Goal: Task Accomplishment & Management: Use online tool/utility

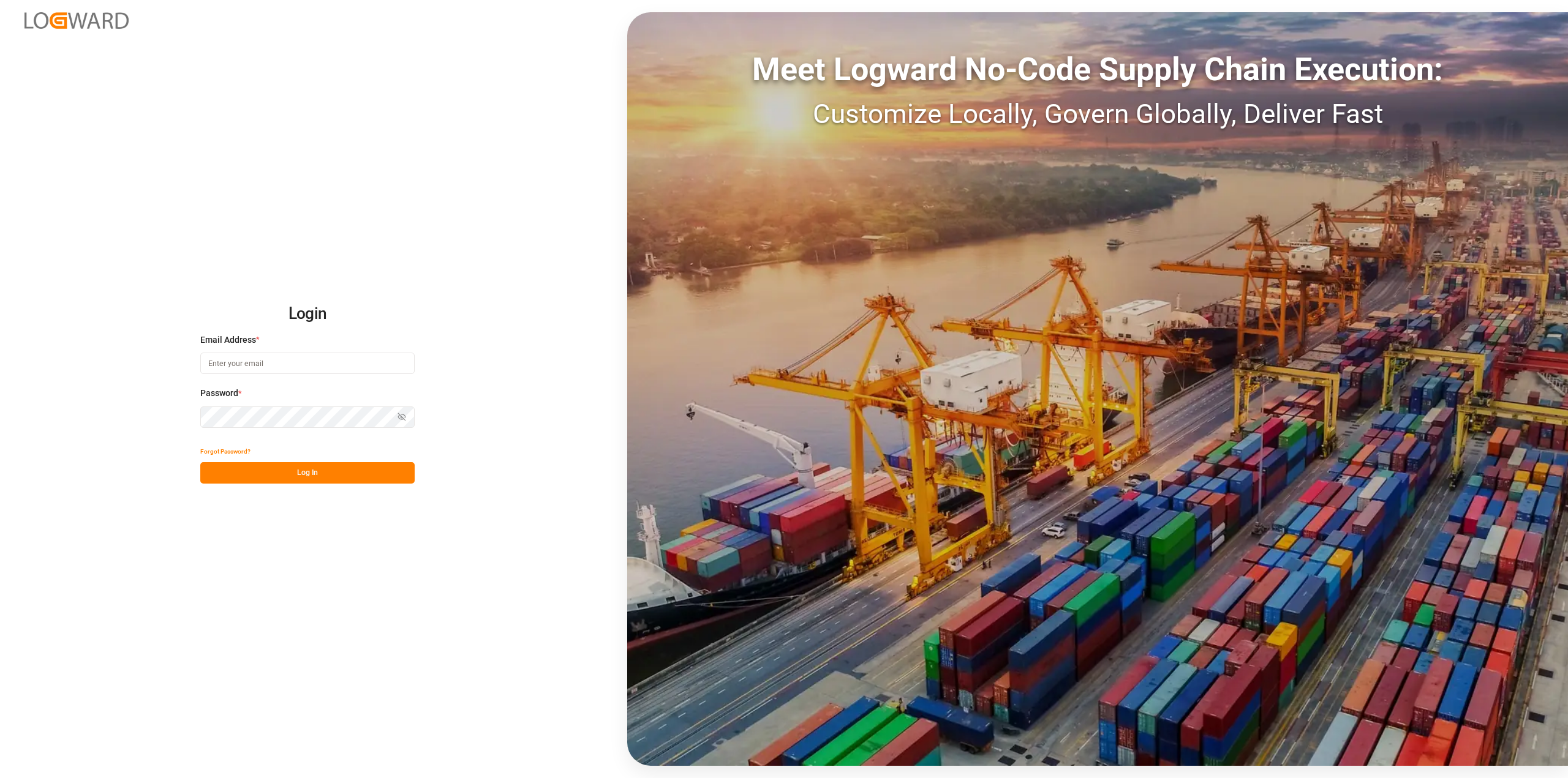
click at [289, 357] on input at bounding box center [307, 363] width 214 height 22
type input "[PERSON_NAME][EMAIL_ADDRESS][PERSON_NAME][DOMAIN_NAME]"
click at [351, 480] on button "Log In" at bounding box center [307, 473] width 214 height 22
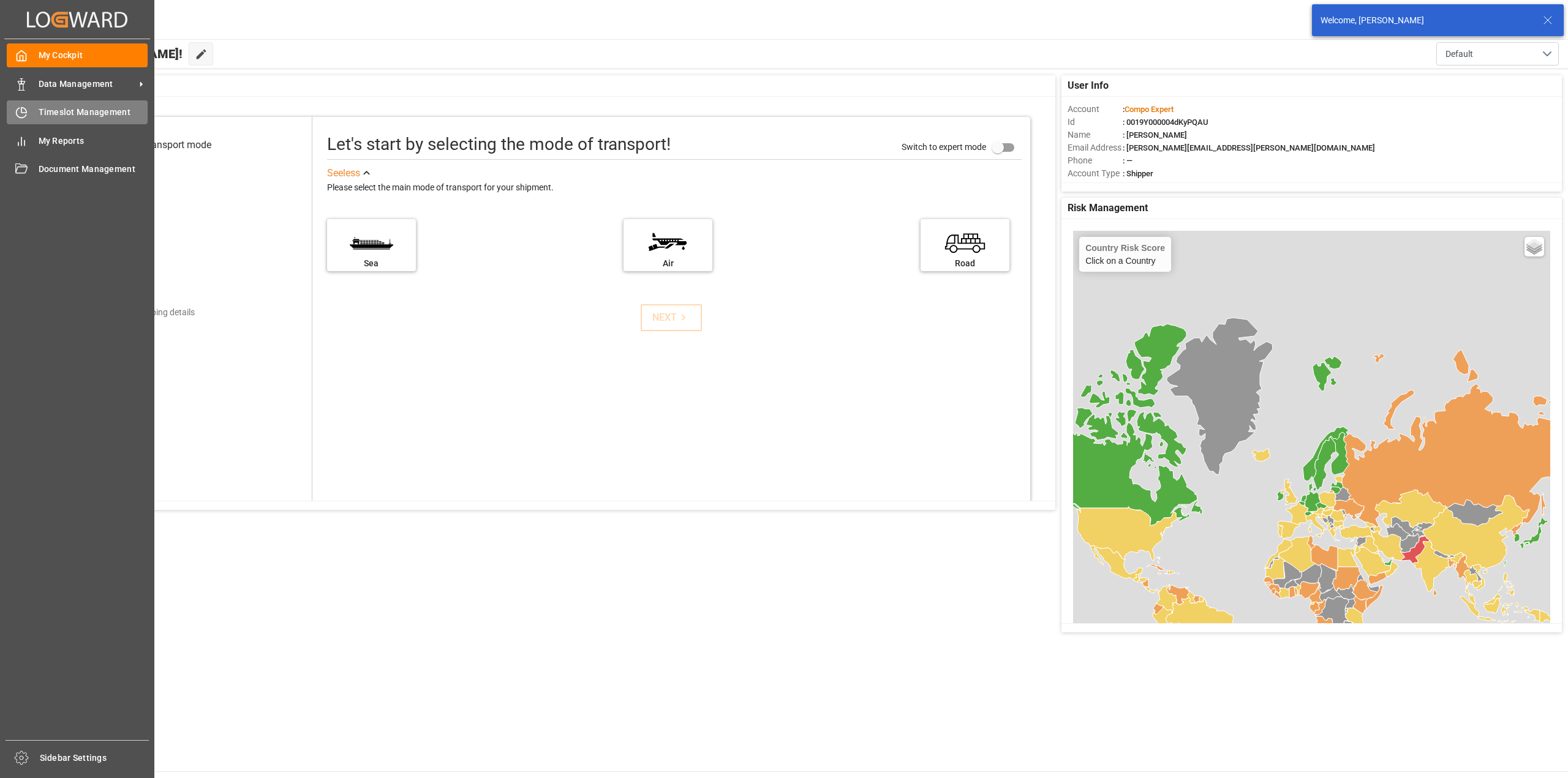
click at [33, 116] on div "Timeslot Management Timeslot Management" at bounding box center [77, 112] width 141 height 24
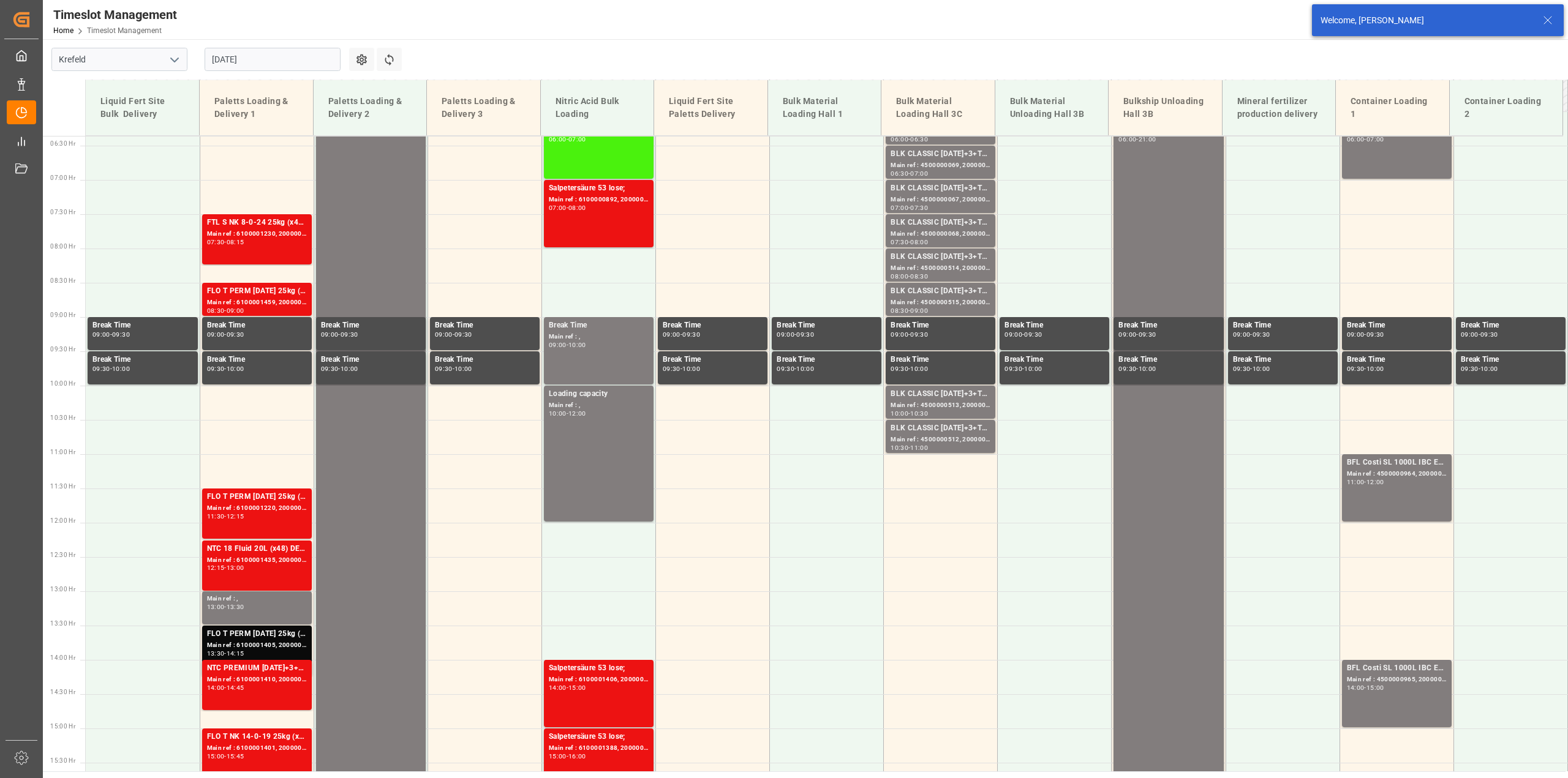
scroll to position [485, 0]
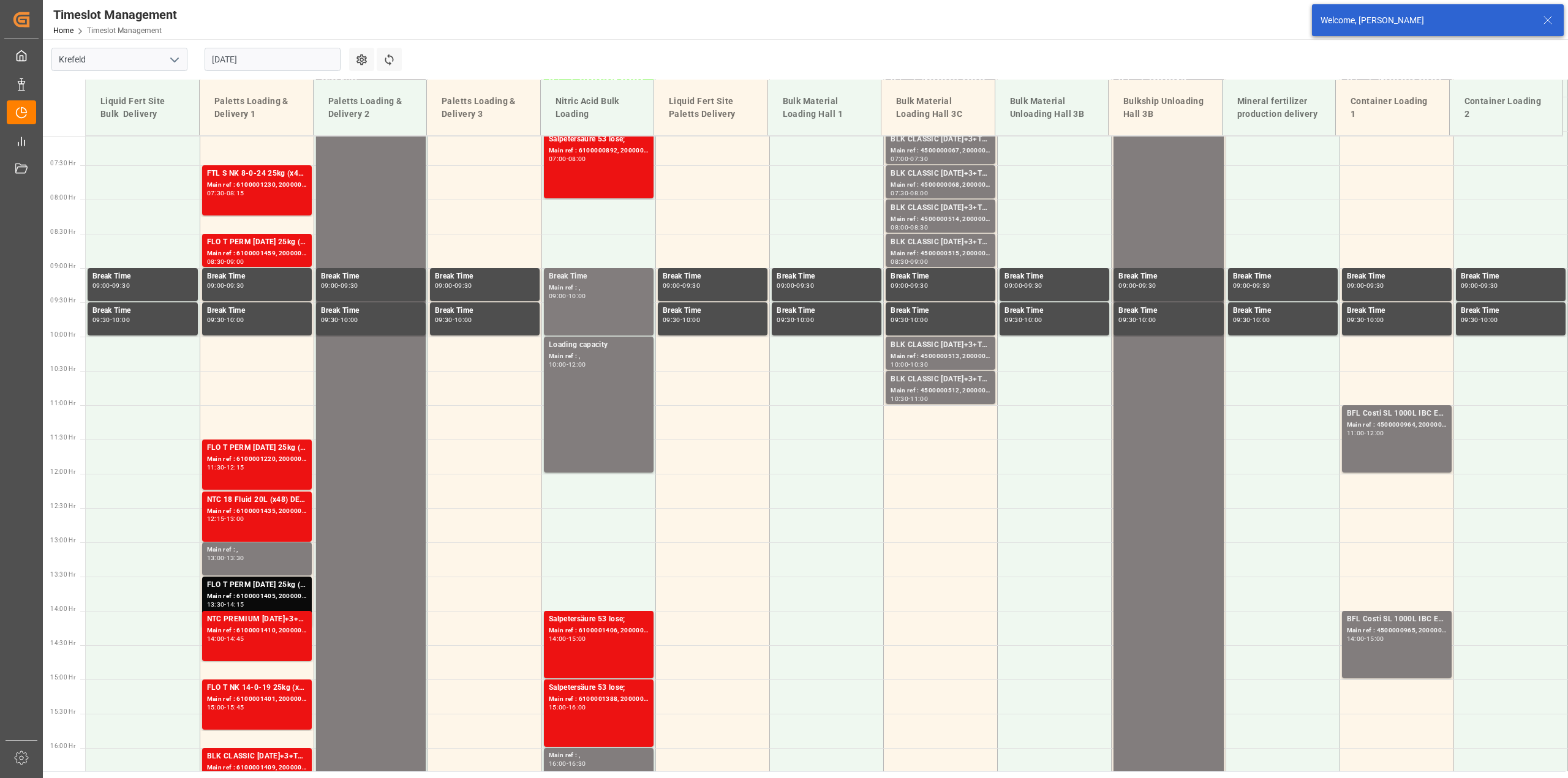
click at [248, 58] on input "[DATE]" at bounding box center [273, 59] width 136 height 23
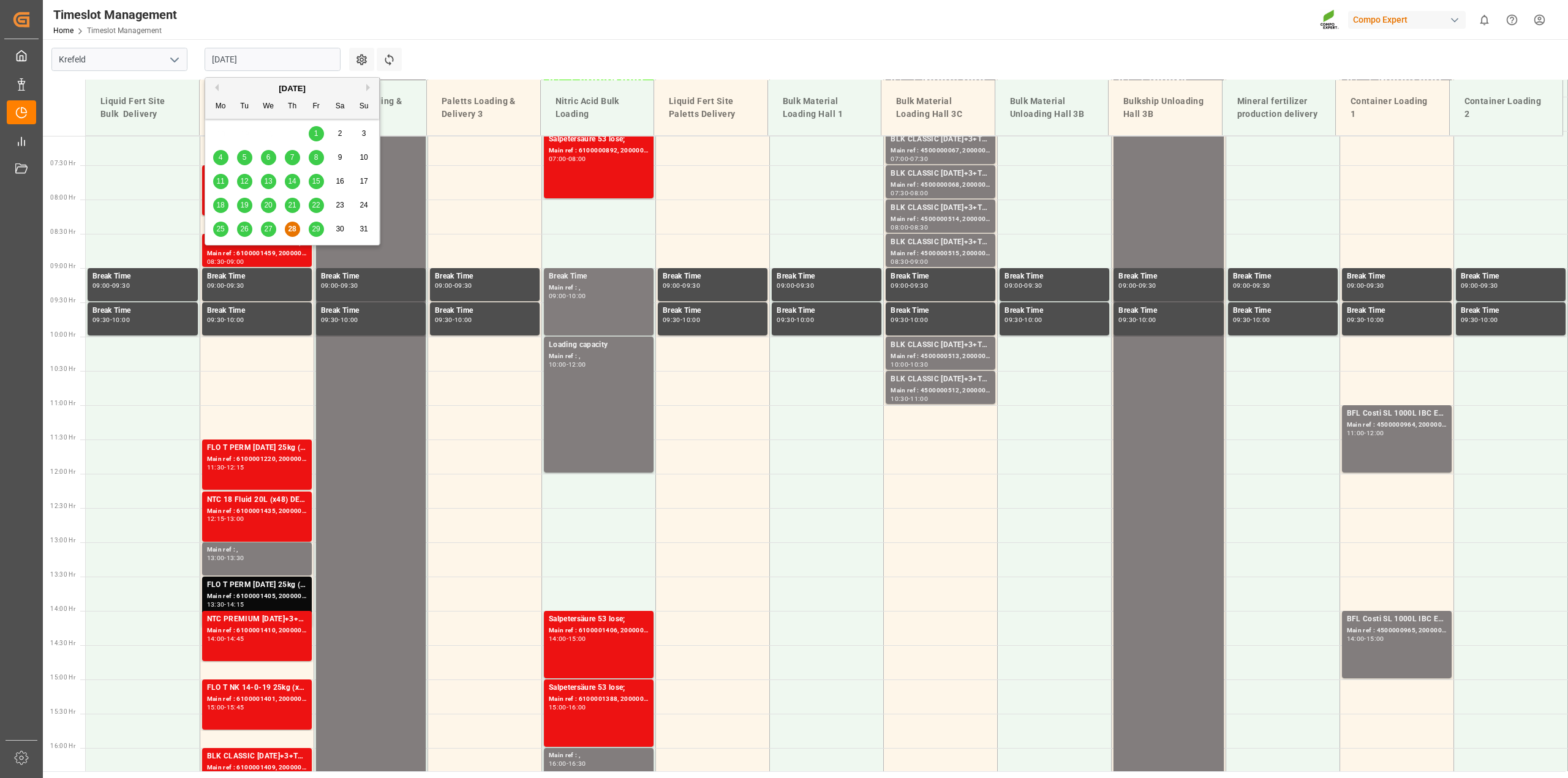
click at [271, 229] on span "27" at bounding box center [268, 229] width 8 height 9
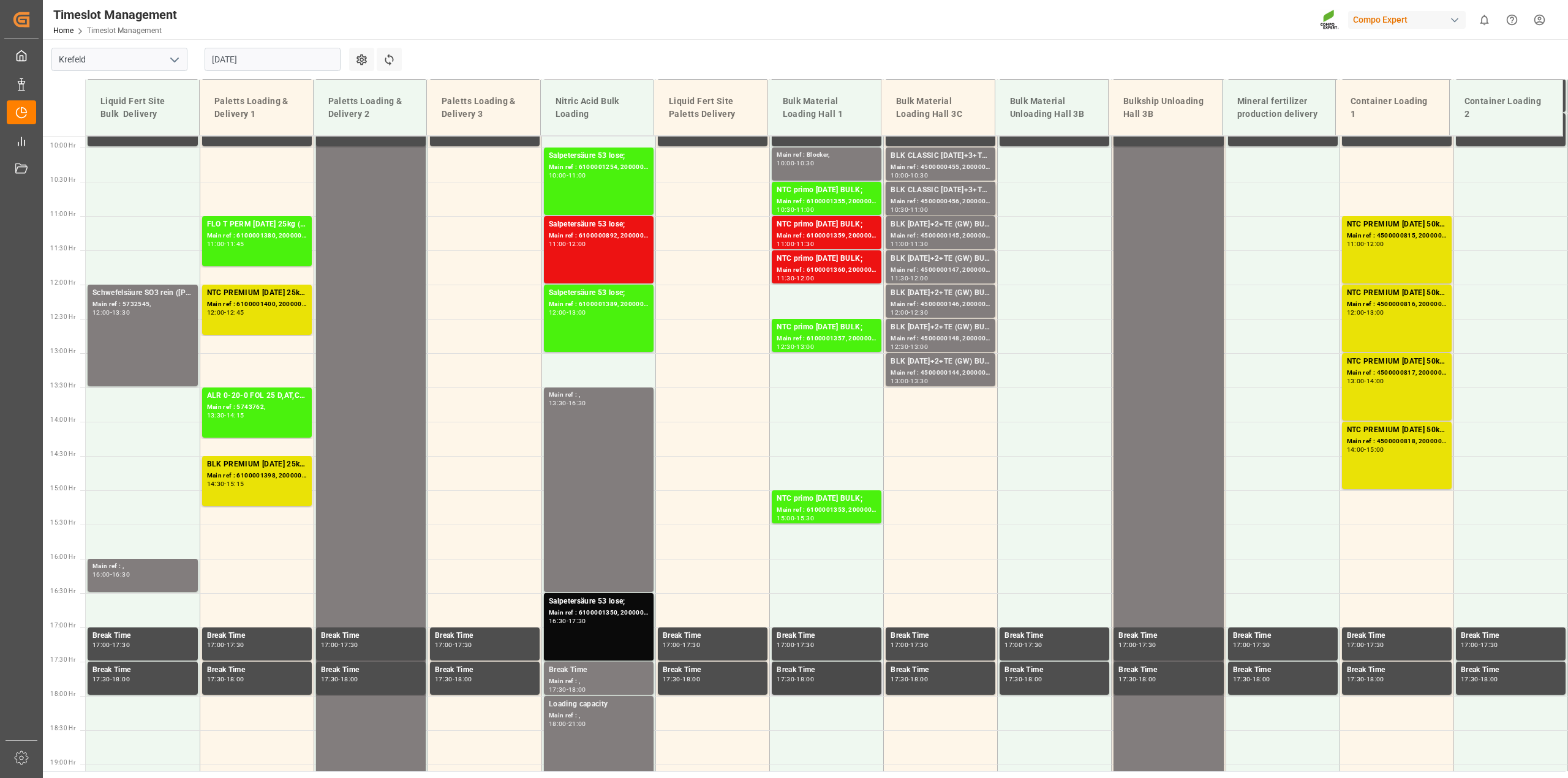
scroll to position [791, 0]
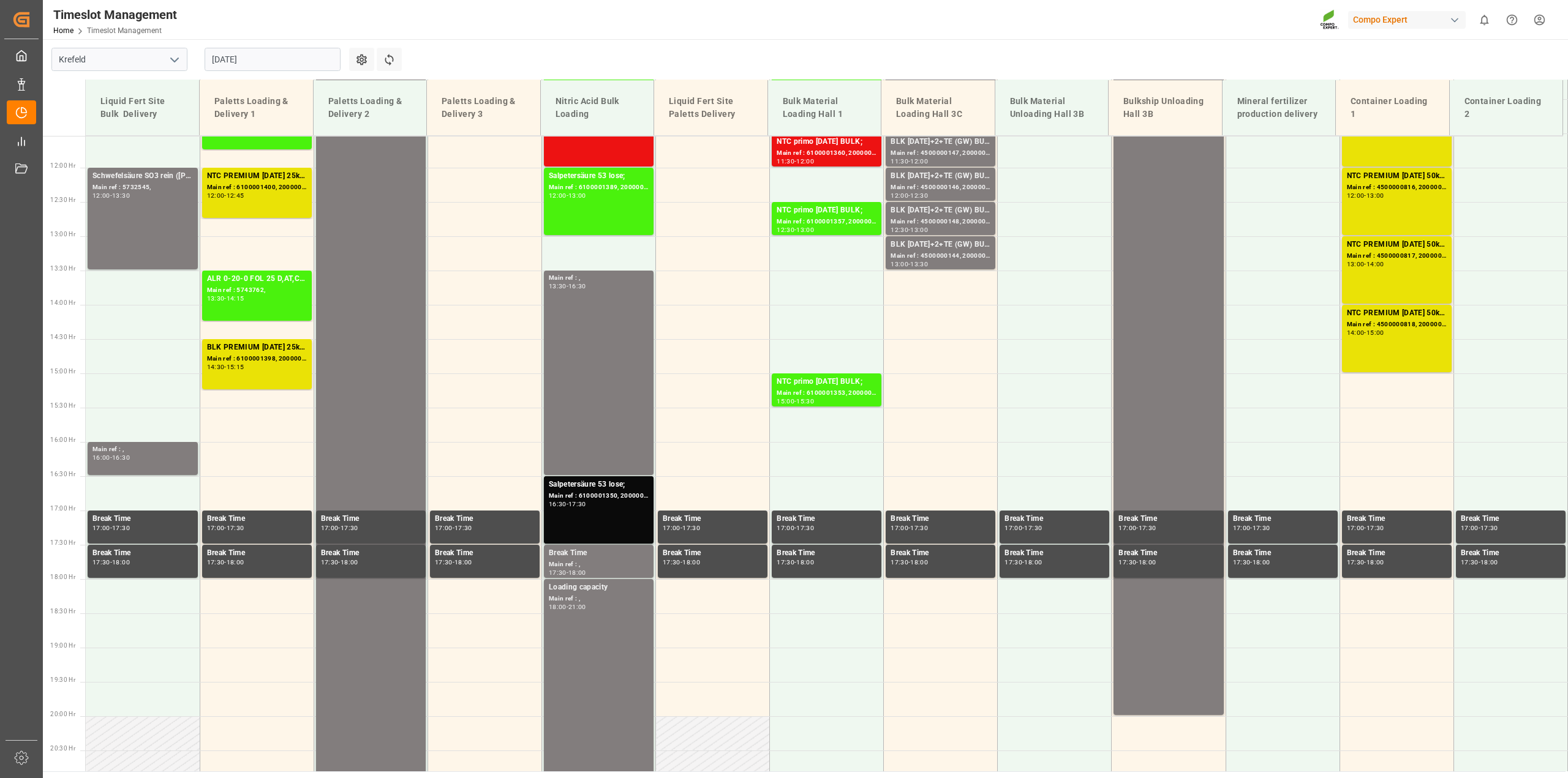
click at [261, 53] on input "[DATE]" at bounding box center [273, 59] width 136 height 23
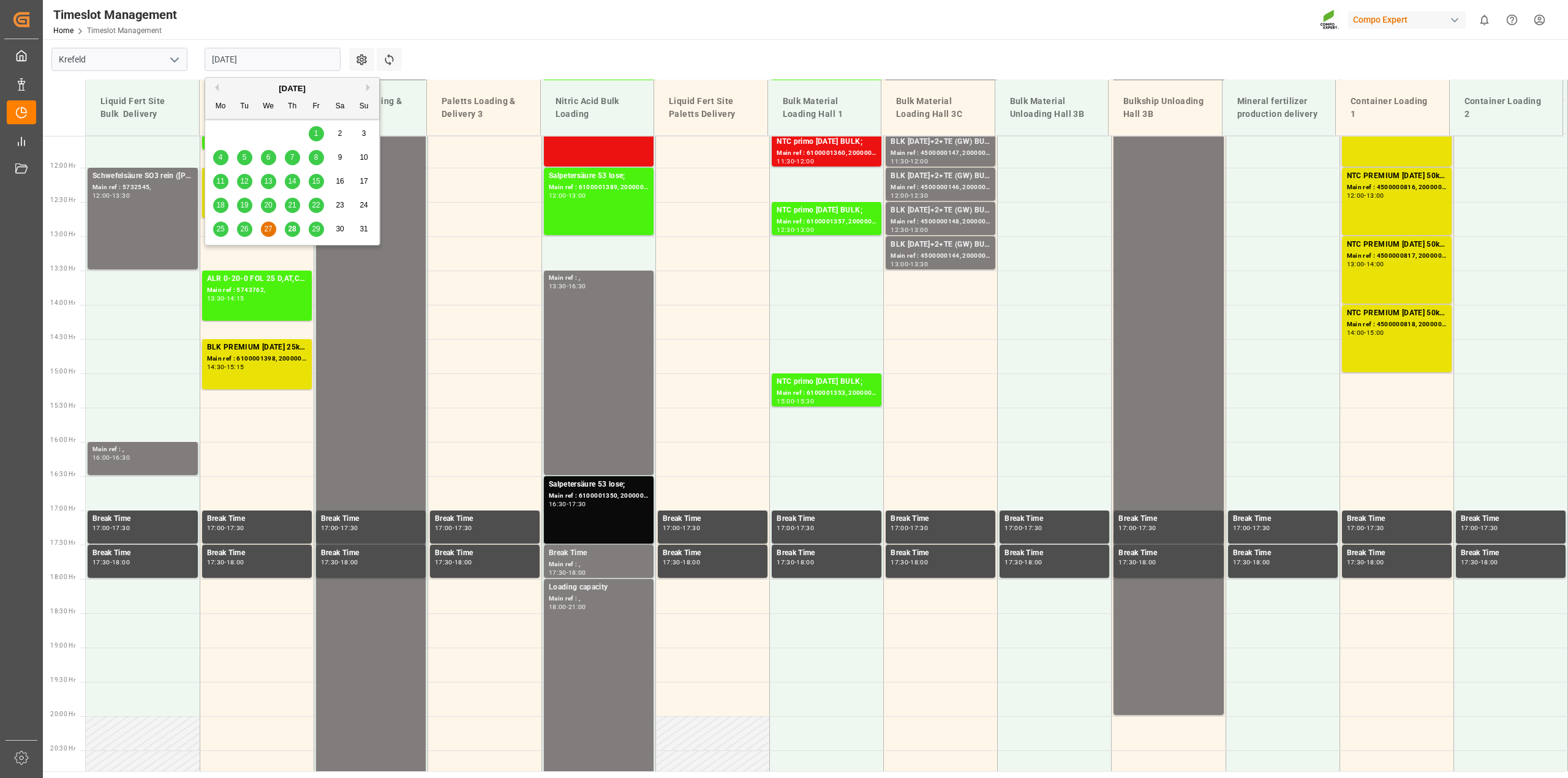
click at [293, 225] on span "28" at bounding box center [292, 229] width 8 height 9
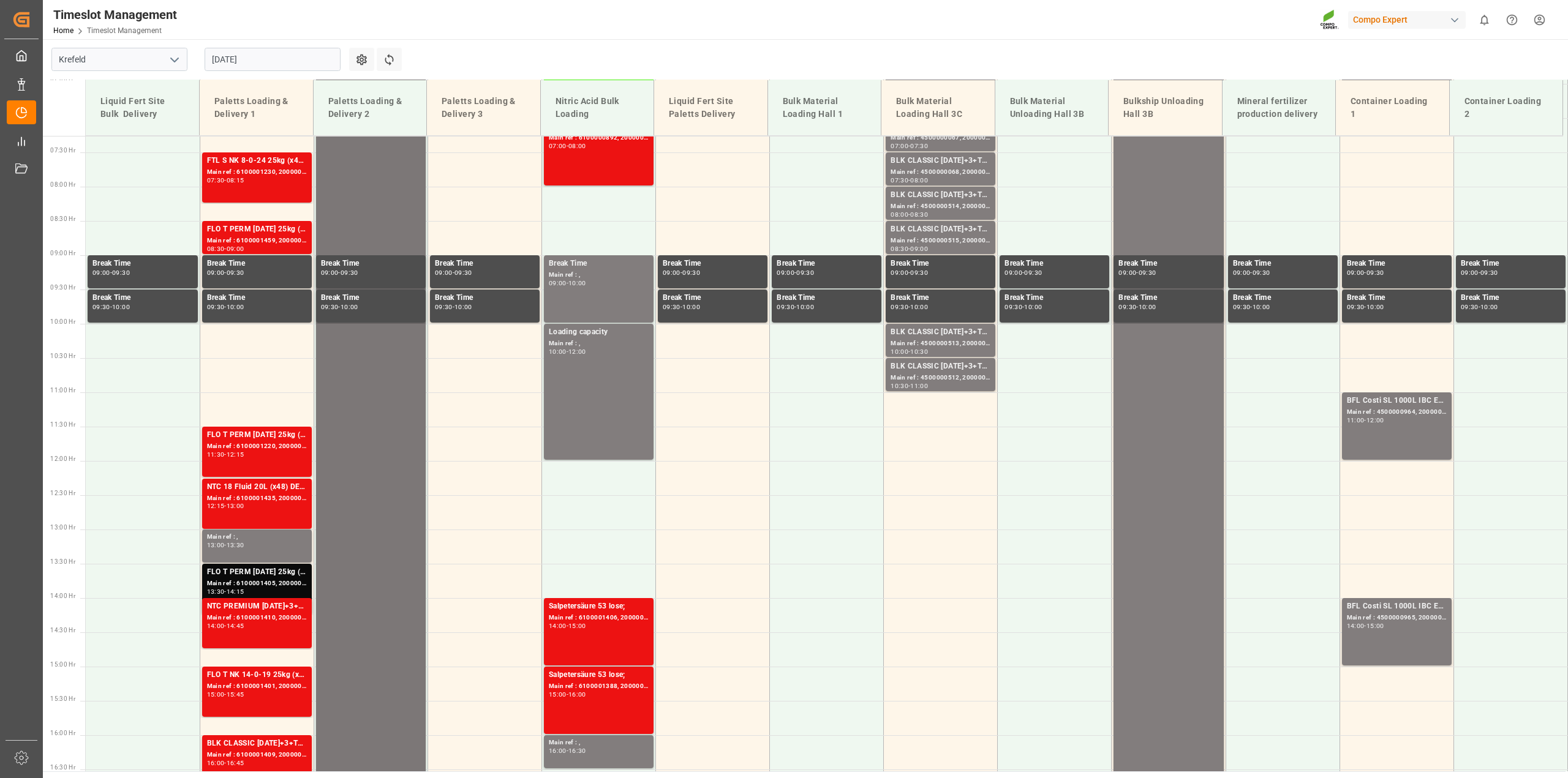
scroll to position [398, 0]
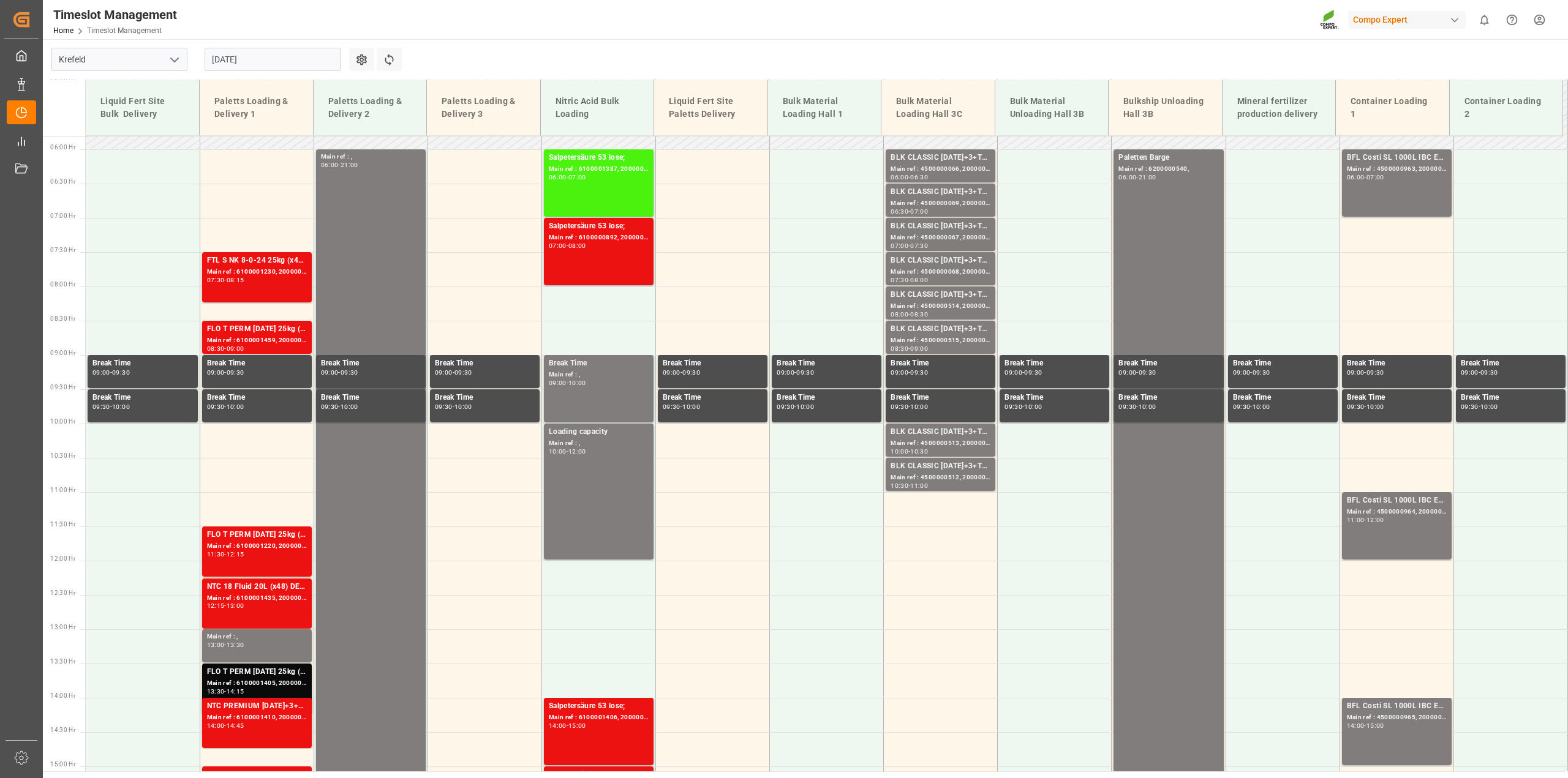
click at [240, 53] on input "[DATE]" at bounding box center [273, 59] width 136 height 23
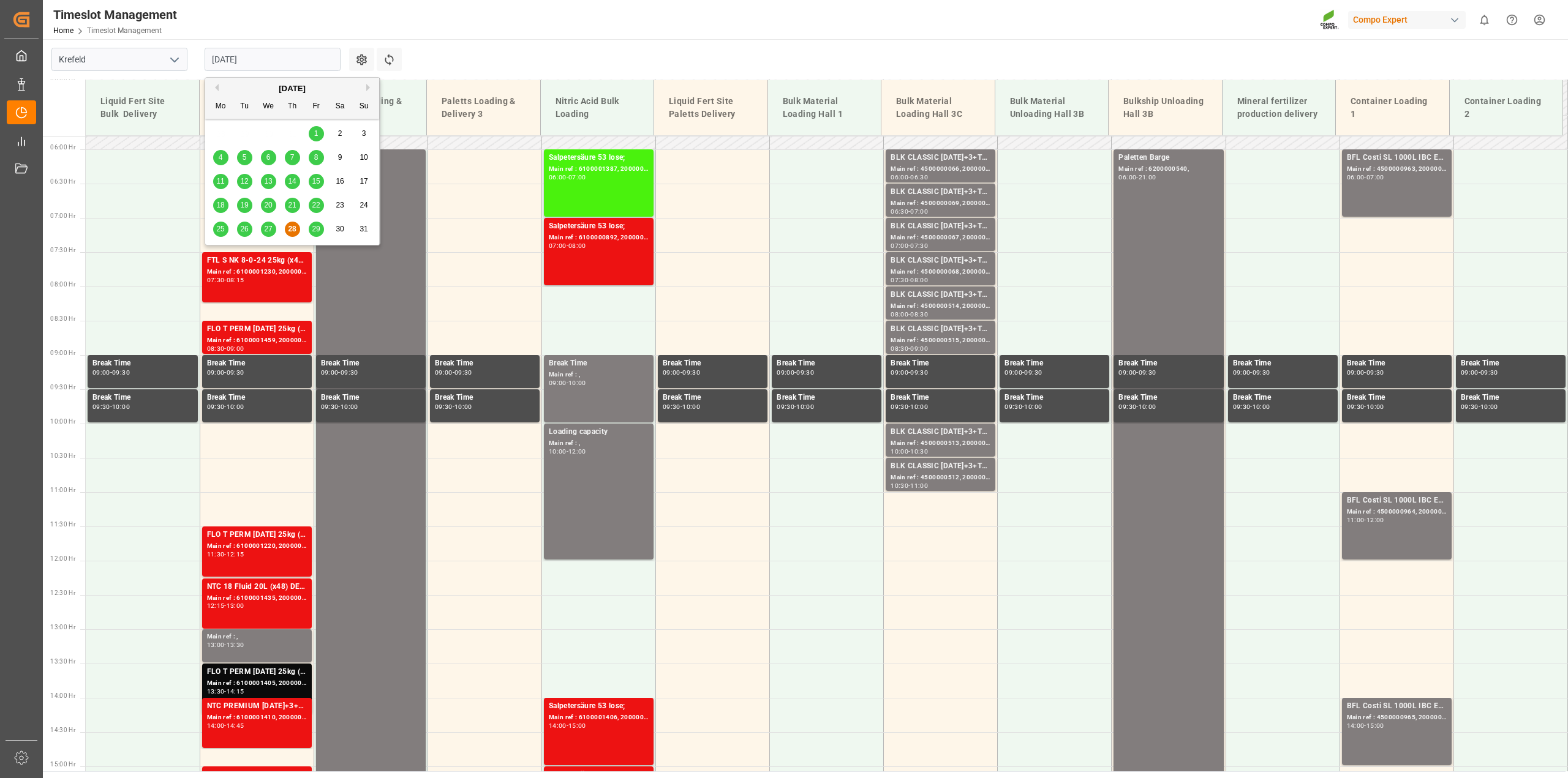
click at [268, 233] on span "27" at bounding box center [268, 229] width 8 height 9
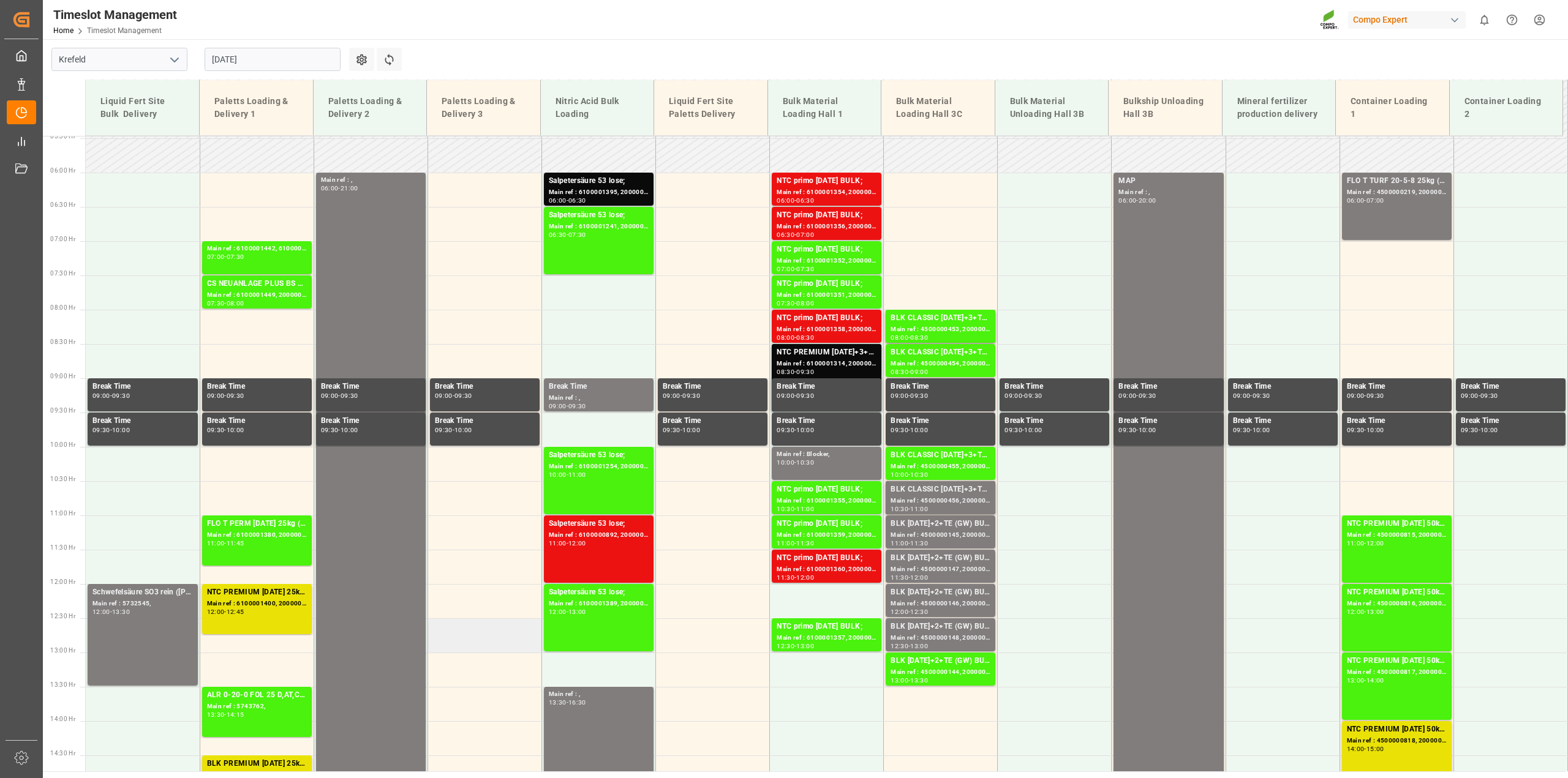
scroll to position [247, 0]
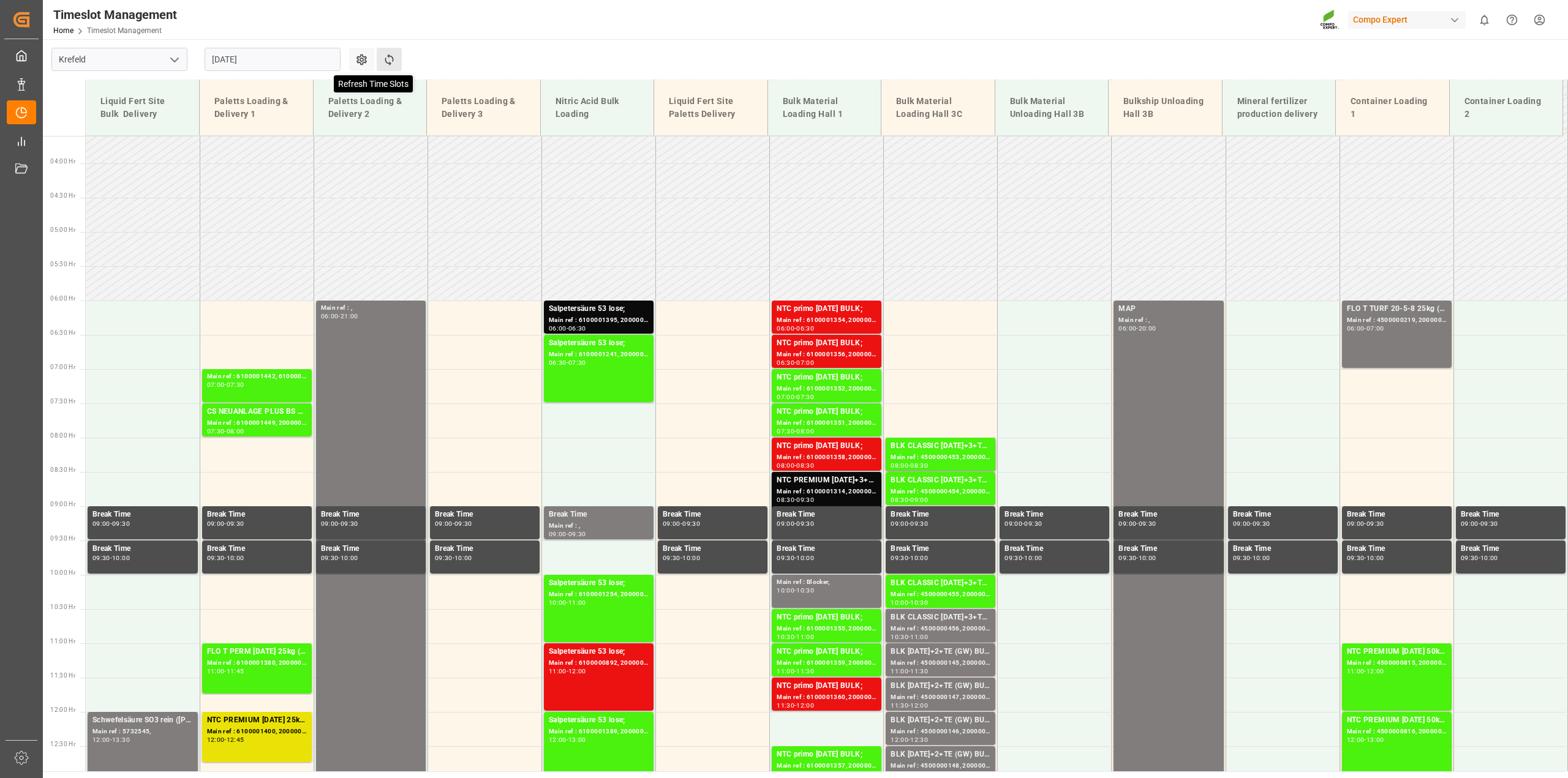
click at [383, 60] on icon at bounding box center [389, 60] width 13 height 13
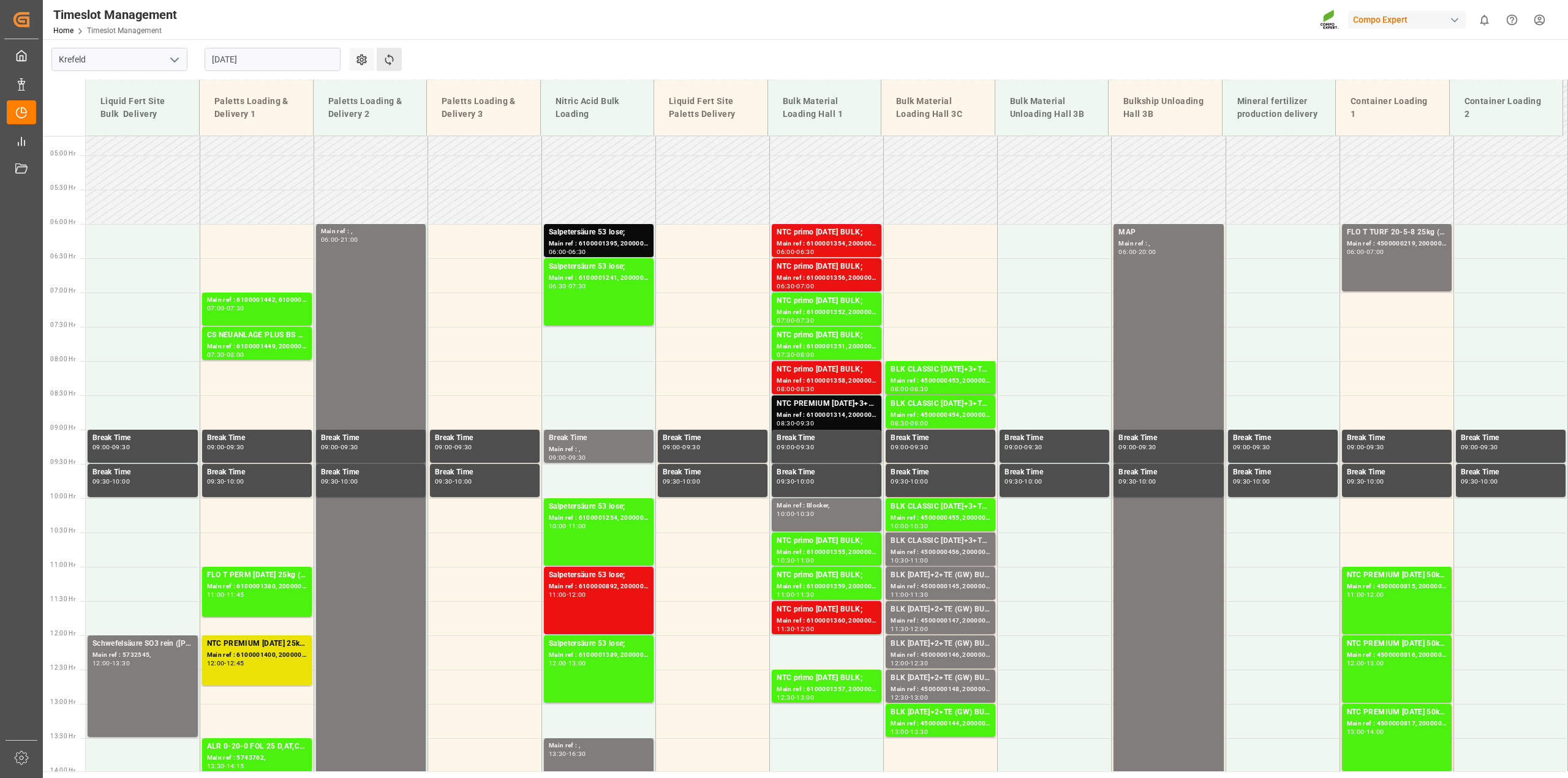
click at [381, 55] on button "Refresh Time Slots" at bounding box center [388, 59] width 25 height 23
click at [389, 65] on icon at bounding box center [389, 59] width 9 height 11
click at [394, 57] on icon at bounding box center [389, 60] width 13 height 13
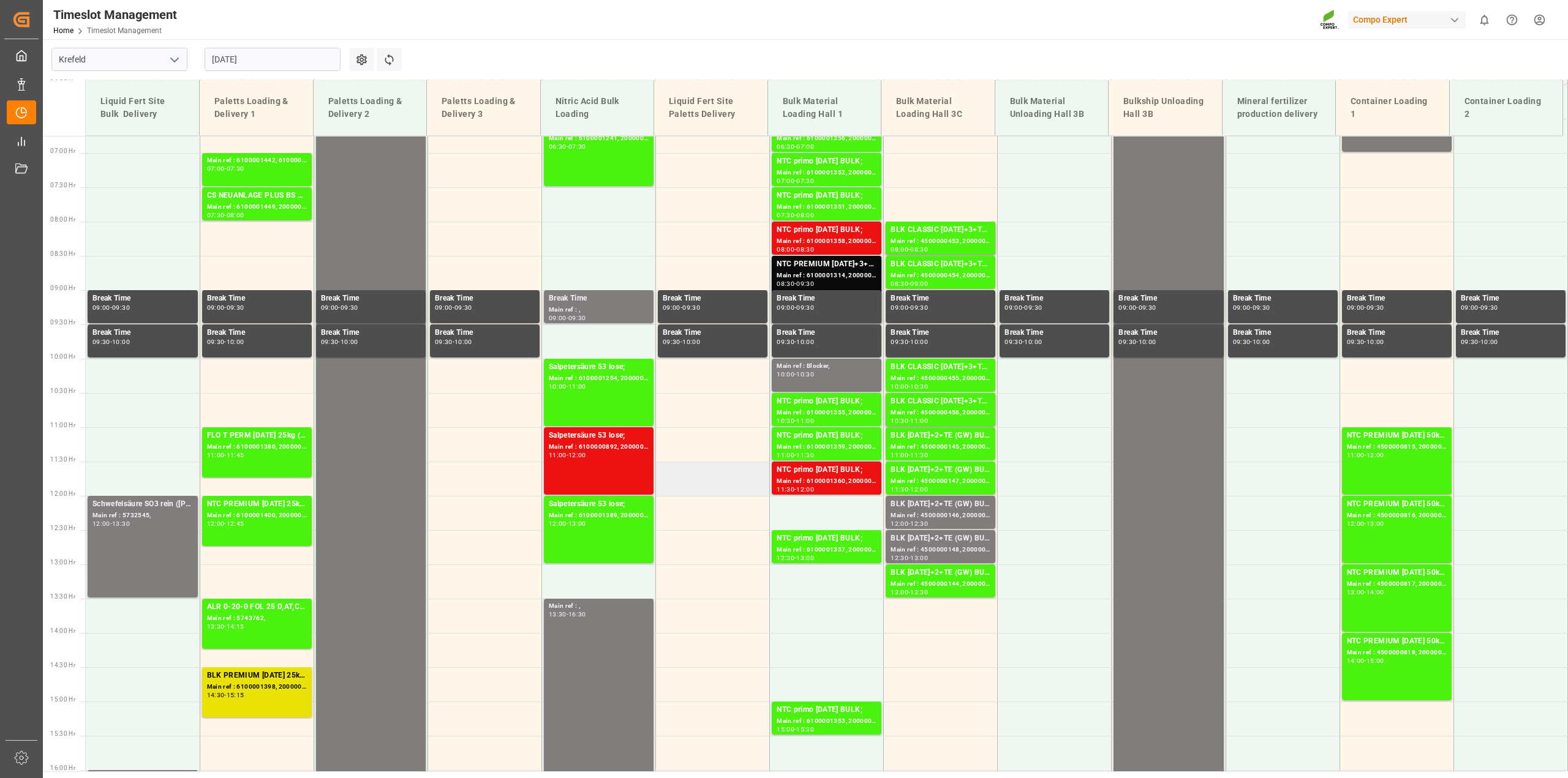
scroll to position [469, 0]
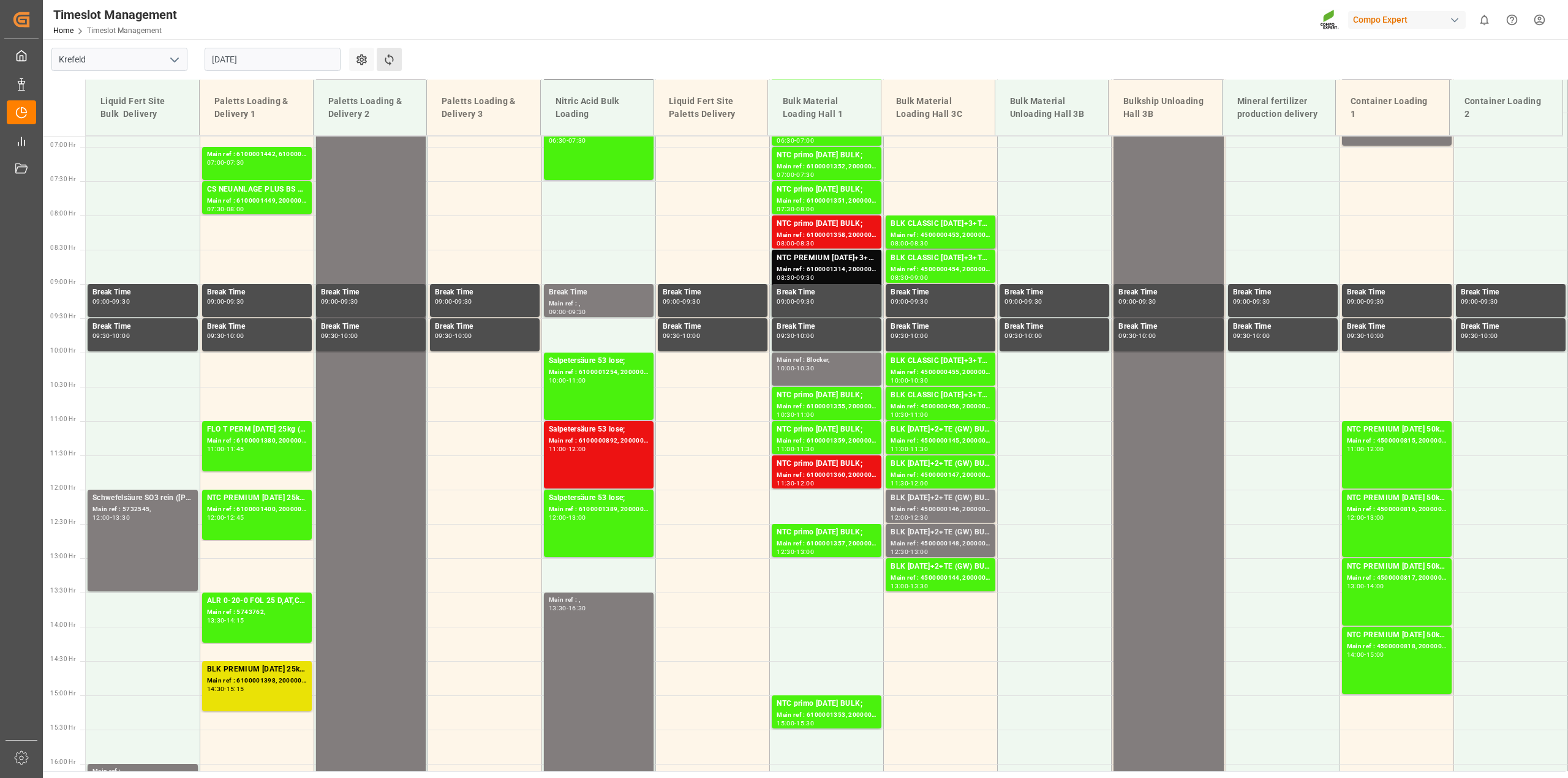
click at [400, 56] on button "Refresh Time Slots" at bounding box center [388, 59] width 25 height 23
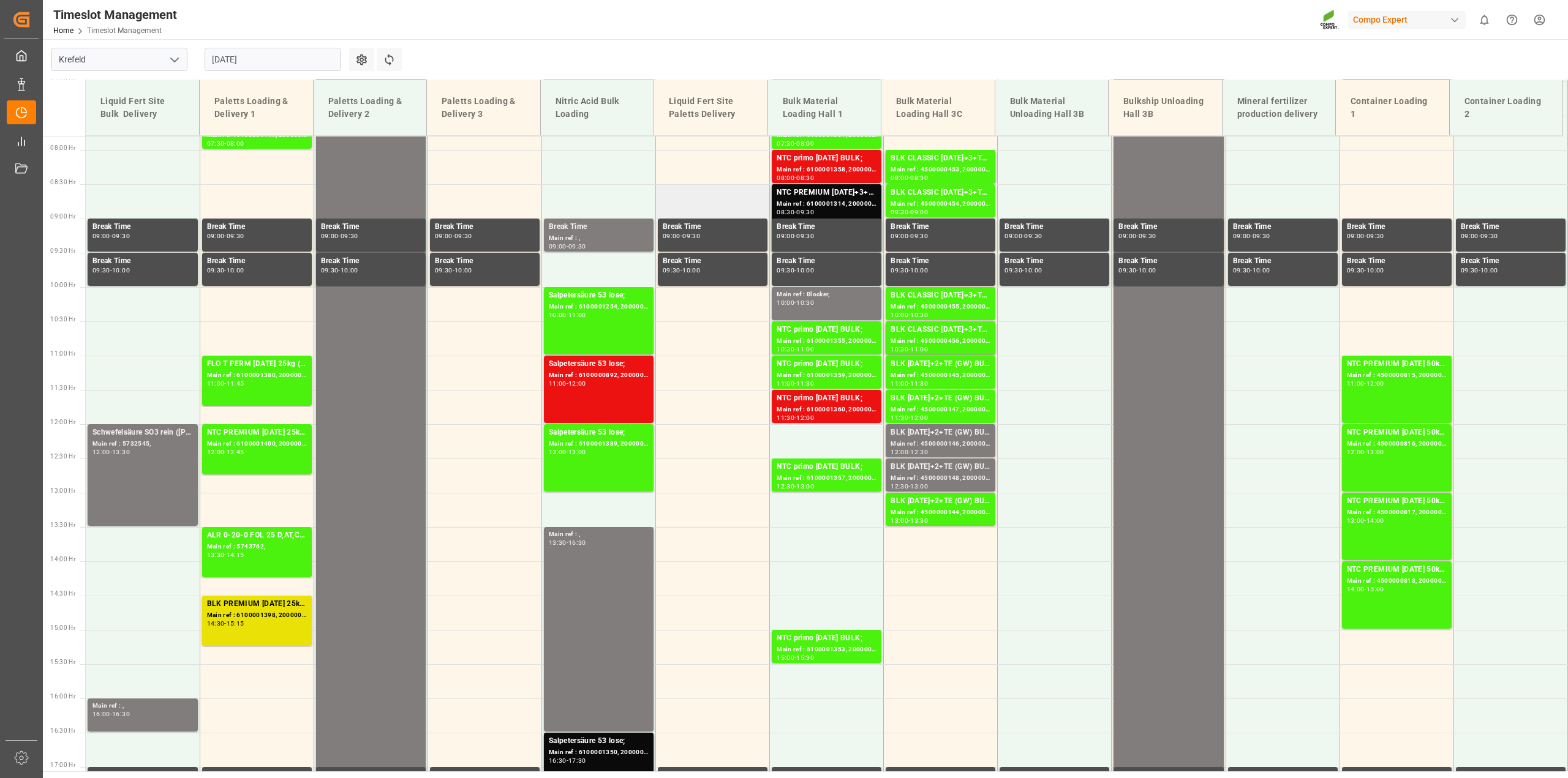
scroll to position [545, 0]
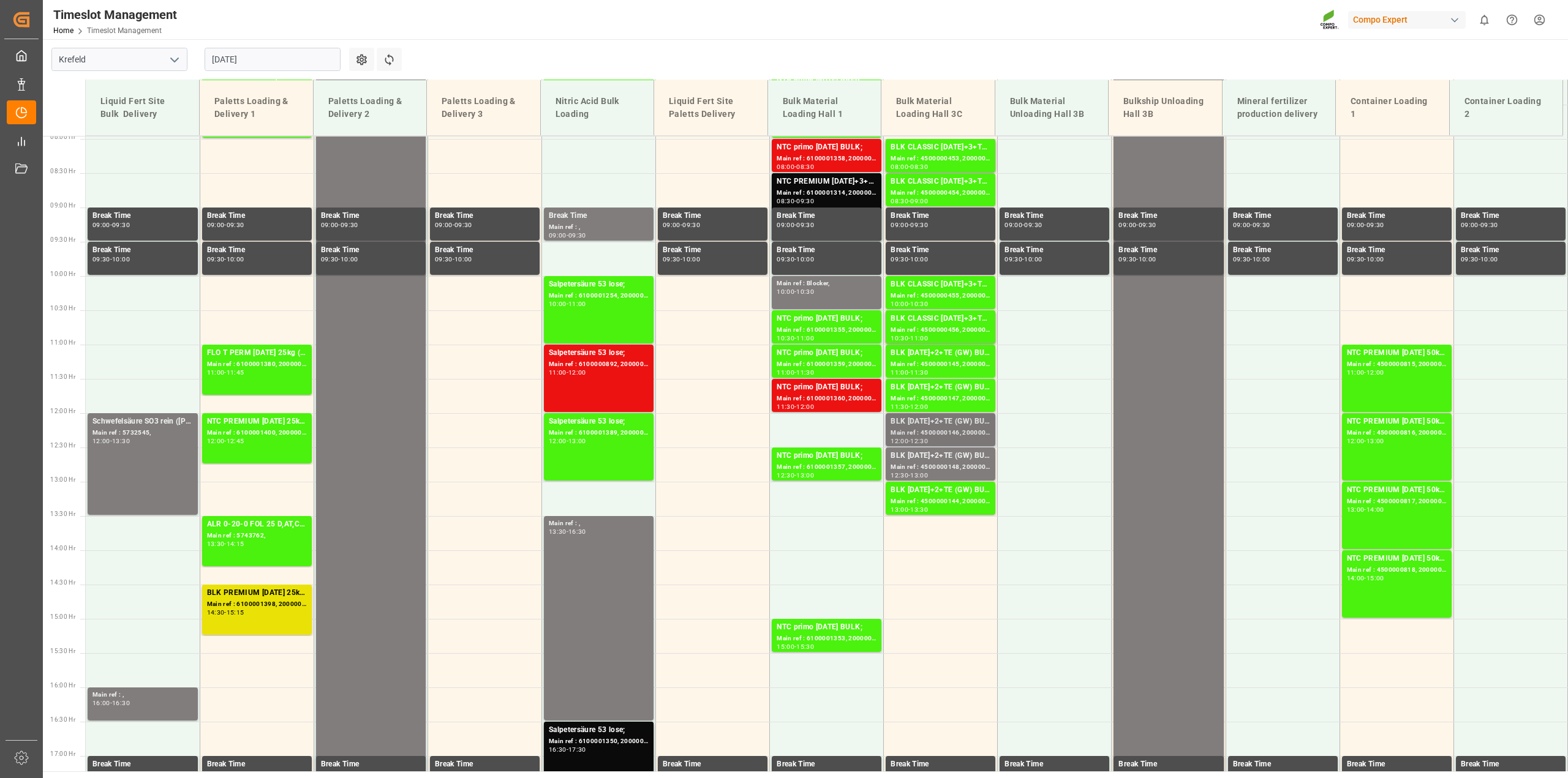
click at [956, 433] on div "Main ref : 4500000146, 2000000108;" at bounding box center [941, 433] width 100 height 10
click at [386, 61] on icon at bounding box center [389, 59] width 9 height 11
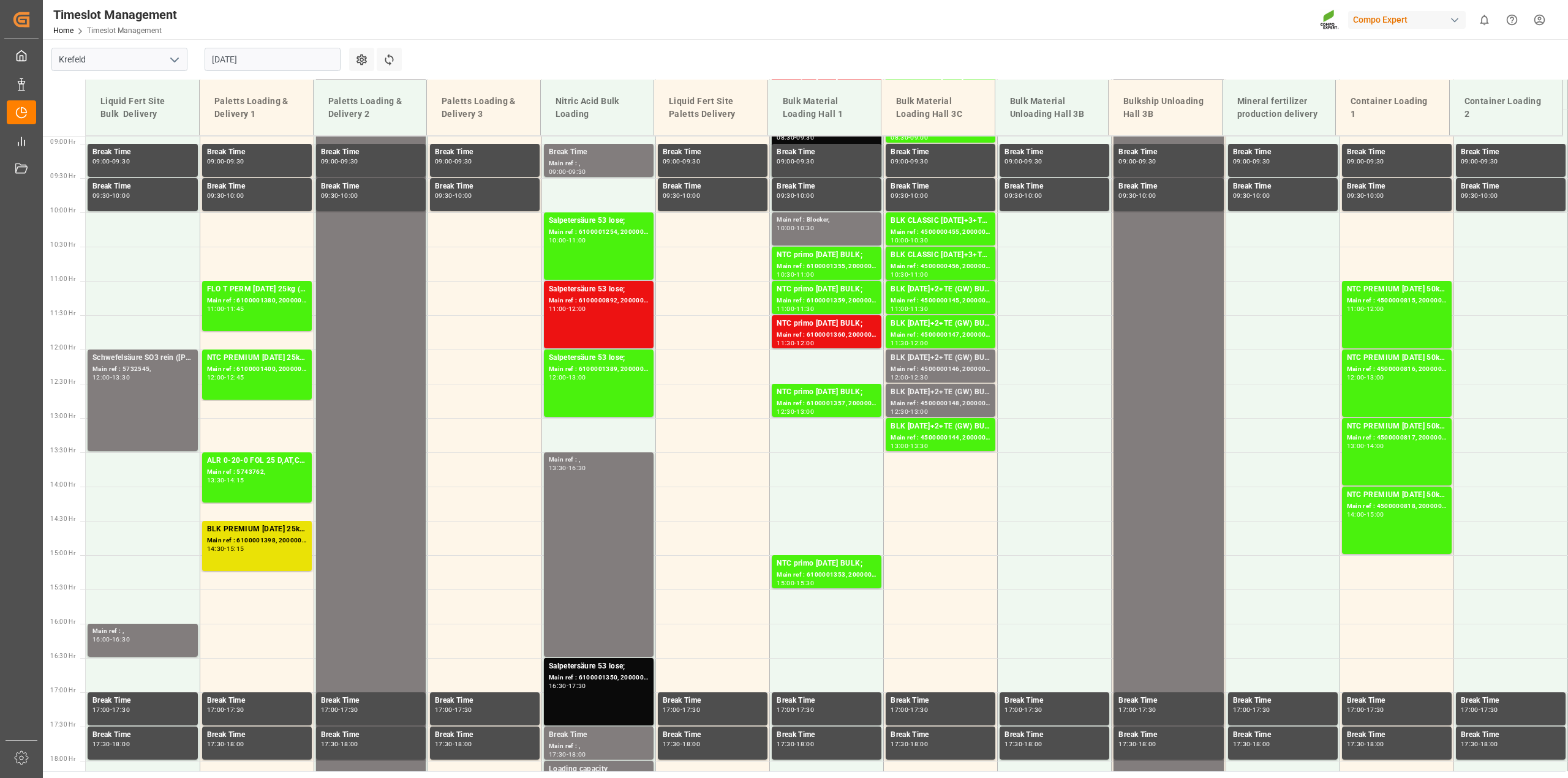
scroll to position [622, 0]
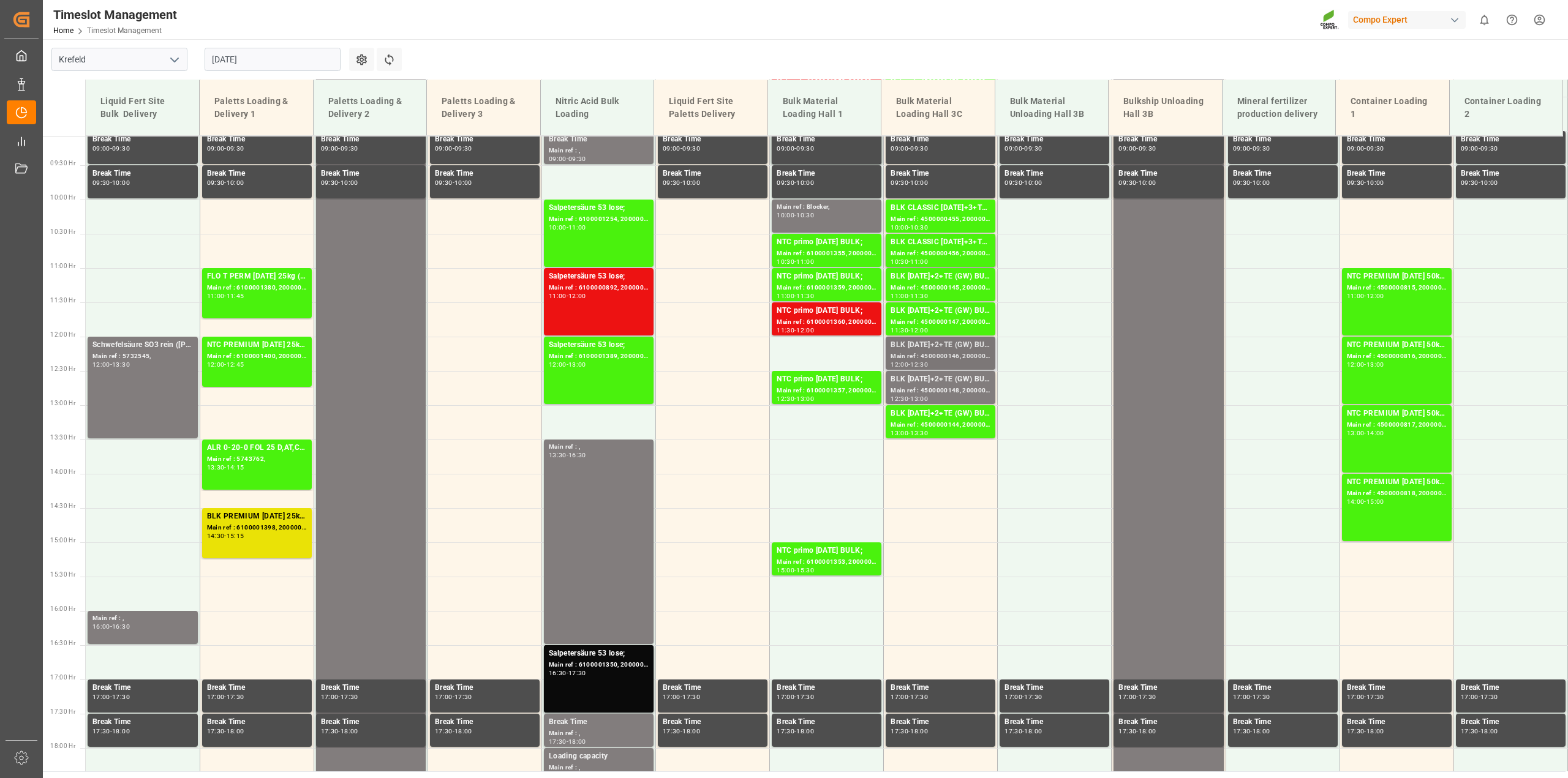
click at [935, 348] on div "BLK [DATE]+2+TE (GW) BULK;" at bounding box center [941, 345] width 100 height 12
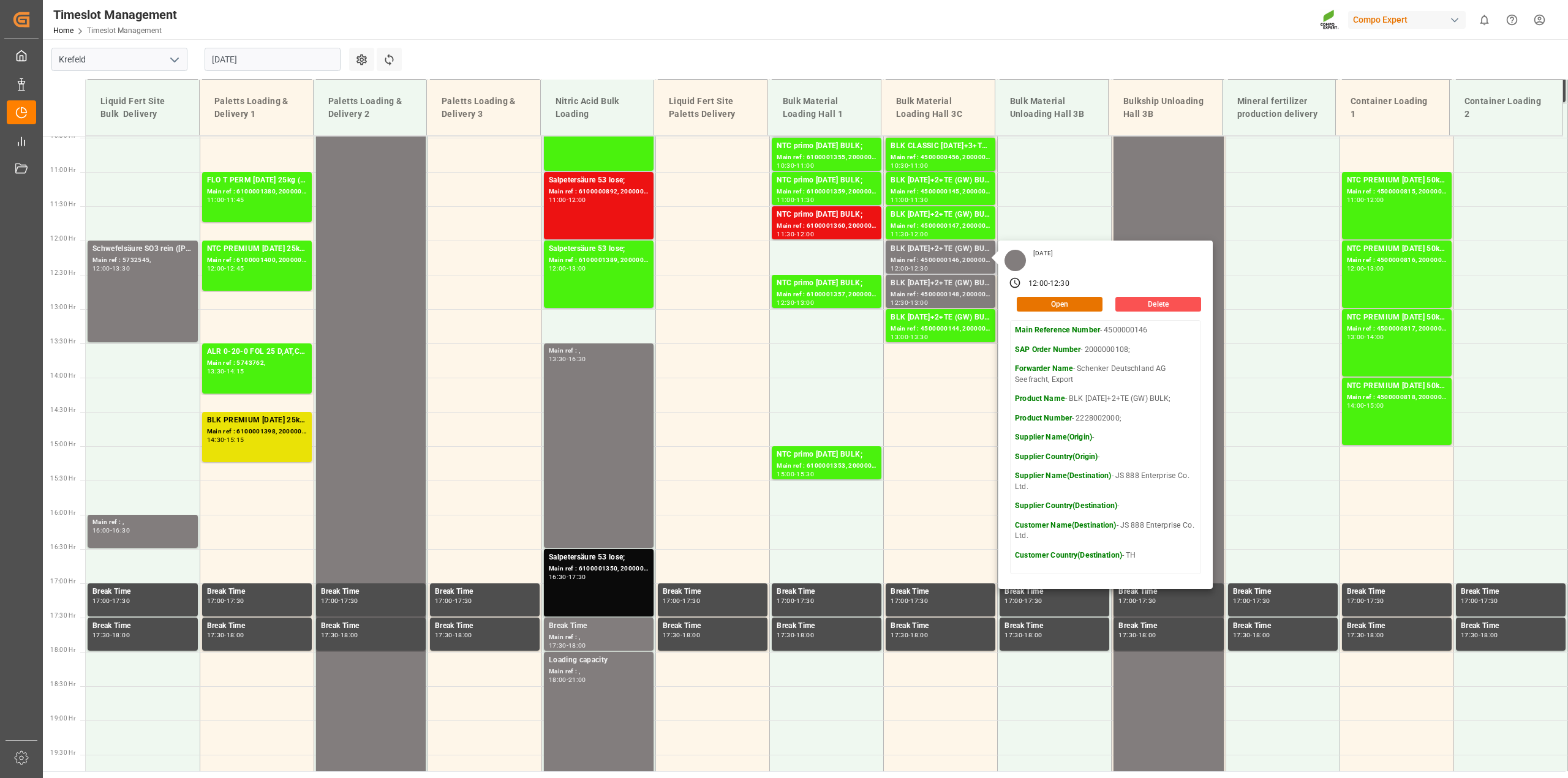
scroll to position [775, 0]
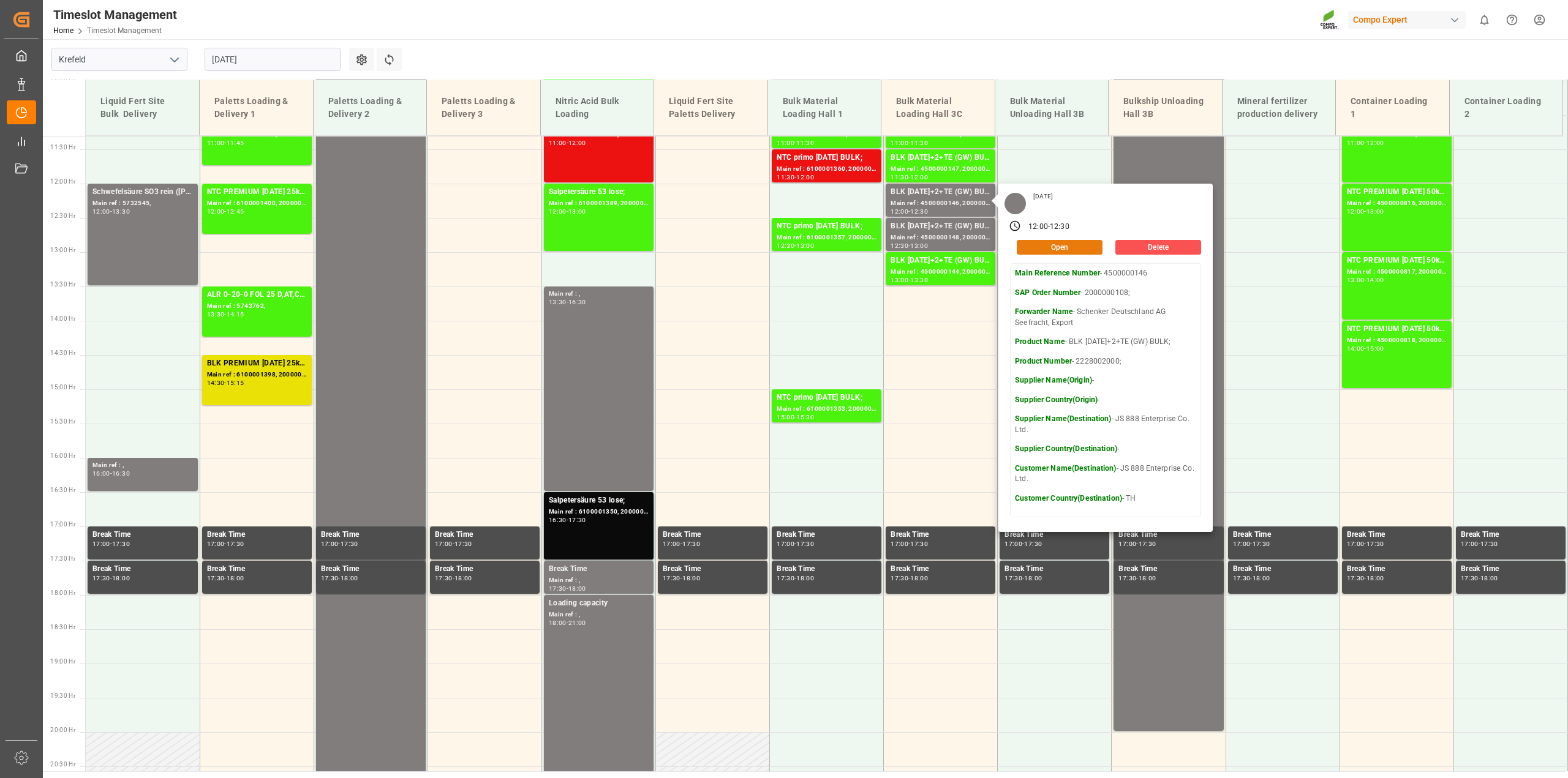
click at [1054, 243] on button "Open" at bounding box center [1059, 247] width 85 height 15
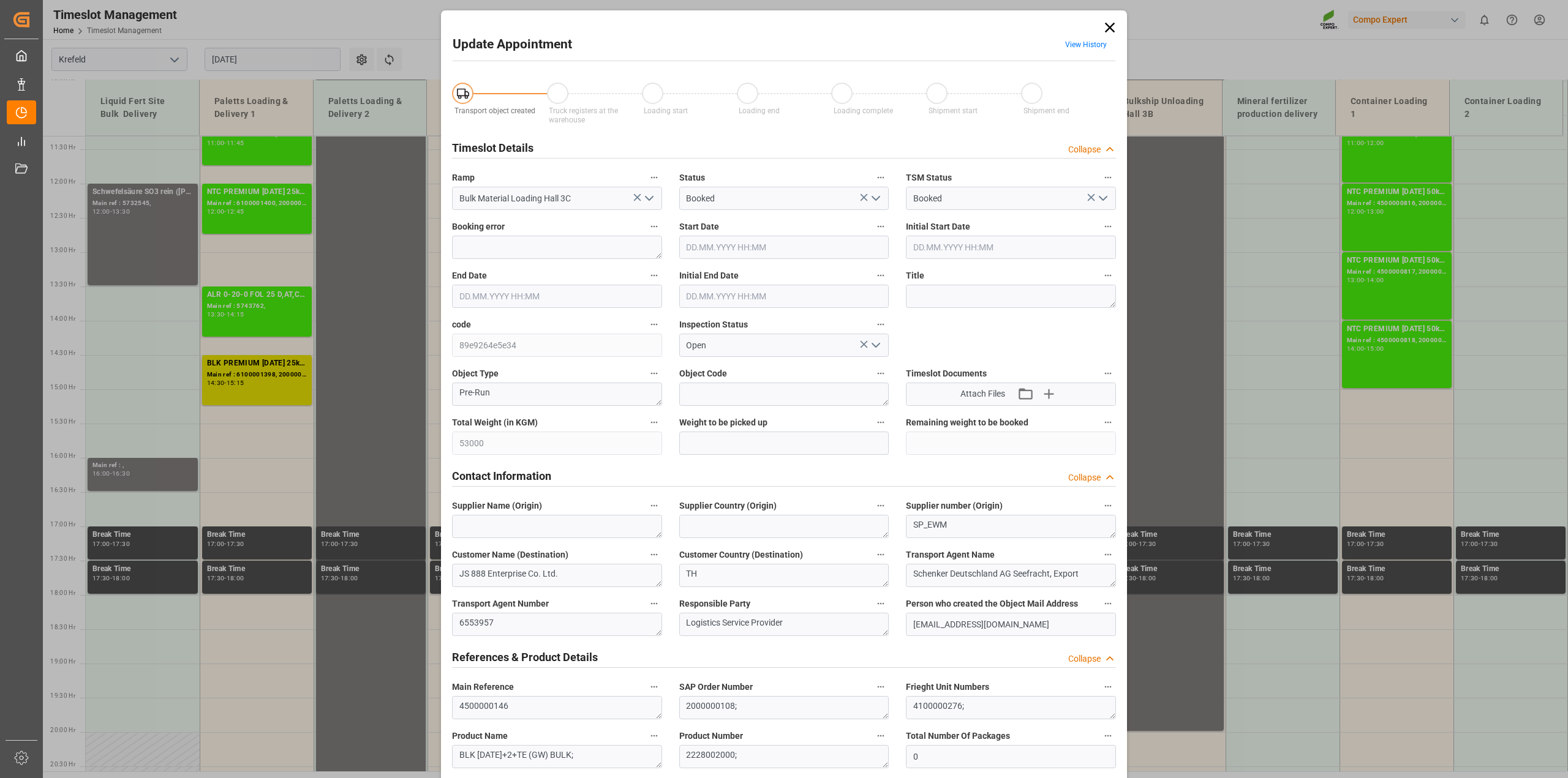
type input "53000"
type input "0"
type input "[DATE] 12:00"
type input "[DATE] 12:30"
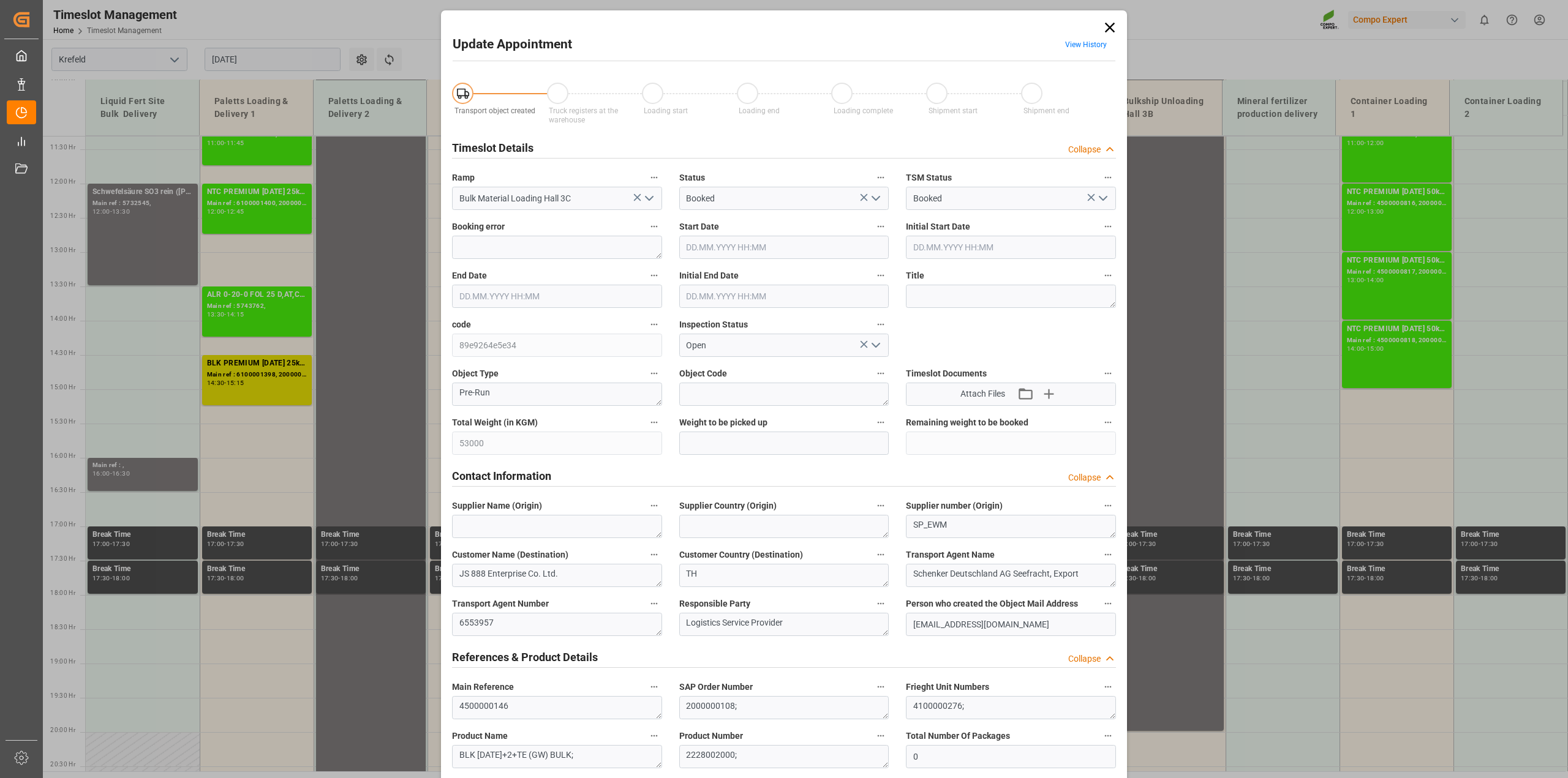
type input "[DATE] 12:30"
type input "[DATE] 11:52"
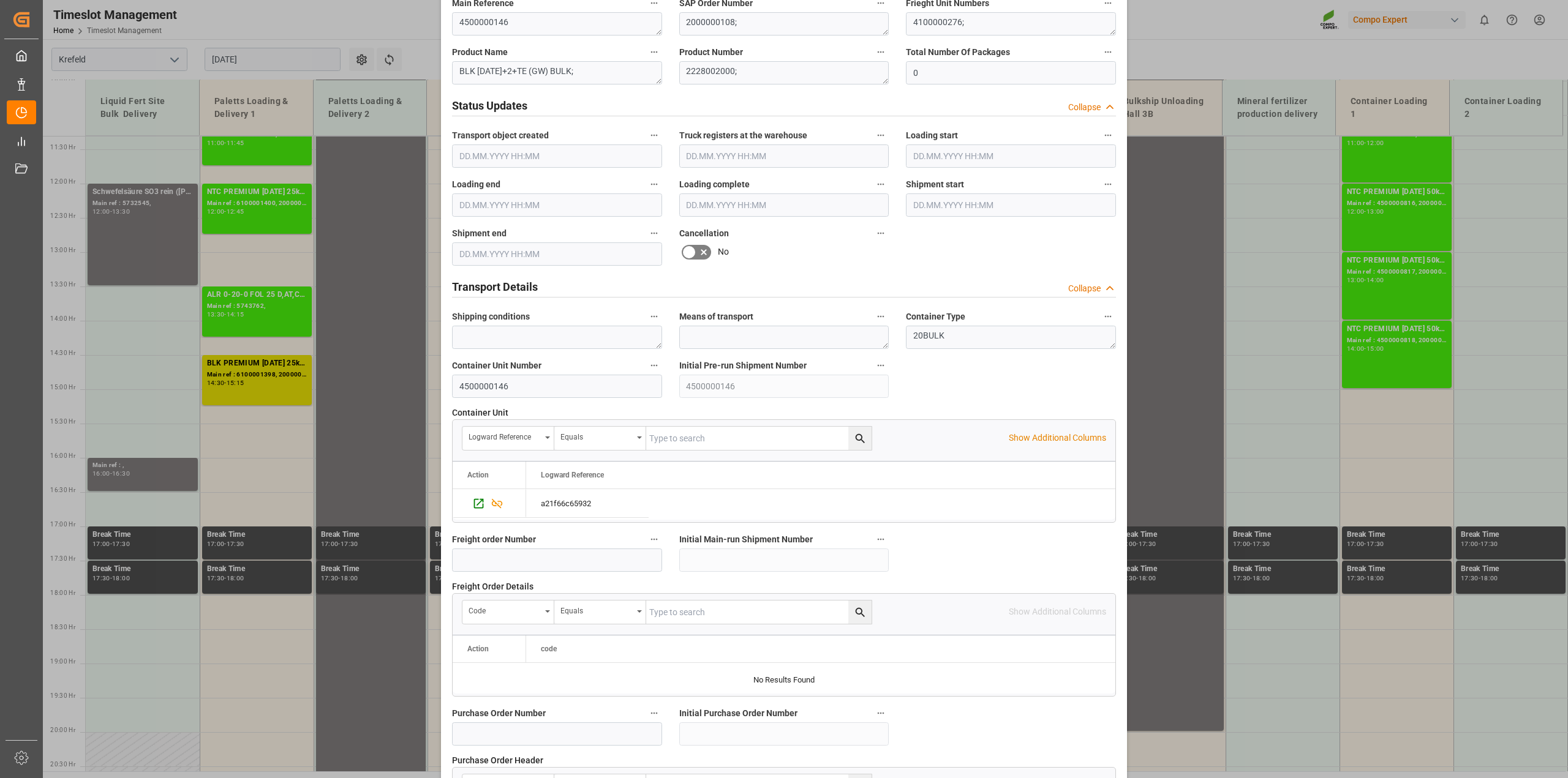
scroll to position [688, 0]
click at [472, 493] on icon "Press SPACE to select this row." at bounding box center [478, 499] width 13 height 13
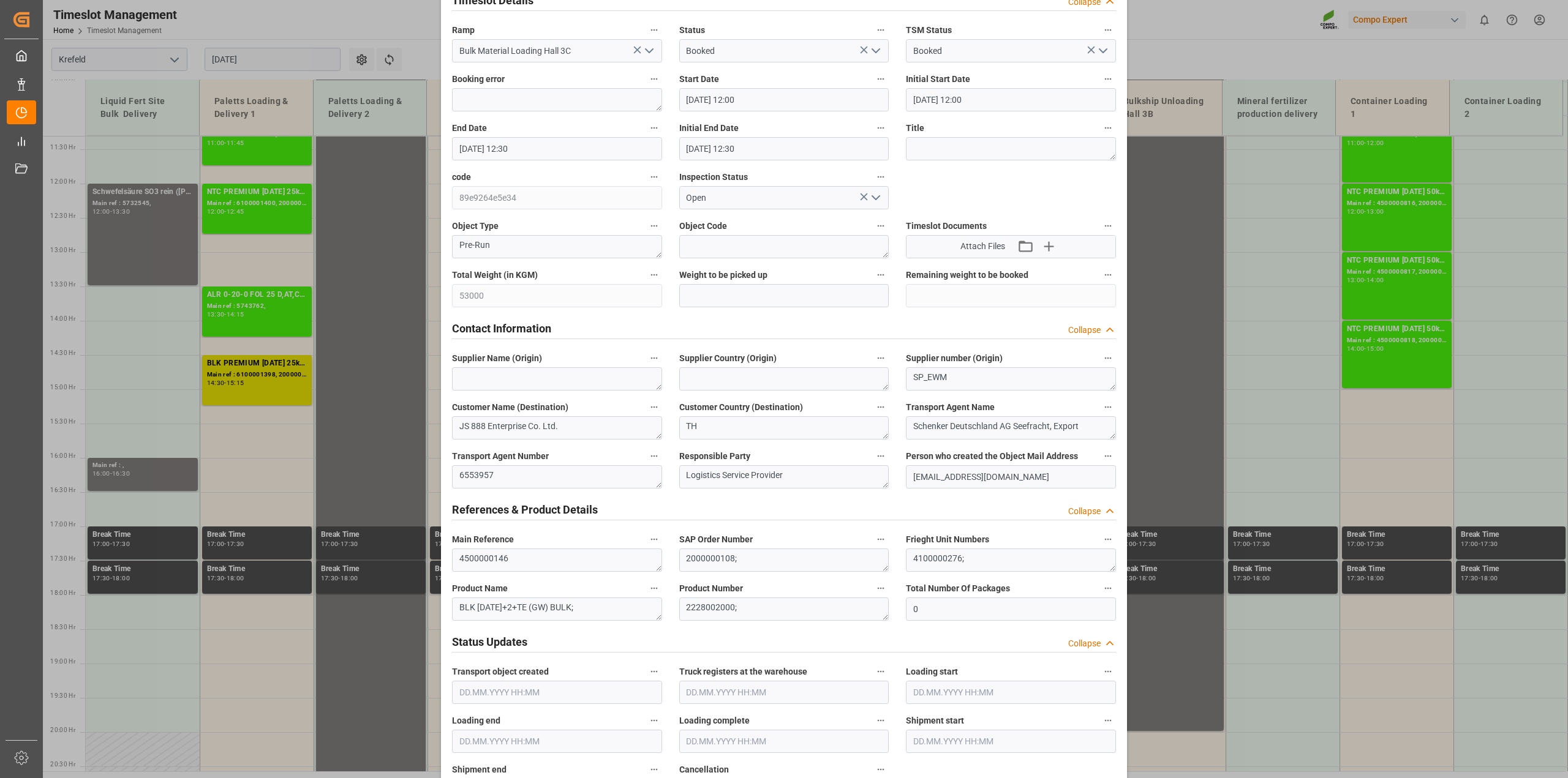
scroll to position [0, 0]
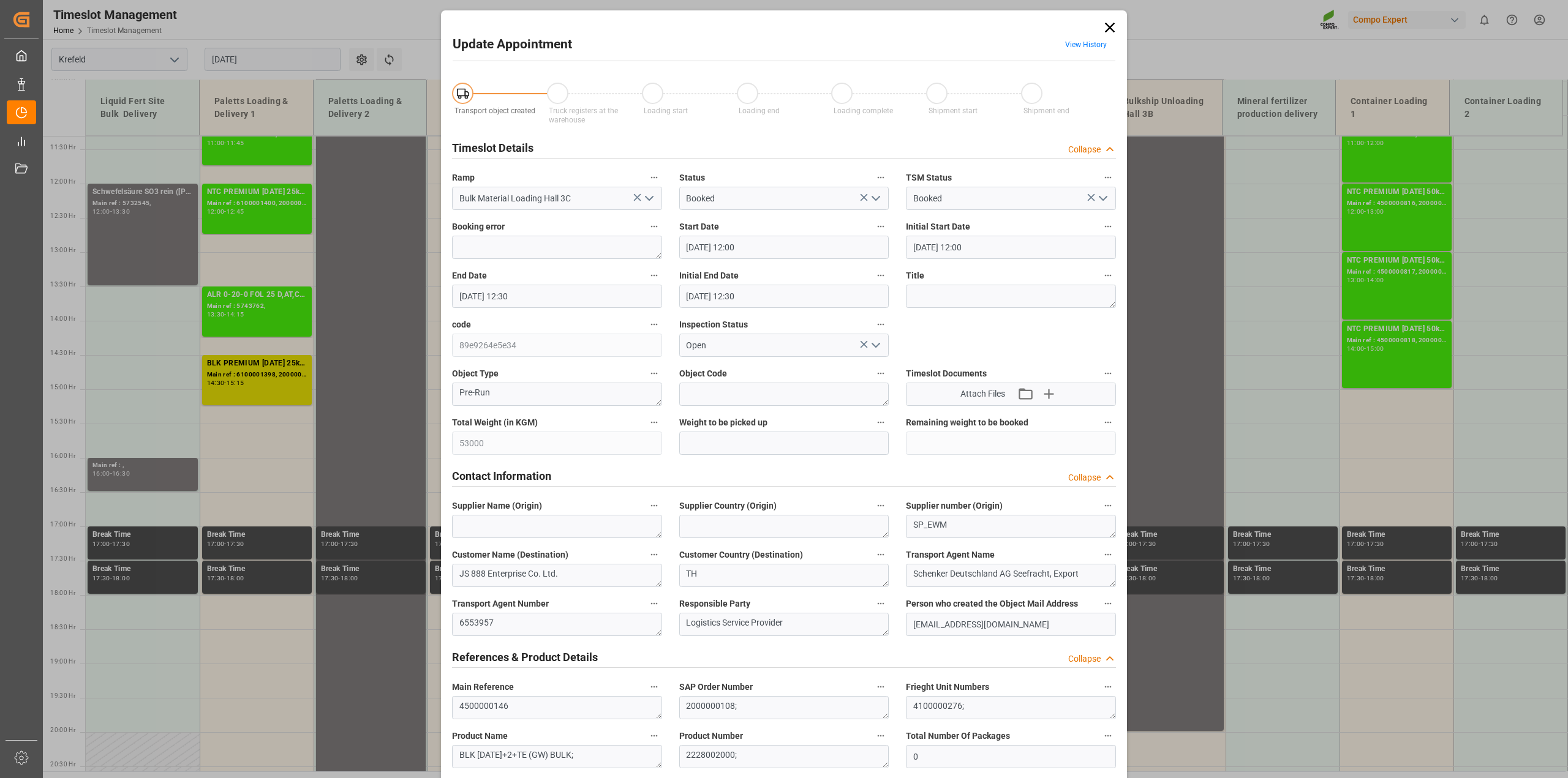
click at [1106, 28] on icon at bounding box center [1110, 28] width 17 height 17
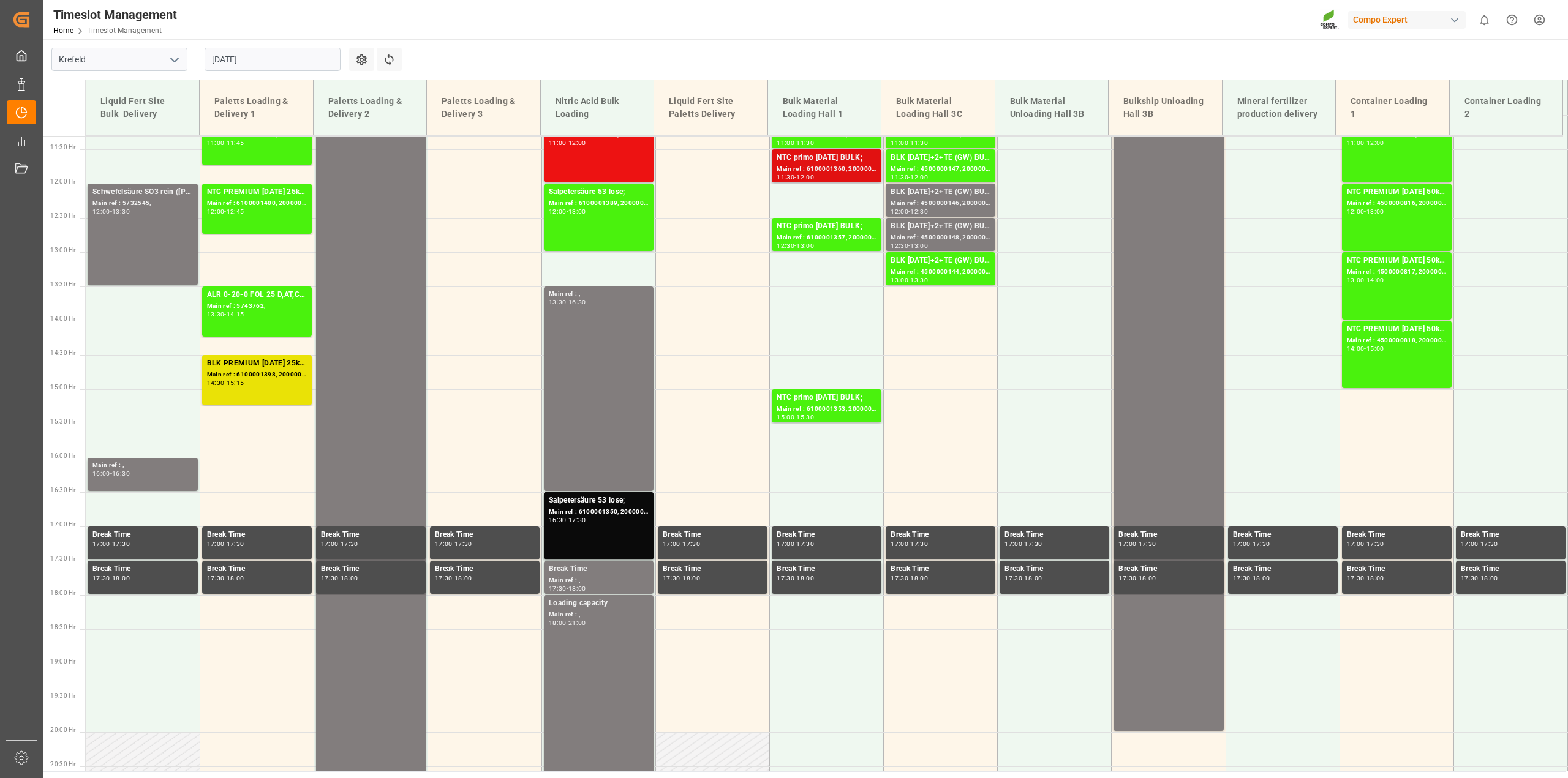
scroll to position [622, 0]
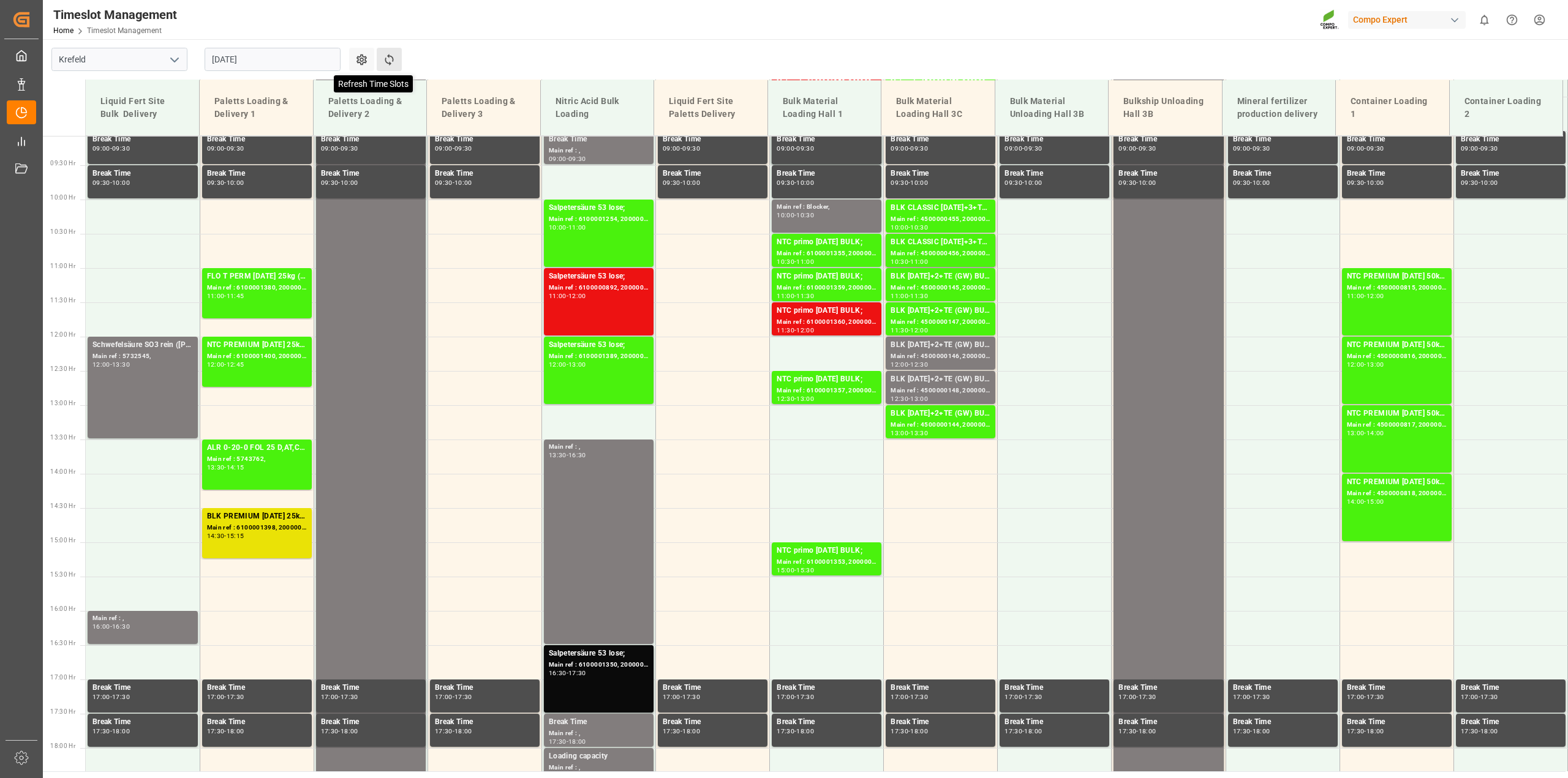
click at [390, 62] on icon at bounding box center [389, 59] width 9 height 11
click at [391, 57] on icon at bounding box center [389, 60] width 13 height 13
click at [963, 397] on div "12:30 - 13:00" at bounding box center [941, 399] width 100 height 7
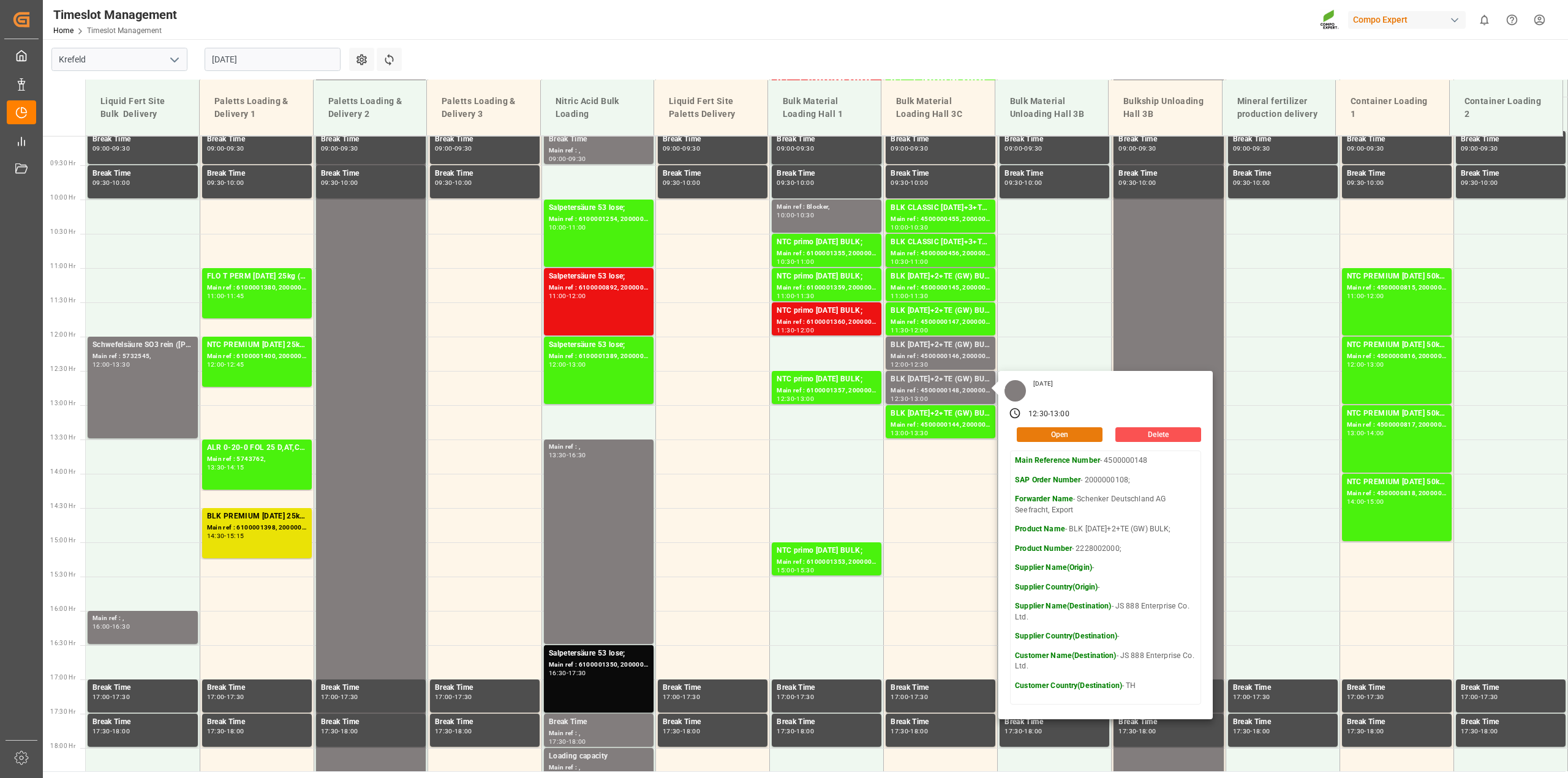
click at [1072, 429] on button "Open" at bounding box center [1059, 434] width 85 height 15
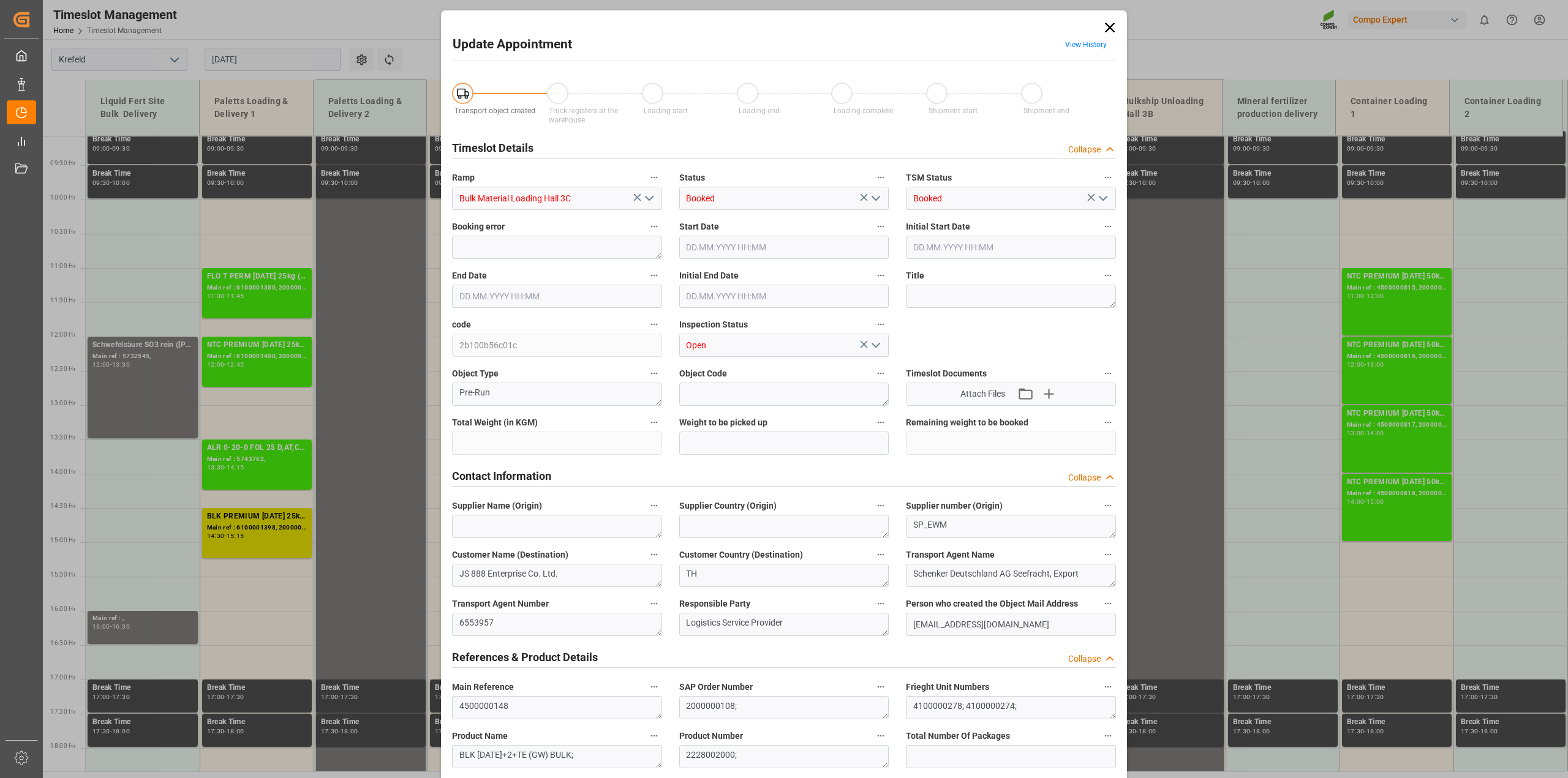
type input "77268"
type input "0"
type input "[DATE] 12:30"
type input "[DATE] 13:00"
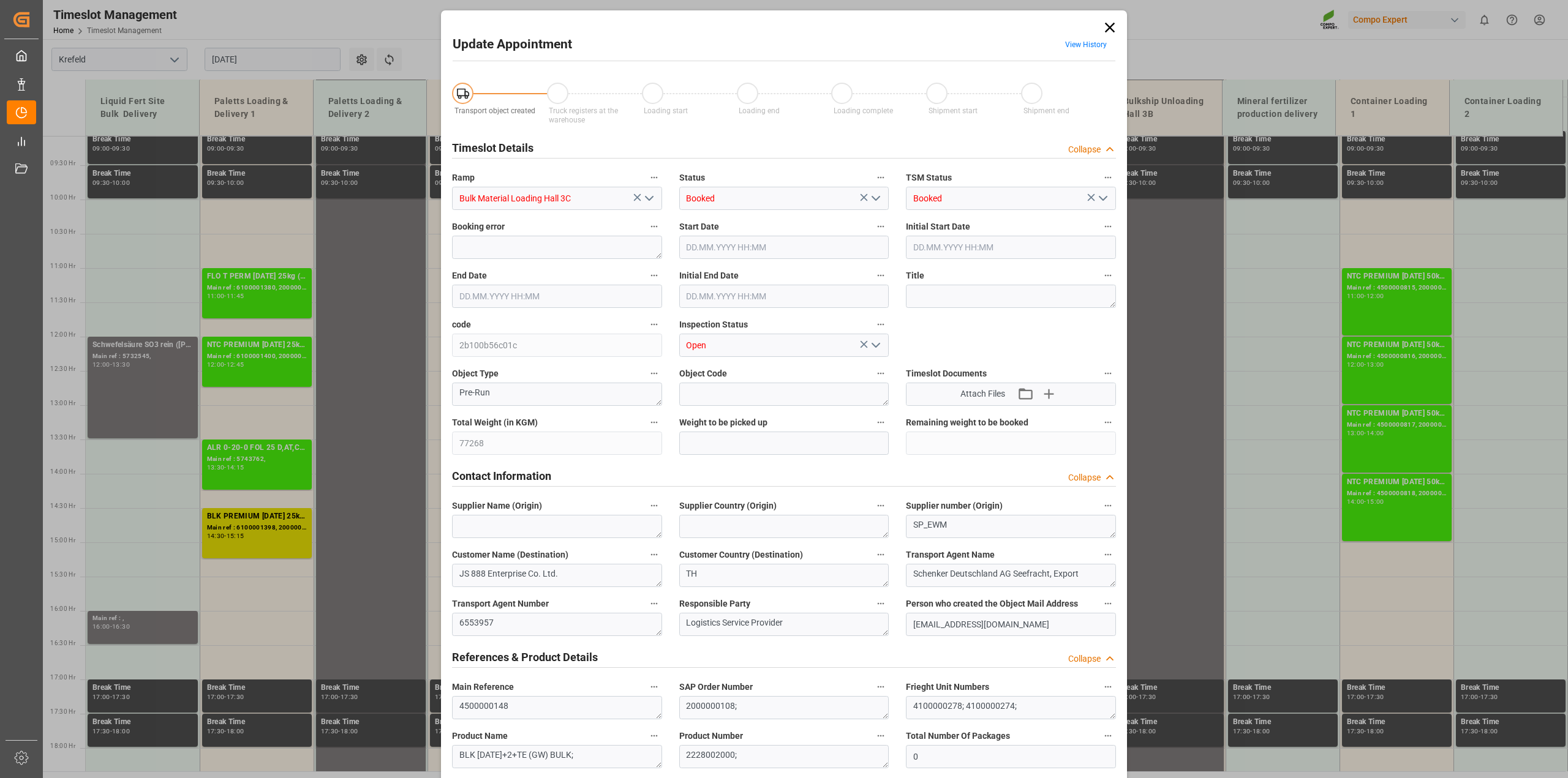
type input "[DATE] 13:00"
type input "[DATE] 11:53"
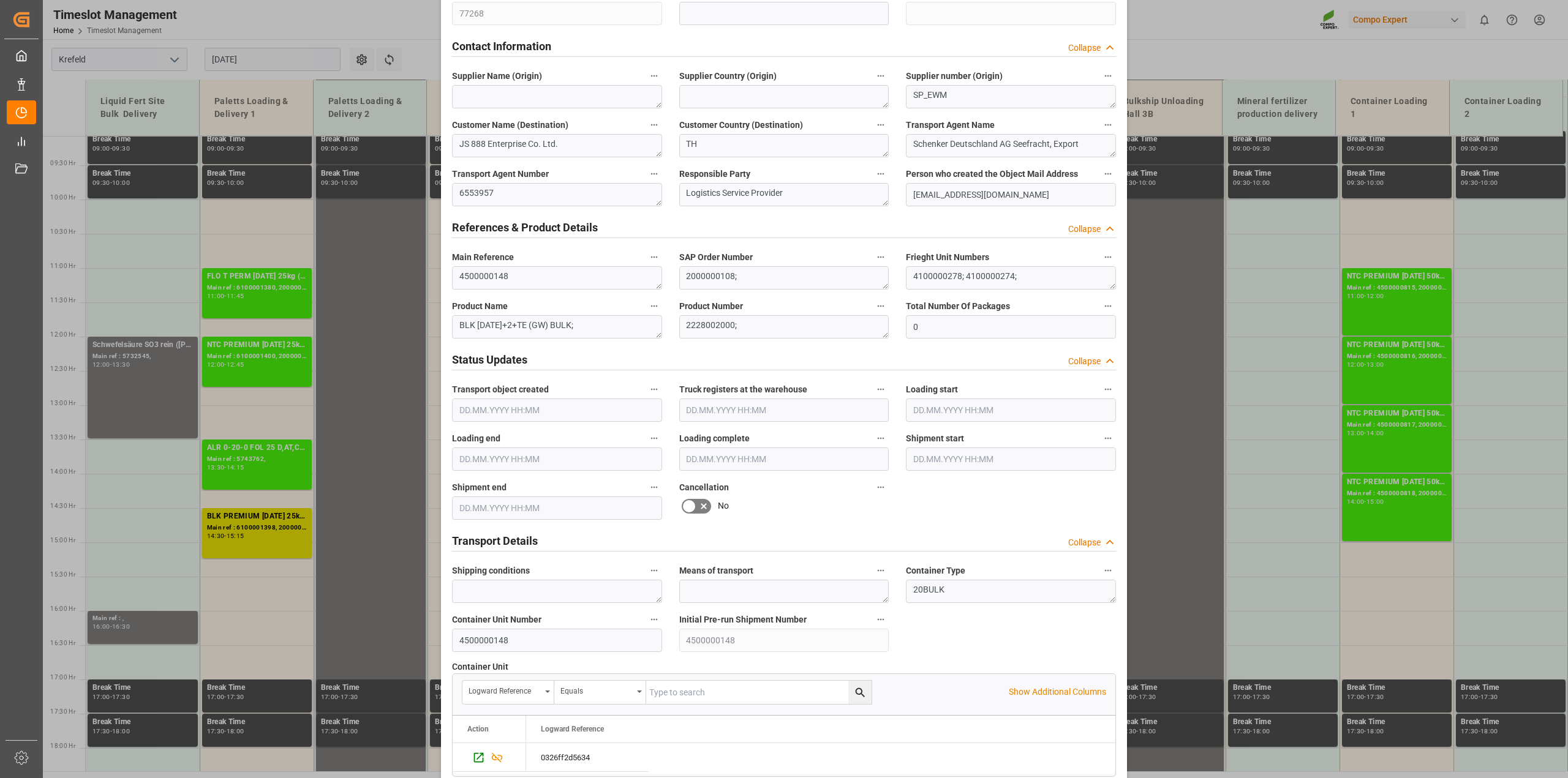
scroll to position [612, 0]
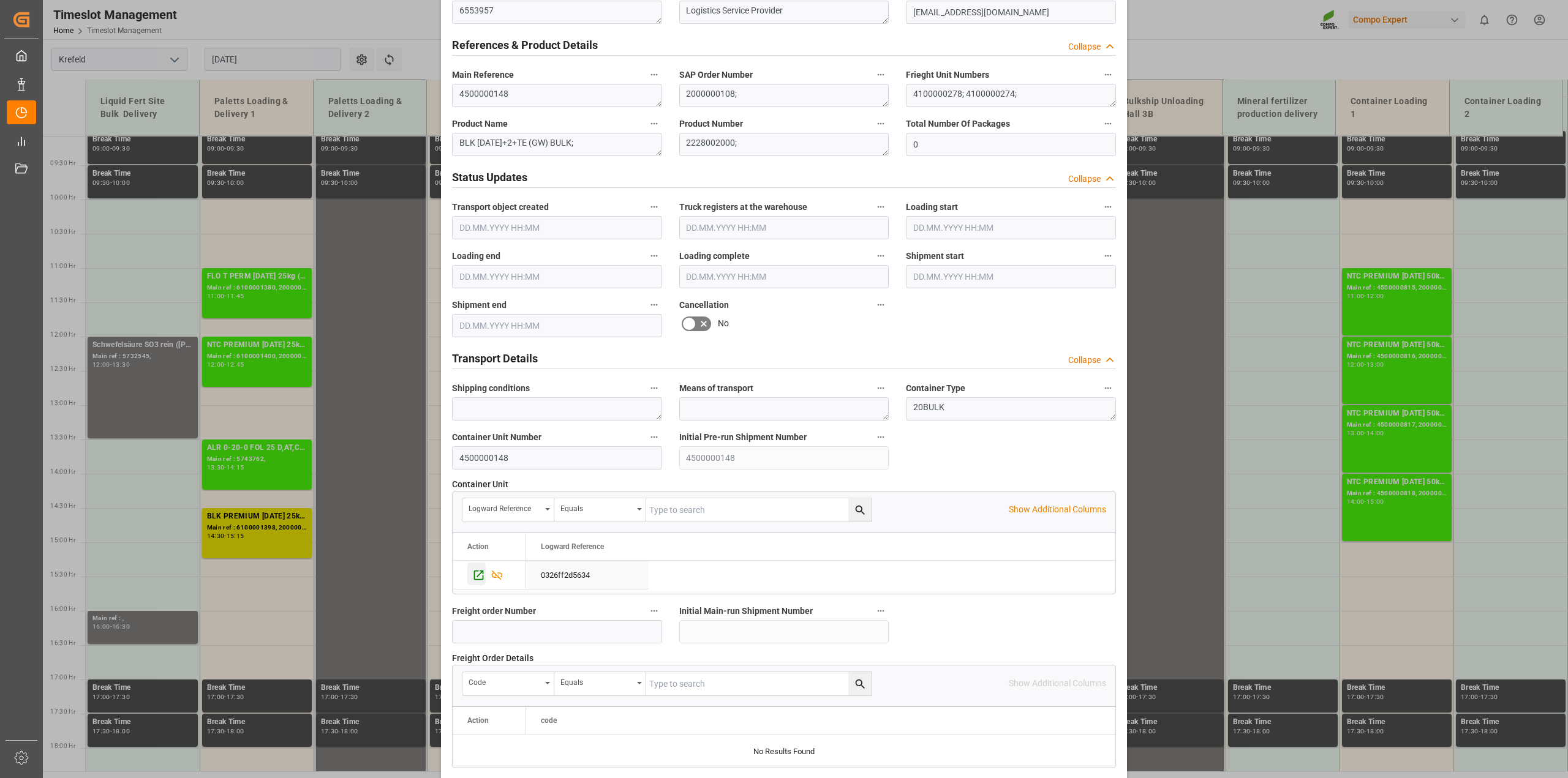
click at [476, 574] on icon "Press SPACE to select this row." at bounding box center [478, 574] width 13 height 13
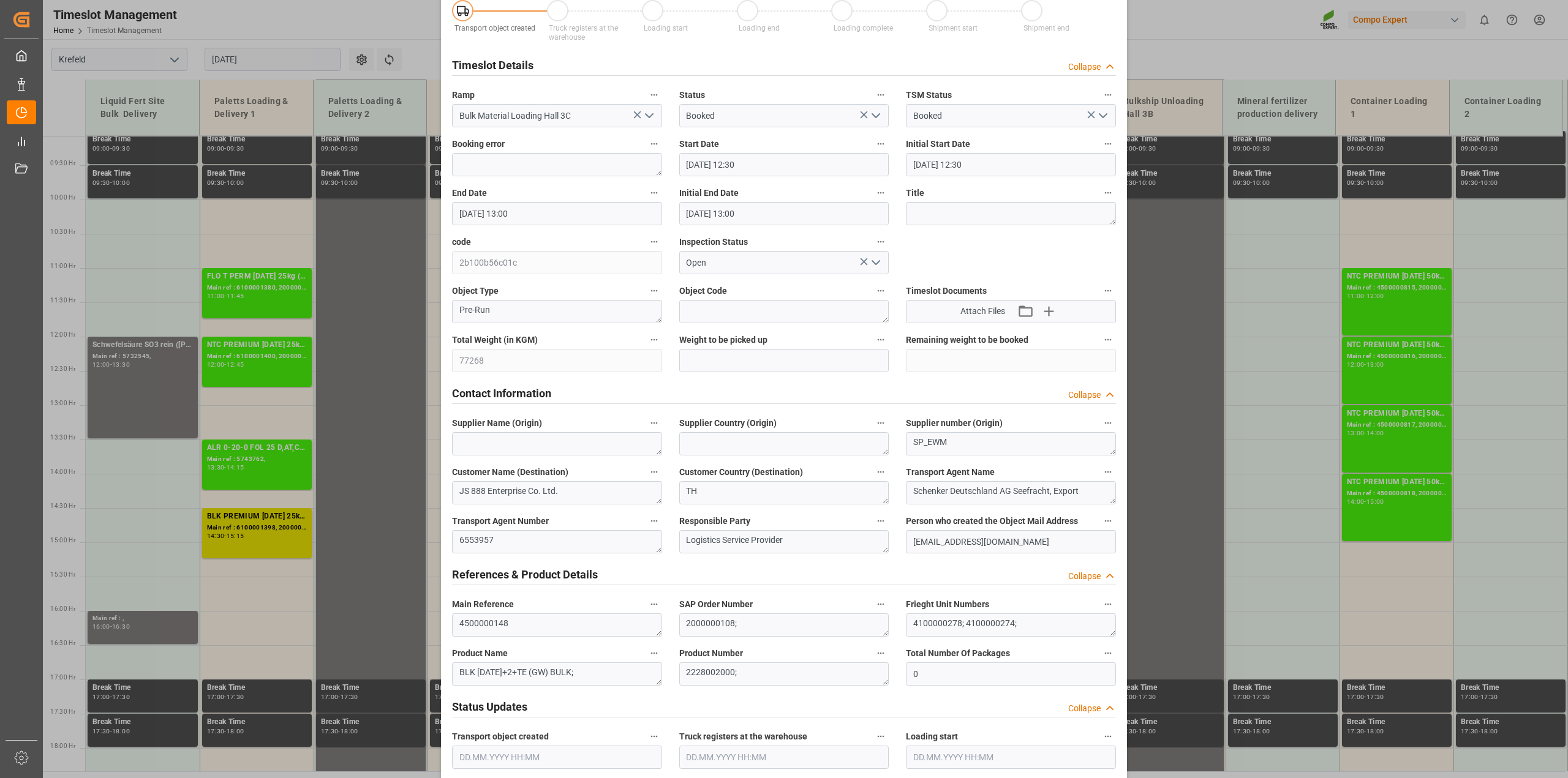
scroll to position [0, 0]
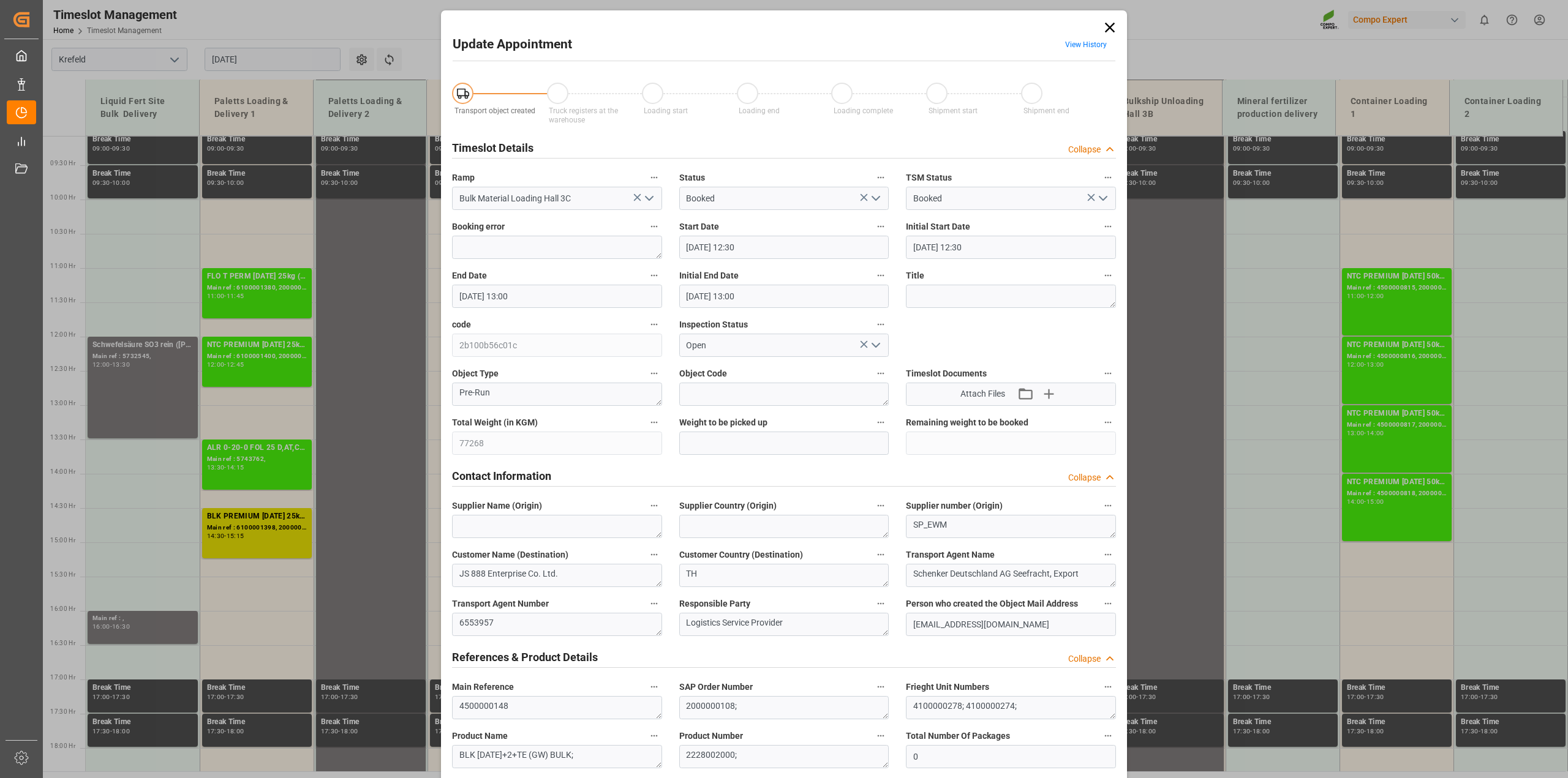
click at [1106, 33] on icon at bounding box center [1110, 28] width 17 height 17
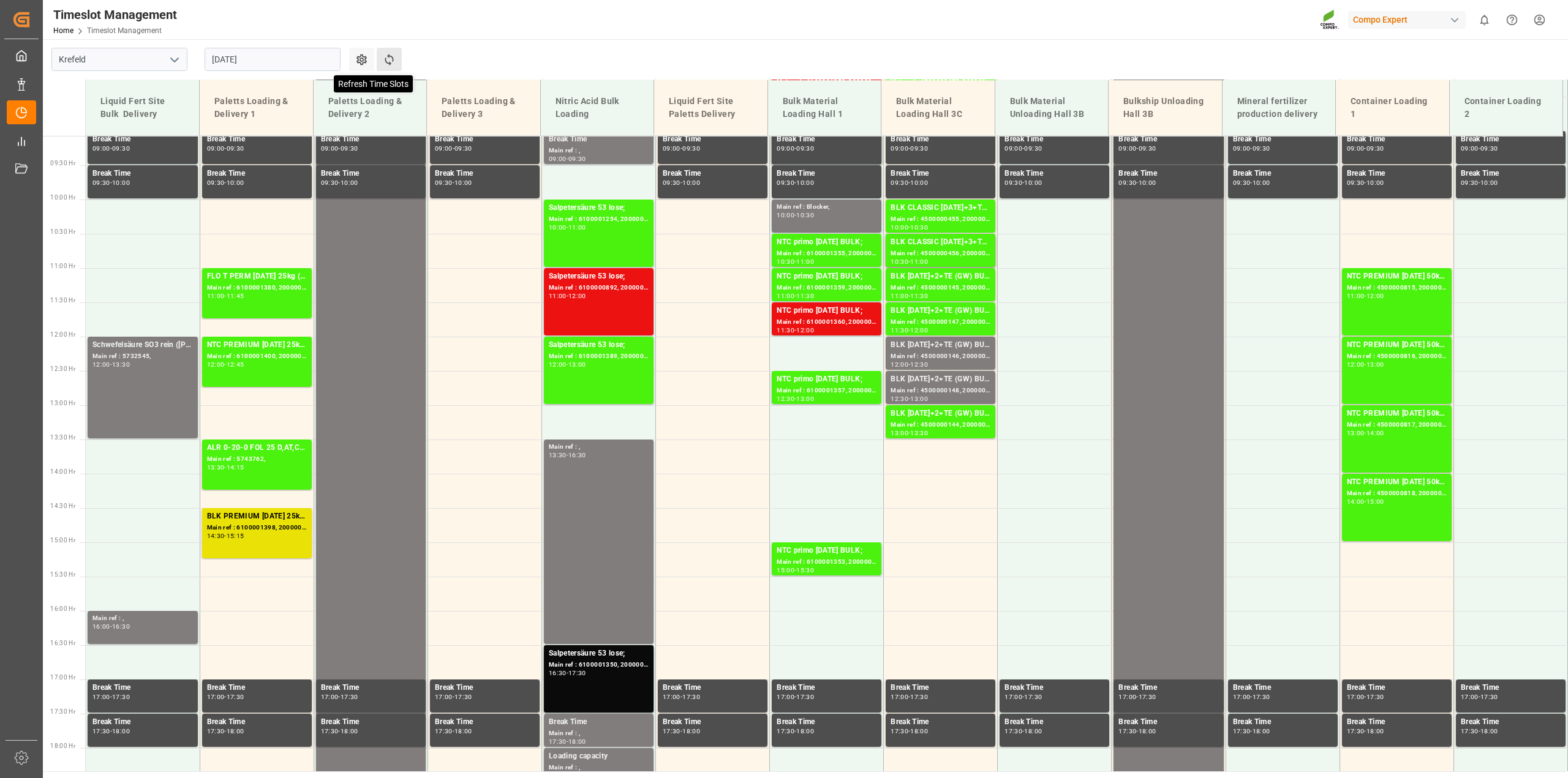
click at [391, 58] on icon at bounding box center [389, 60] width 13 height 13
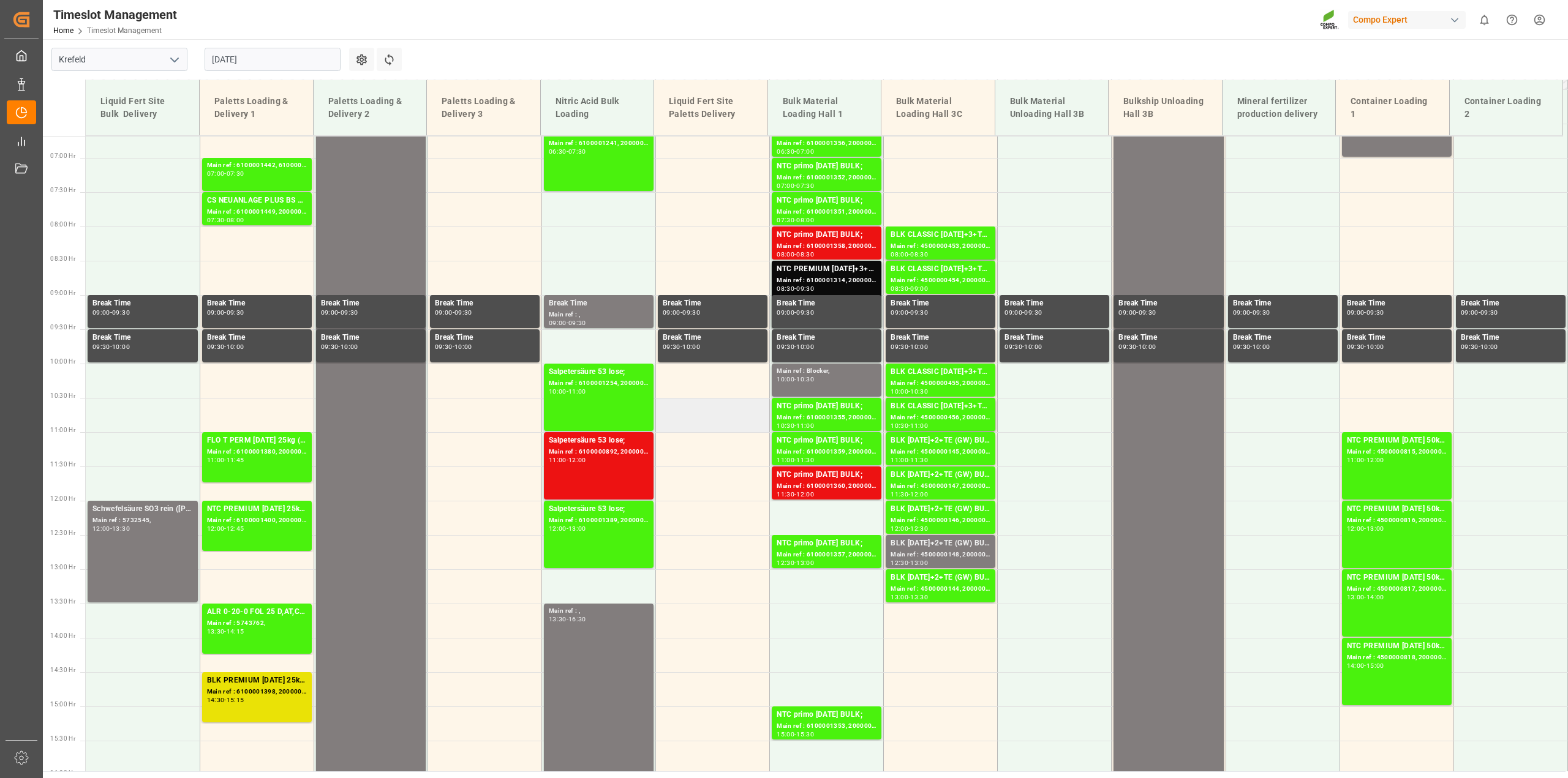
scroll to position [392, 0]
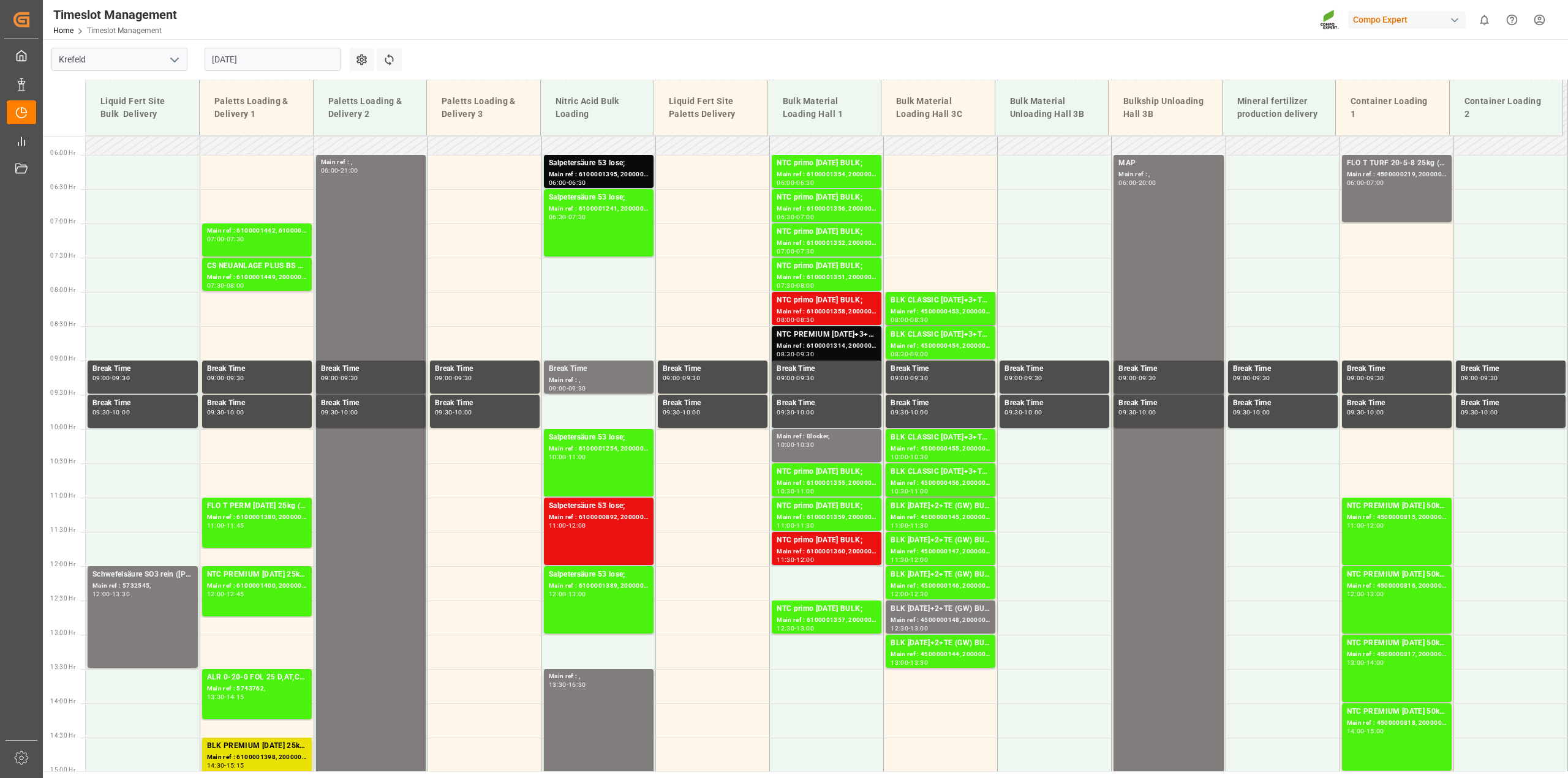
click at [836, 342] on div "Main ref : 6100001314, 2000000927;" at bounding box center [827, 346] width 100 height 10
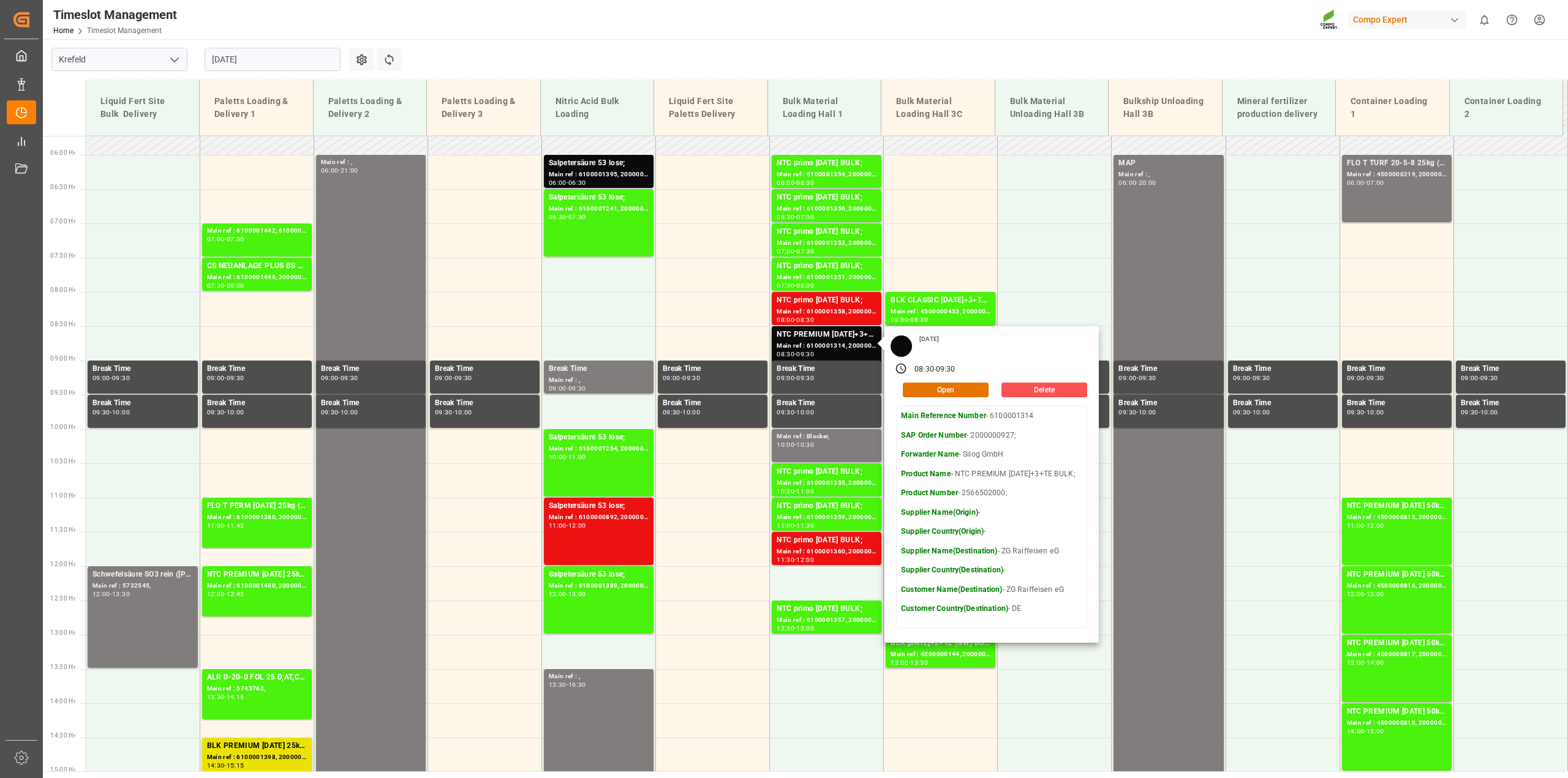
click at [220, 56] on input "[DATE]" at bounding box center [273, 59] width 136 height 23
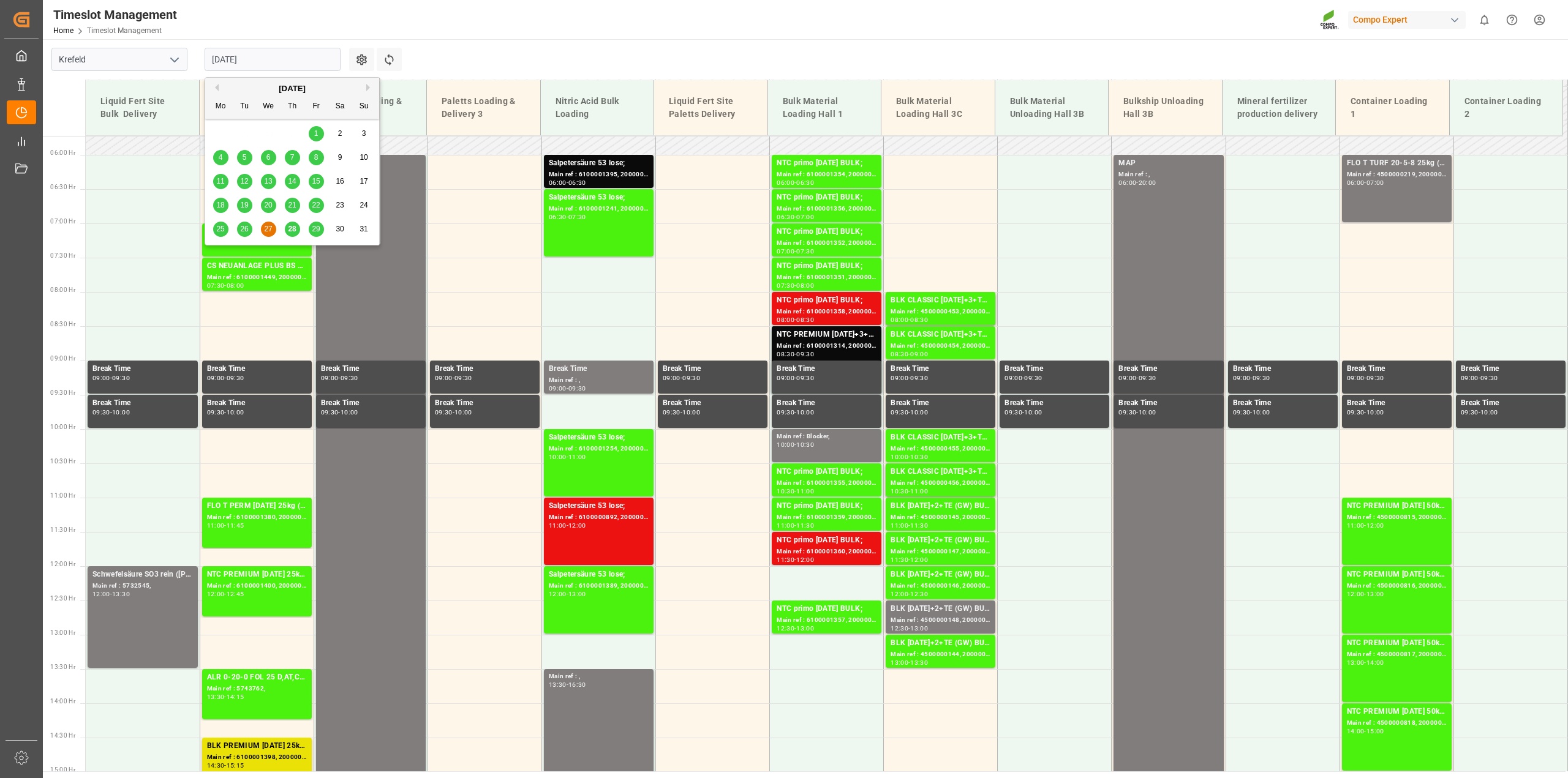
click at [292, 231] on span "28" at bounding box center [292, 229] width 8 height 9
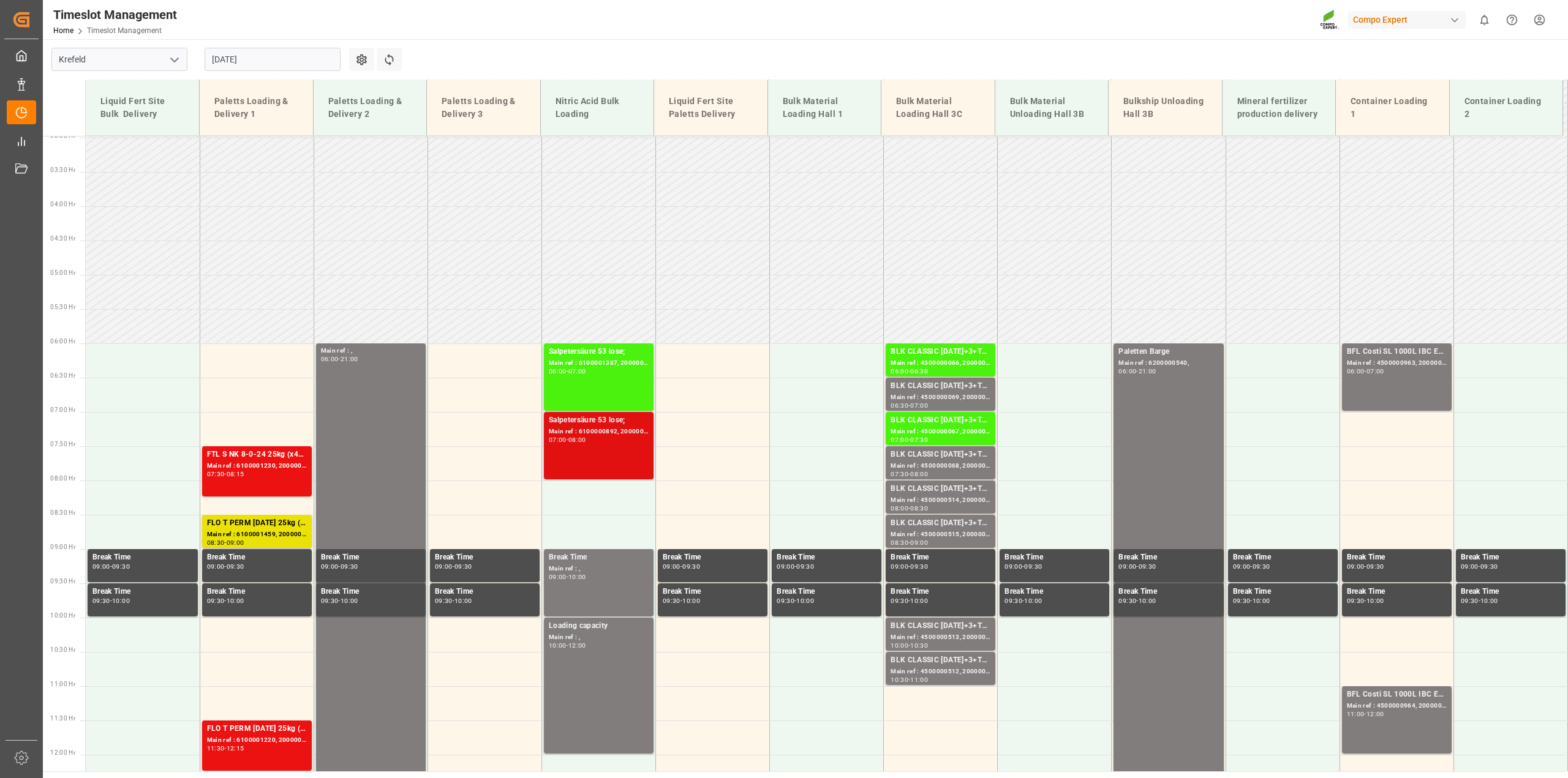
scroll to position [239, 0]
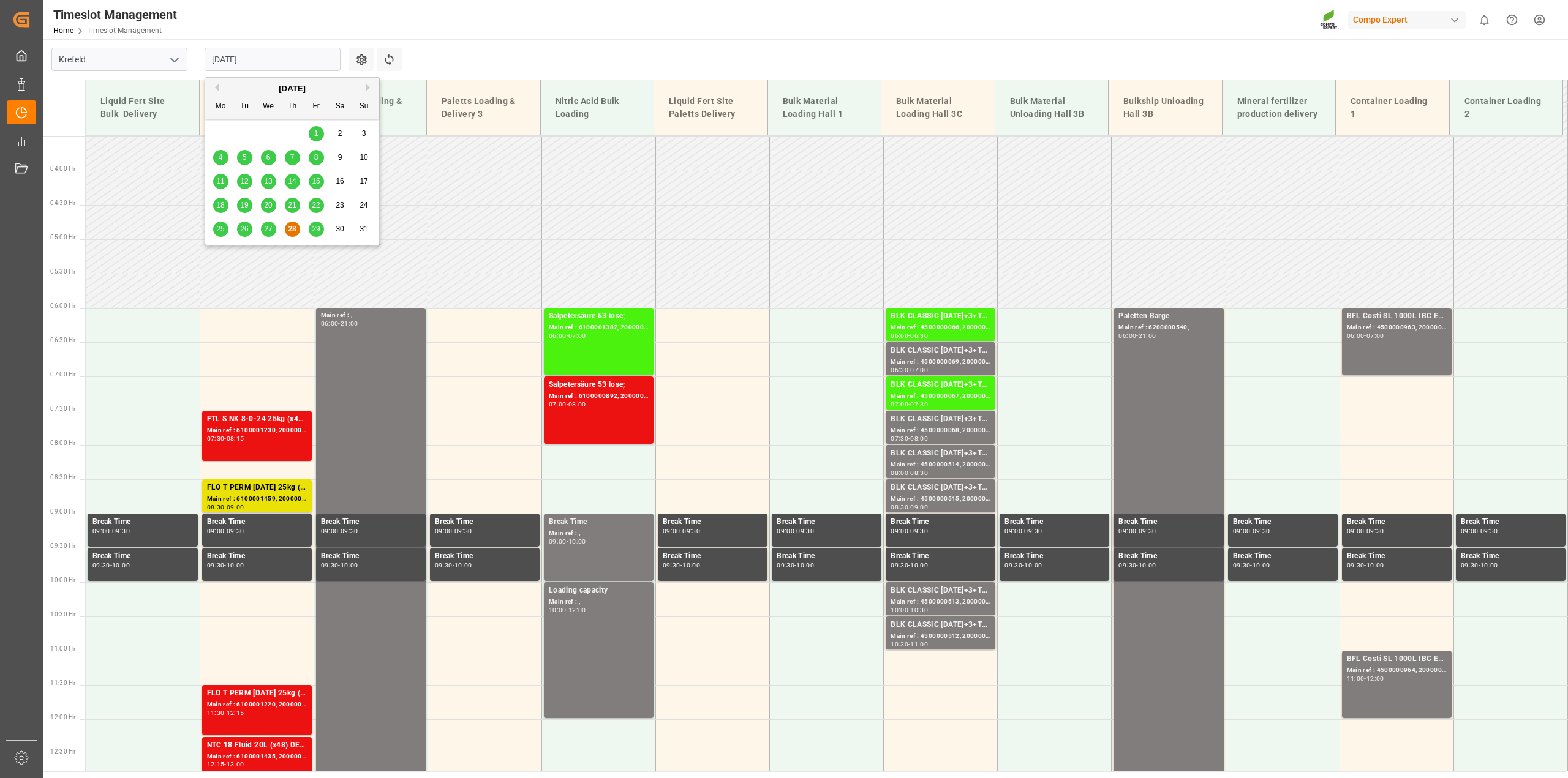
click at [218, 60] on input "[DATE]" at bounding box center [273, 59] width 136 height 23
click at [271, 228] on span "27" at bounding box center [268, 229] width 8 height 9
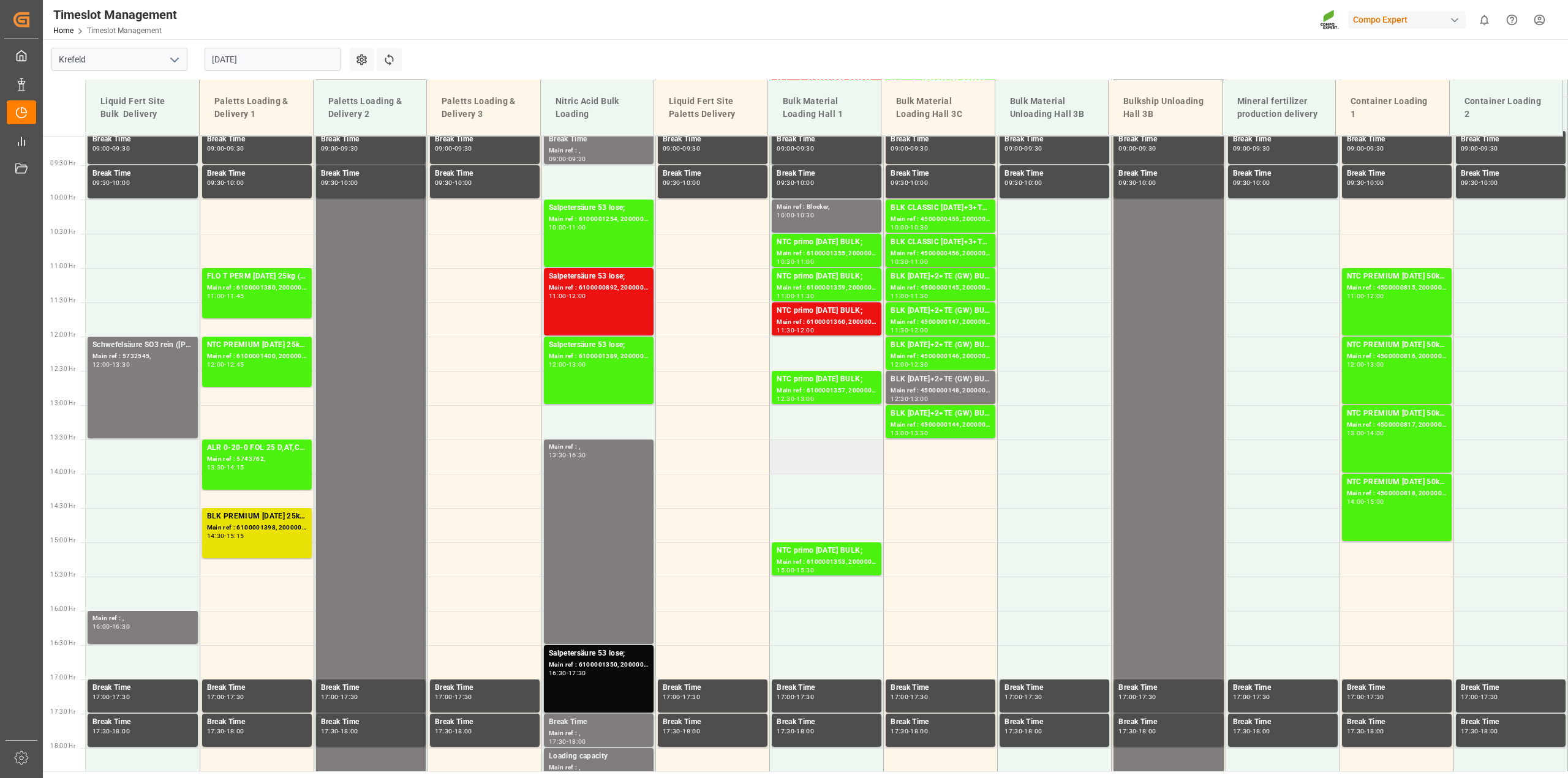
scroll to position [392, 0]
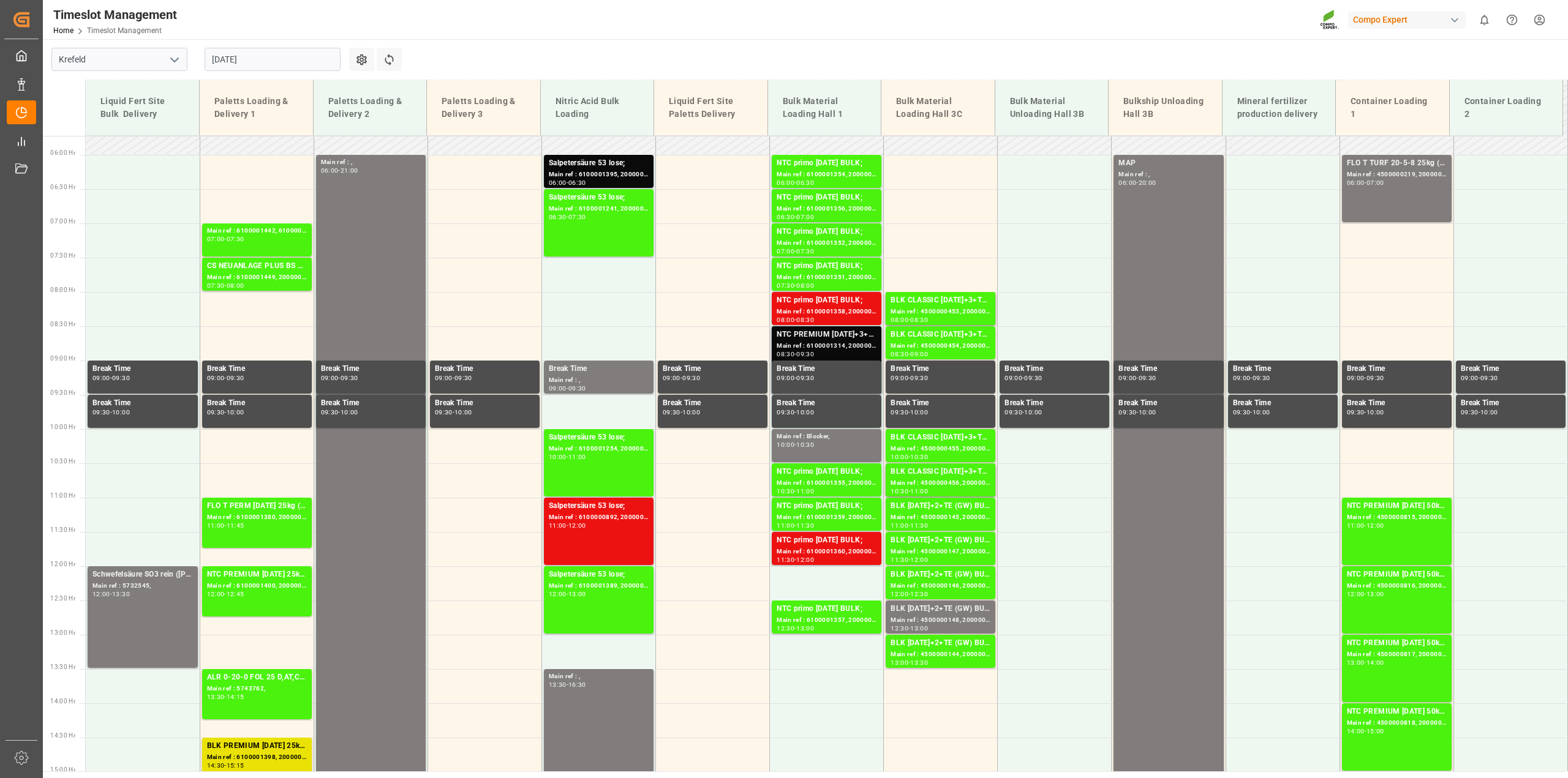
click at [834, 345] on div "Main ref : 6100001314, 2000000927;" at bounding box center [827, 346] width 100 height 10
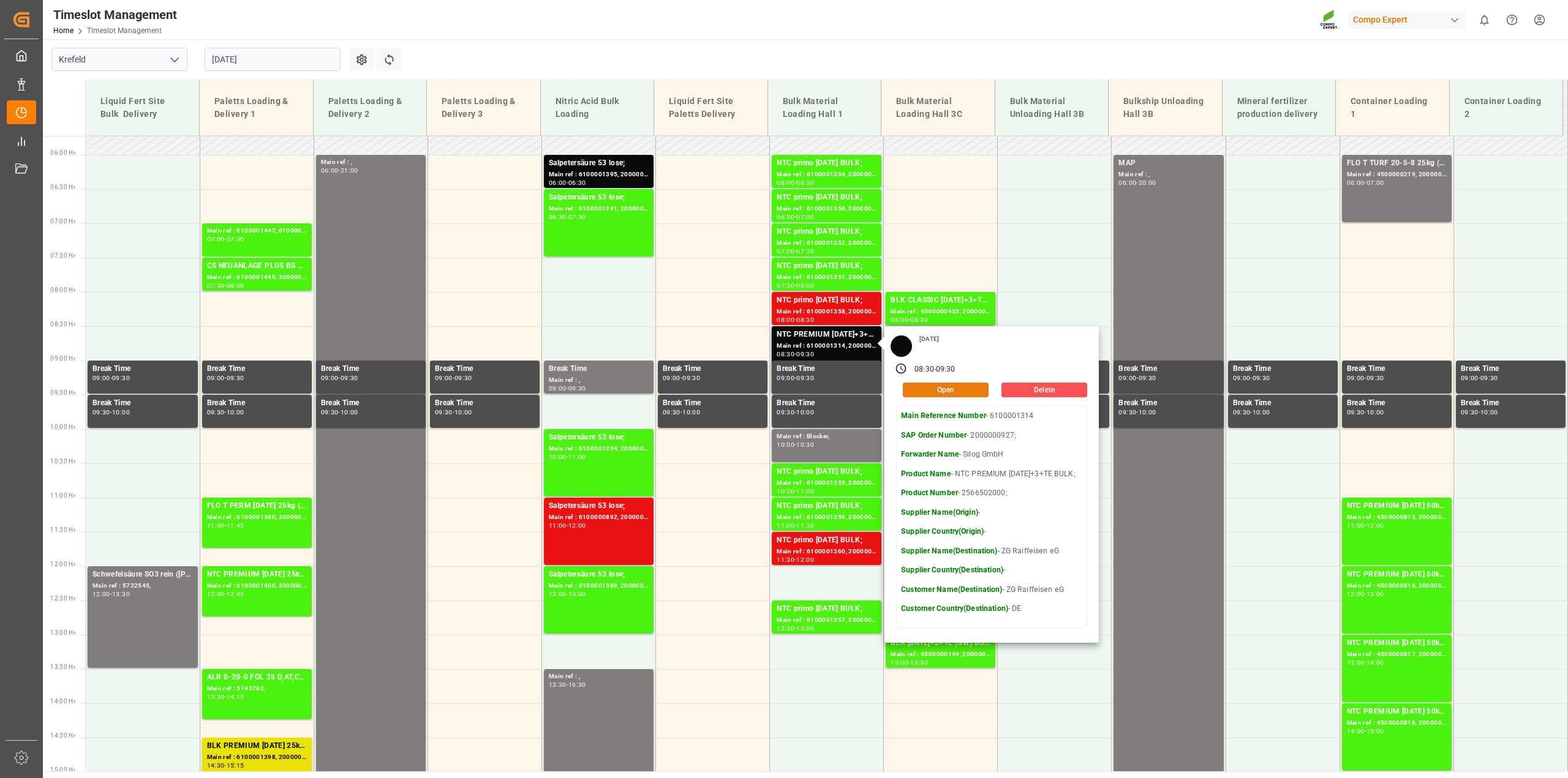
click at [920, 390] on button "Open" at bounding box center [945, 390] width 85 height 15
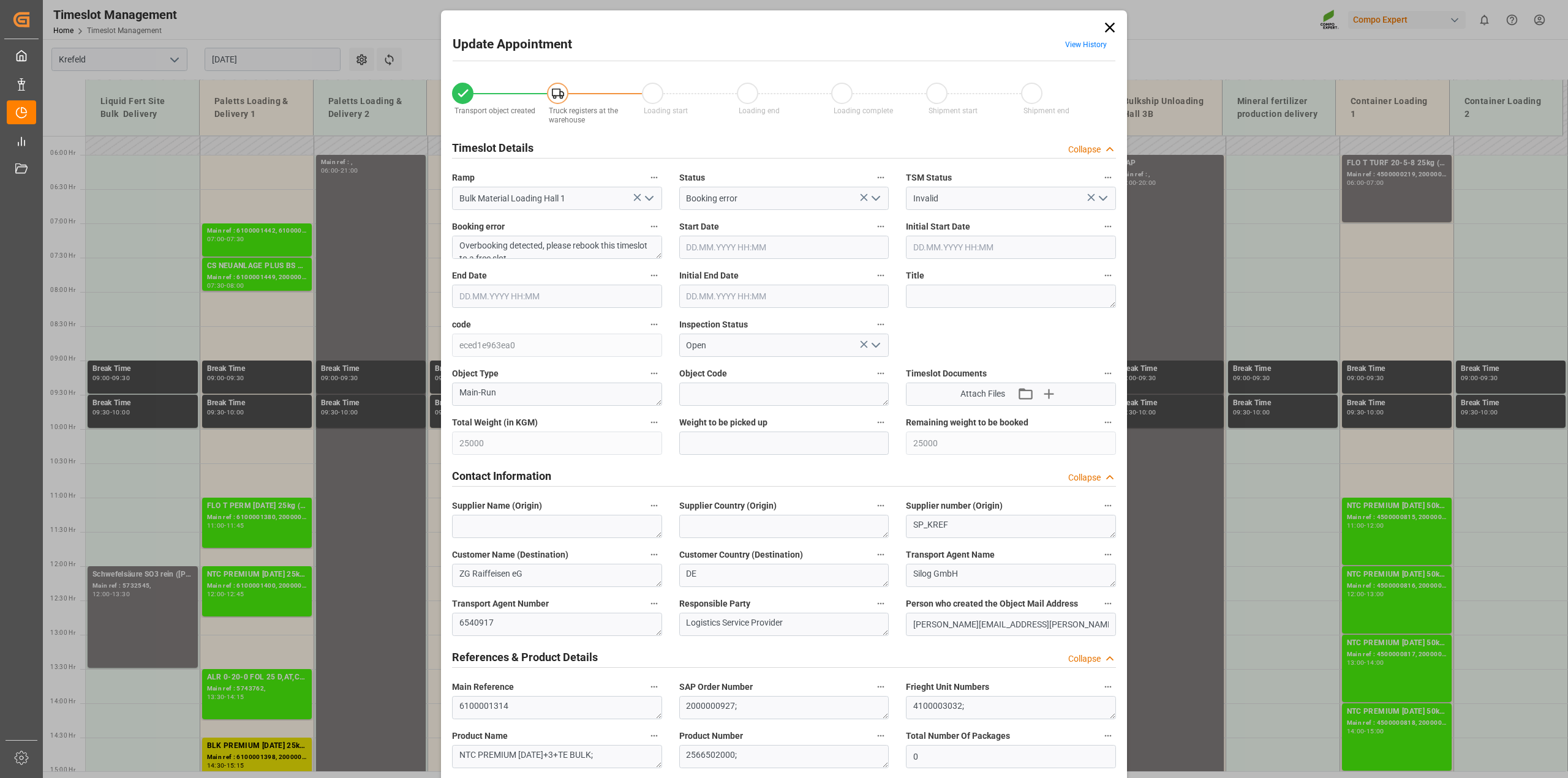
type input "25000"
type input "0"
type input "[DATE] 08:30"
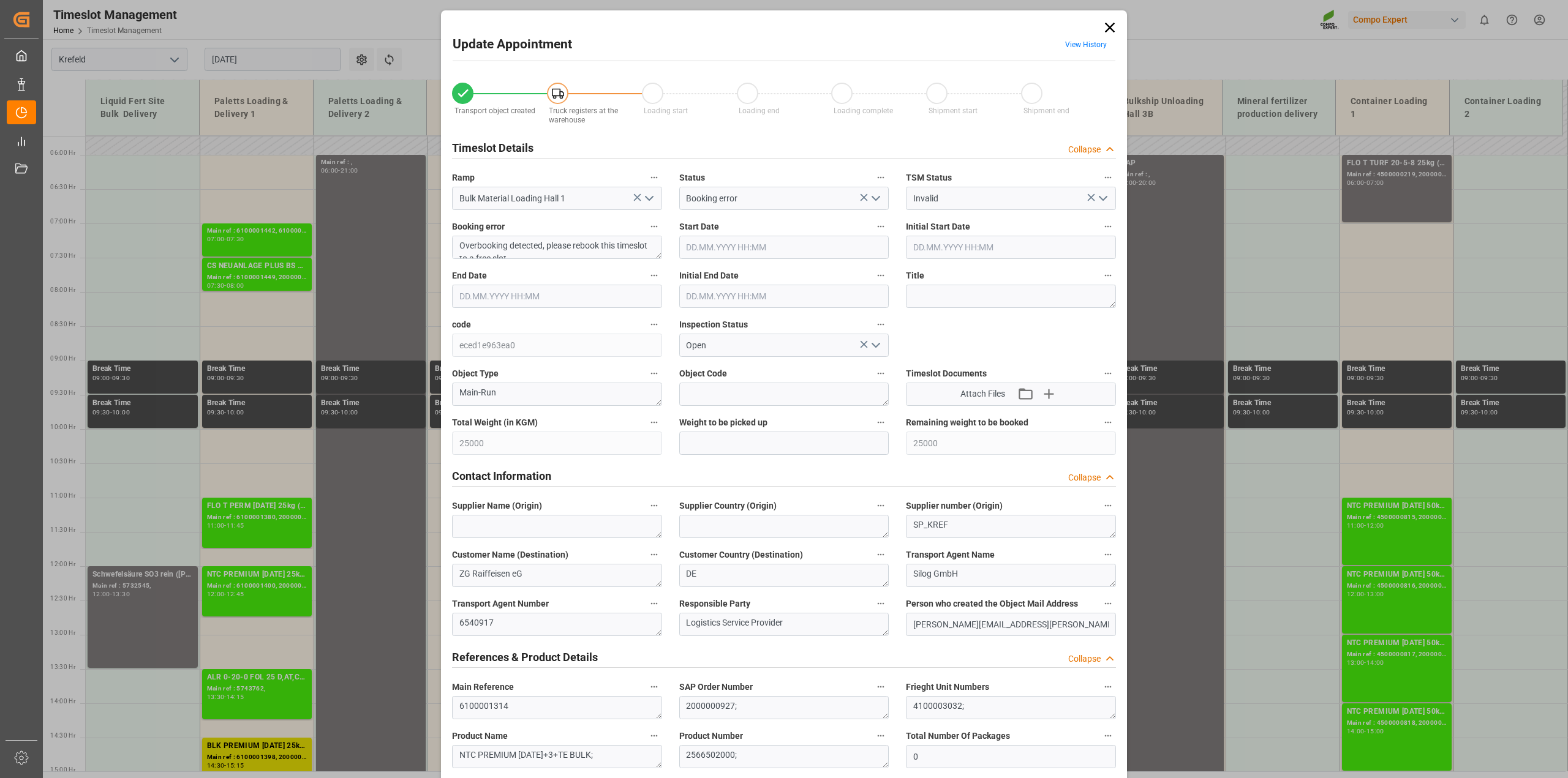
type input "[DATE] 09:30"
type input "[DATE] 10:30"
type input "[DATE] 12:01"
type input "[DATE] 12:10"
click at [1085, 43] on link "View History" at bounding box center [1086, 45] width 41 height 9
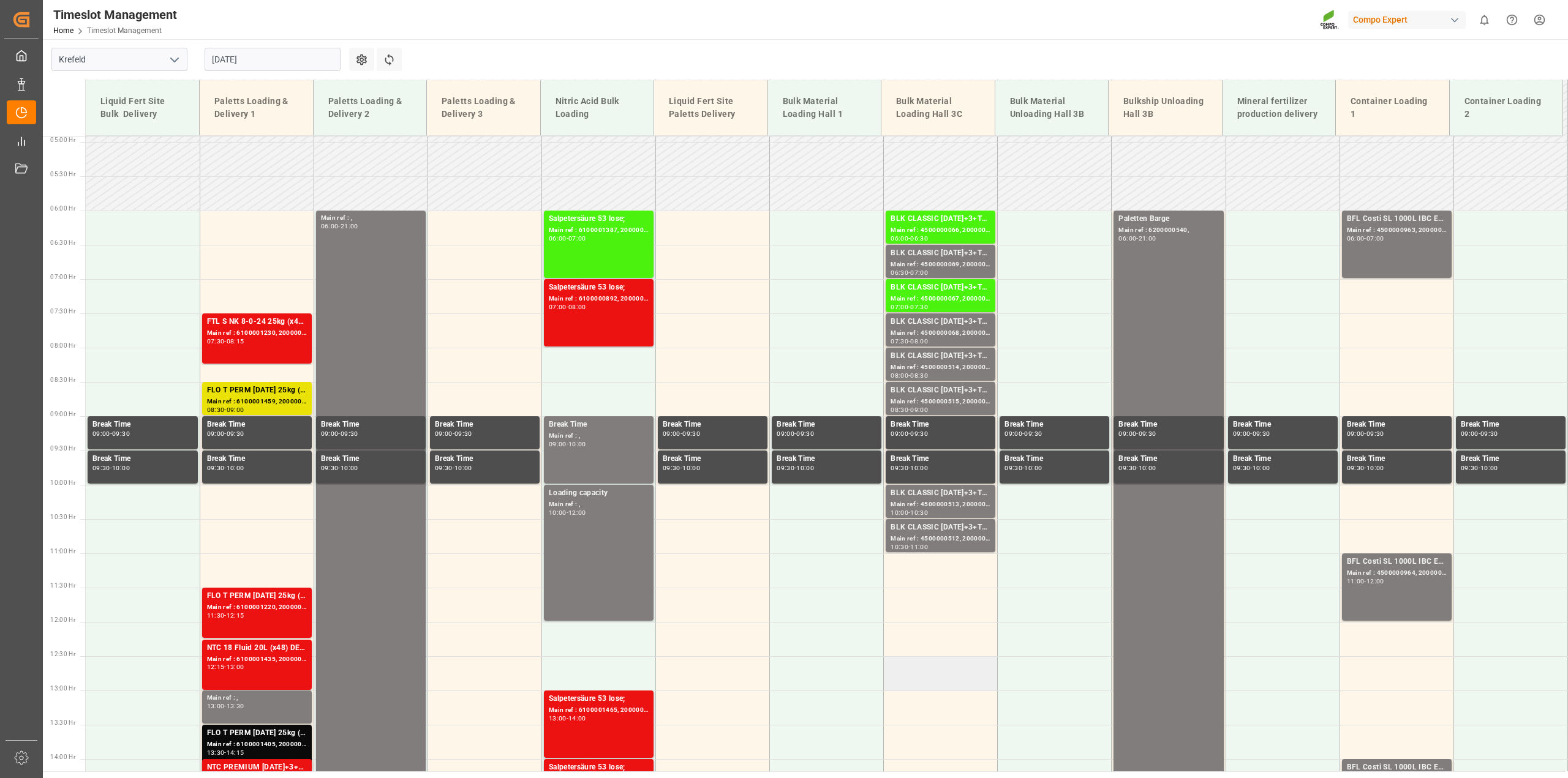
scroll to position [316, 0]
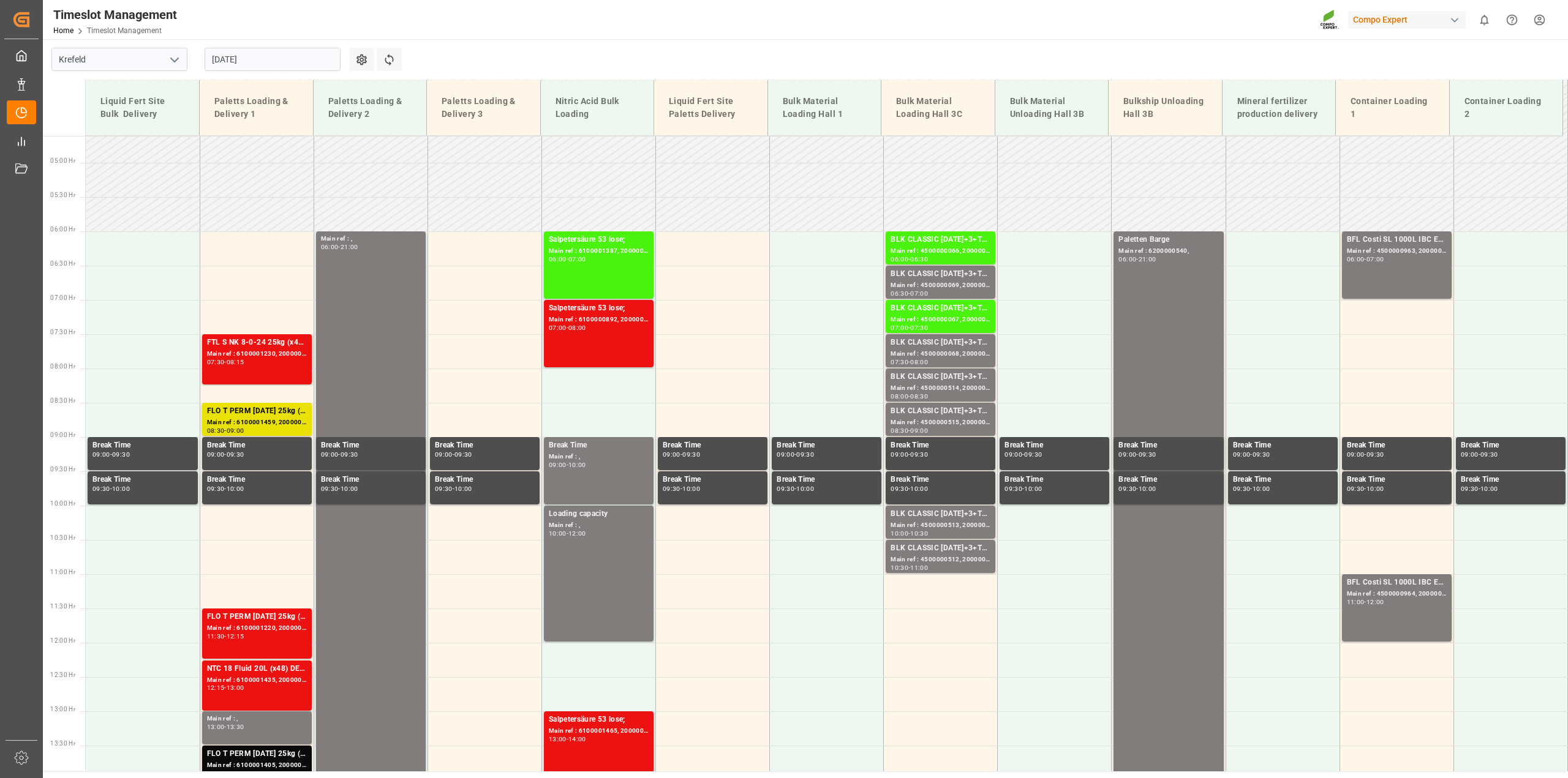
click at [258, 66] on input "[DATE]" at bounding box center [273, 59] width 136 height 23
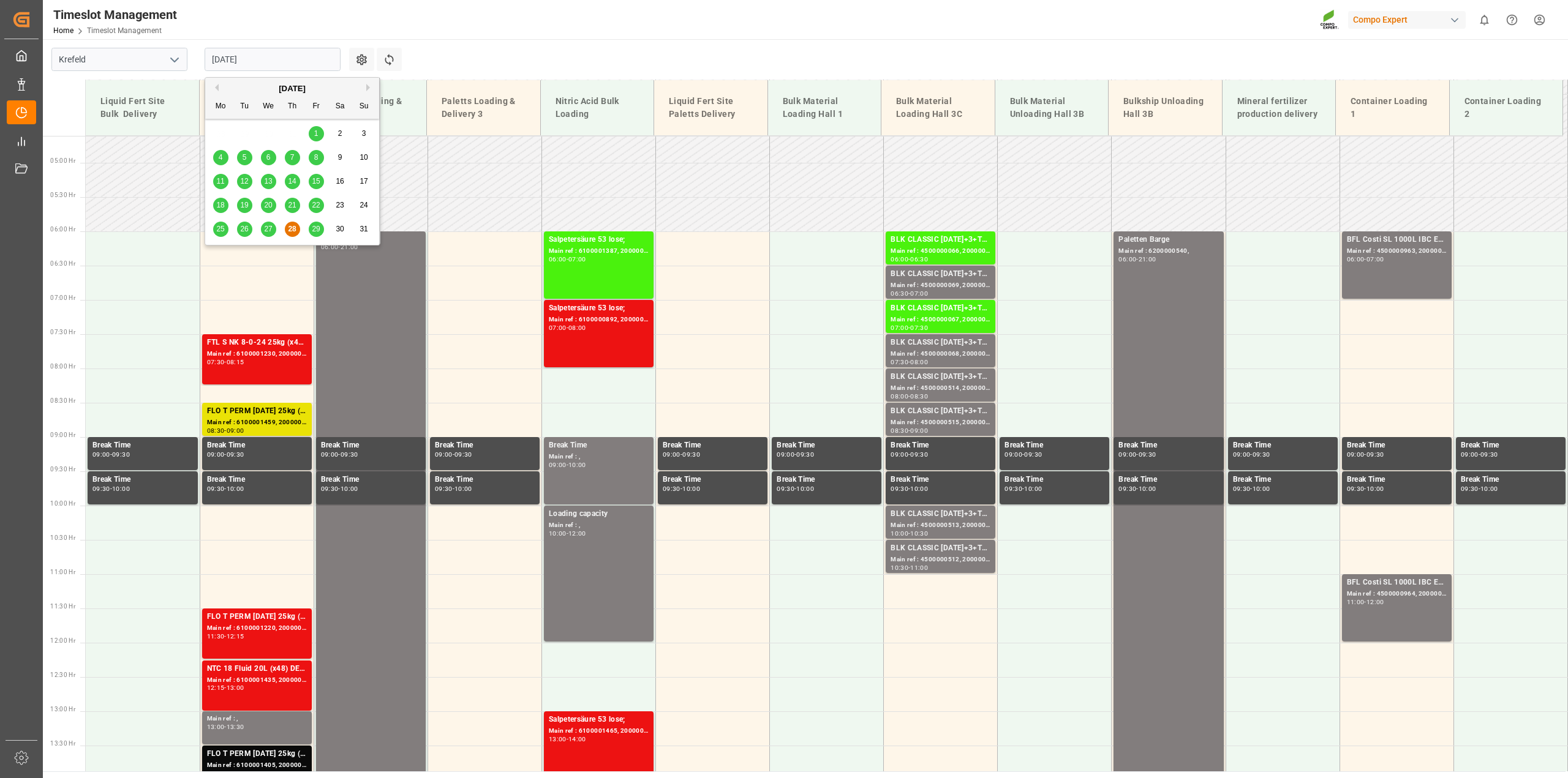
click at [265, 235] on div "27" at bounding box center [268, 229] width 16 height 15
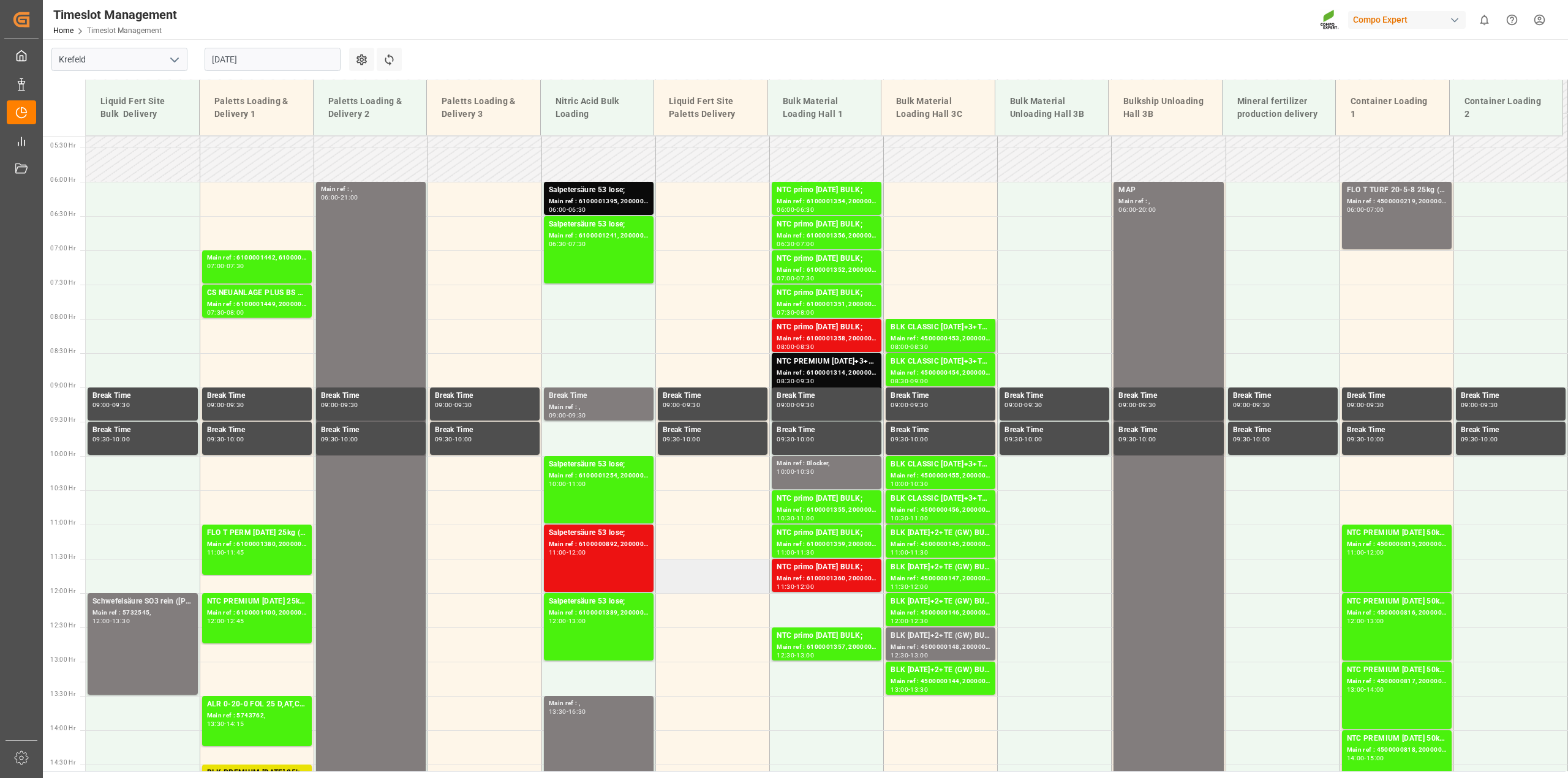
scroll to position [392, 0]
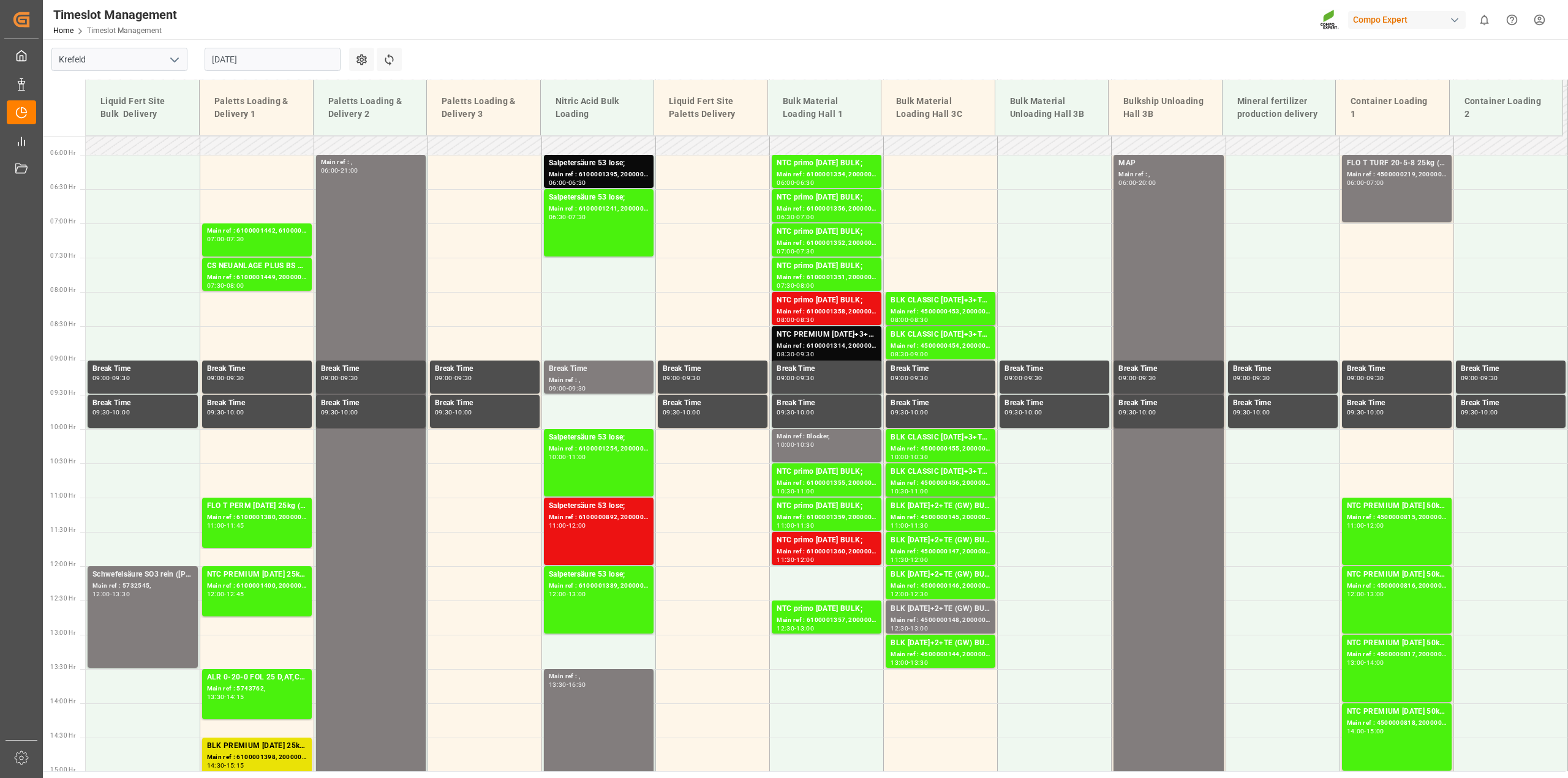
click at [803, 348] on div "Main ref : 6100001314, 2000000927;" at bounding box center [827, 346] width 100 height 10
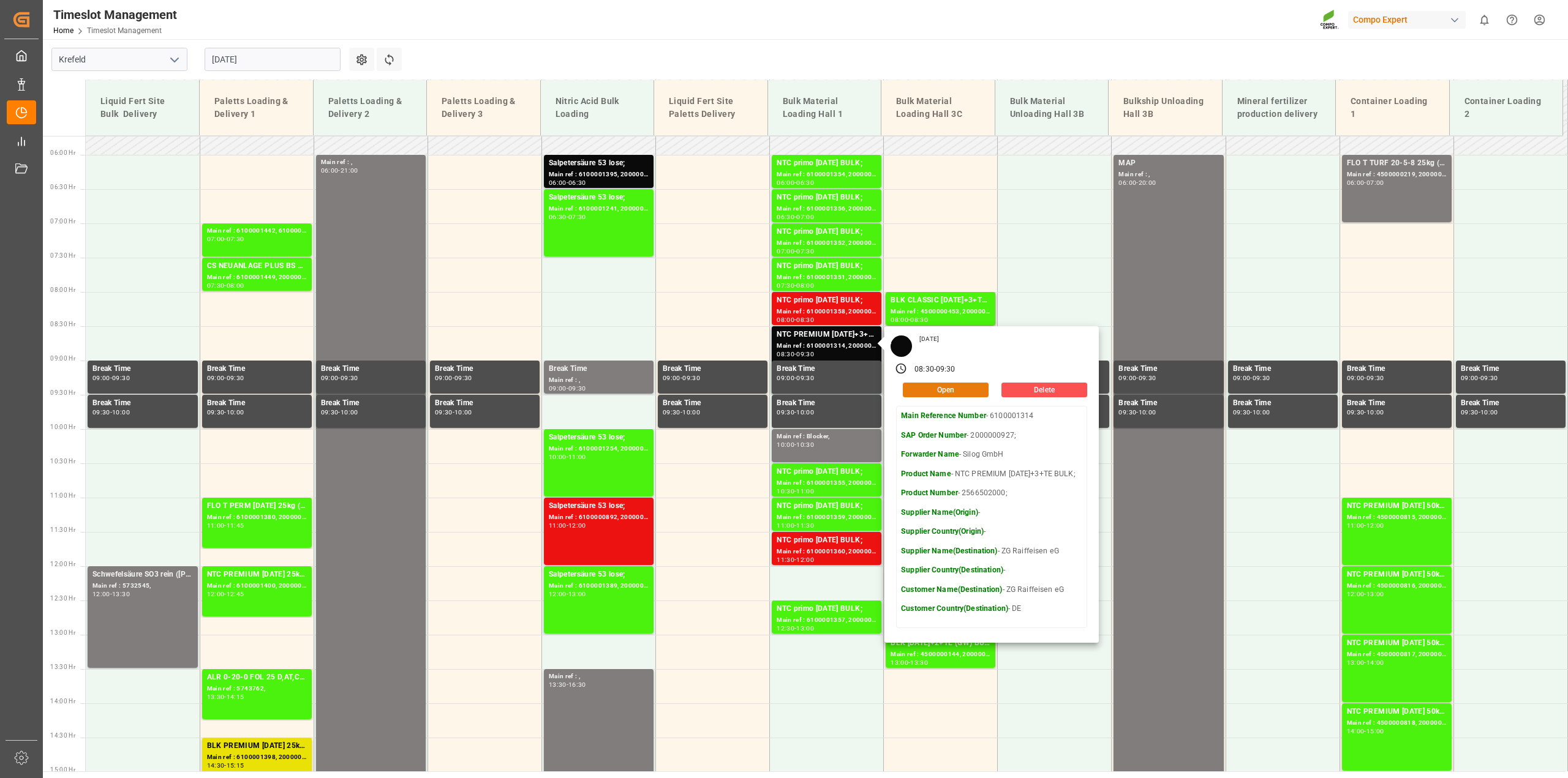
click at [963, 393] on button "Open" at bounding box center [945, 390] width 85 height 15
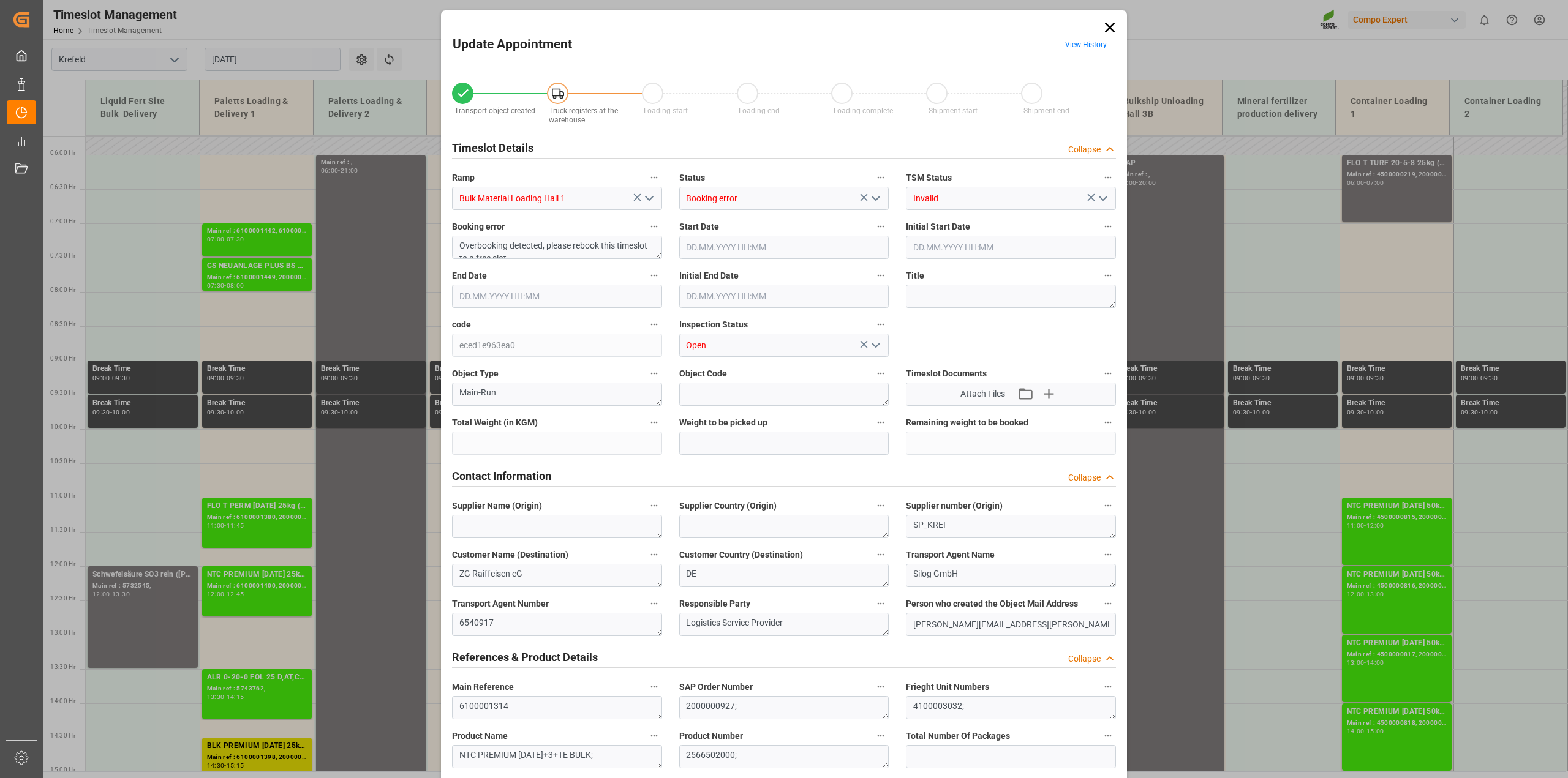
type input "25000"
type input "0"
type input "[DATE] 08:30"
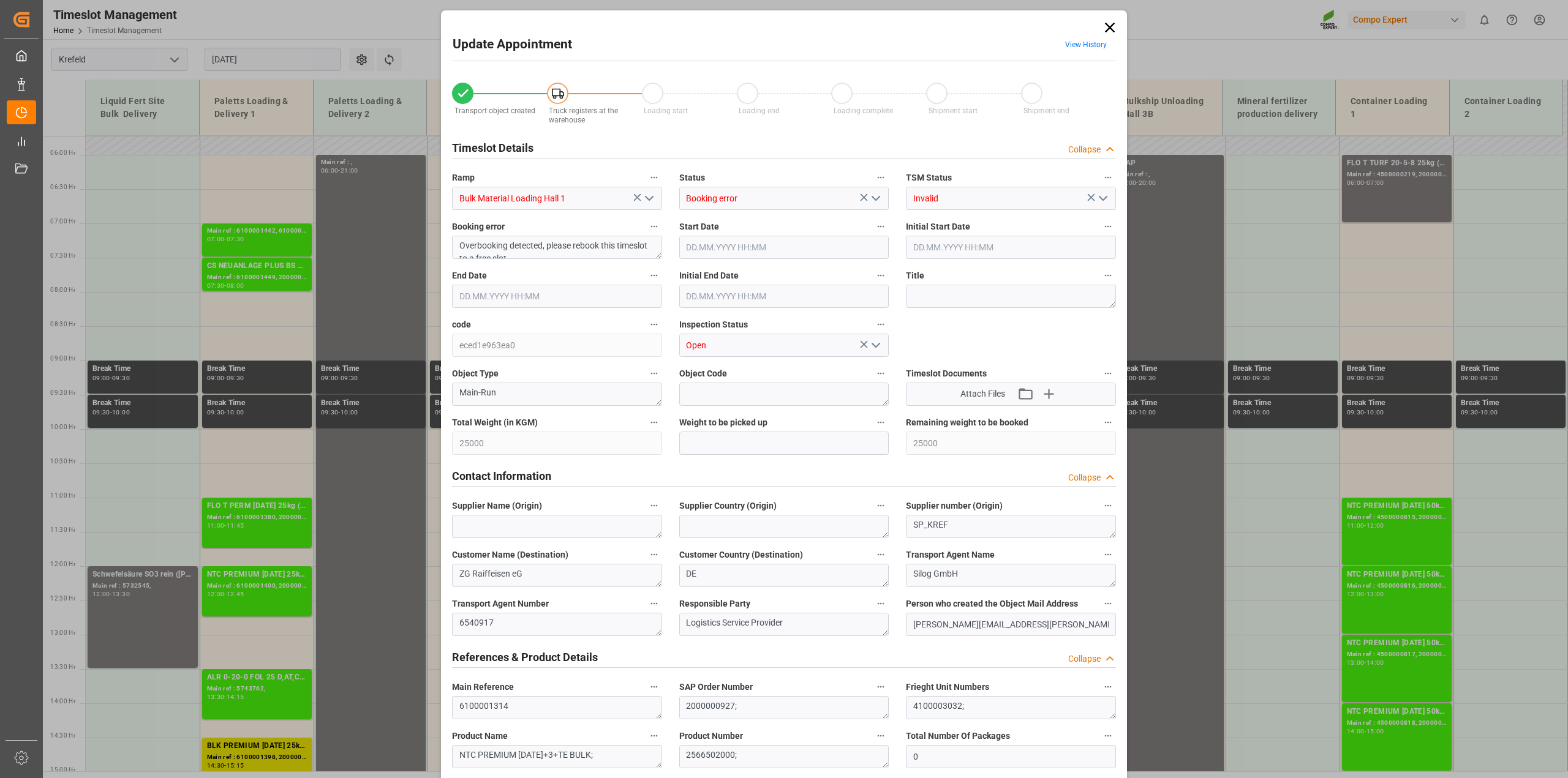
type input "[DATE] 09:30"
type input "[DATE] 10:30"
type input "[DATE] 12:01"
type input "[DATE] 12:10"
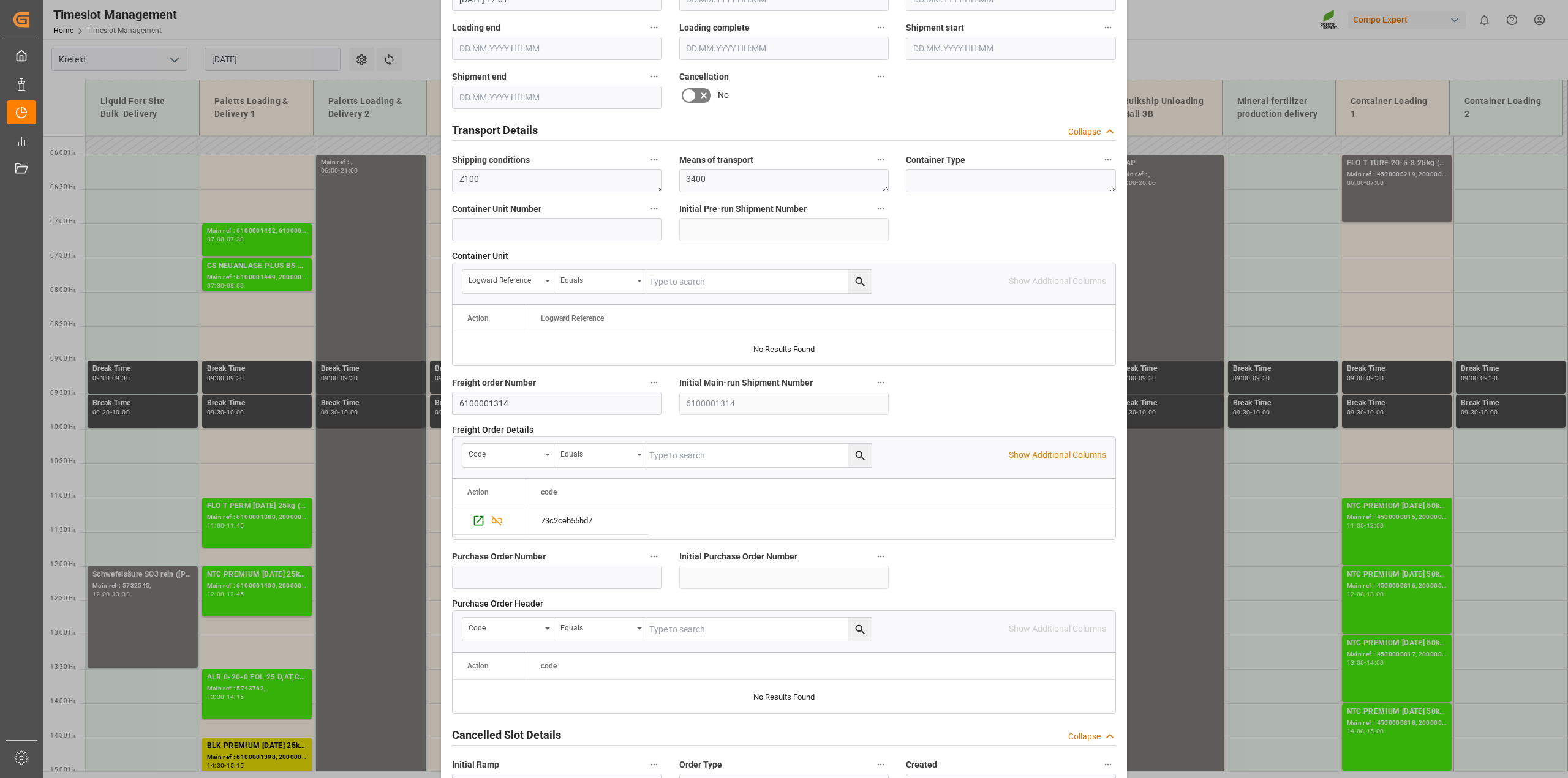
scroll to position [842, 0]
click at [702, 87] on icon at bounding box center [703, 94] width 15 height 15
click at [0, 0] on input "checkbox" at bounding box center [0, 0] width 0 height 0
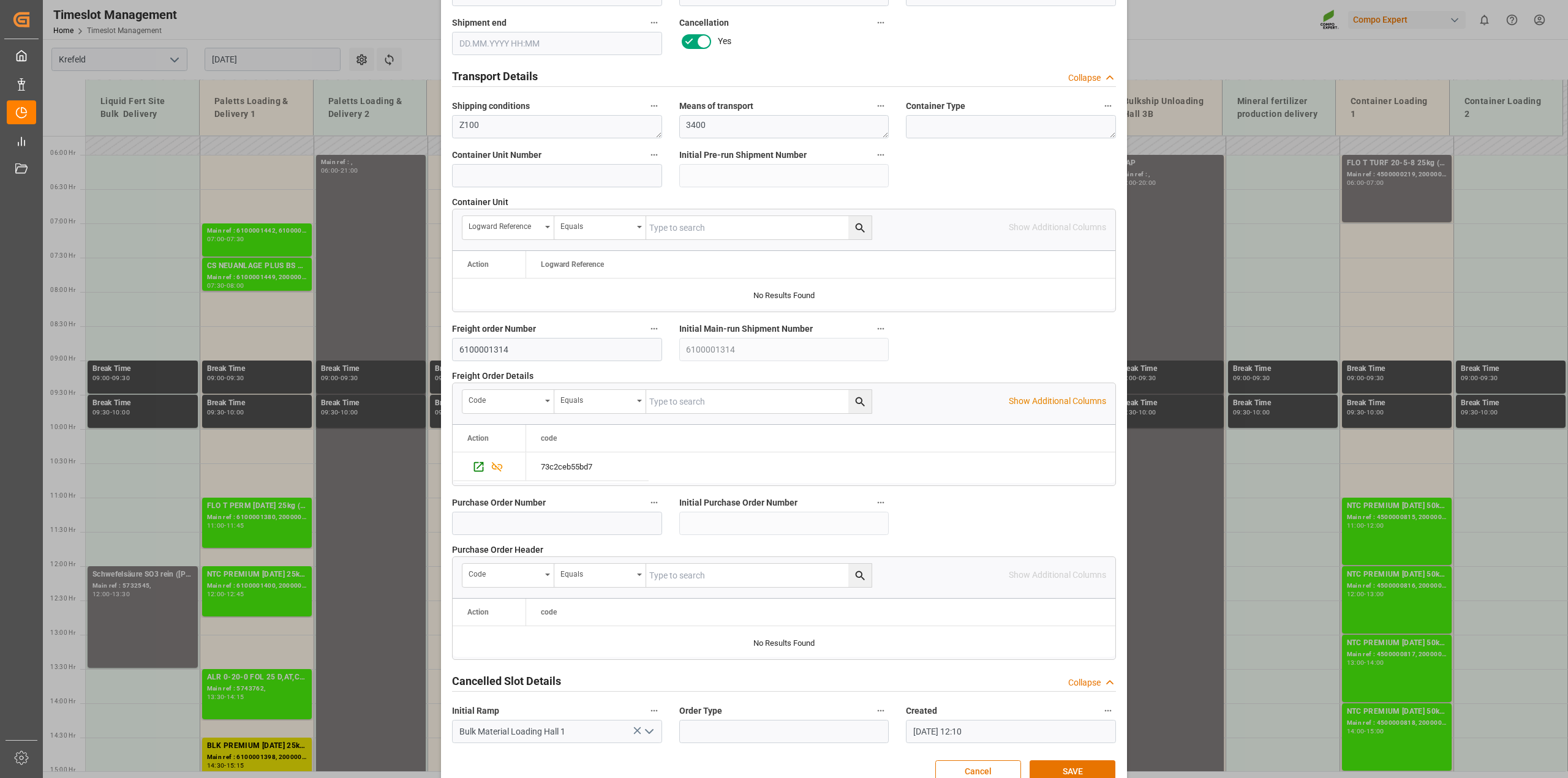
scroll to position [922, 0]
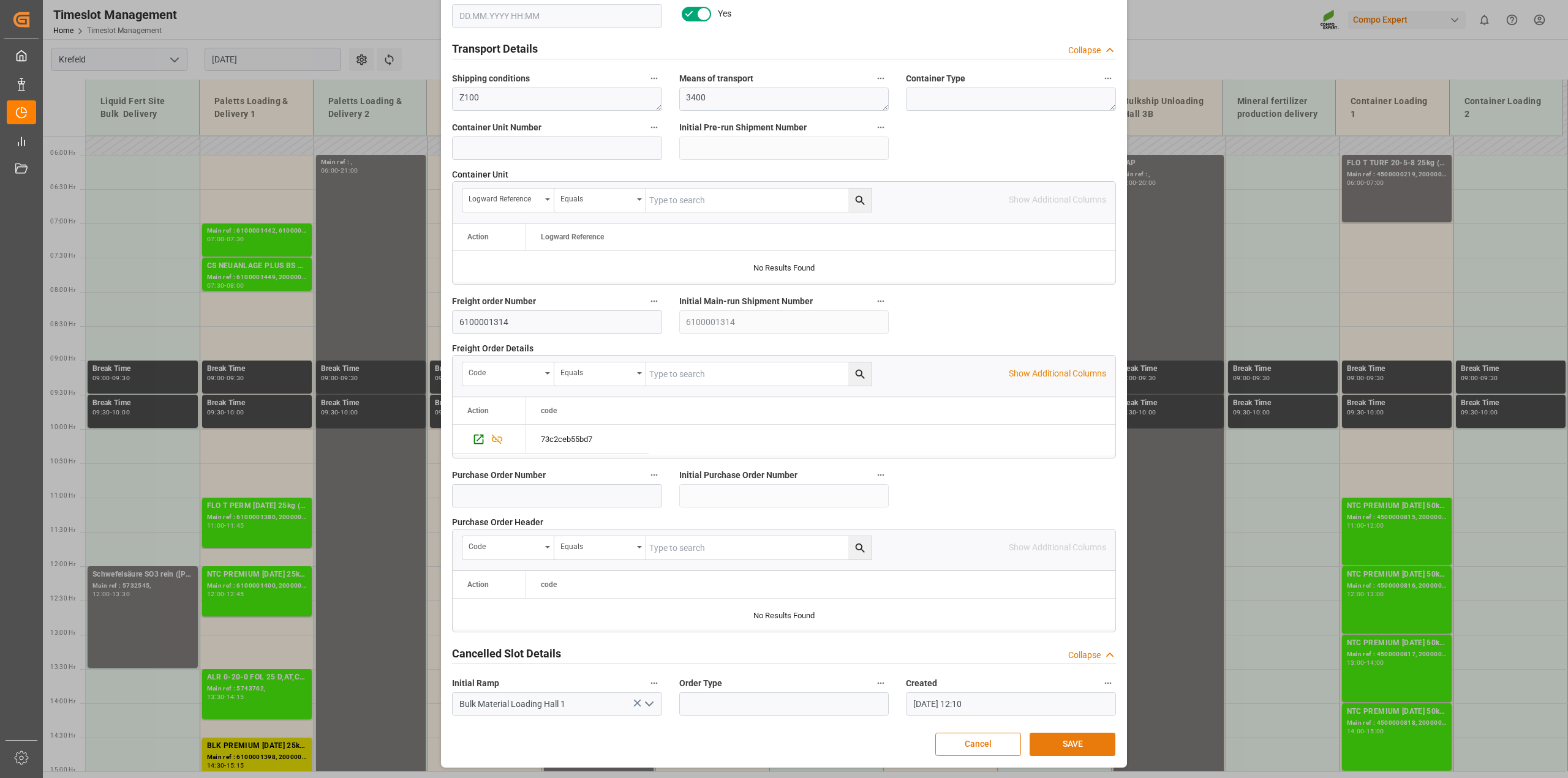
click at [1085, 741] on button "SAVE" at bounding box center [1072, 743] width 85 height 23
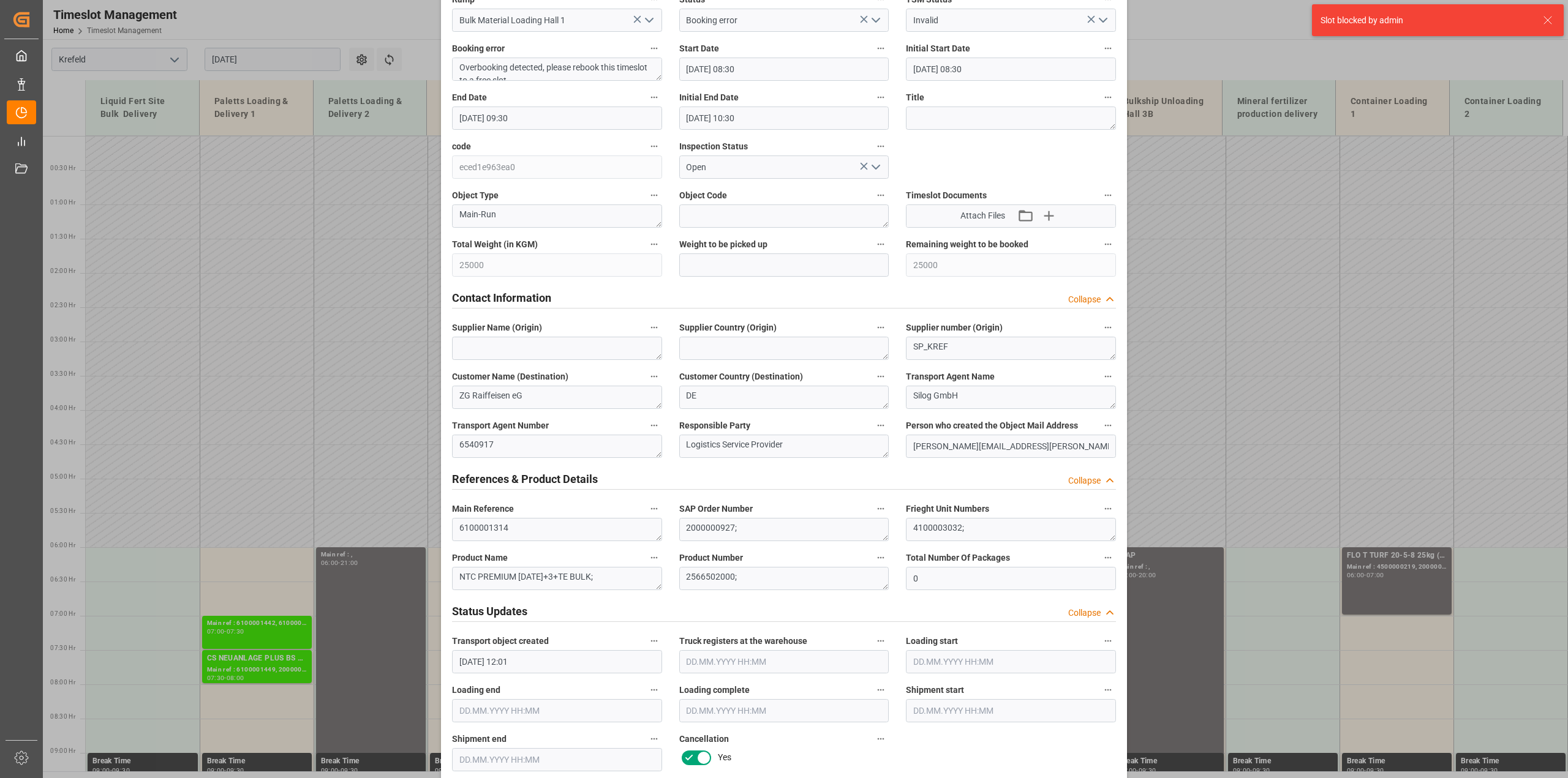
scroll to position [4, 0]
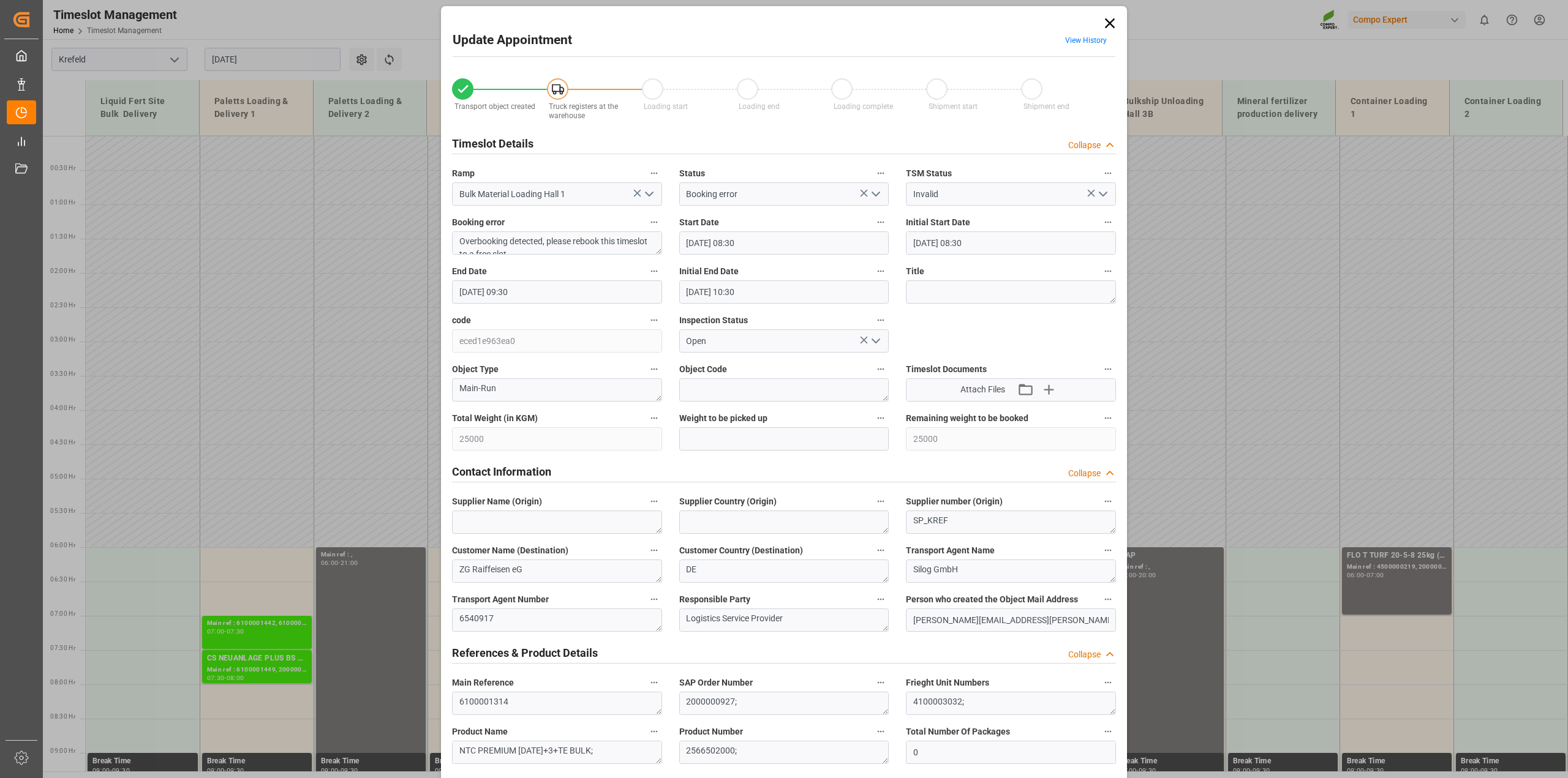
click at [1105, 15] on icon at bounding box center [1110, 23] width 17 height 17
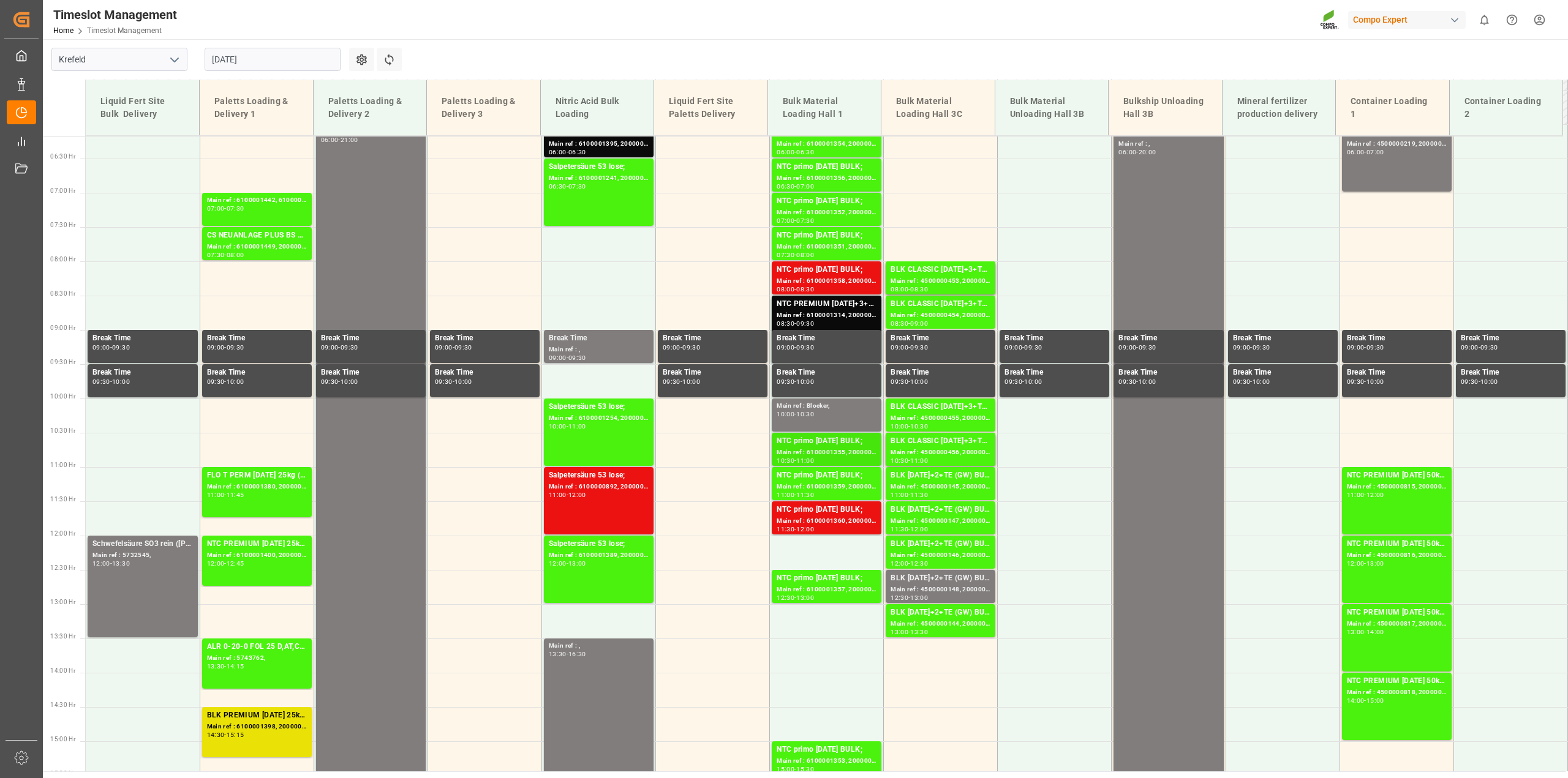
scroll to position [459, 0]
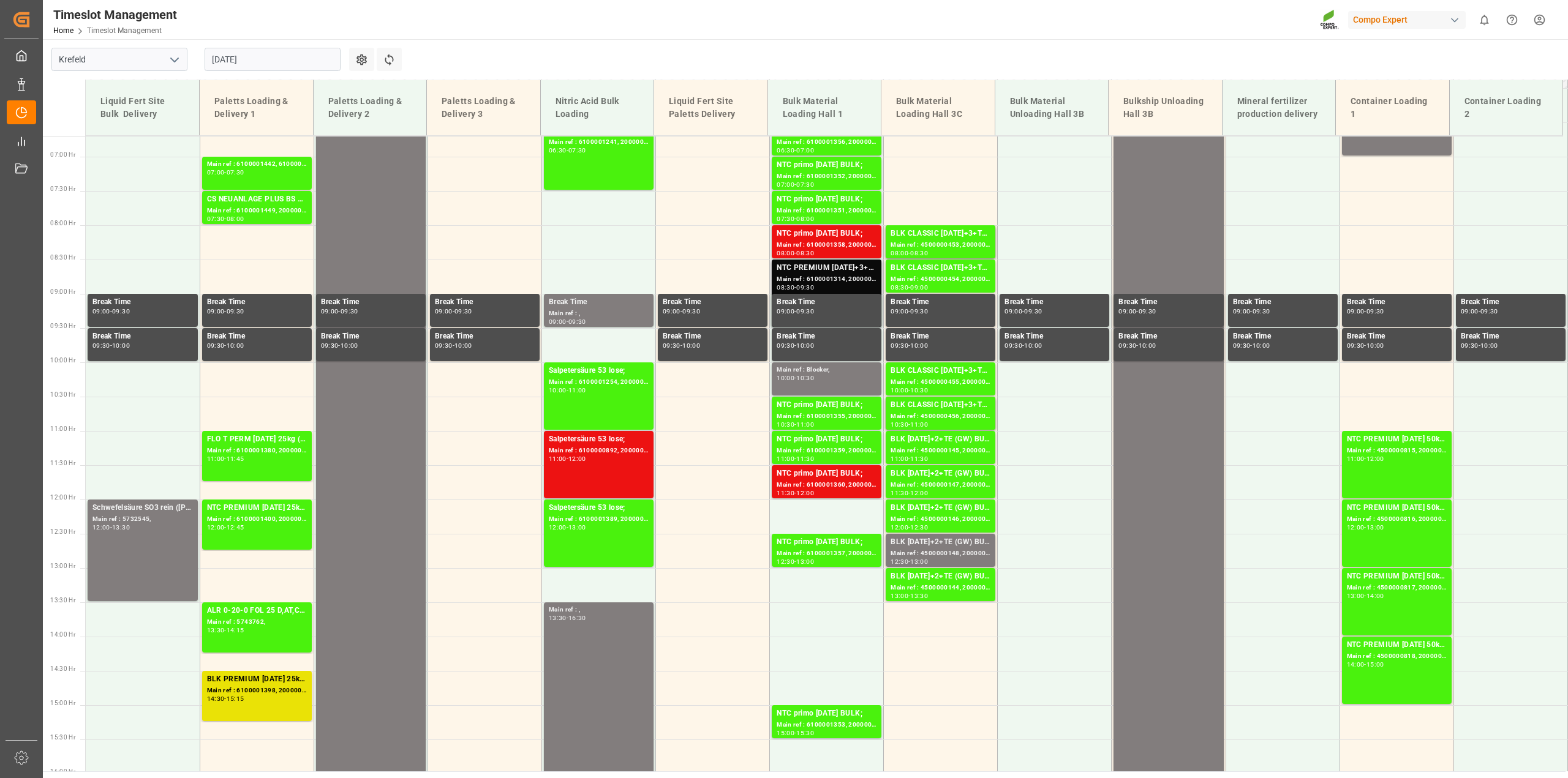
click at [815, 274] on div "Main ref : 6100001314, 2000000927;" at bounding box center [827, 279] width 100 height 10
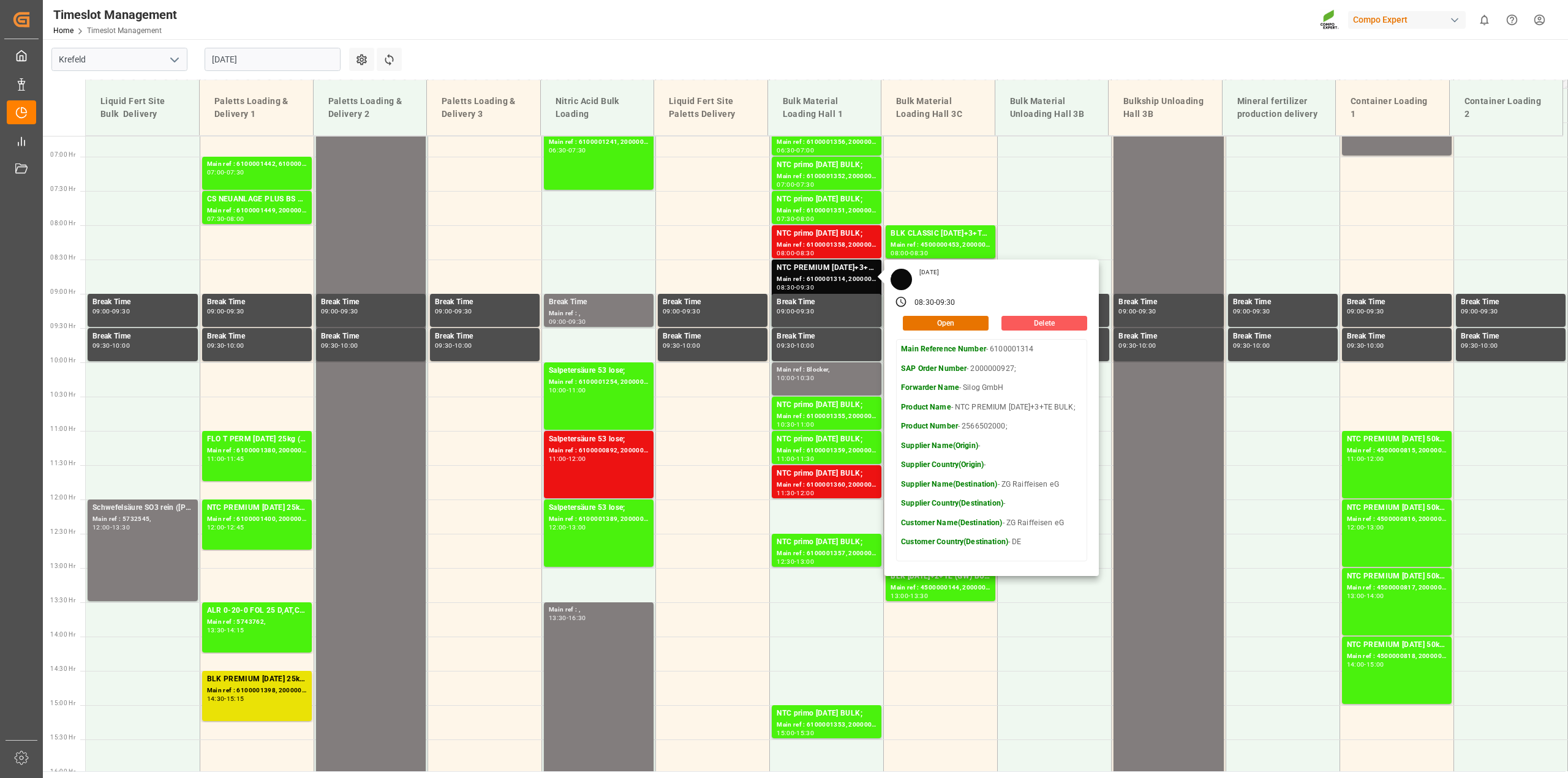
click at [1041, 320] on button "Delete" at bounding box center [1043, 323] width 85 height 15
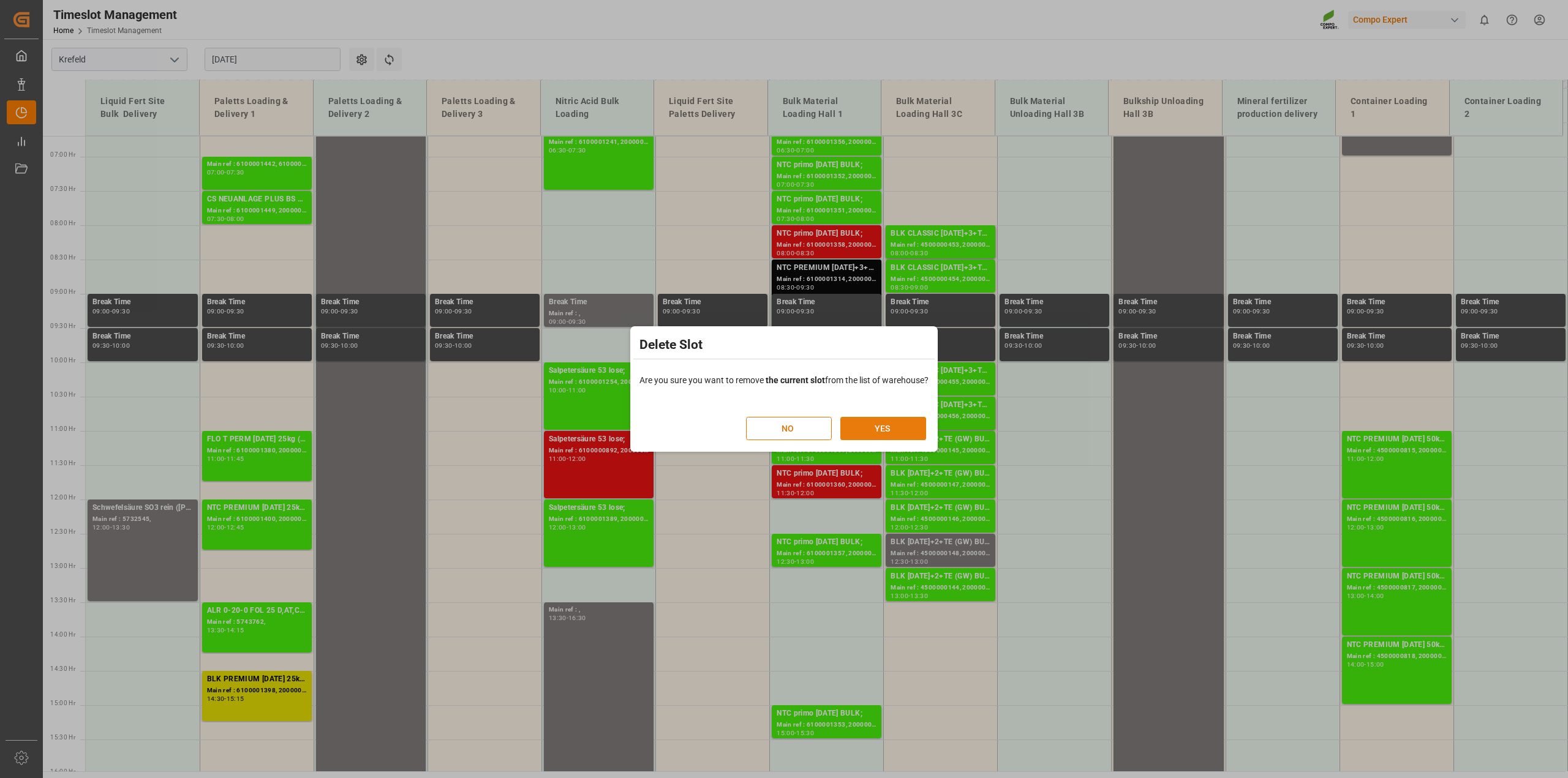
click at [895, 430] on button "YES" at bounding box center [883, 428] width 85 height 23
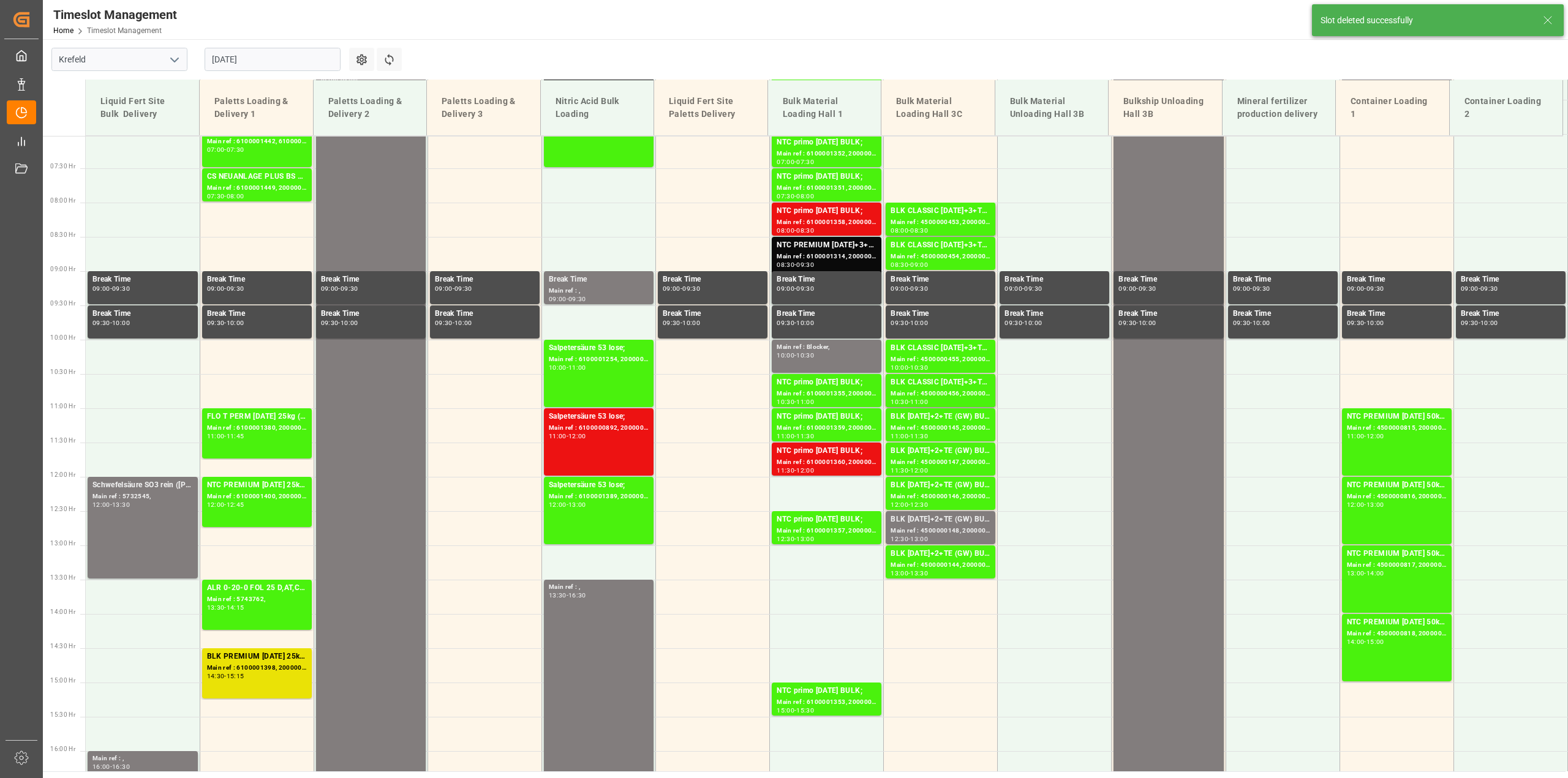
scroll to position [485, 0]
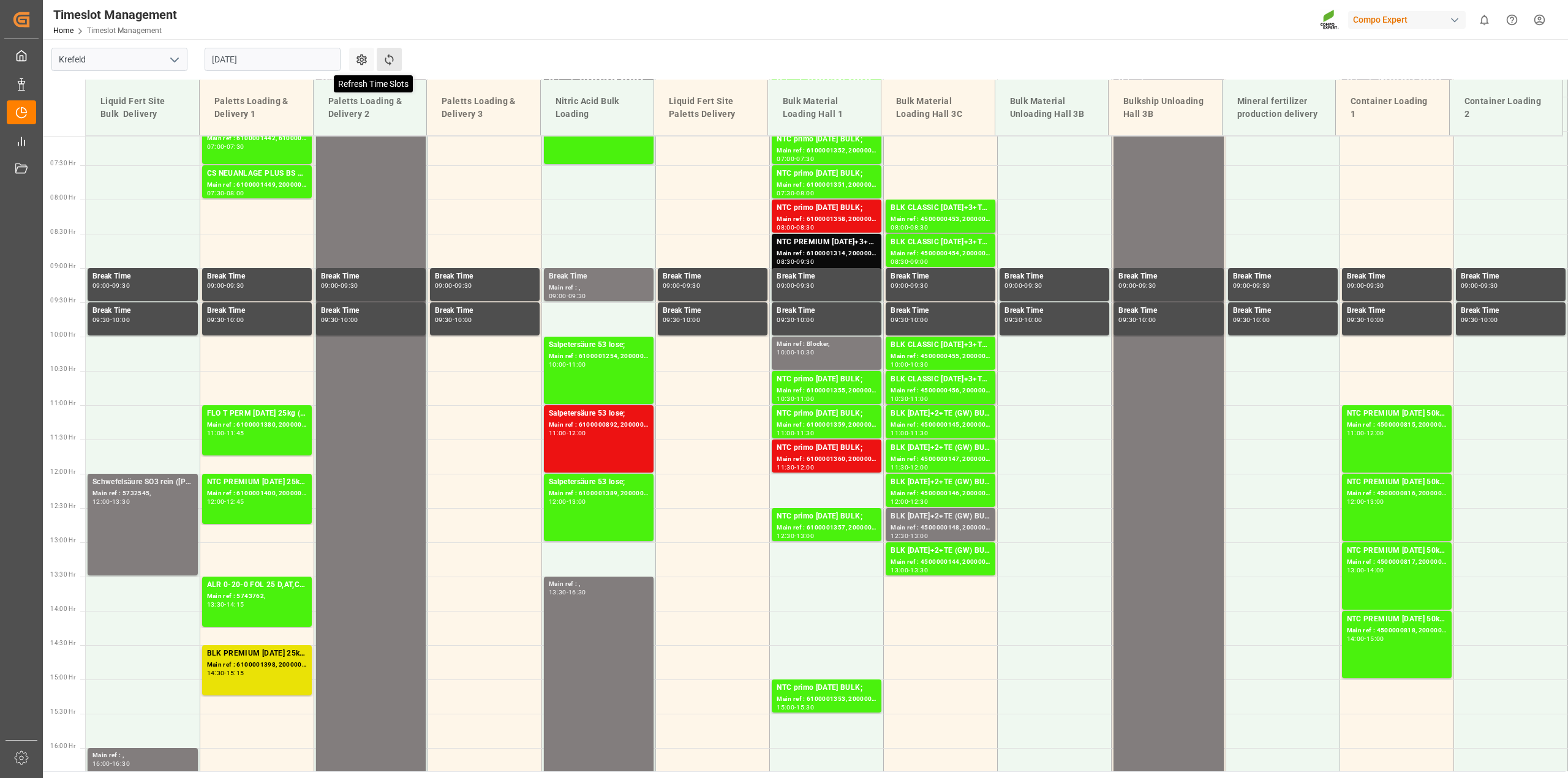
click at [389, 53] on icon at bounding box center [389, 60] width 13 height 13
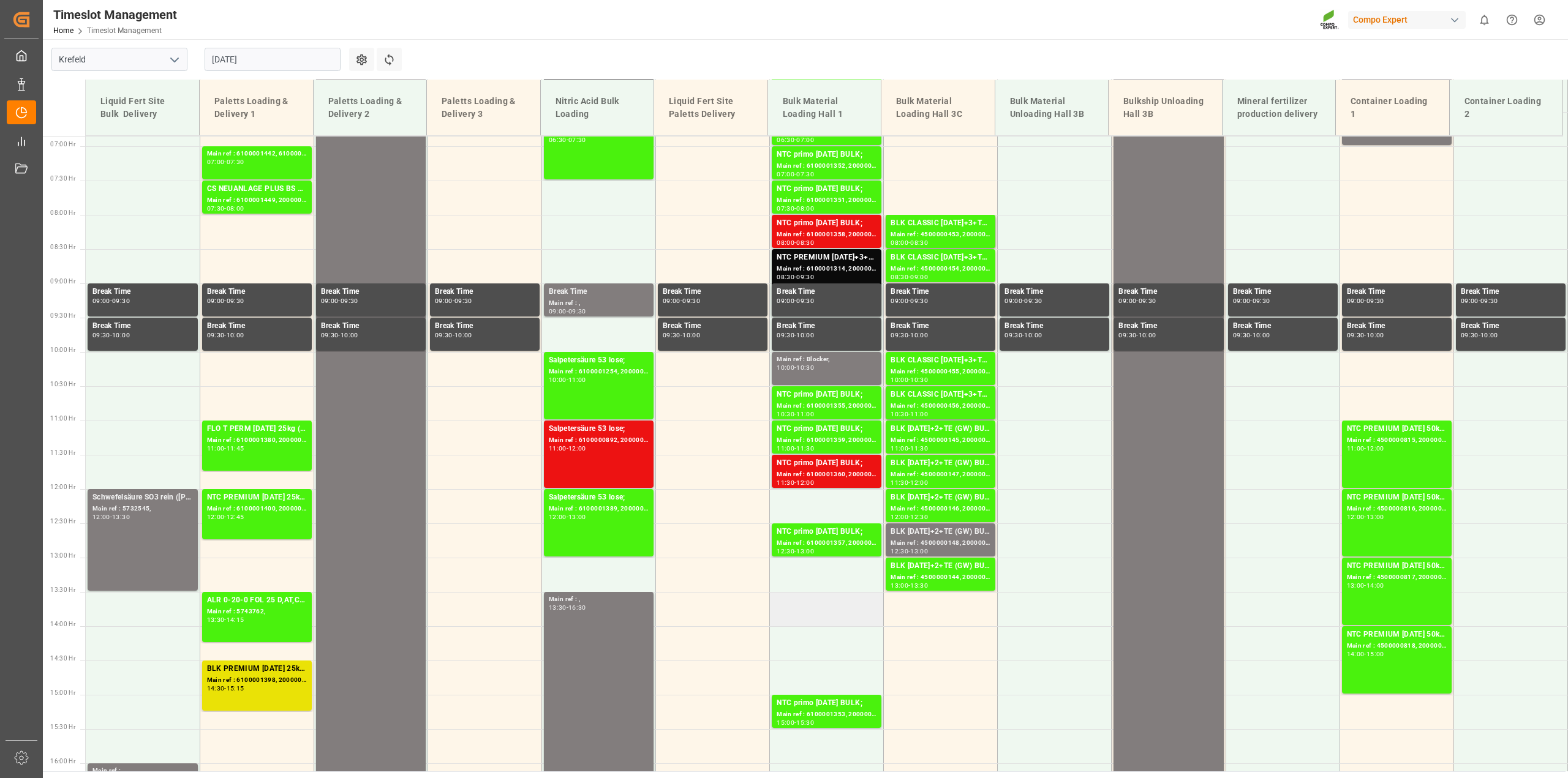
scroll to position [392, 0]
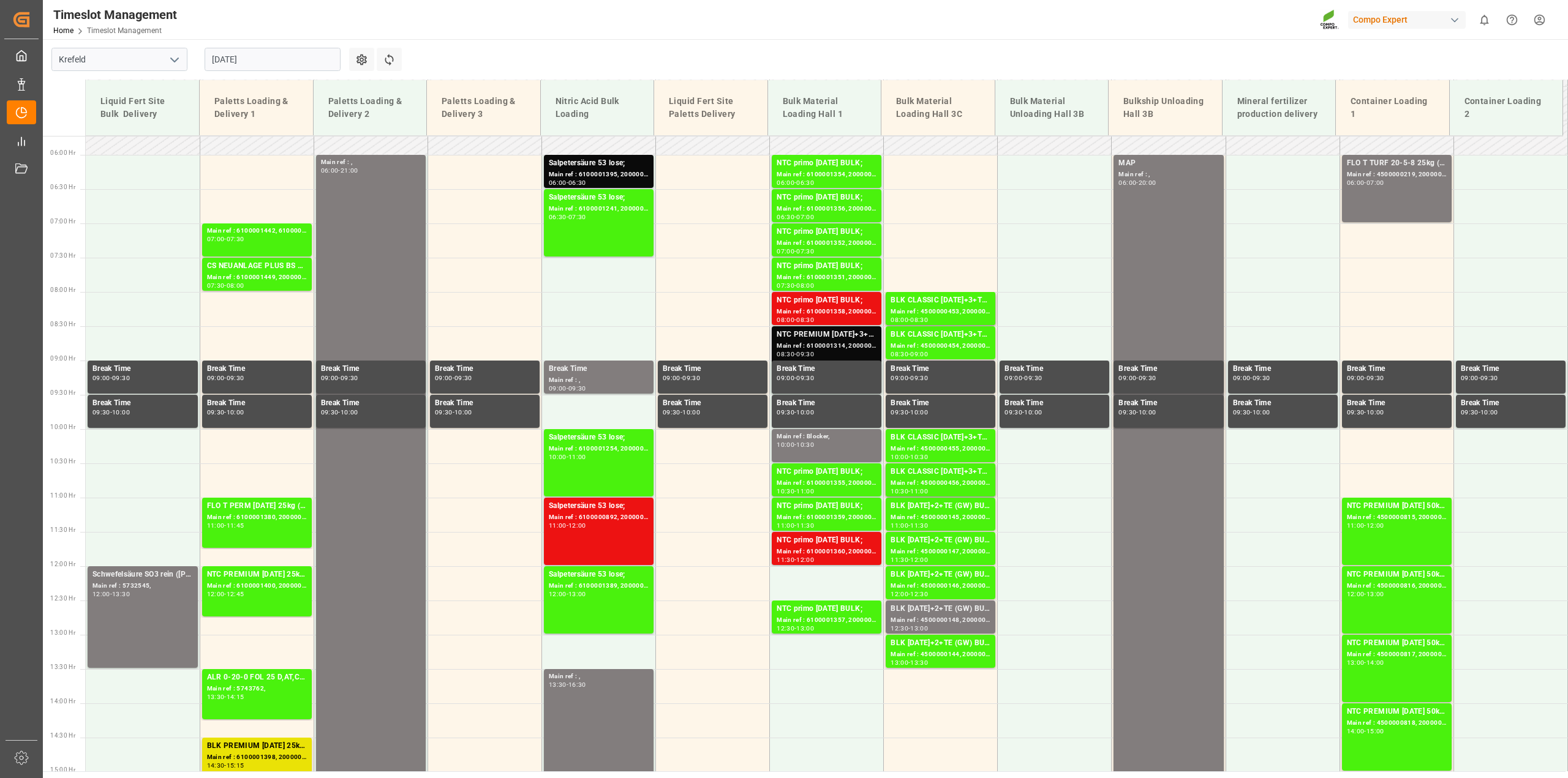
click at [833, 352] on div "08:30 - 09:30" at bounding box center [827, 354] width 100 height 7
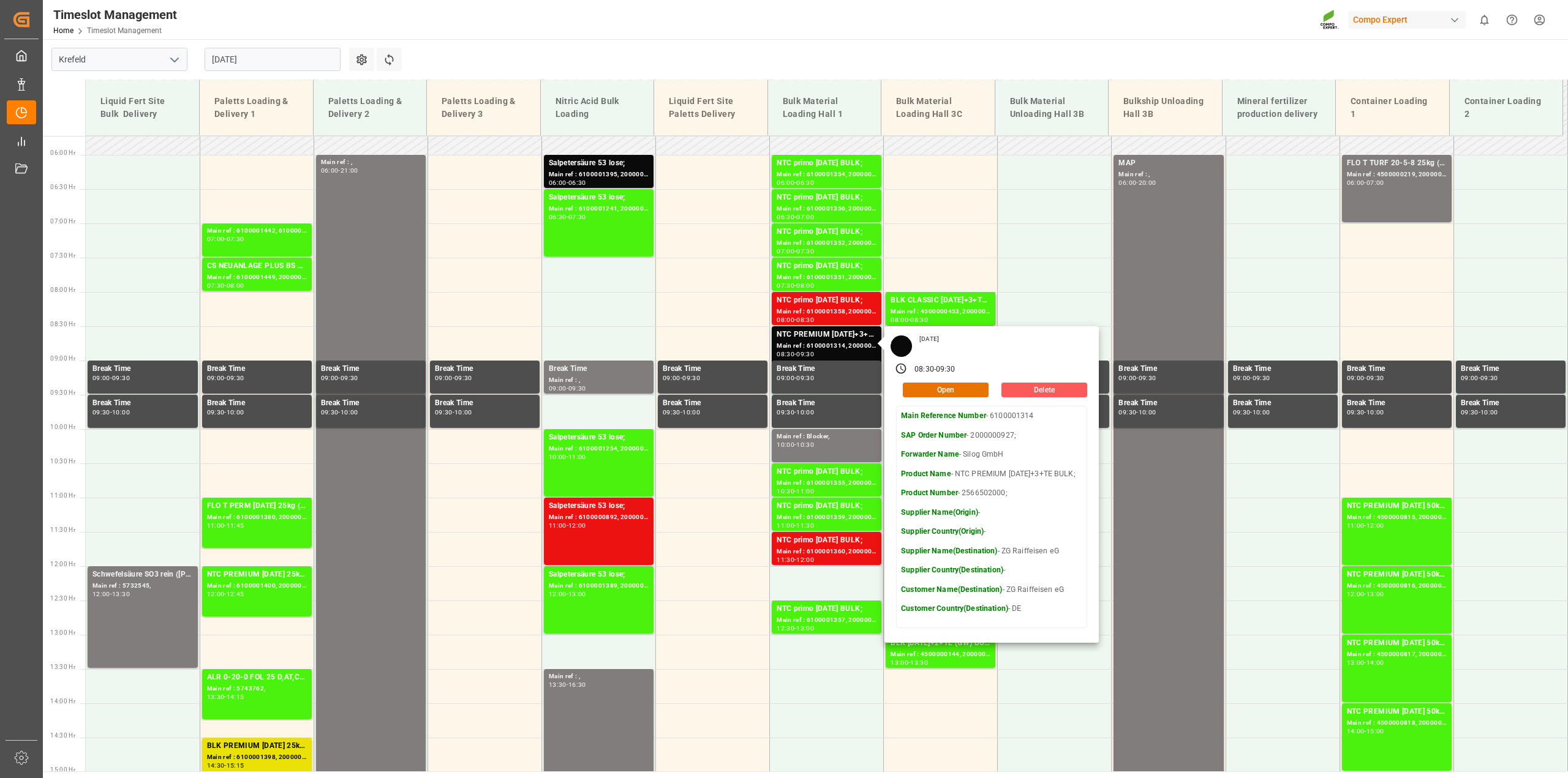
click at [1048, 390] on button "Delete" at bounding box center [1043, 390] width 85 height 15
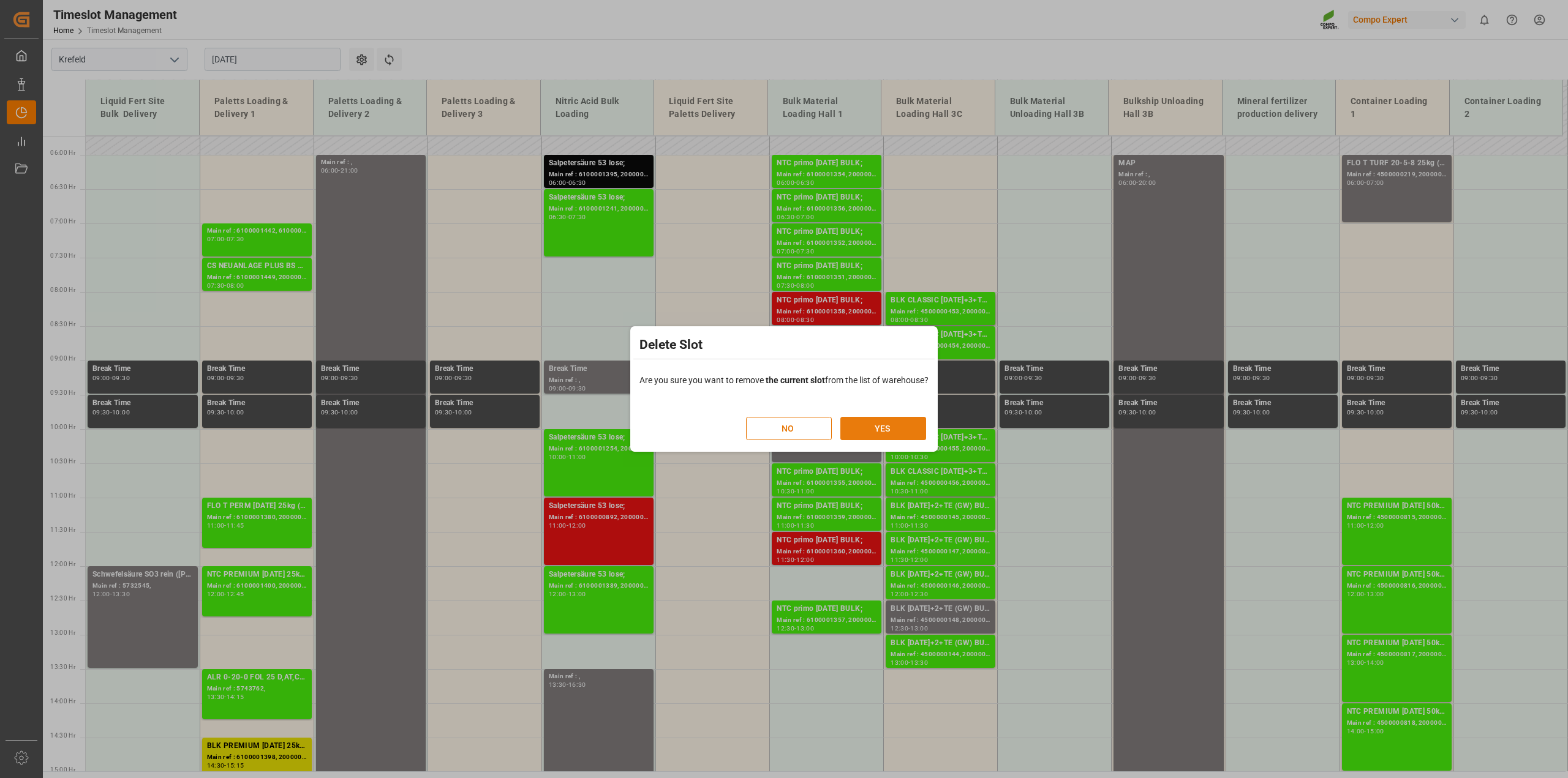
click at [882, 433] on button "YES" at bounding box center [883, 428] width 85 height 23
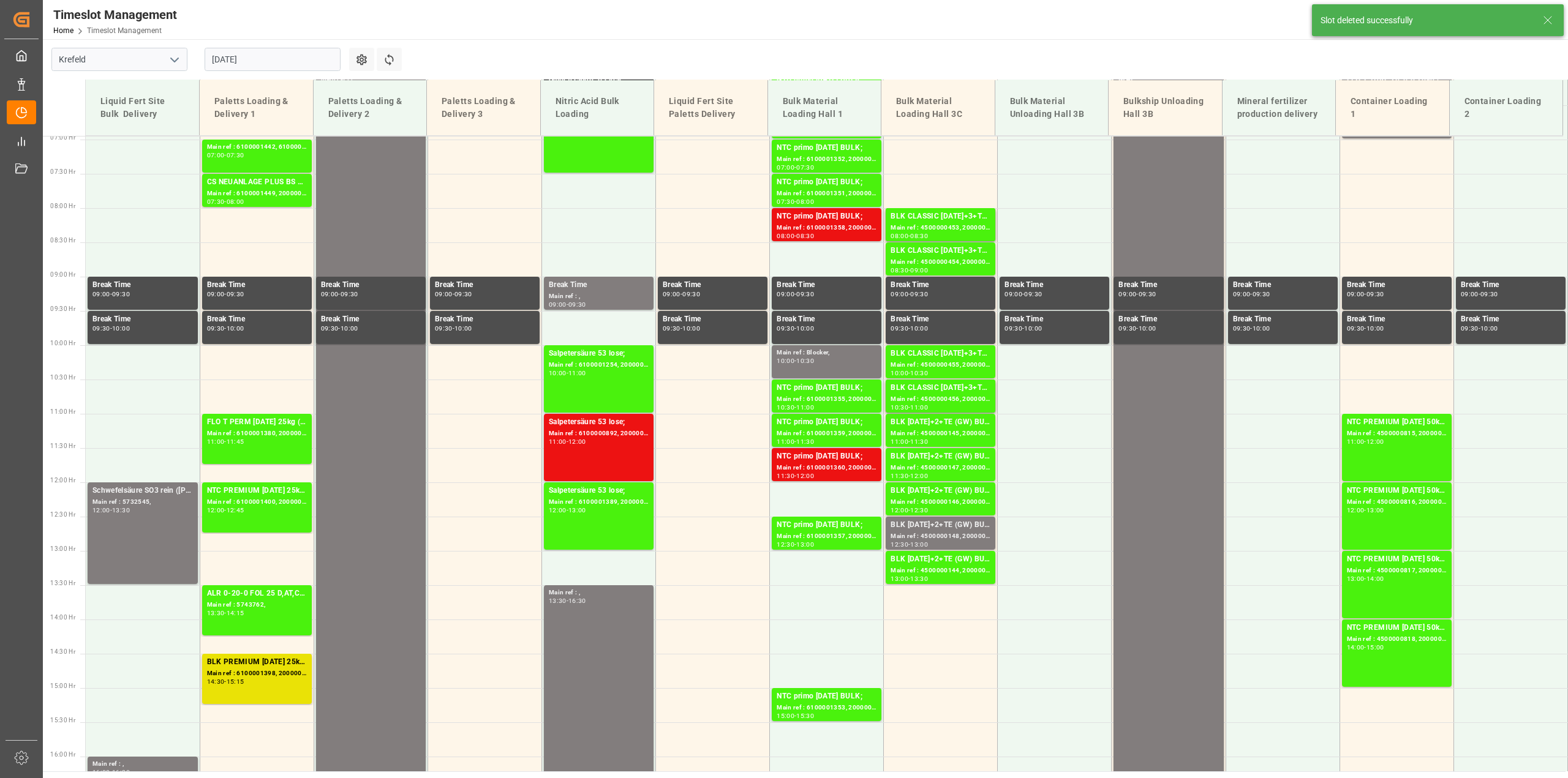
scroll to position [485, 0]
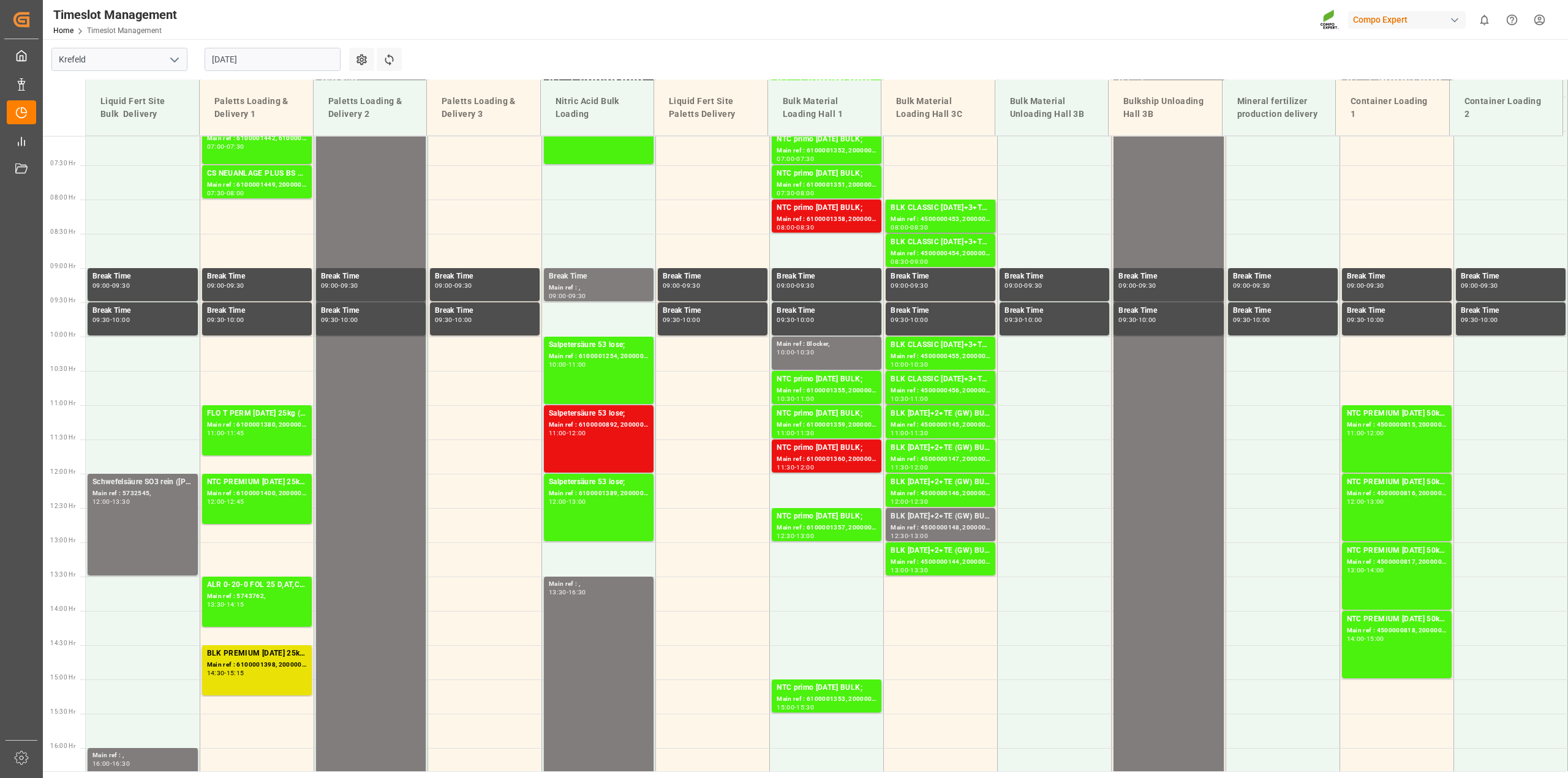
click at [250, 62] on input "[DATE]" at bounding box center [273, 59] width 136 height 23
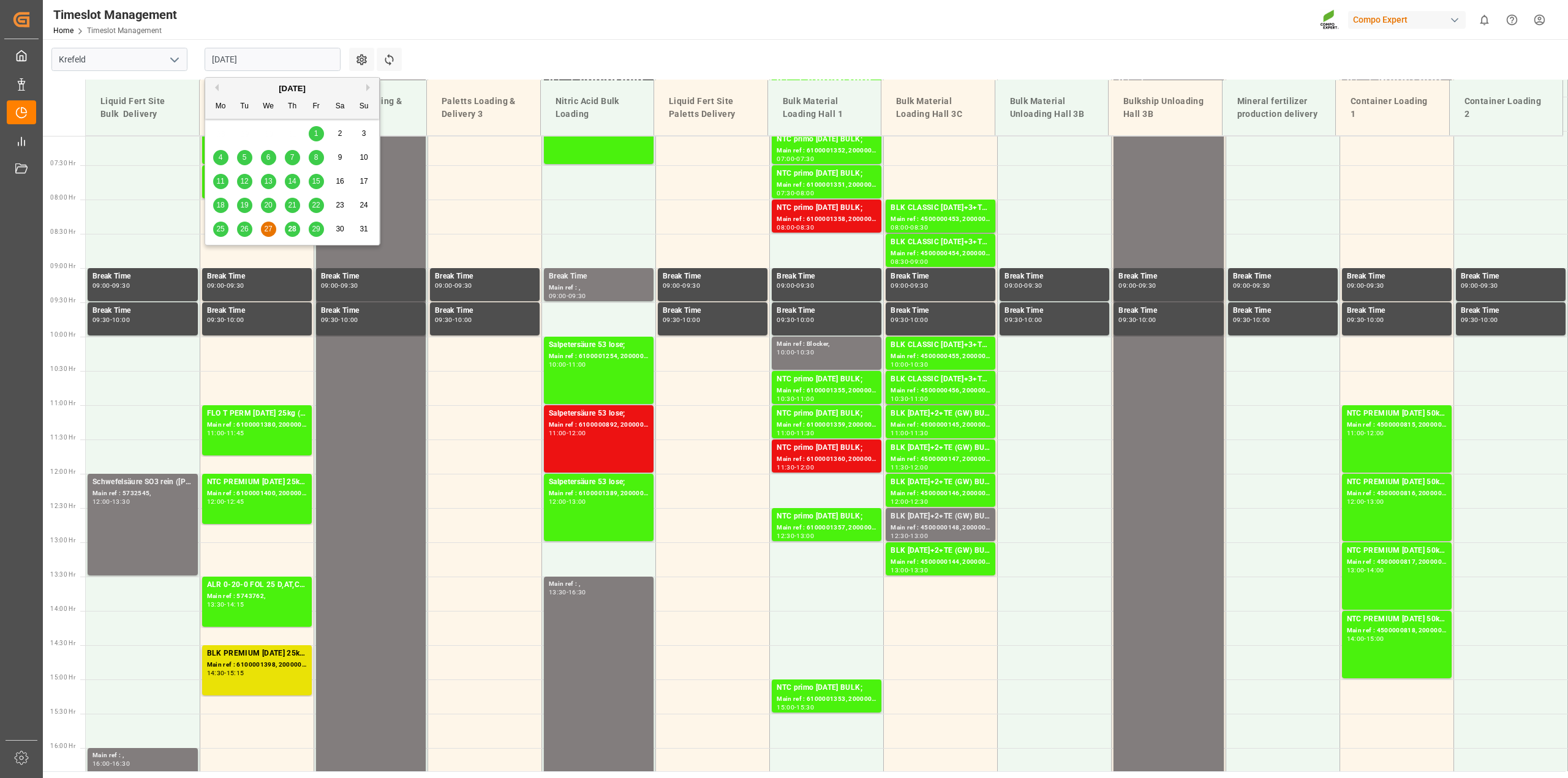
click at [293, 233] on span "28" at bounding box center [292, 229] width 8 height 9
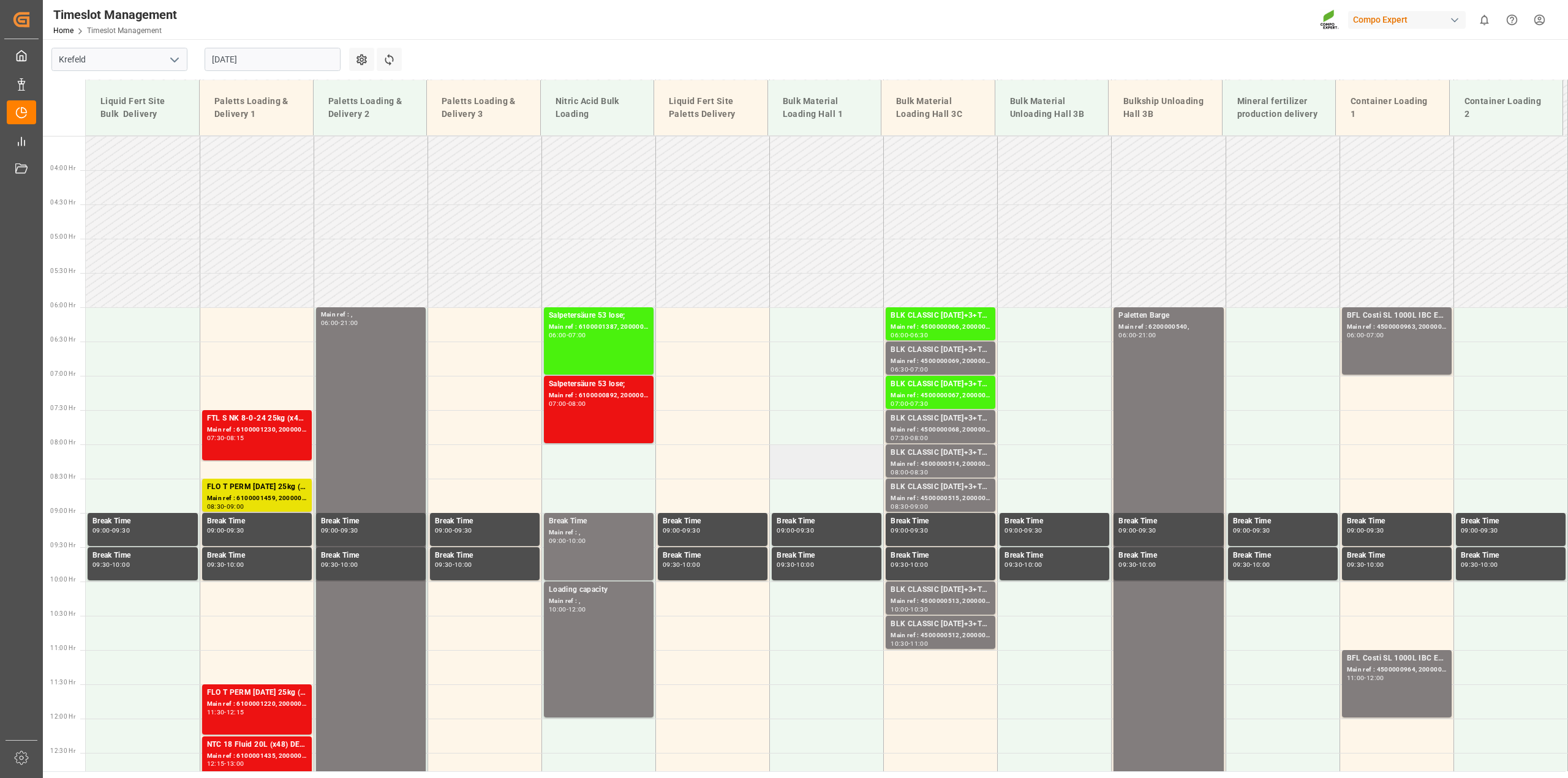
scroll to position [239, 0]
click at [224, 37] on div "Timeslot Management Home Timeslot Management Compo Expert 0 Notifications Only …" at bounding box center [801, 19] width 1533 height 39
click at [230, 57] on input "[DATE]" at bounding box center [273, 59] width 136 height 23
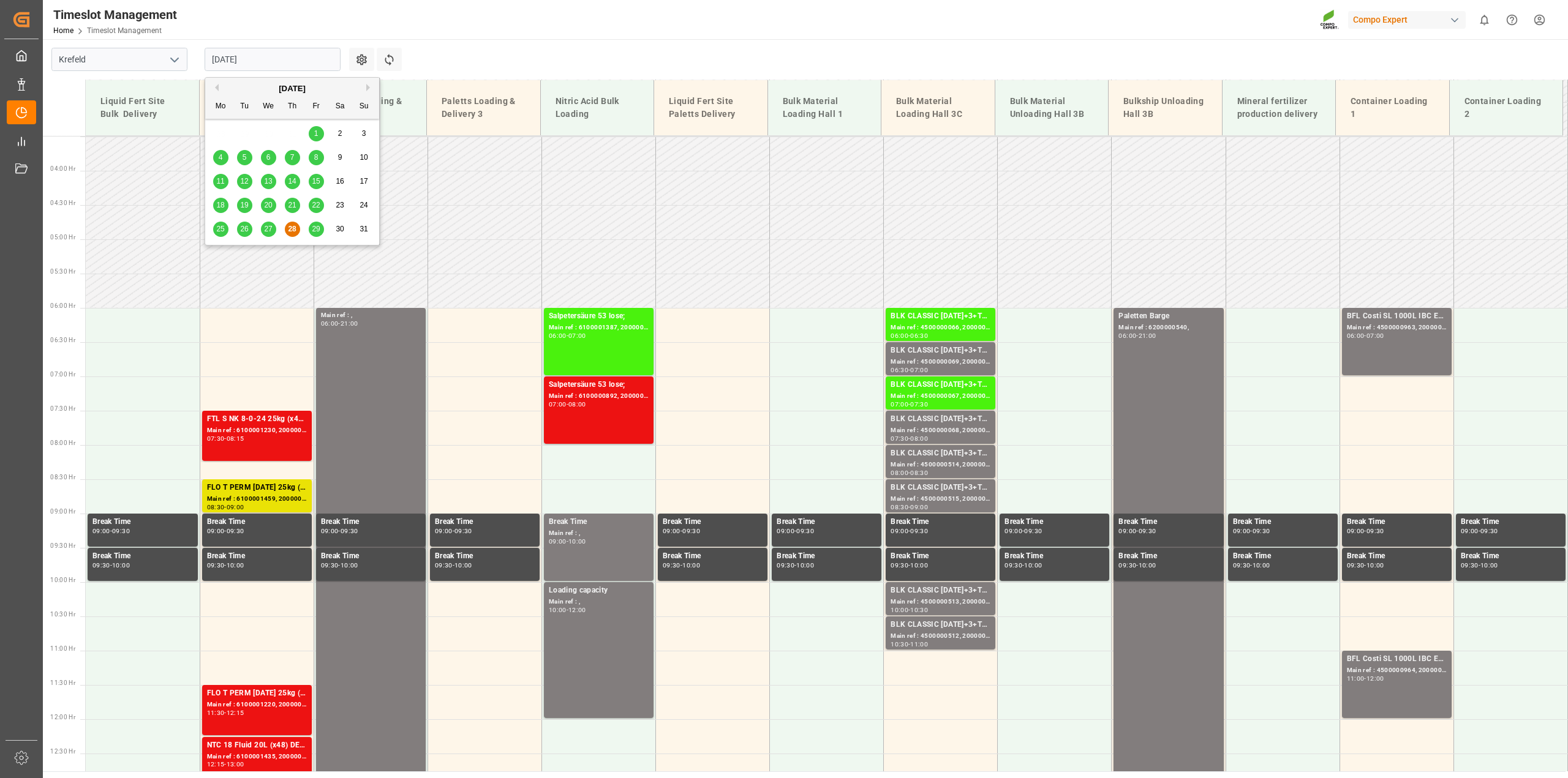
click at [271, 225] on span "27" at bounding box center [268, 229] width 8 height 9
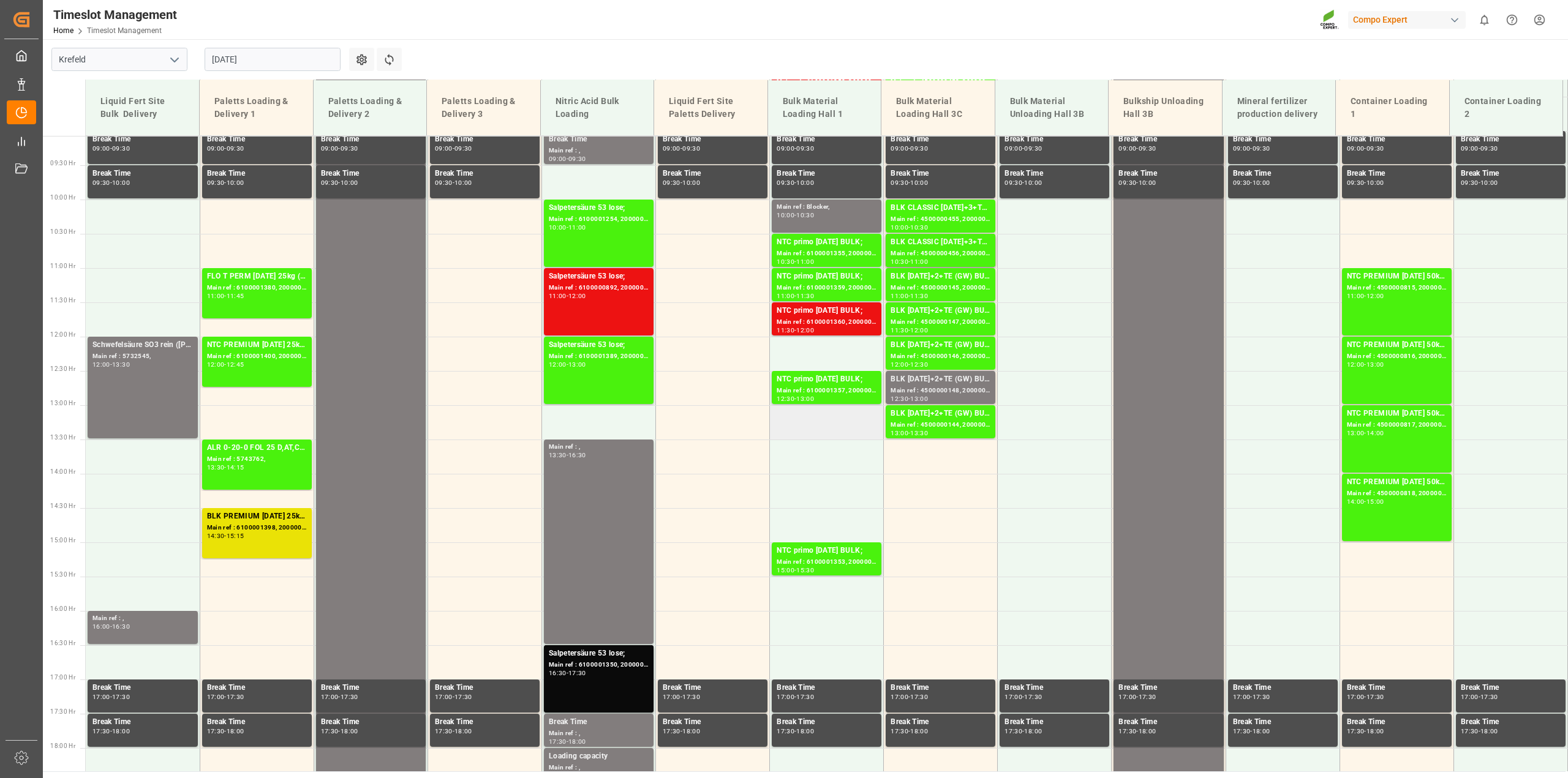
scroll to position [316, 0]
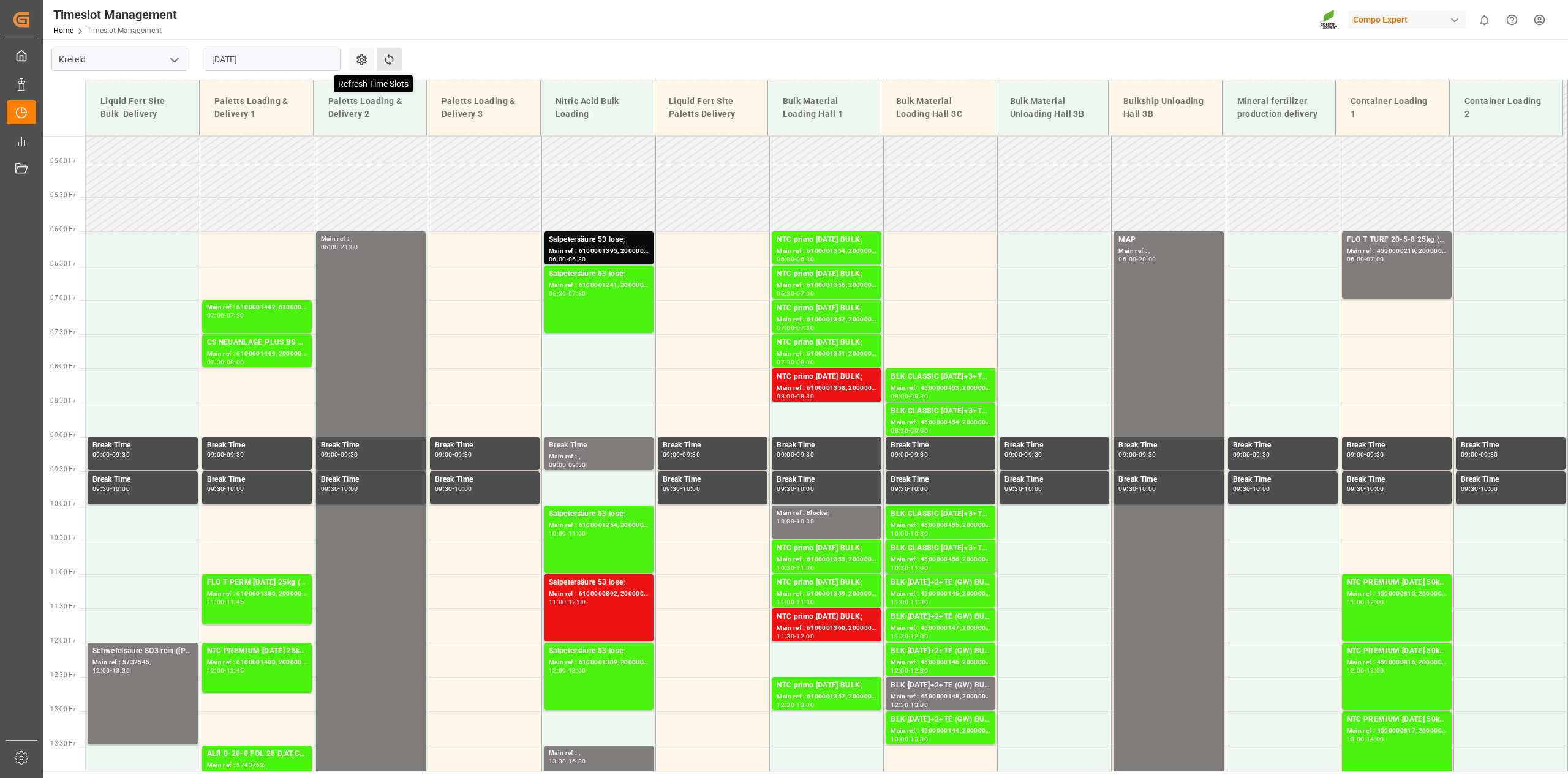
click at [393, 62] on icon at bounding box center [389, 60] width 13 height 13
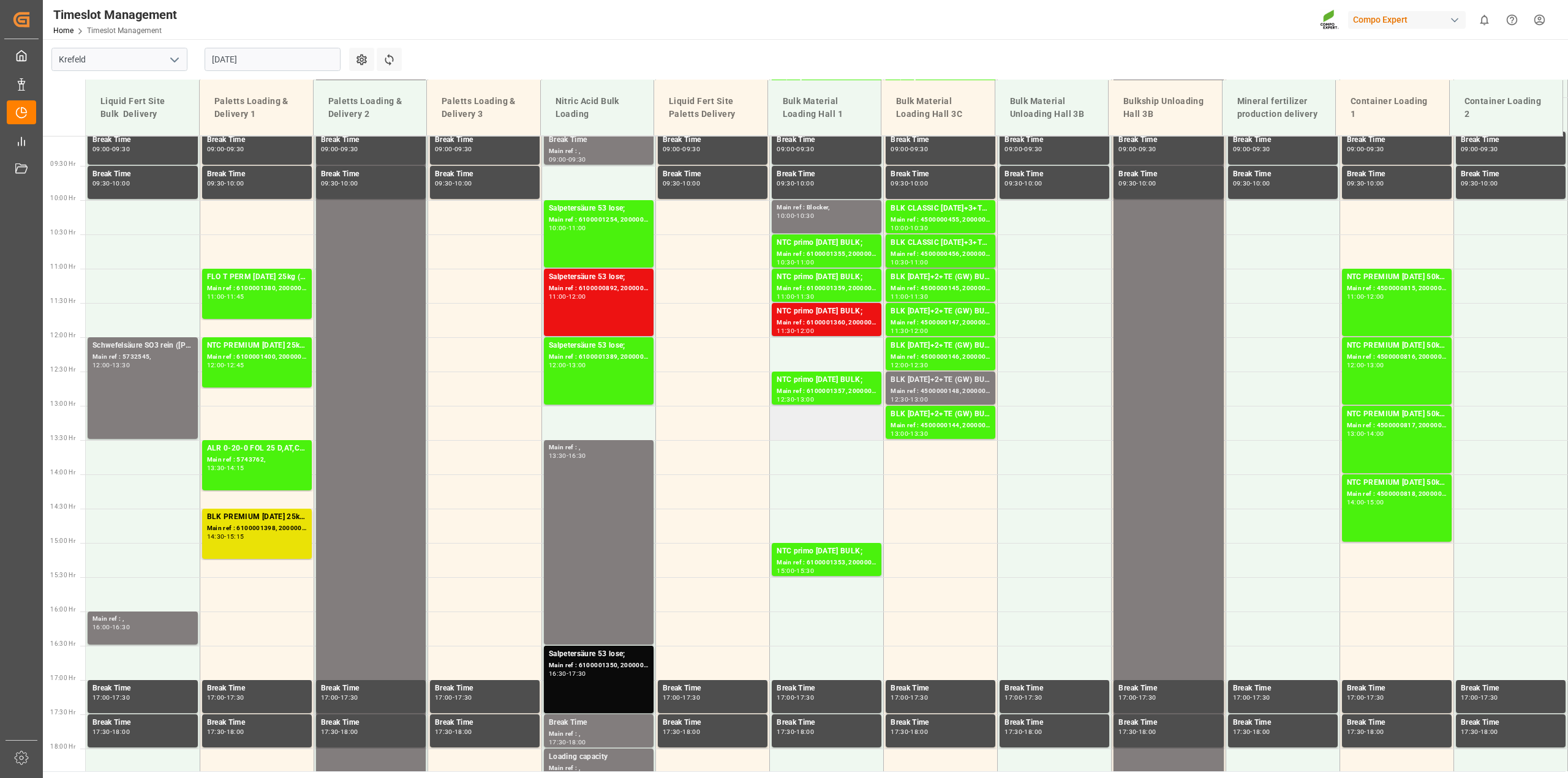
scroll to position [622, 0]
click at [823, 323] on div "Main ref : 6100001360, 2000000517;" at bounding box center [827, 323] width 100 height 10
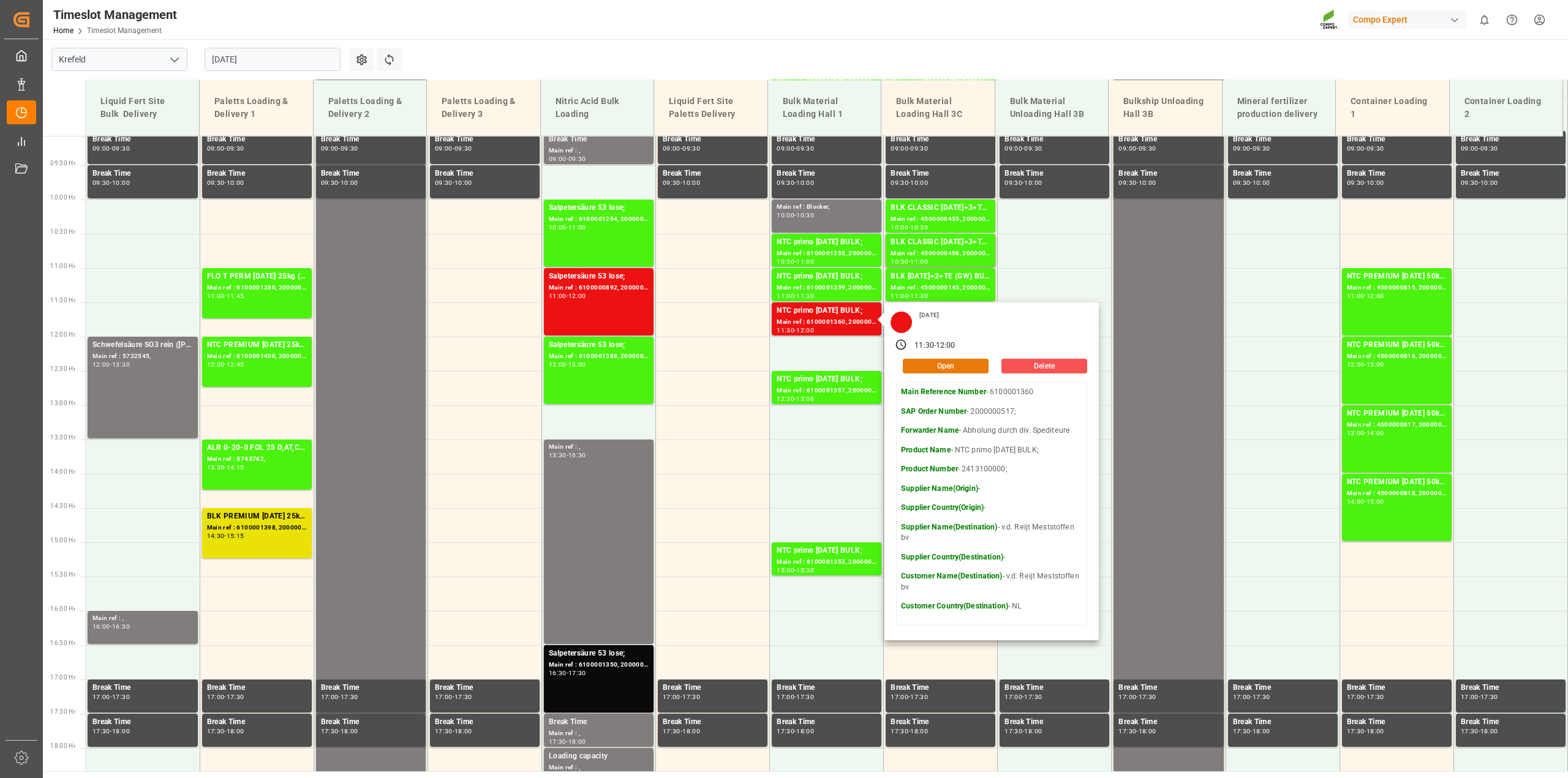
click at [929, 366] on button "Open" at bounding box center [945, 366] width 85 height 15
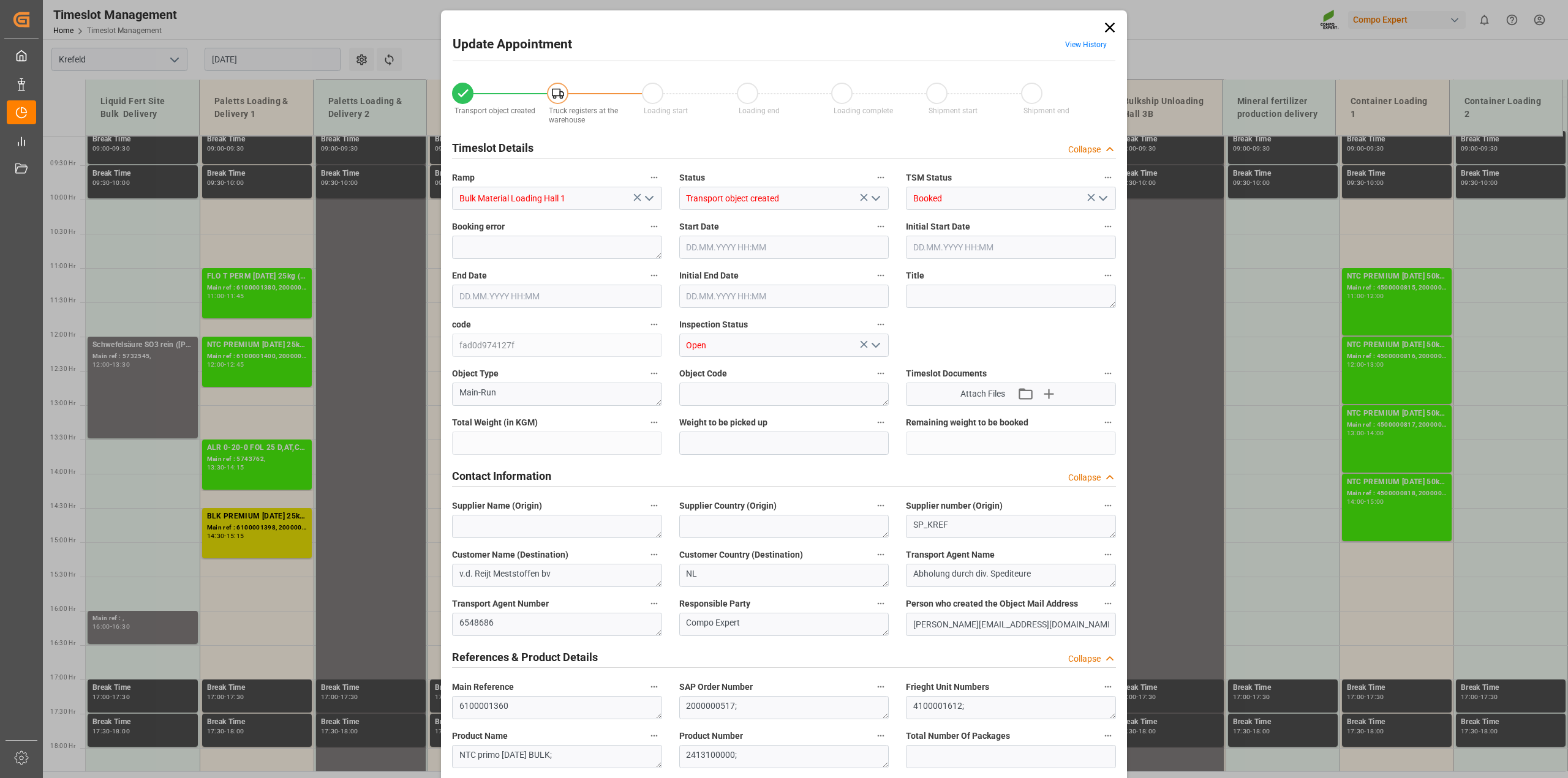
type input "24000"
type input "0"
type input "[DATE] 11:30"
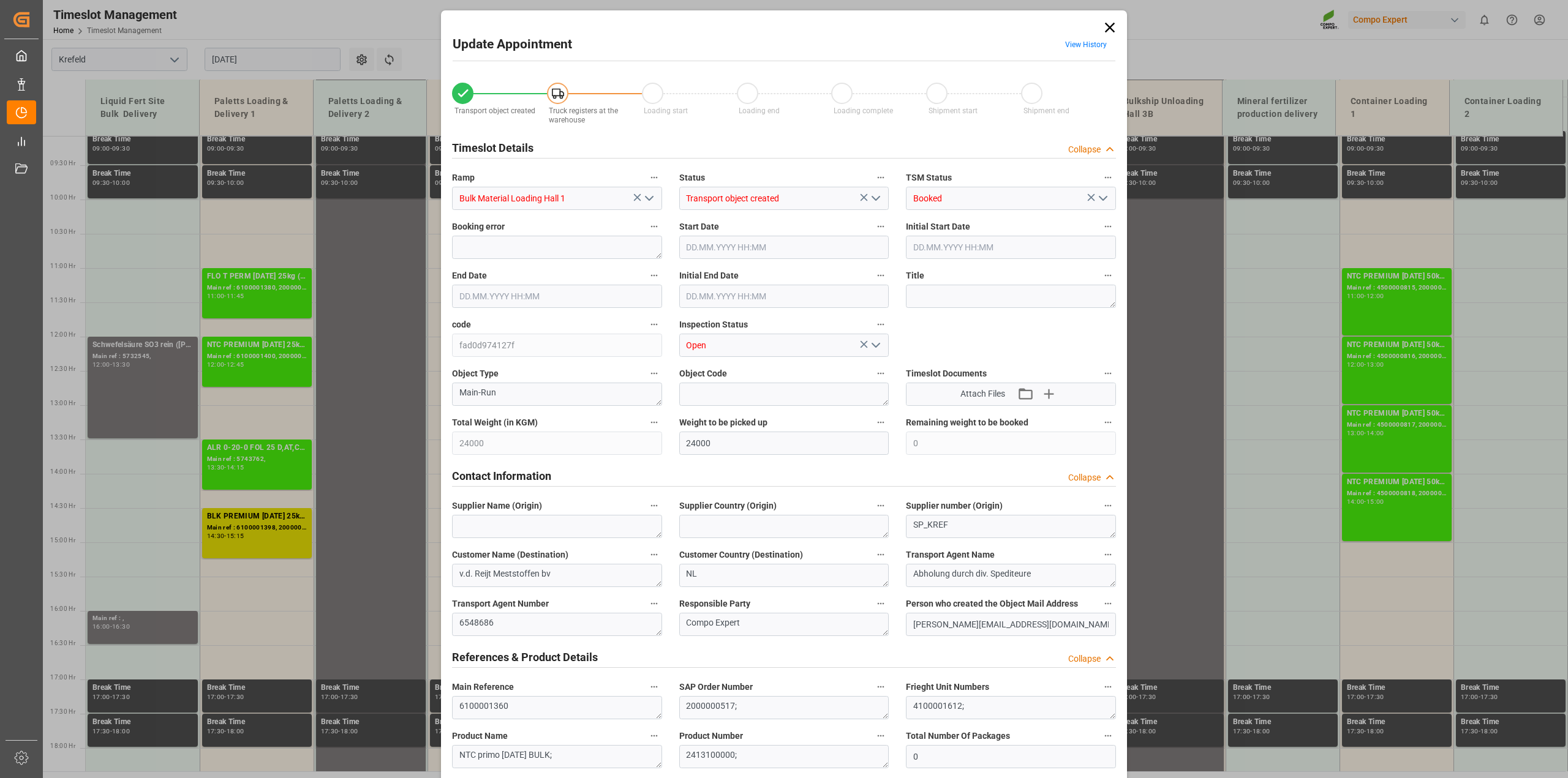
type input "[DATE] 11:30"
type input "[DATE] 12:00"
type input "[DATE] 09:06"
type input "[DATE] 13:21"
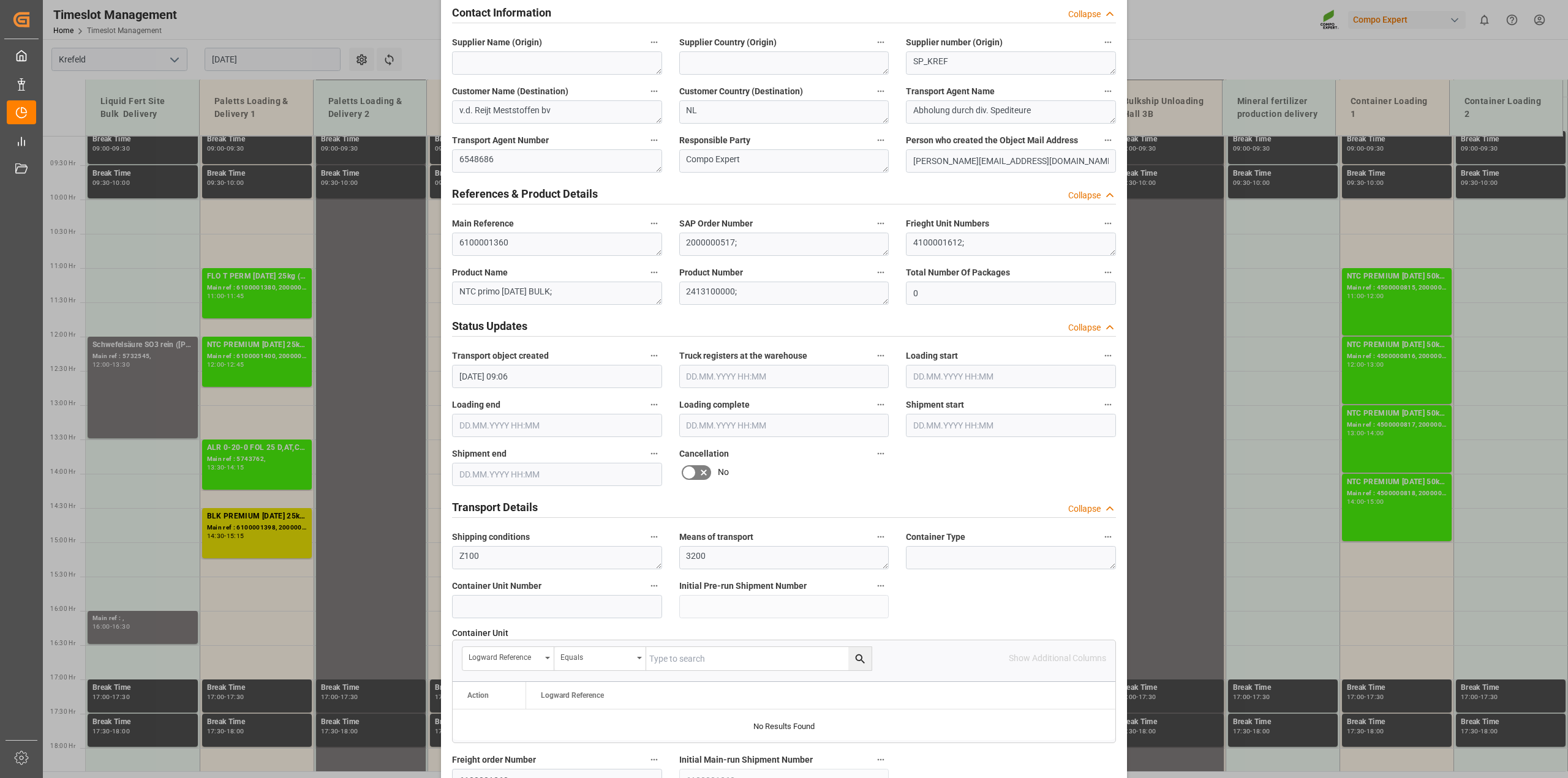
scroll to position [688, 0]
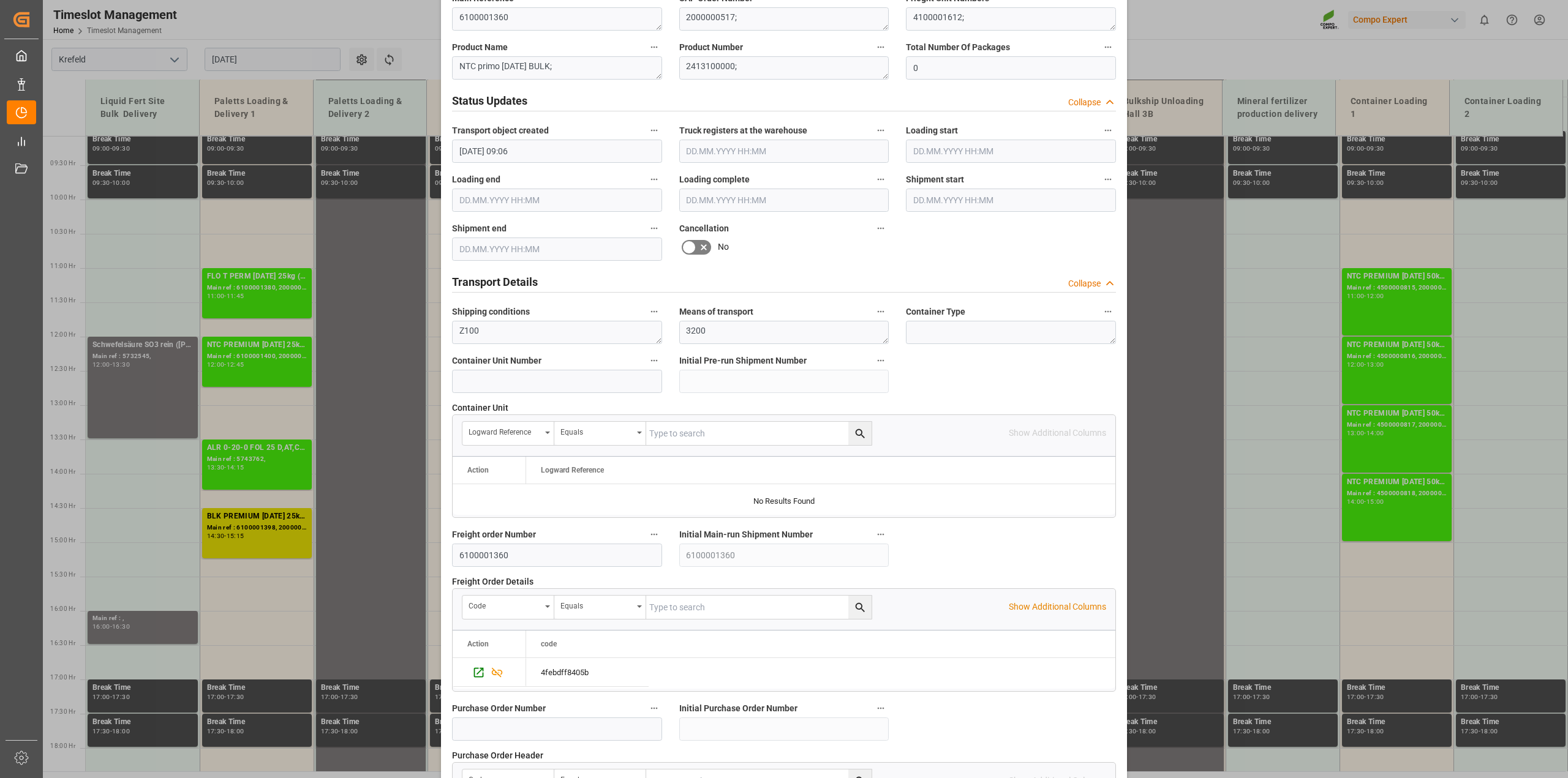
click at [702, 251] on icon at bounding box center [703, 247] width 15 height 15
click at [0, 0] on input "checkbox" at bounding box center [0, 0] width 0 height 0
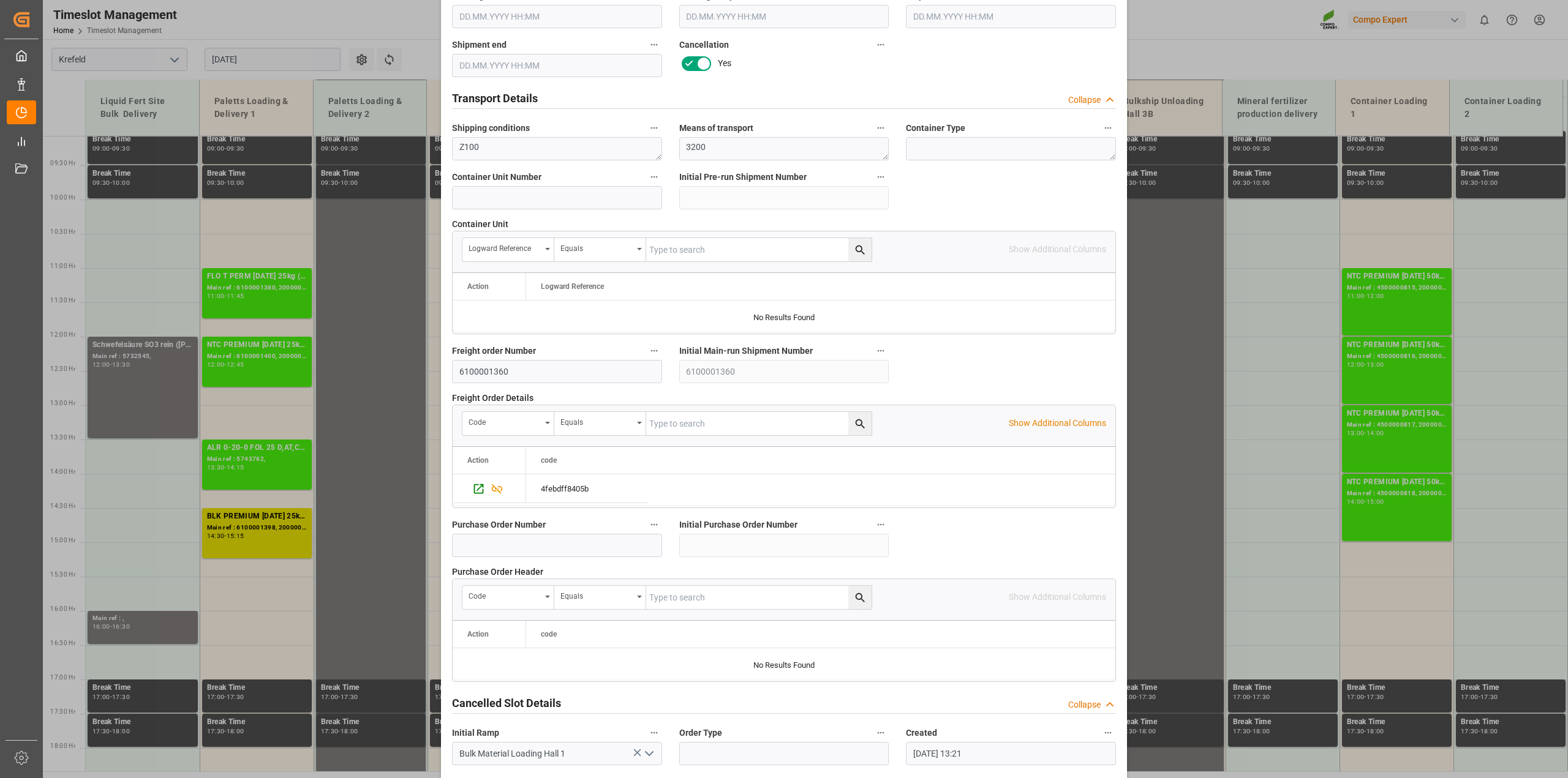
scroll to position [922, 0]
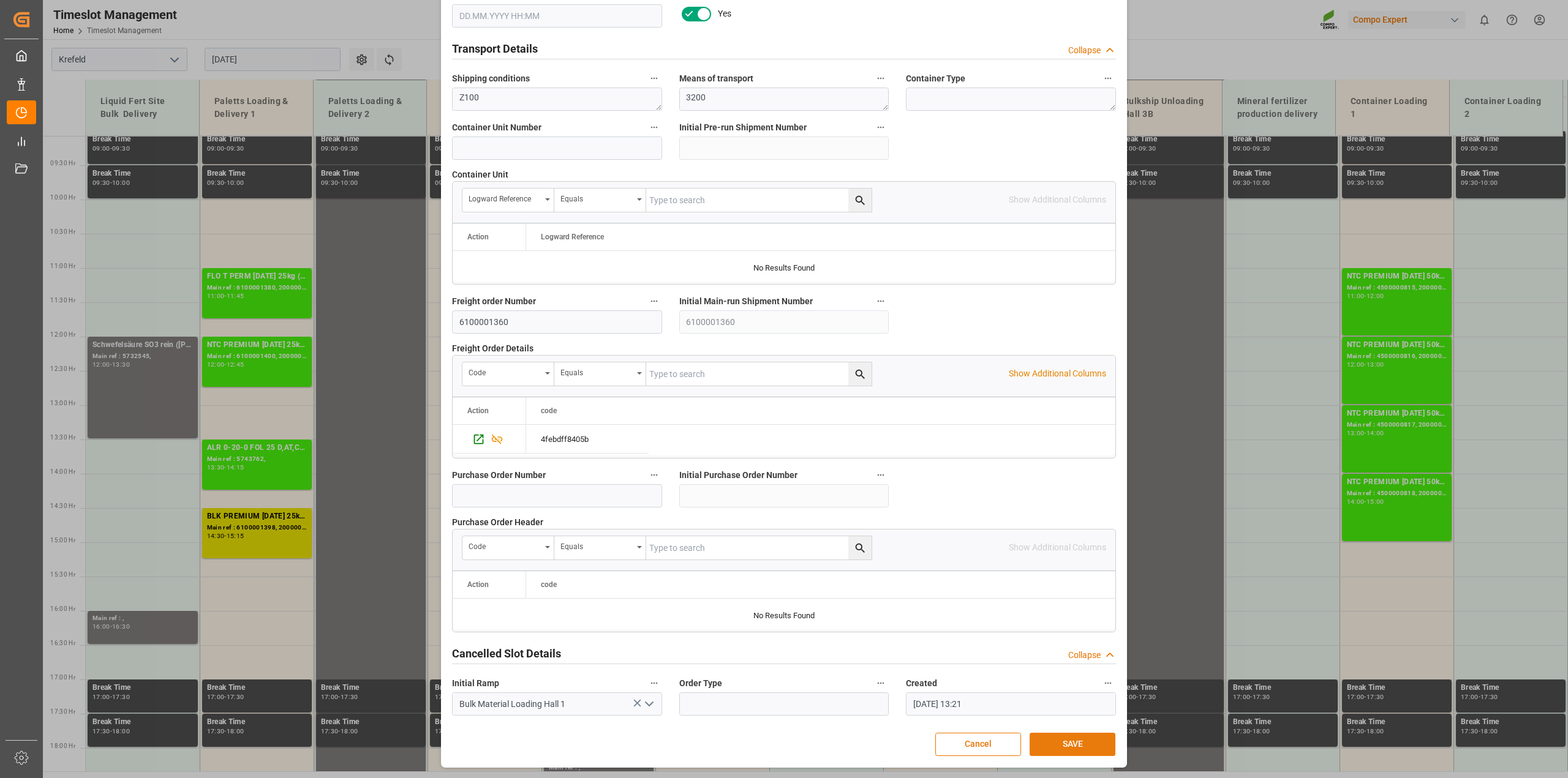
click at [1093, 735] on button "SAVE" at bounding box center [1072, 743] width 85 height 23
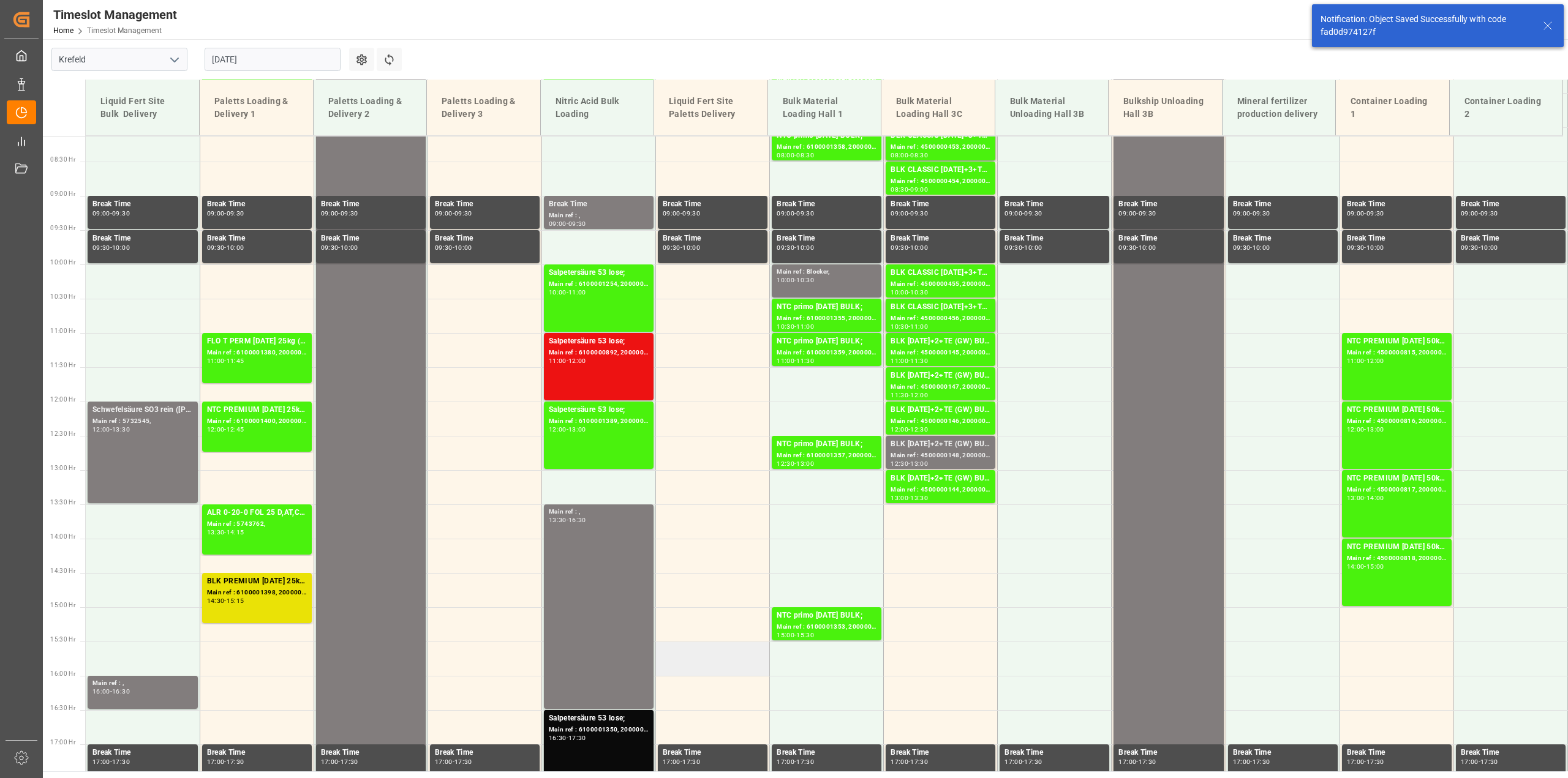
scroll to position [461, 0]
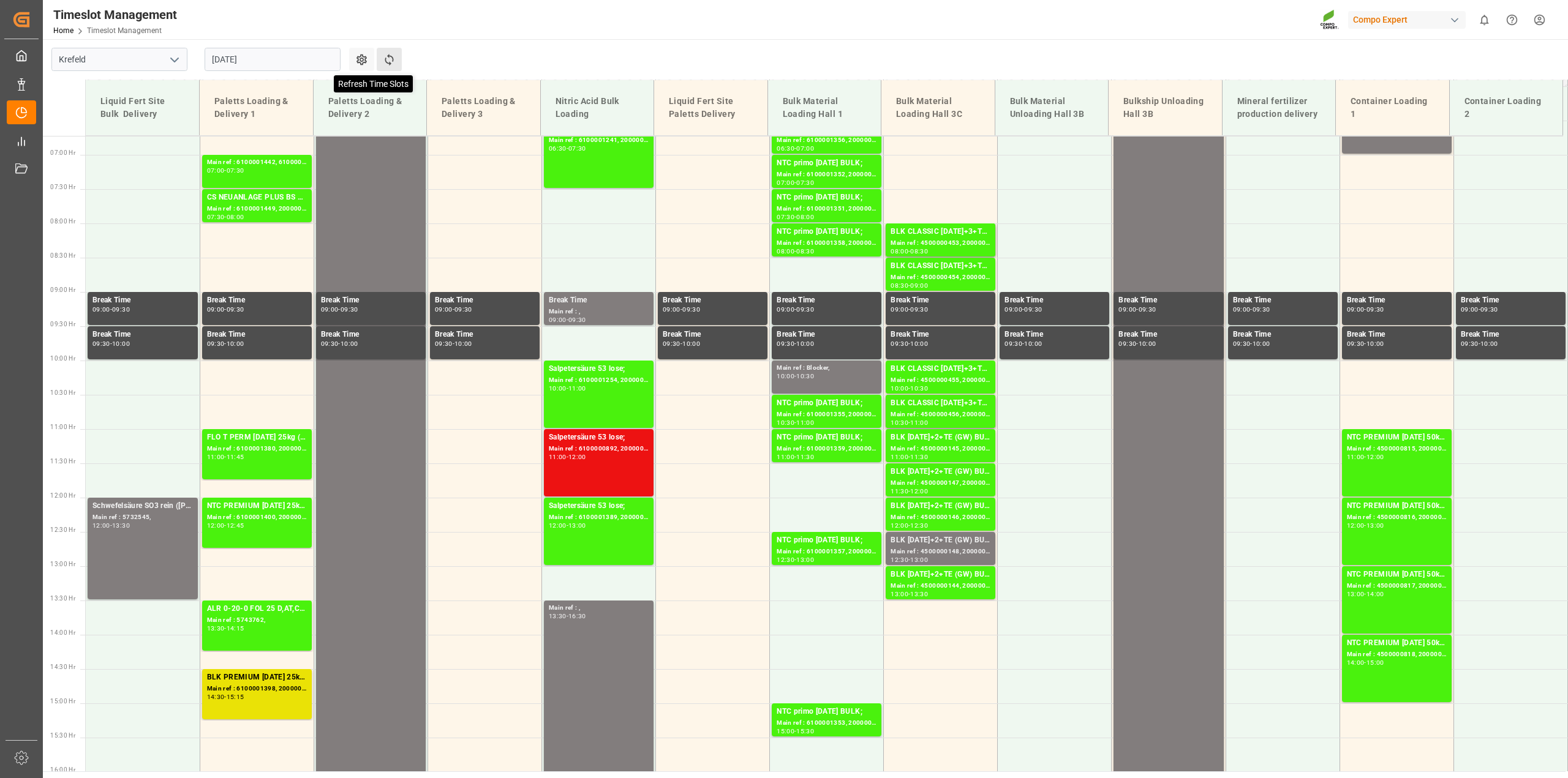
click at [387, 63] on icon at bounding box center [389, 60] width 13 height 13
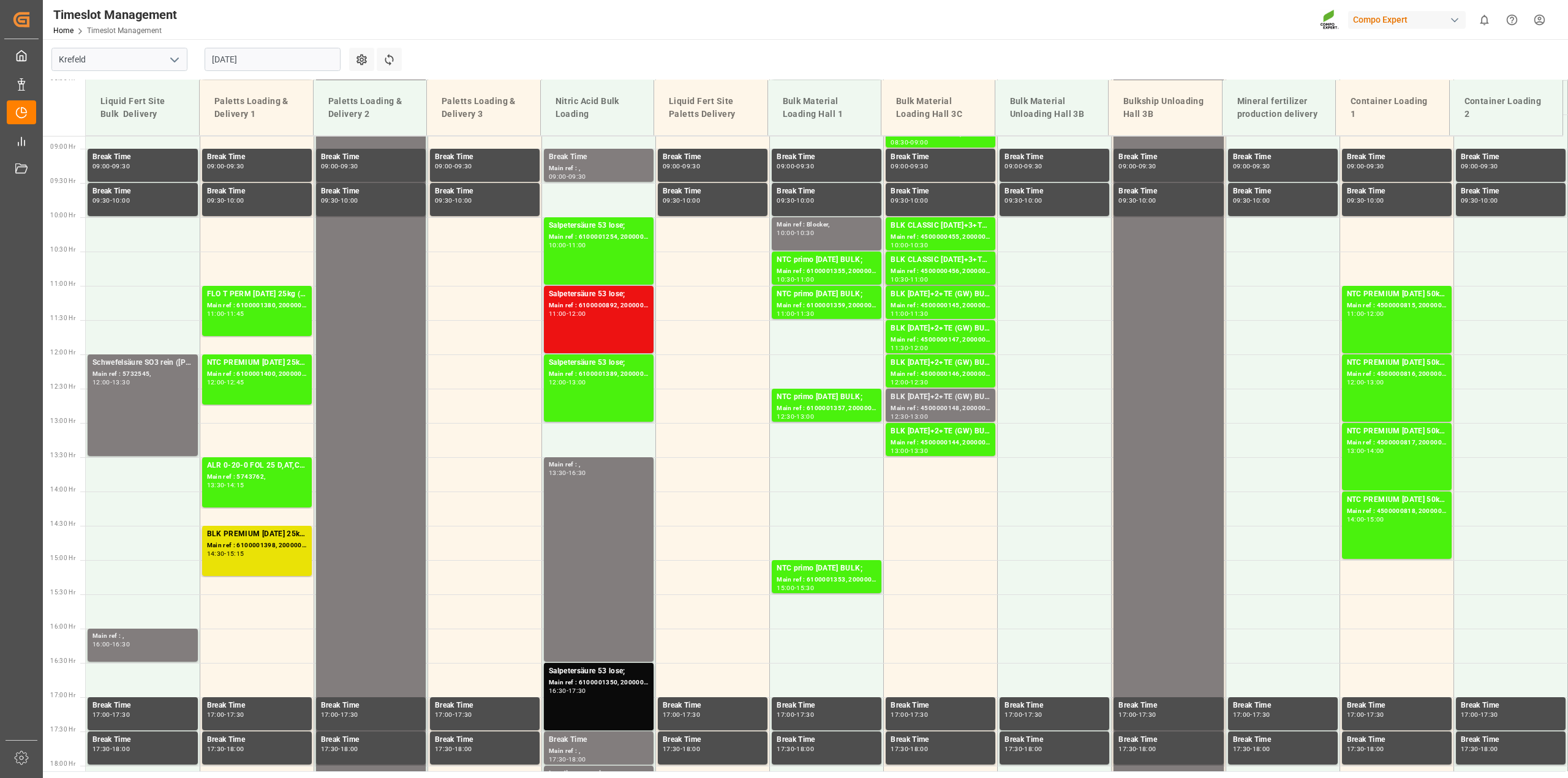
scroll to position [622, 0]
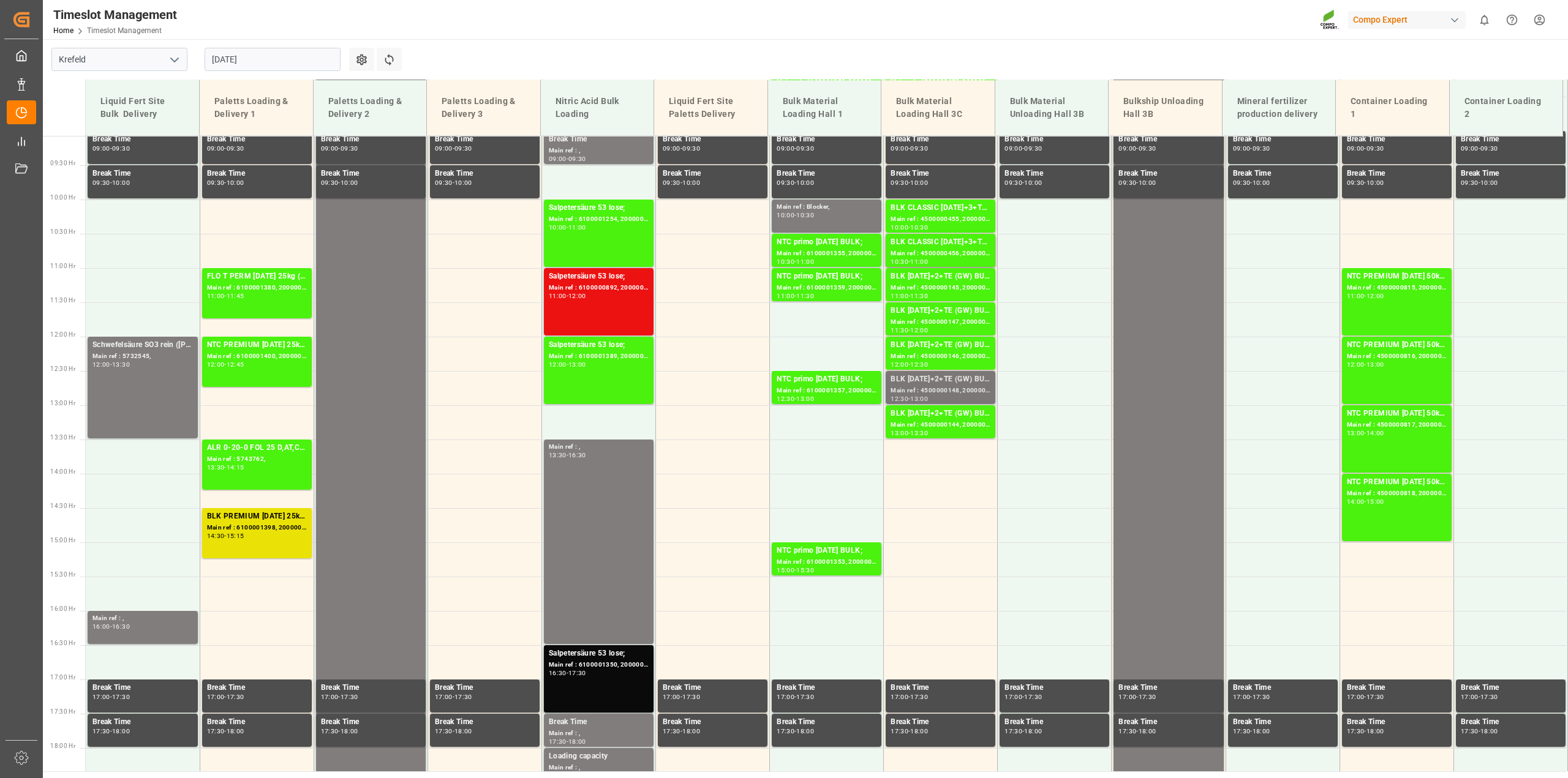
click at [940, 395] on div "Main ref : 4500000148, 2000000108;" at bounding box center [941, 391] width 100 height 10
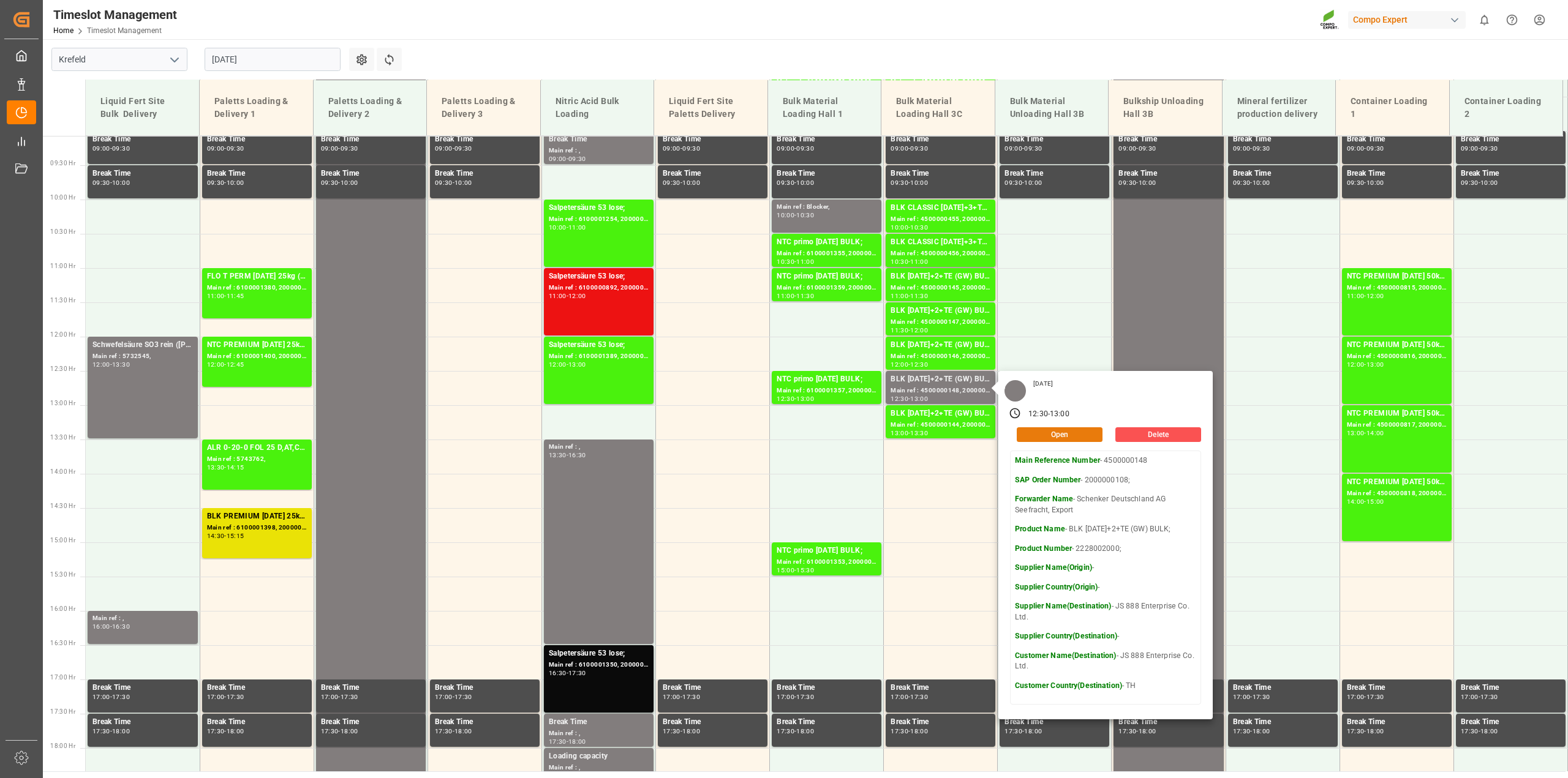
click at [1042, 433] on button "Open" at bounding box center [1059, 434] width 85 height 15
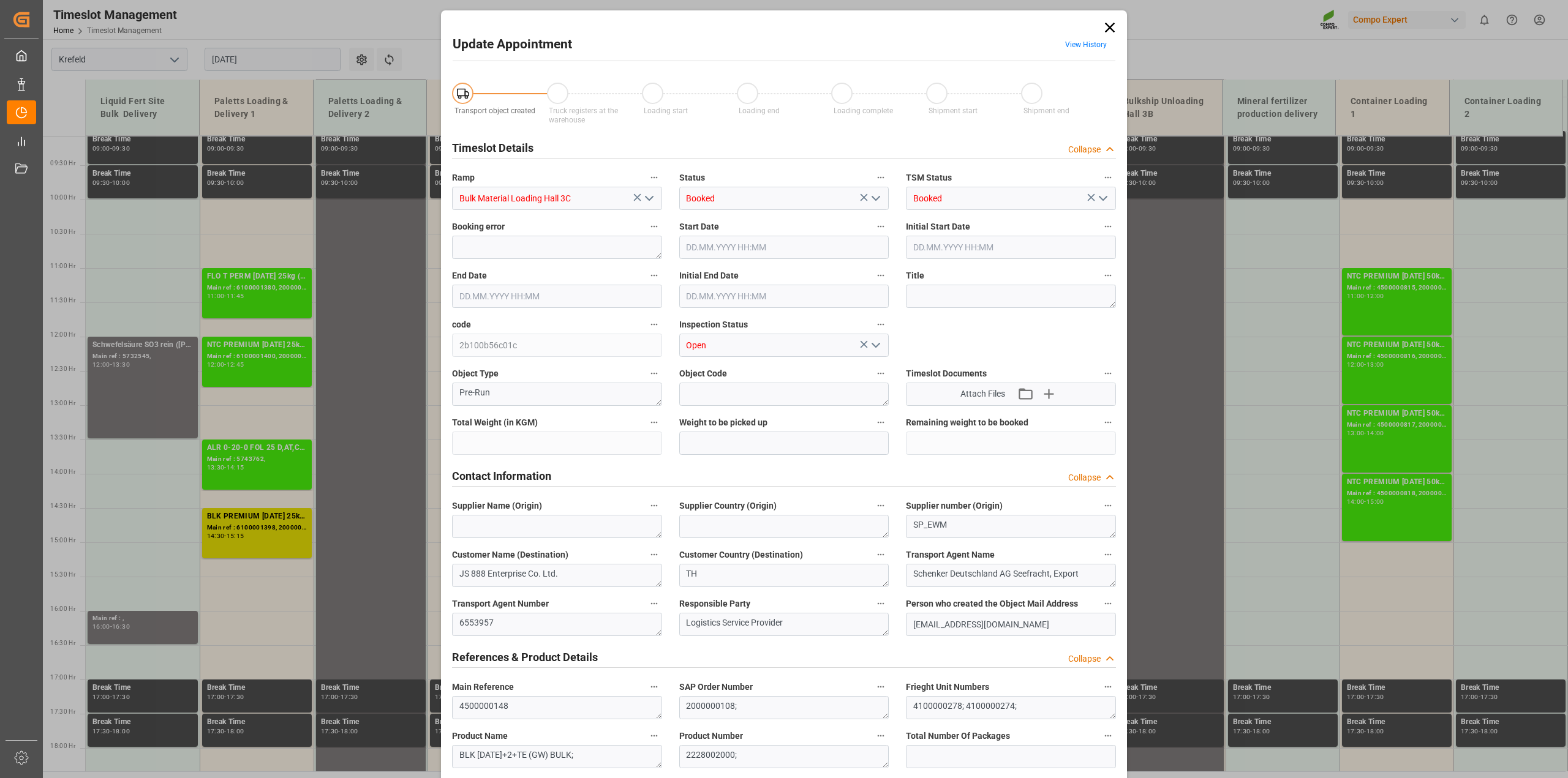
type input "77268"
type input "0"
type input "[DATE] 12:30"
type input "[DATE] 13:00"
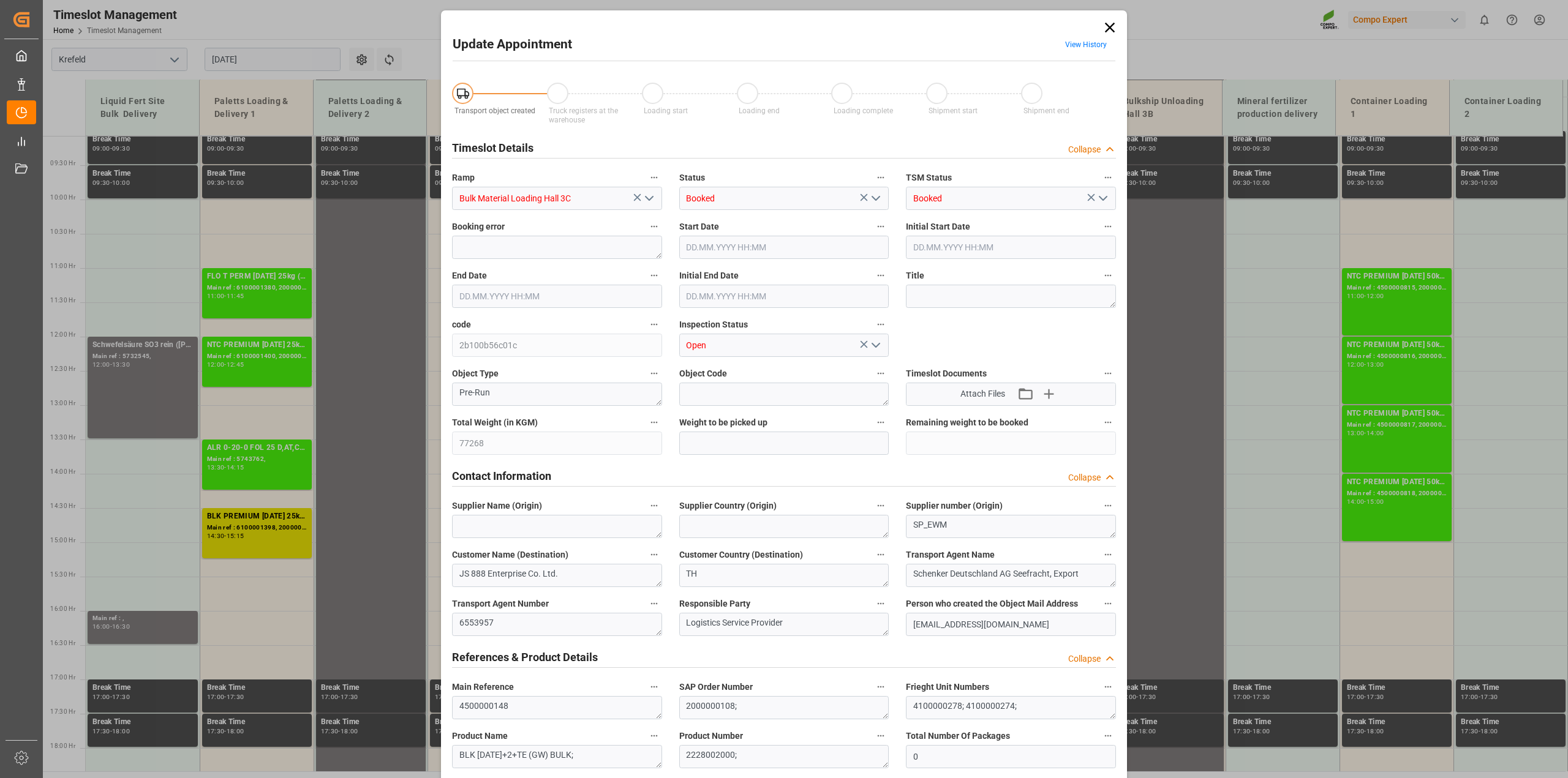
type input "[DATE] 13:00"
type input "[DATE] 11:53"
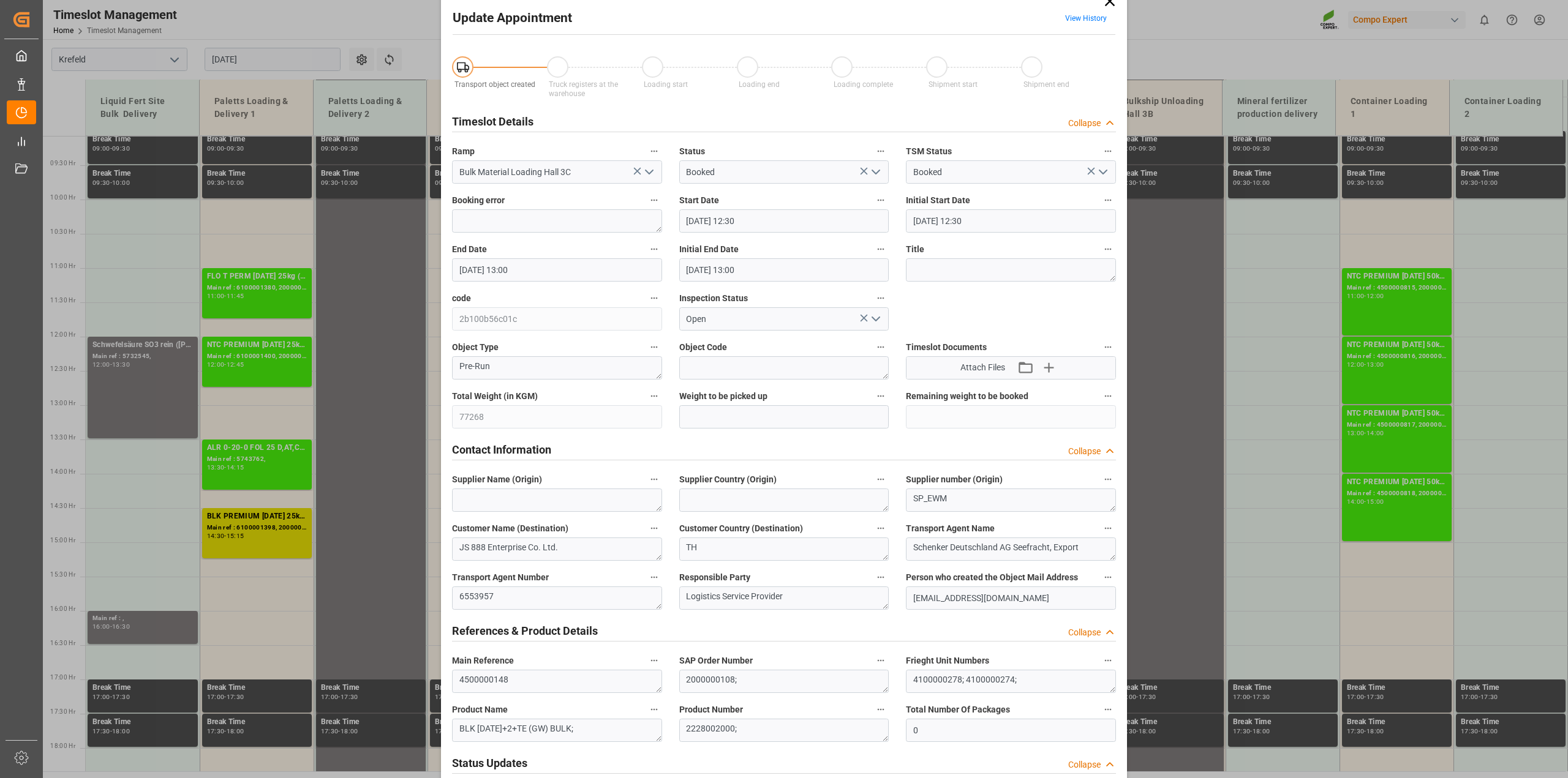
scroll to position [0, 0]
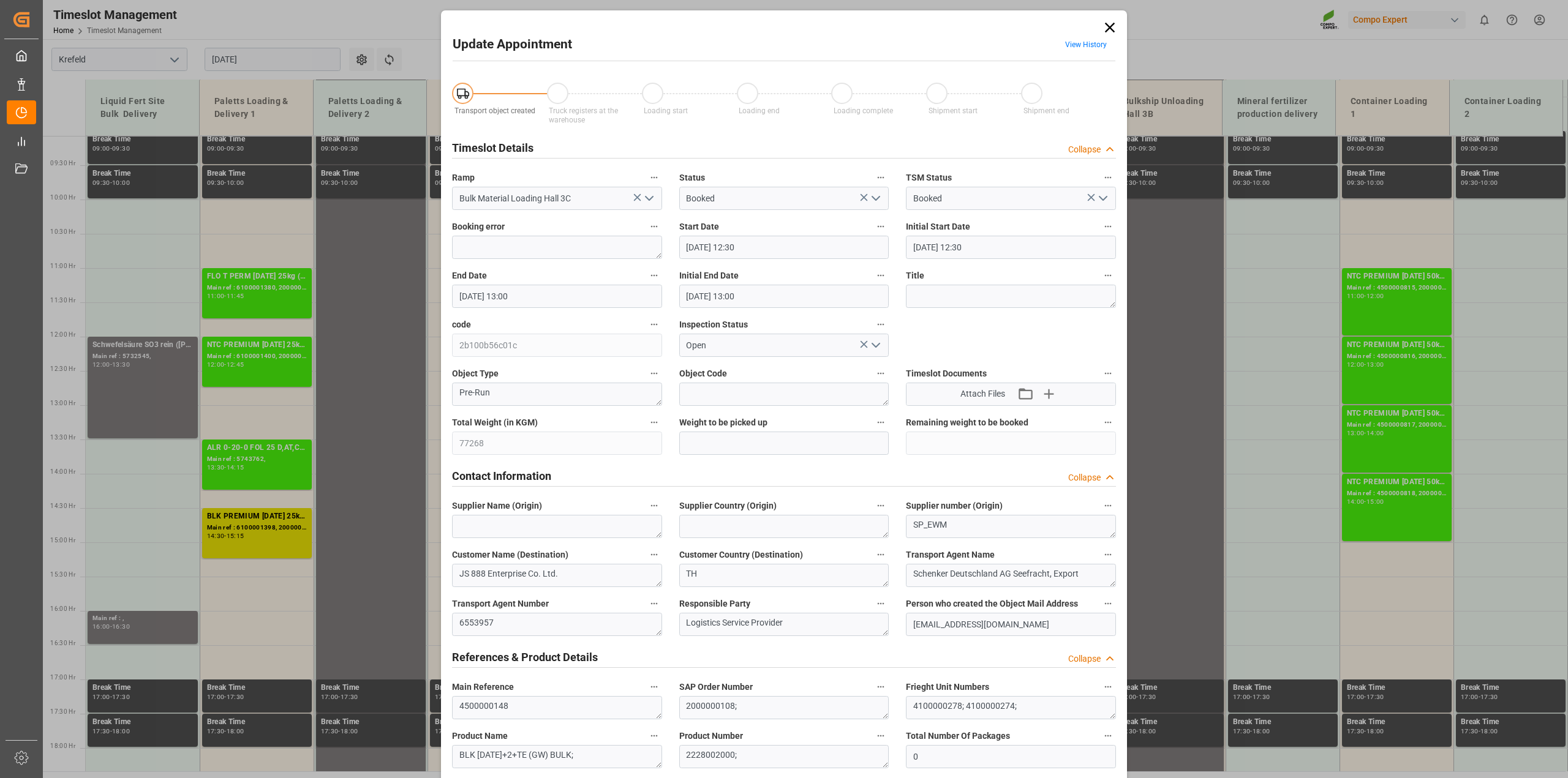
drag, startPoint x: 1105, startPoint y: 24, endPoint x: 1099, endPoint y: 40, distance: 17.1
click at [1105, 24] on icon at bounding box center [1109, 27] width 9 height 9
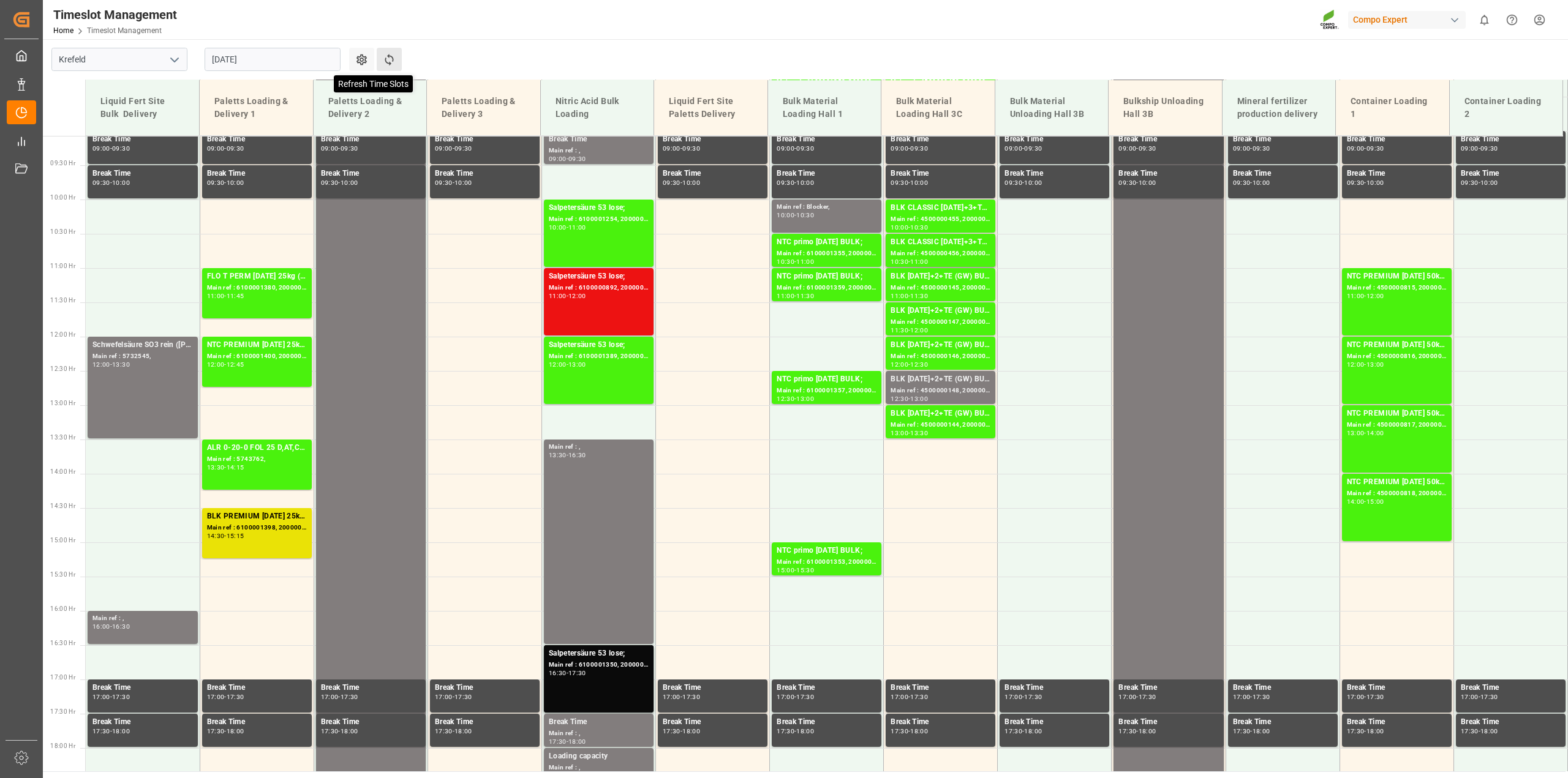
click at [391, 62] on icon at bounding box center [389, 60] width 13 height 13
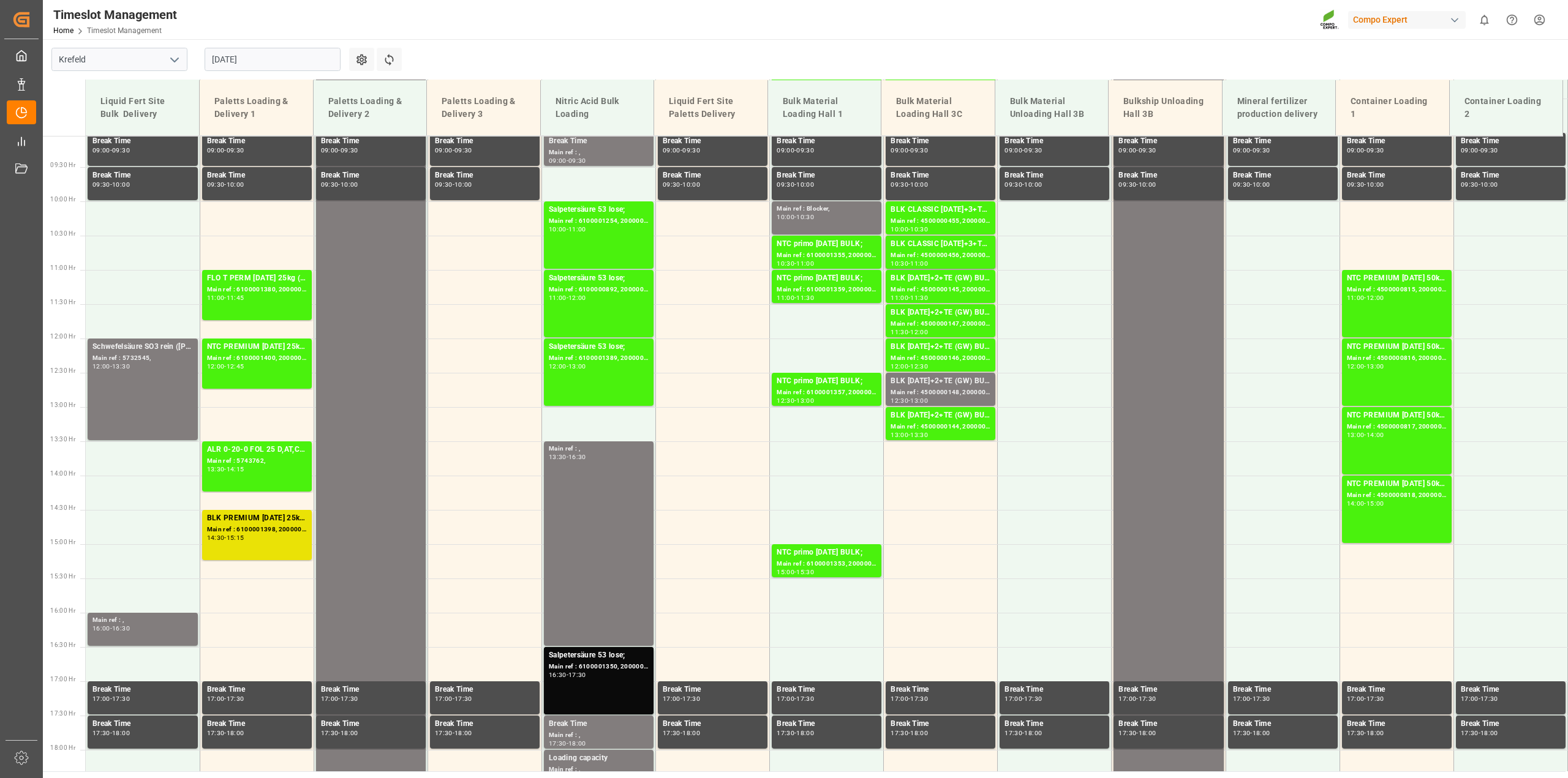
scroll to position [622, 0]
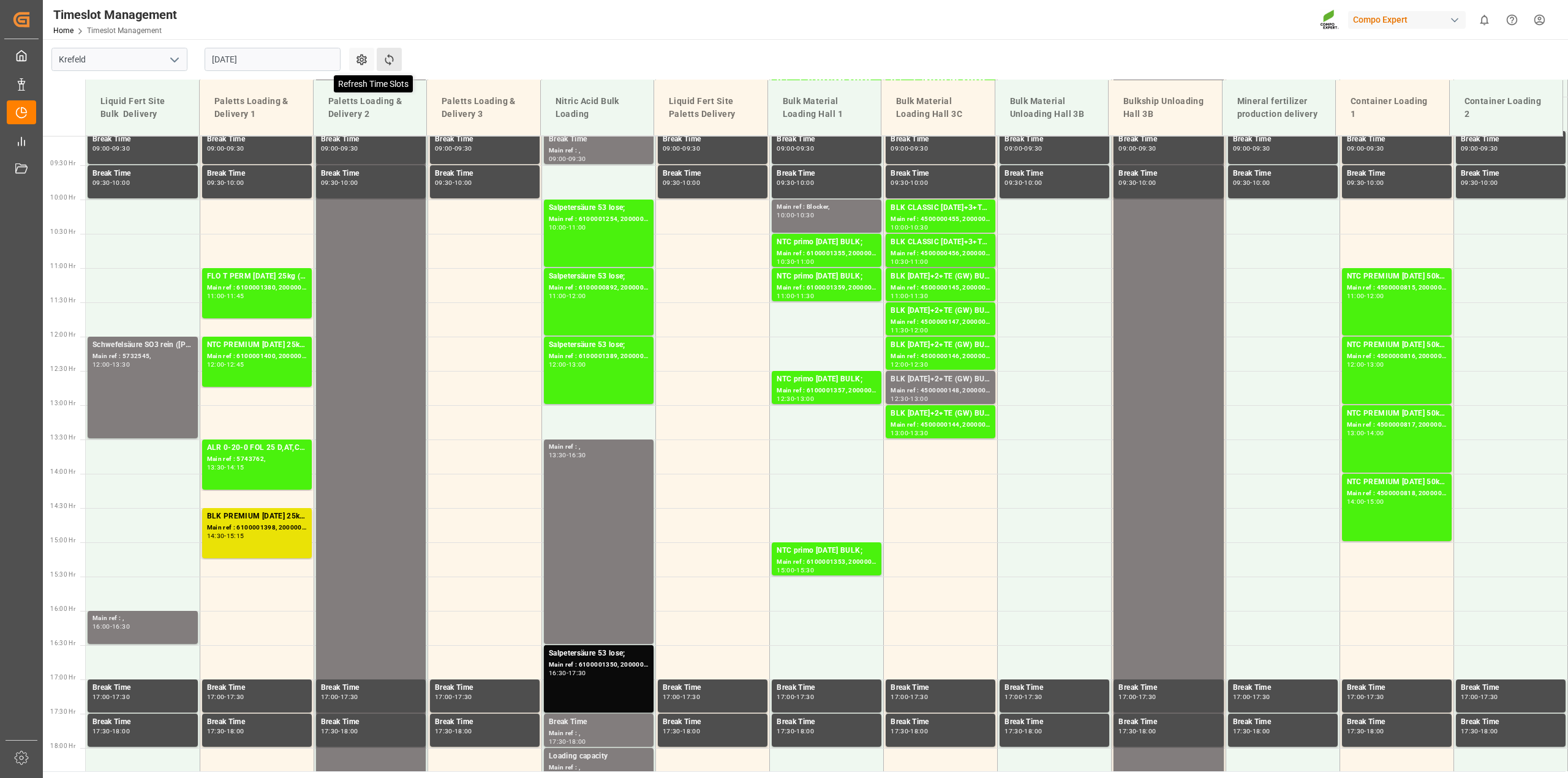
click at [391, 62] on icon at bounding box center [389, 60] width 13 height 13
click at [389, 59] on icon at bounding box center [389, 60] width 13 height 13
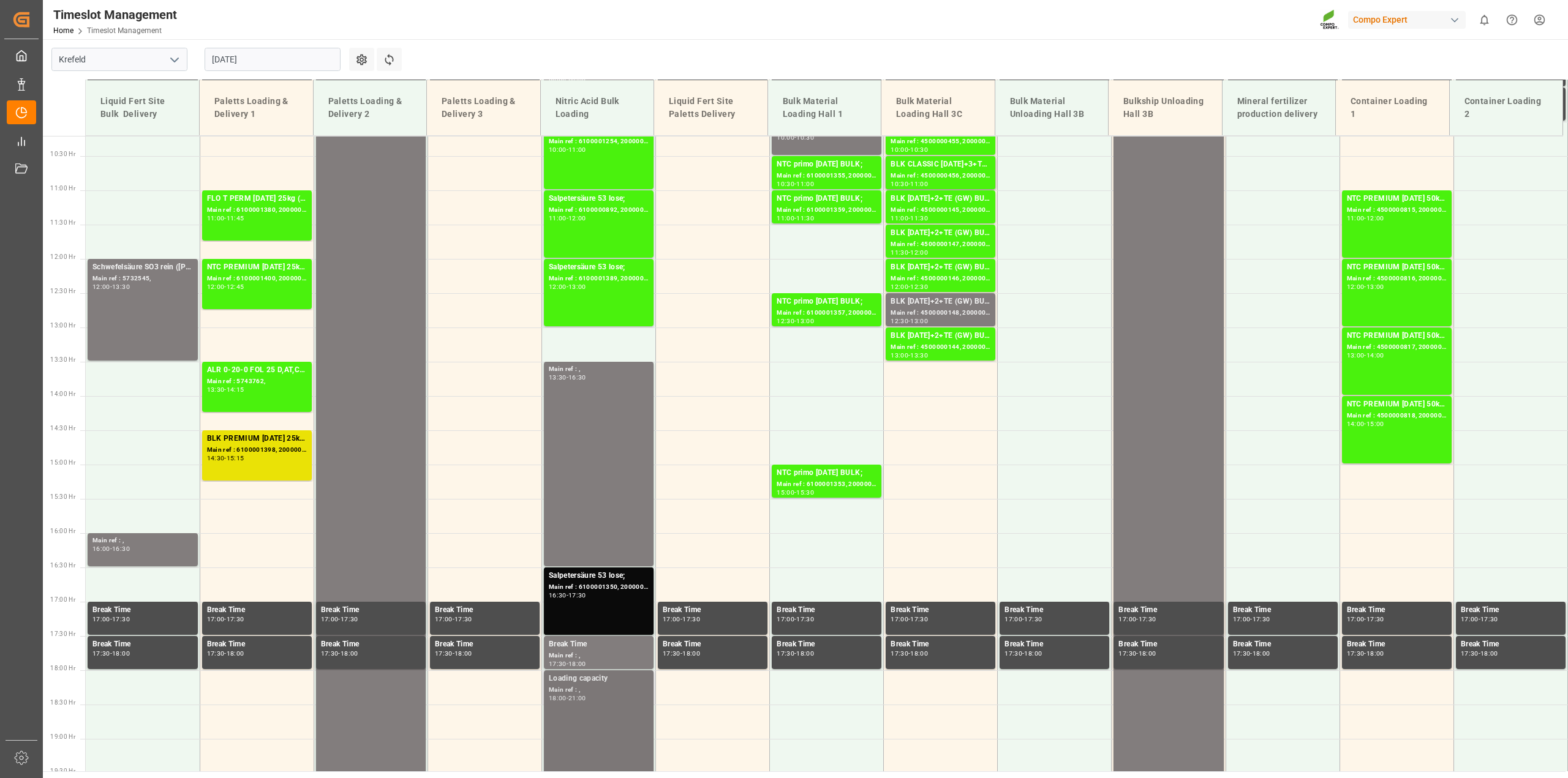
scroll to position [775, 0]
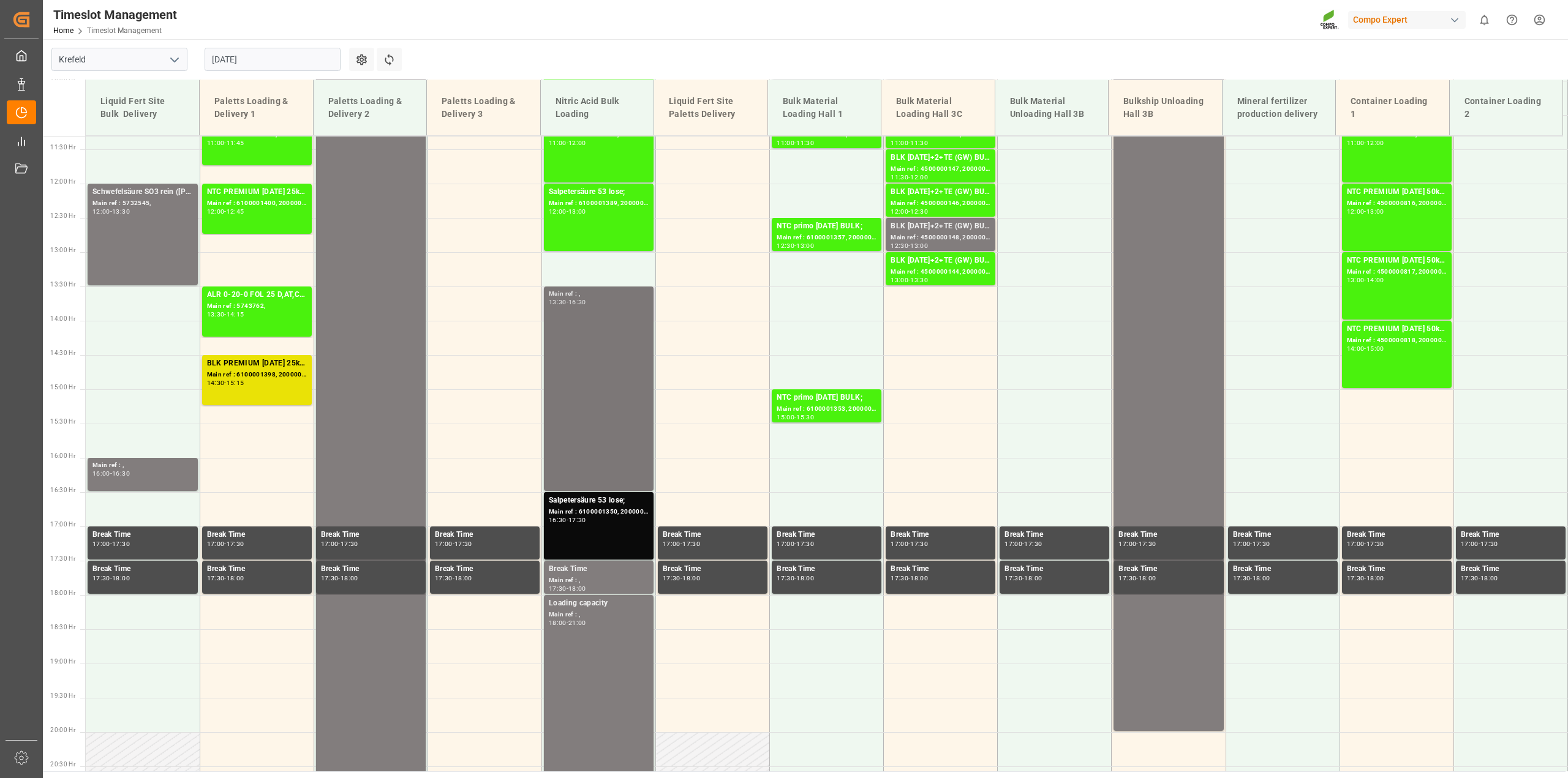
click at [598, 439] on div "Main ref : , 13:30 - 16:30" at bounding box center [599, 388] width 100 height 199
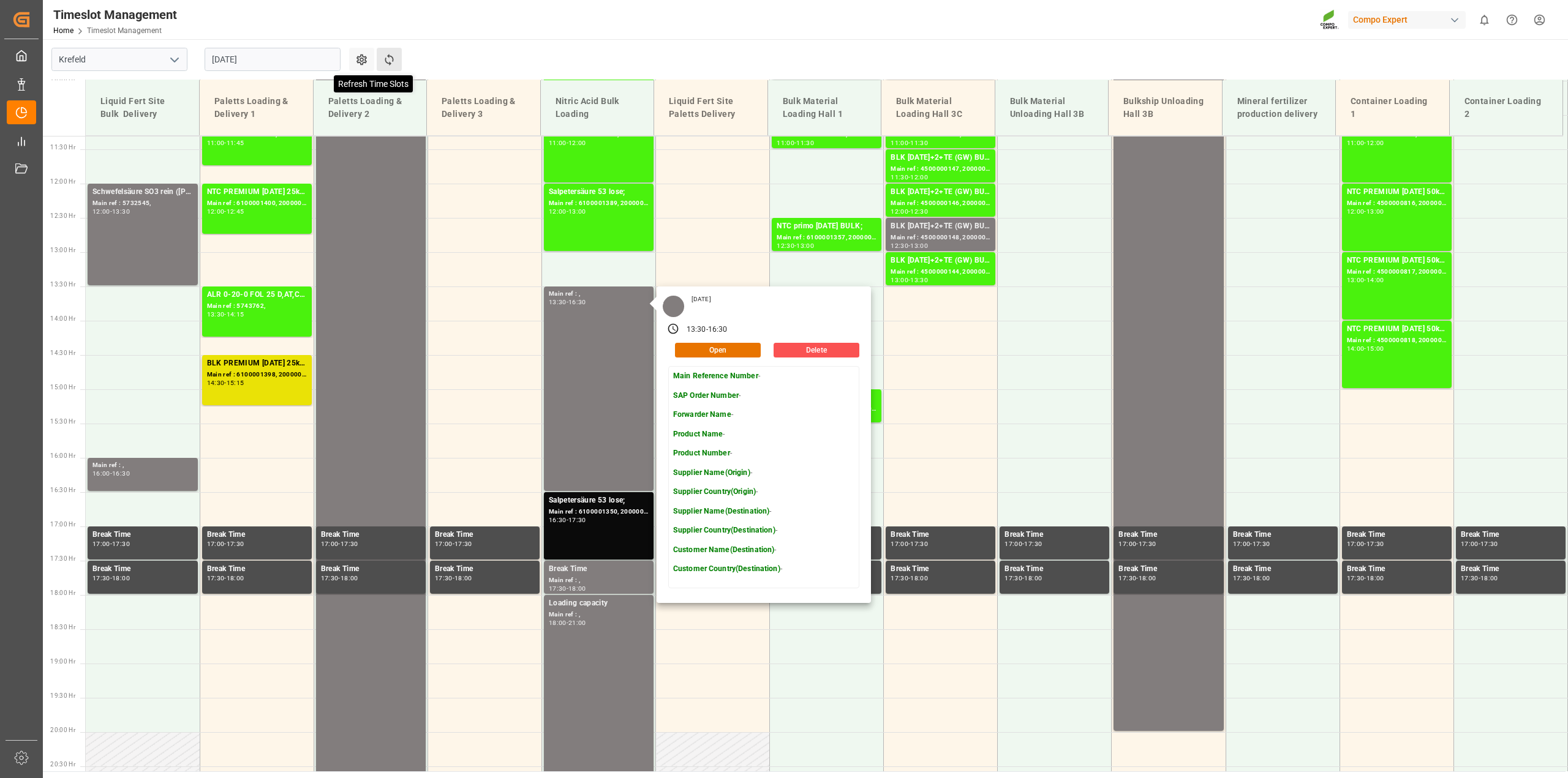
click at [390, 62] on icon at bounding box center [389, 59] width 9 height 11
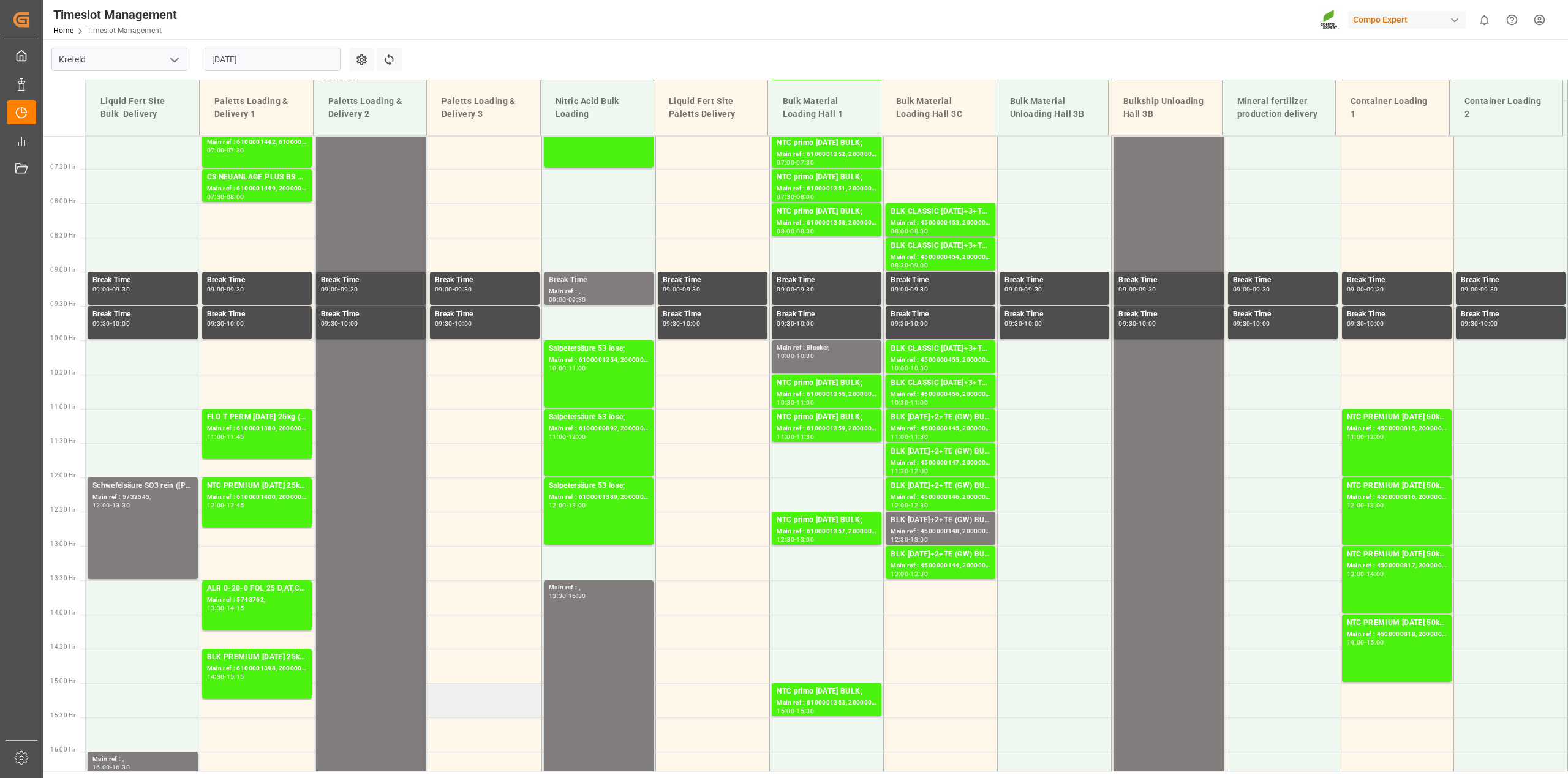
scroll to position [316, 0]
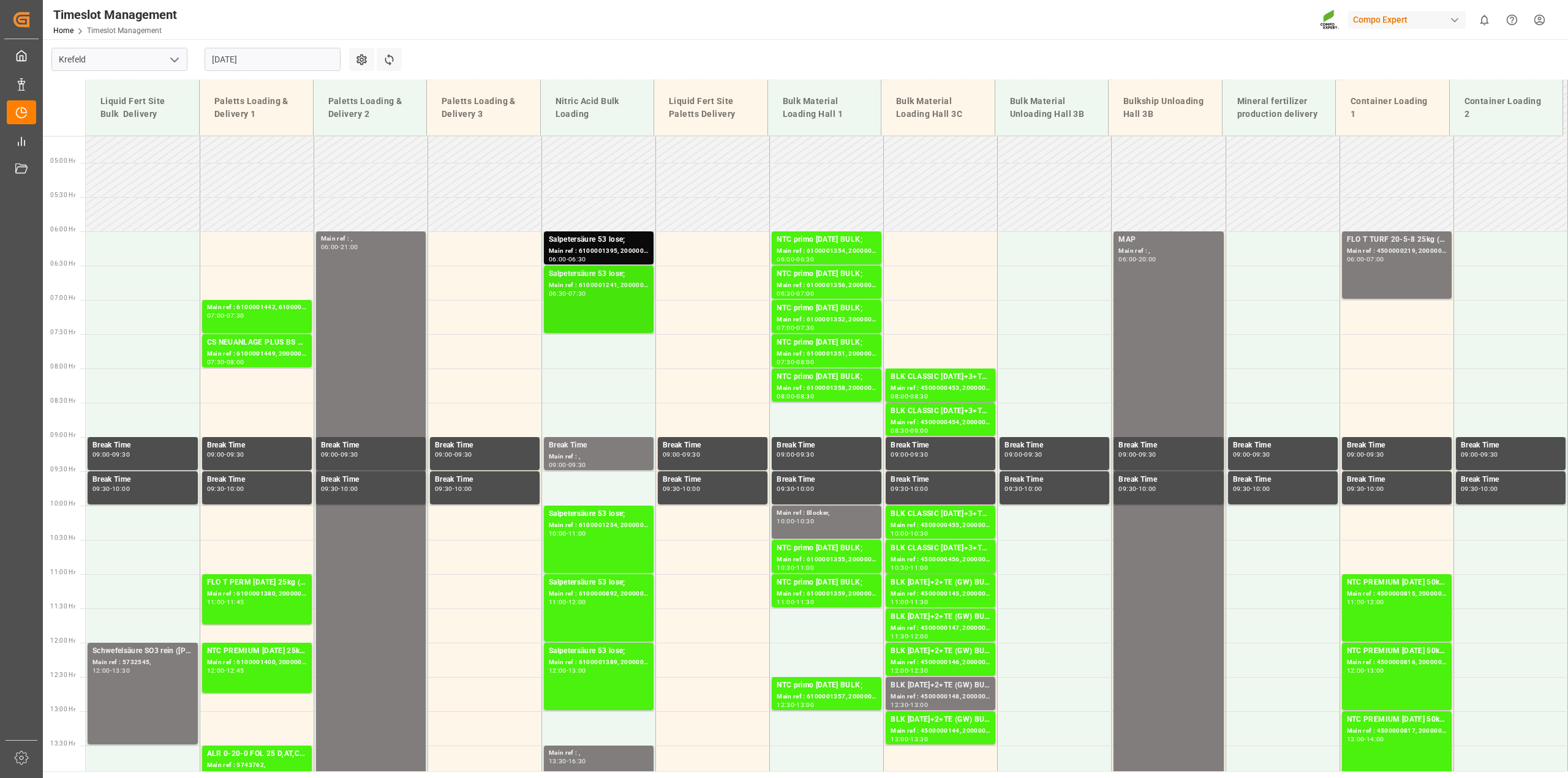
click at [574, 313] on div "Salpetersäure 53 lose; Main ref : 6100001241, 2000001094; 06:30 - 07:30" at bounding box center [599, 299] width 100 height 62
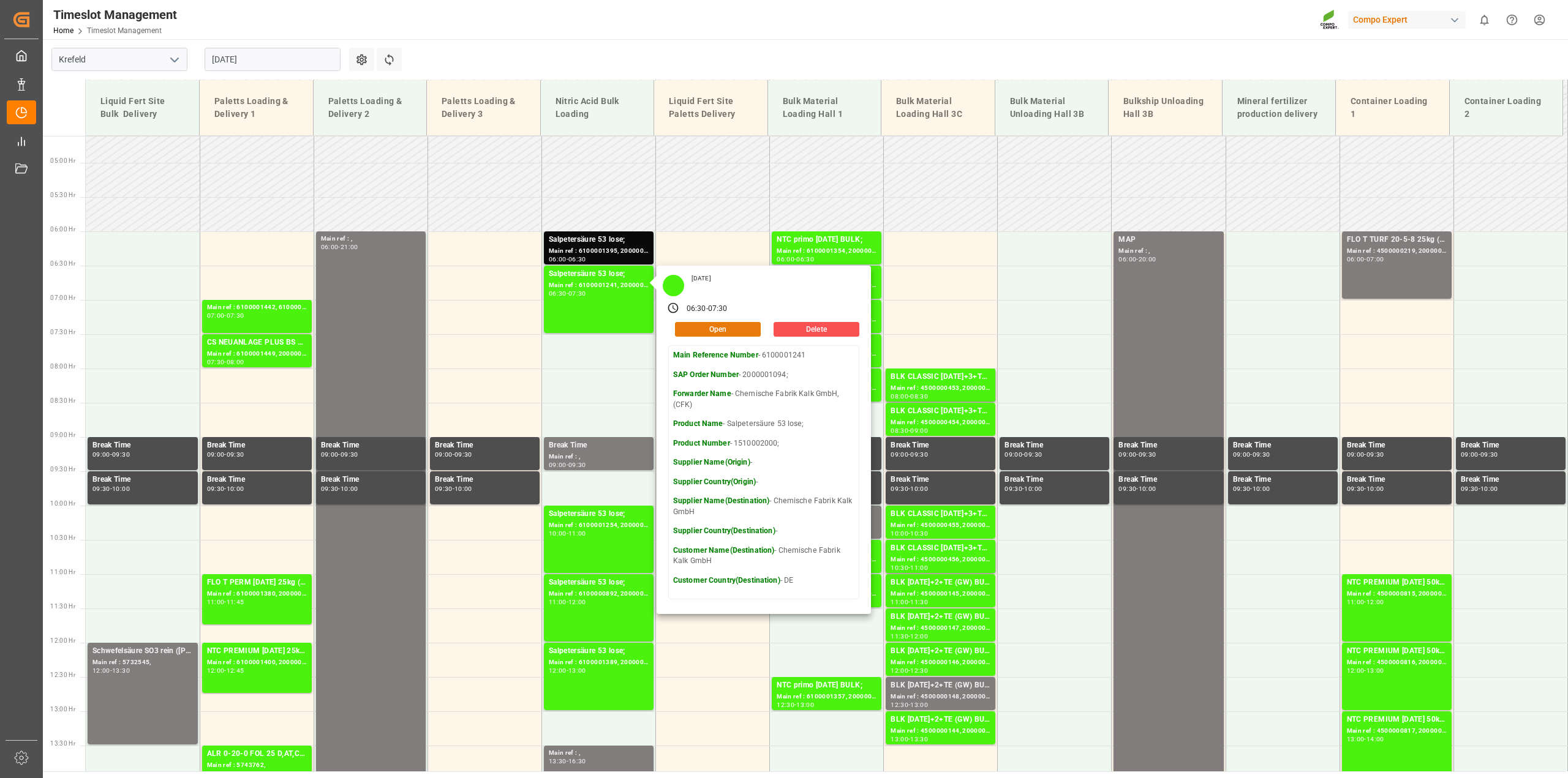
click at [708, 323] on button "Open" at bounding box center [717, 329] width 85 height 15
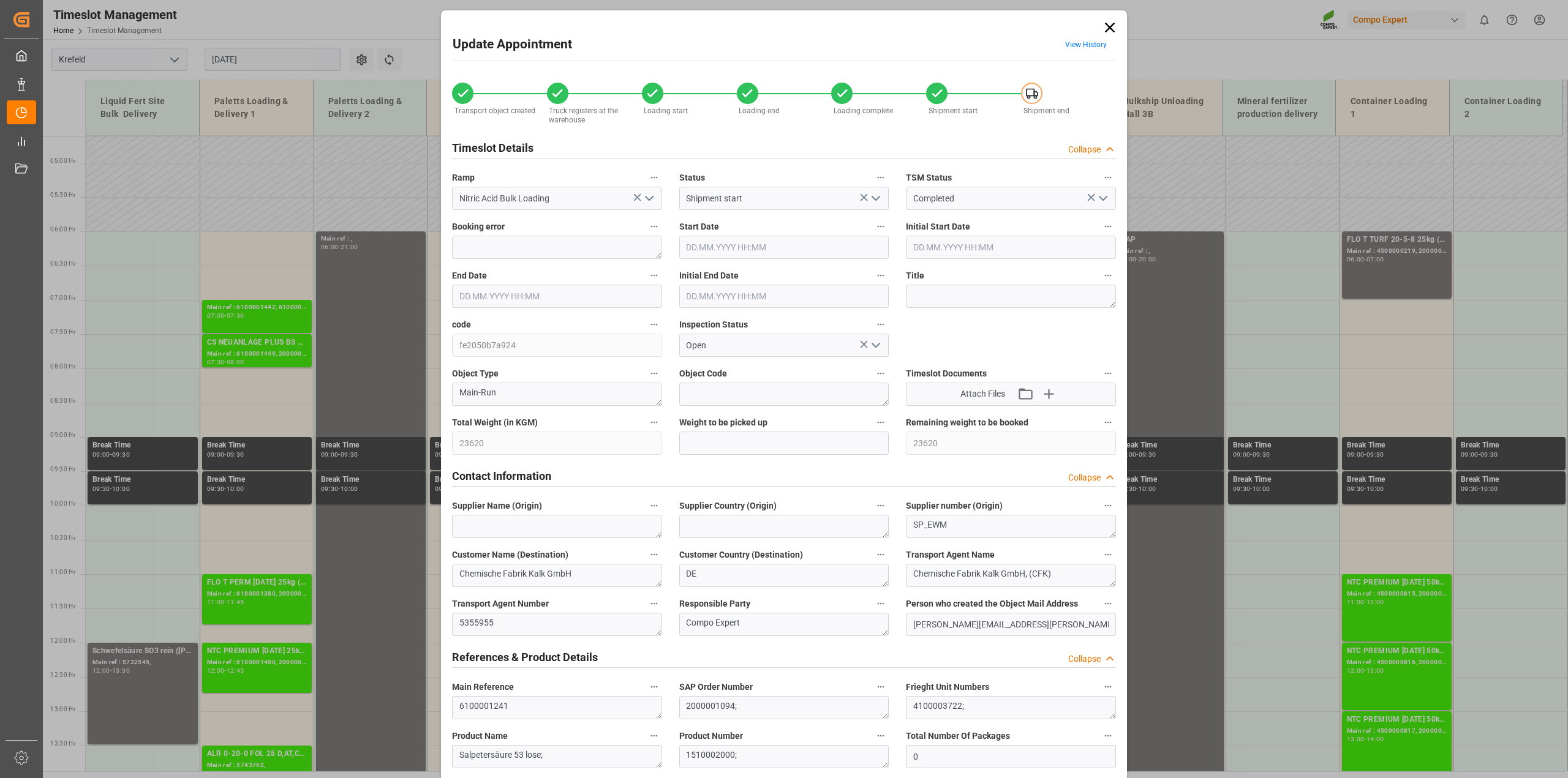
type input "[DATE] 06:30"
type input "[DATE] 07:30"
type input "[DATE] 07:00"
type input "[DATE] 11:53"
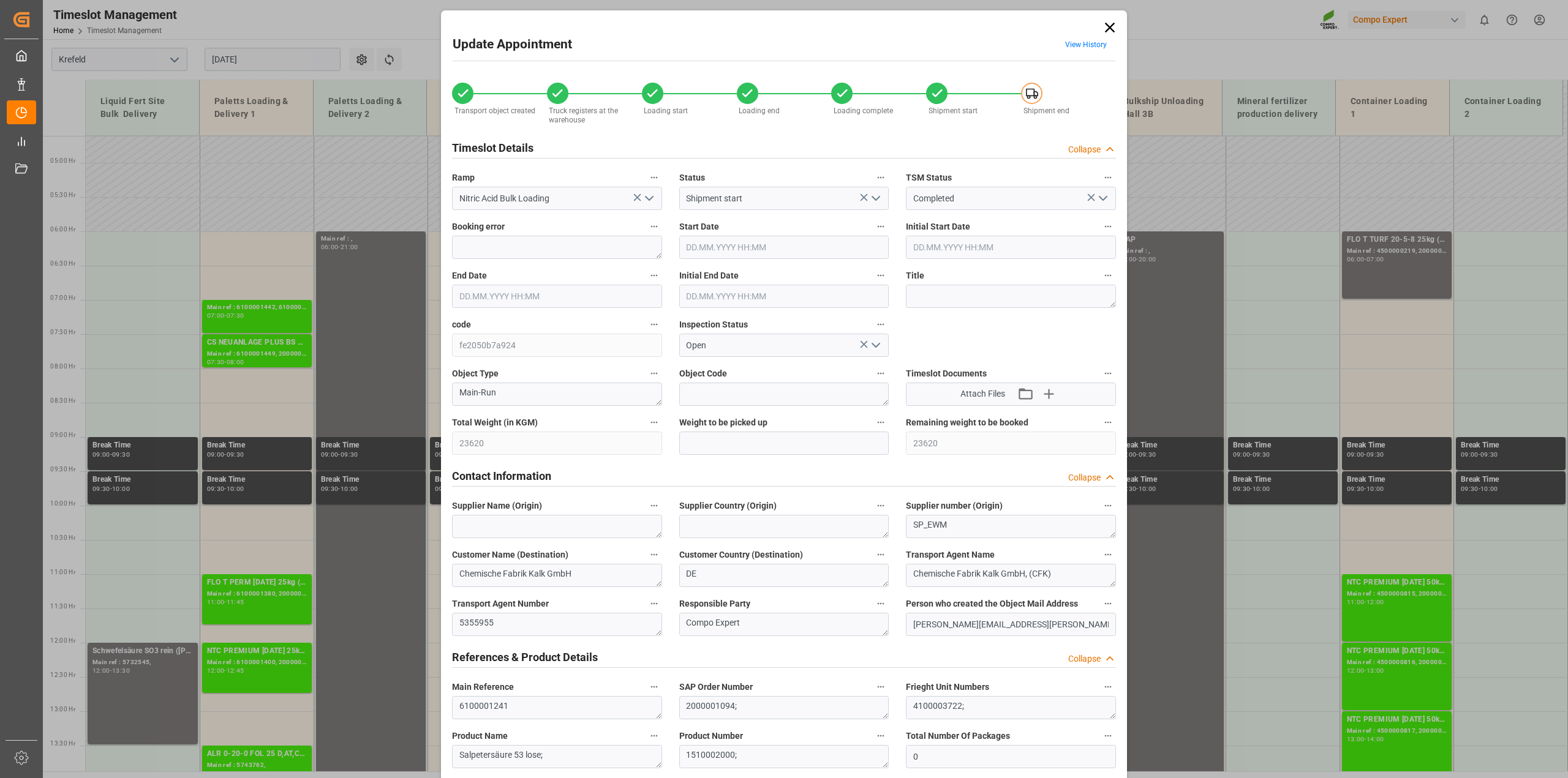
type input "[DATE] 09:21"
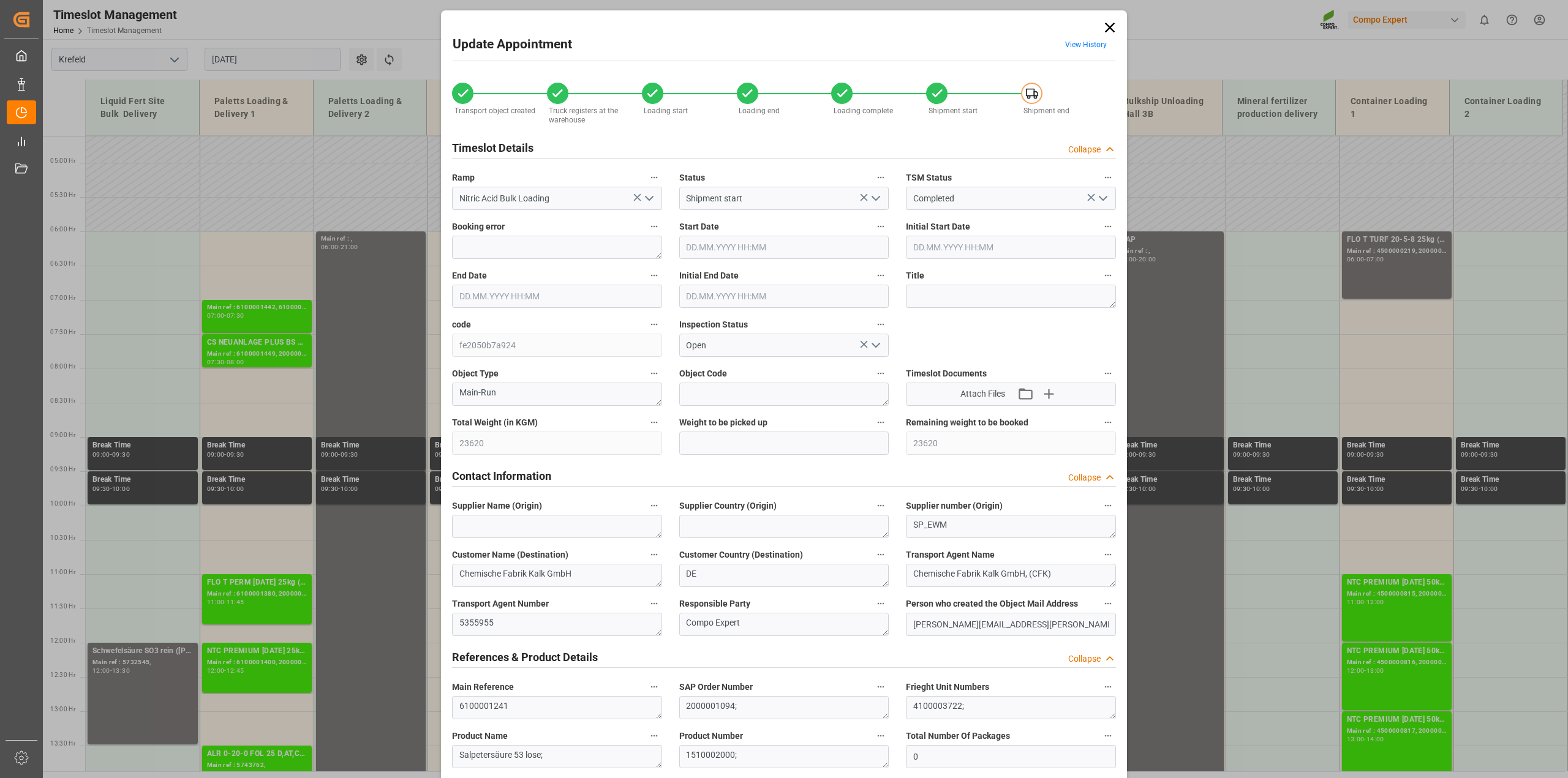
type input "[DATE] 09:39"
click at [738, 243] on input "[DATE] 06:30" at bounding box center [784, 247] width 210 height 23
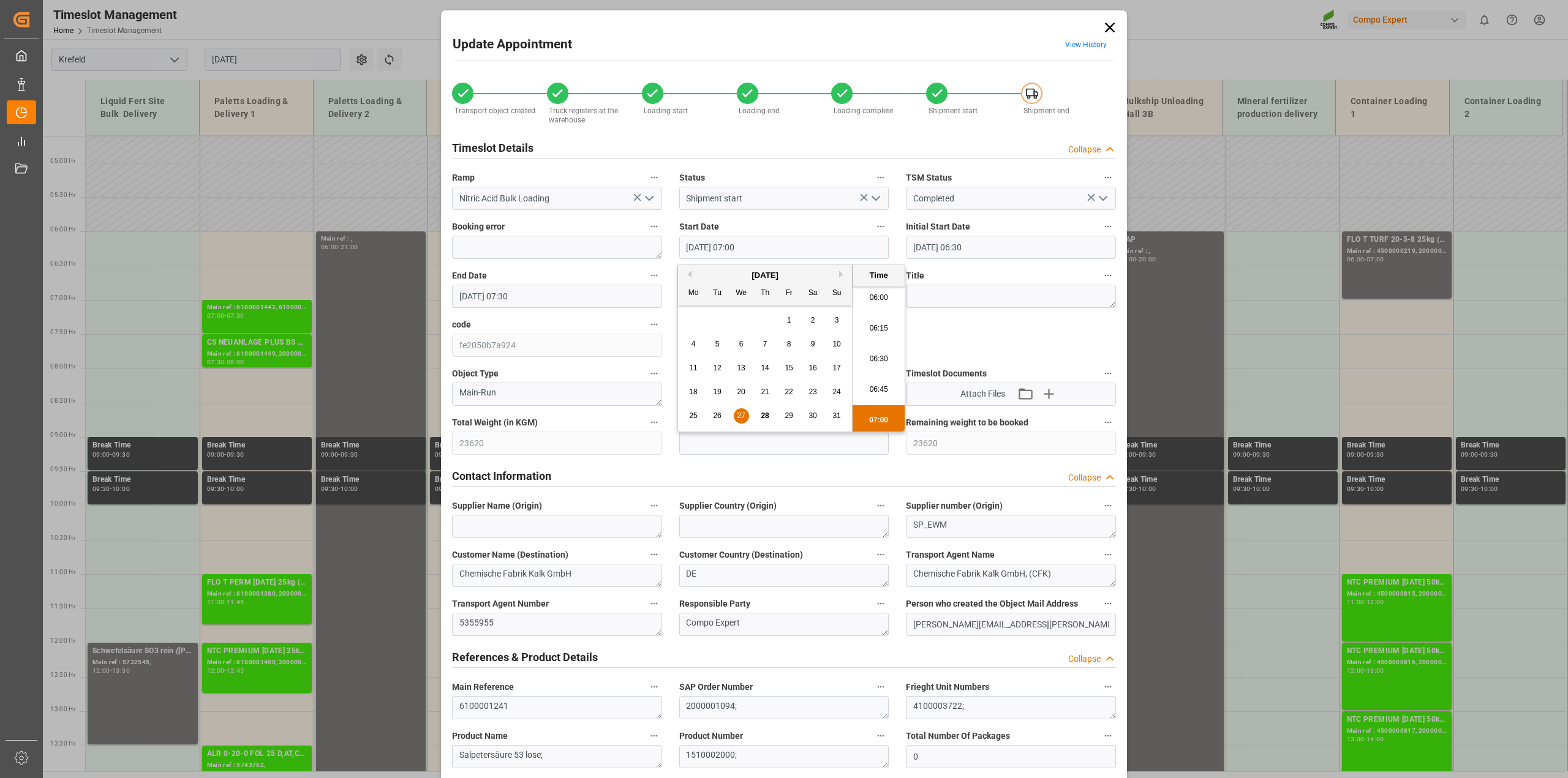
type input "[DATE] 07:00"
click at [512, 297] on input "[DATE] 07:30" at bounding box center [557, 296] width 210 height 23
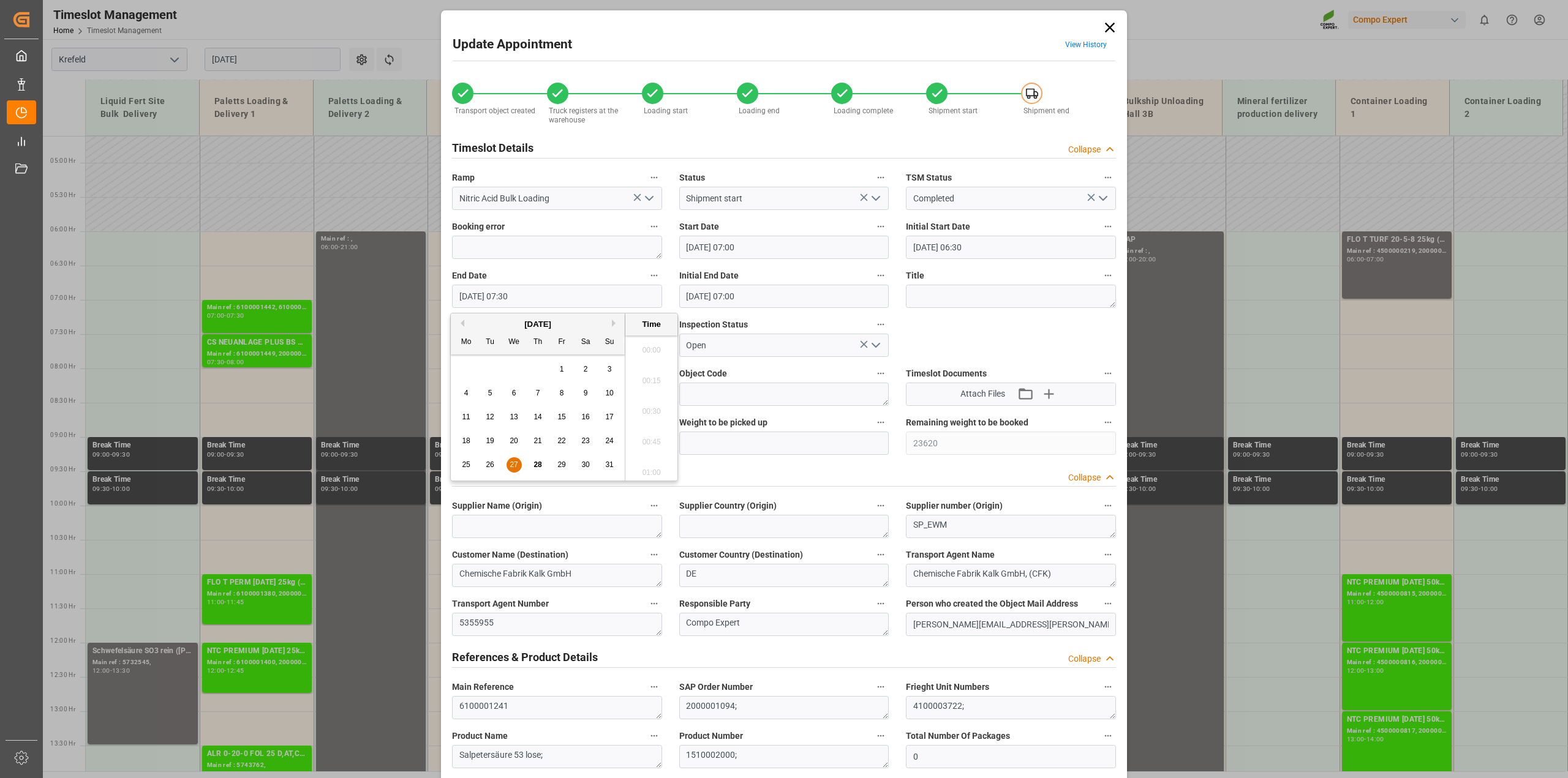
scroll to position [861, 0]
type input "[DATE] 08:00"
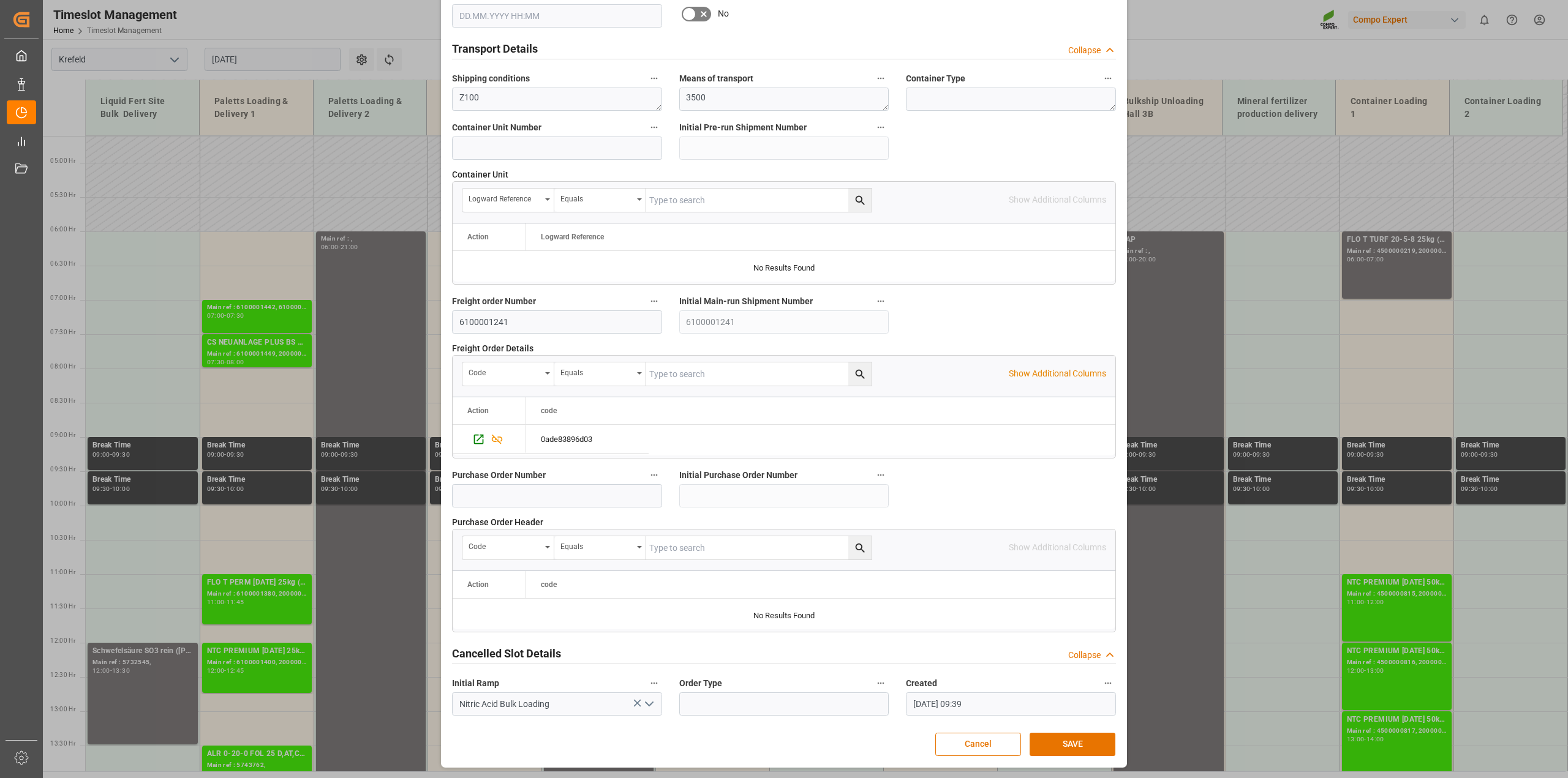
scroll to position [922, 0]
click at [1082, 745] on button "SAVE" at bounding box center [1072, 743] width 85 height 23
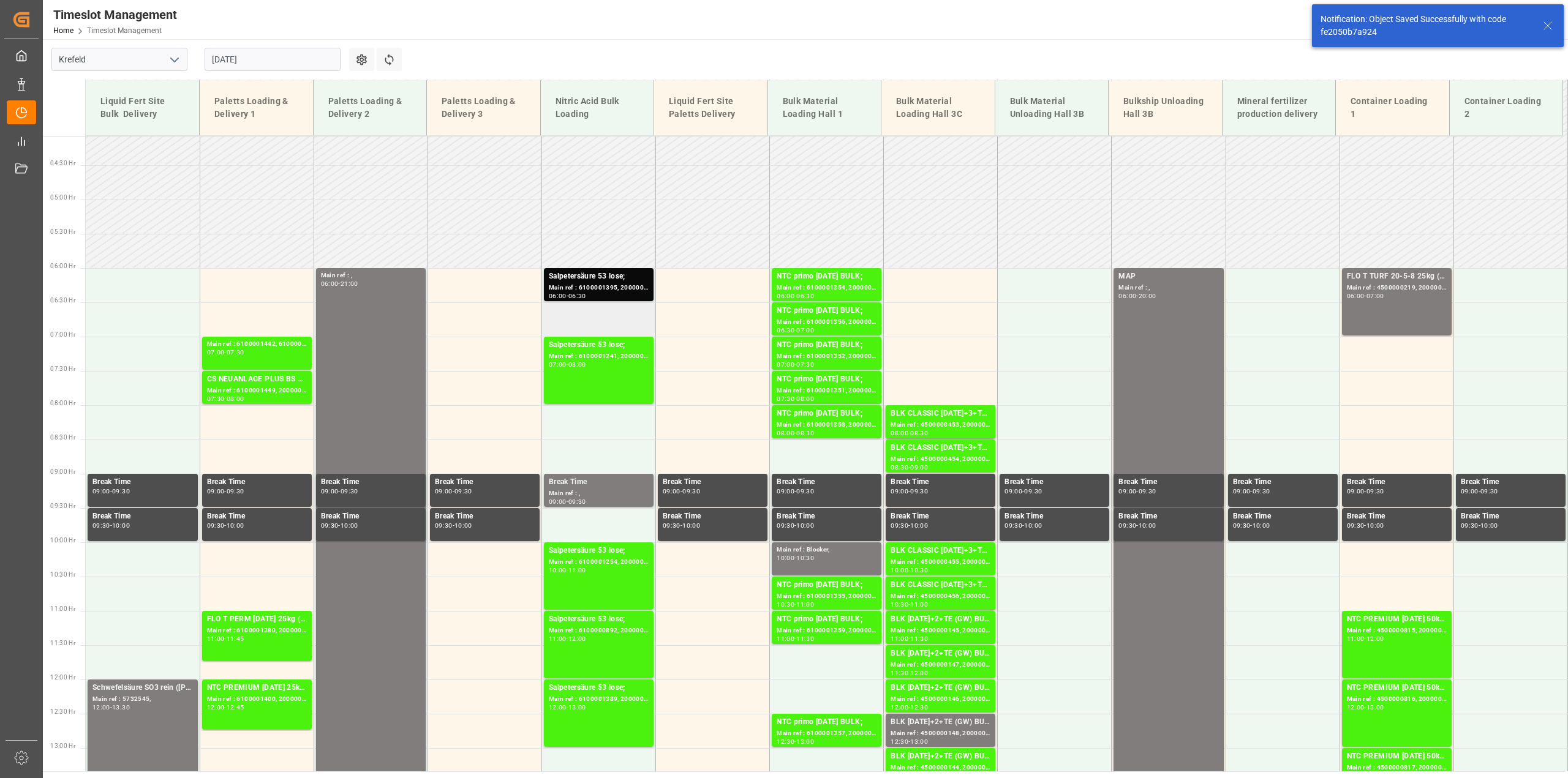
scroll to position [263, 0]
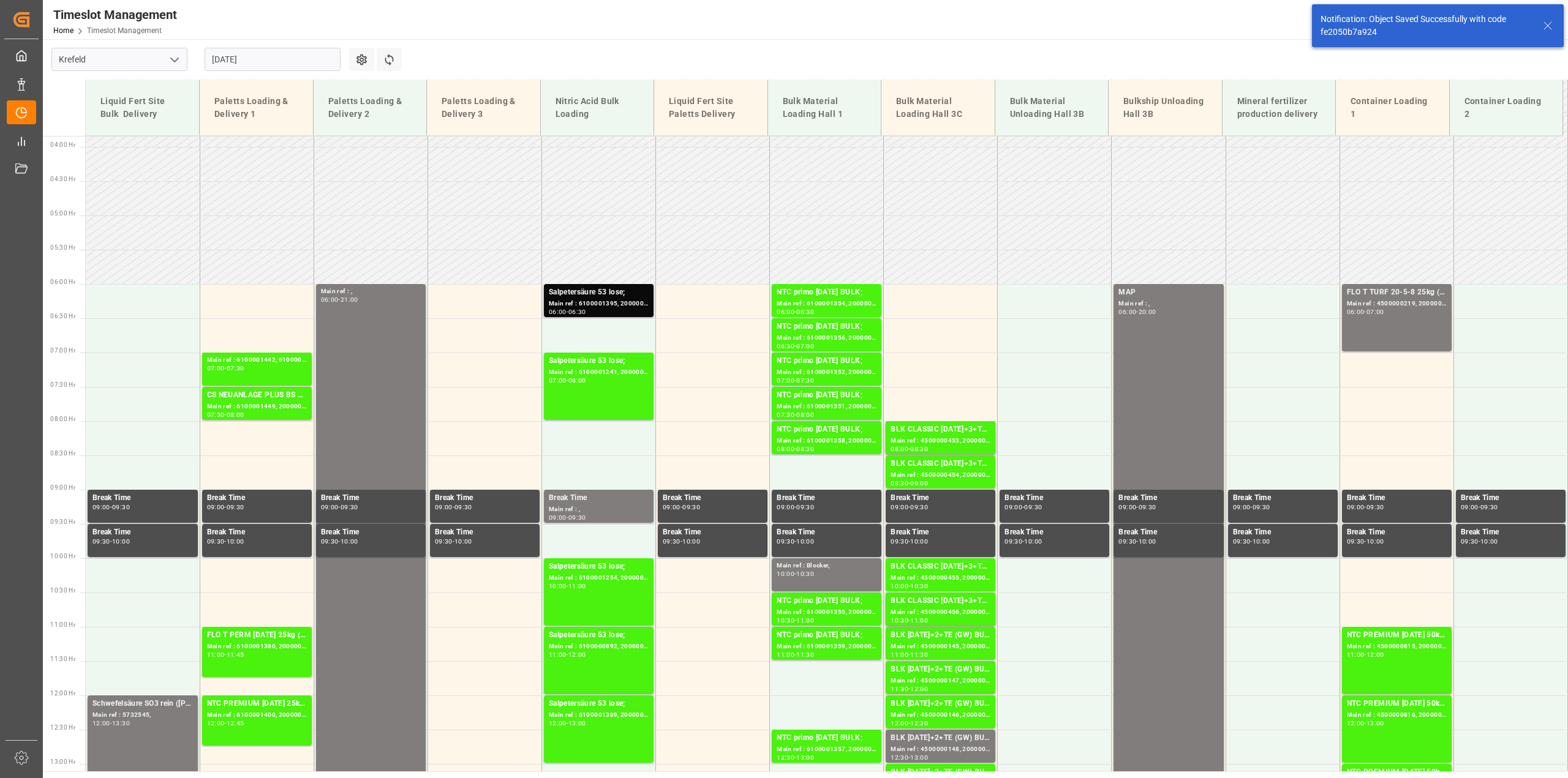
click at [610, 302] on div "Main ref : 6100001395, 2000001213;" at bounding box center [599, 304] width 100 height 10
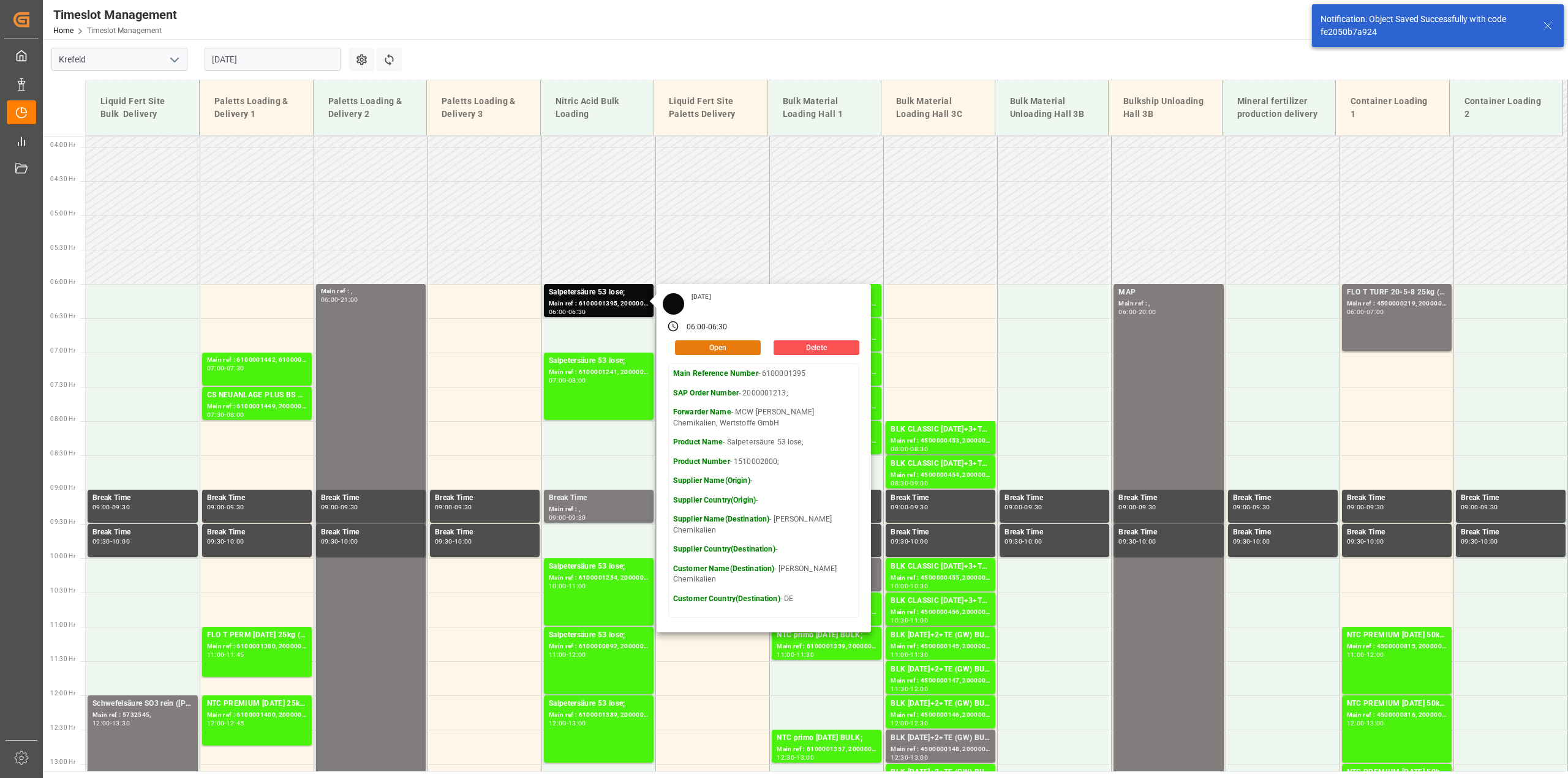
click at [684, 347] on button "Open" at bounding box center [717, 348] width 85 height 15
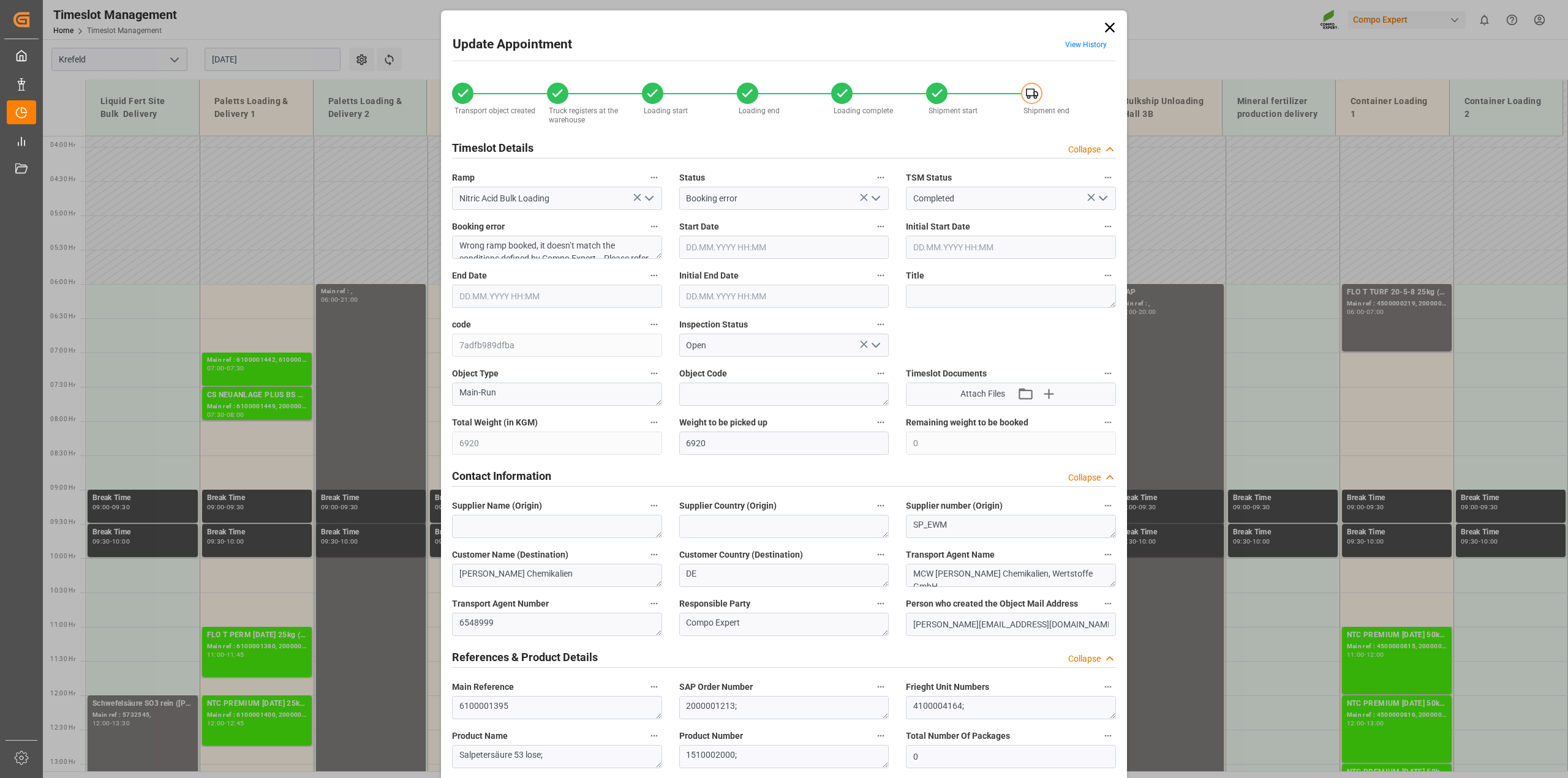
type input "[DATE] 06:00"
type input "[DATE] 06:30"
type input "[DATE] 12:23"
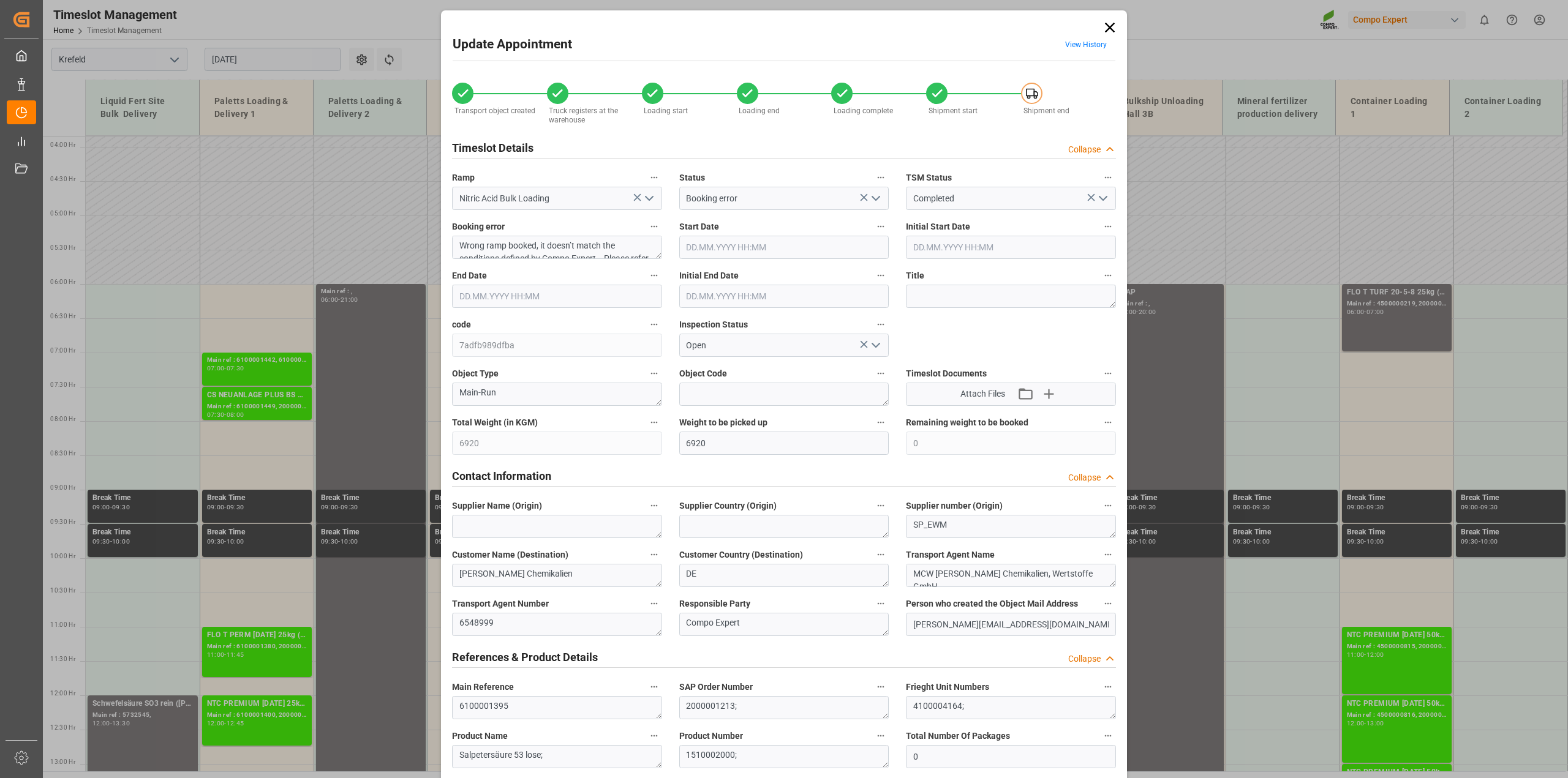
type input "[DATE] 09:01"
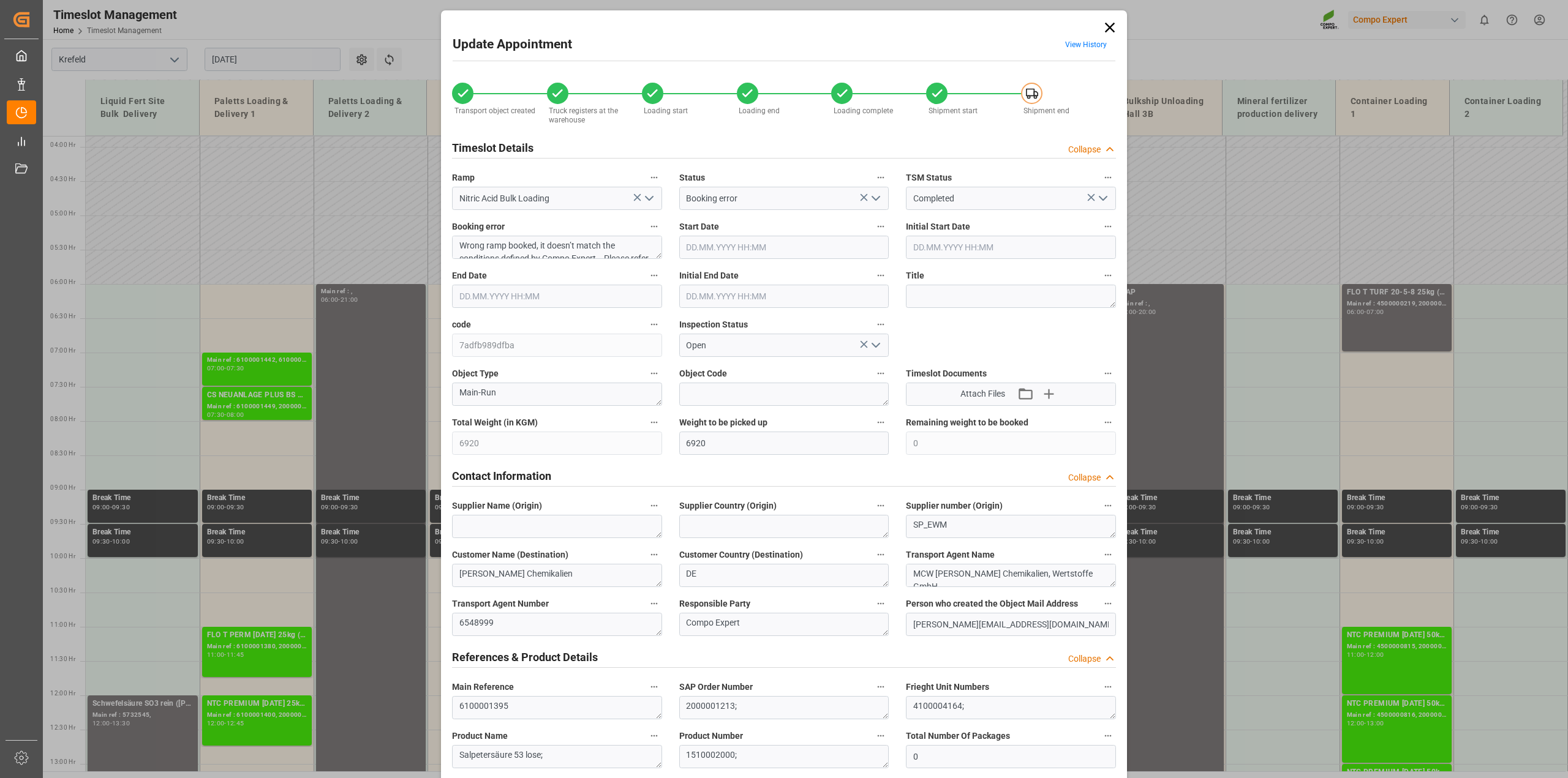
type input "[DATE] 05:30"
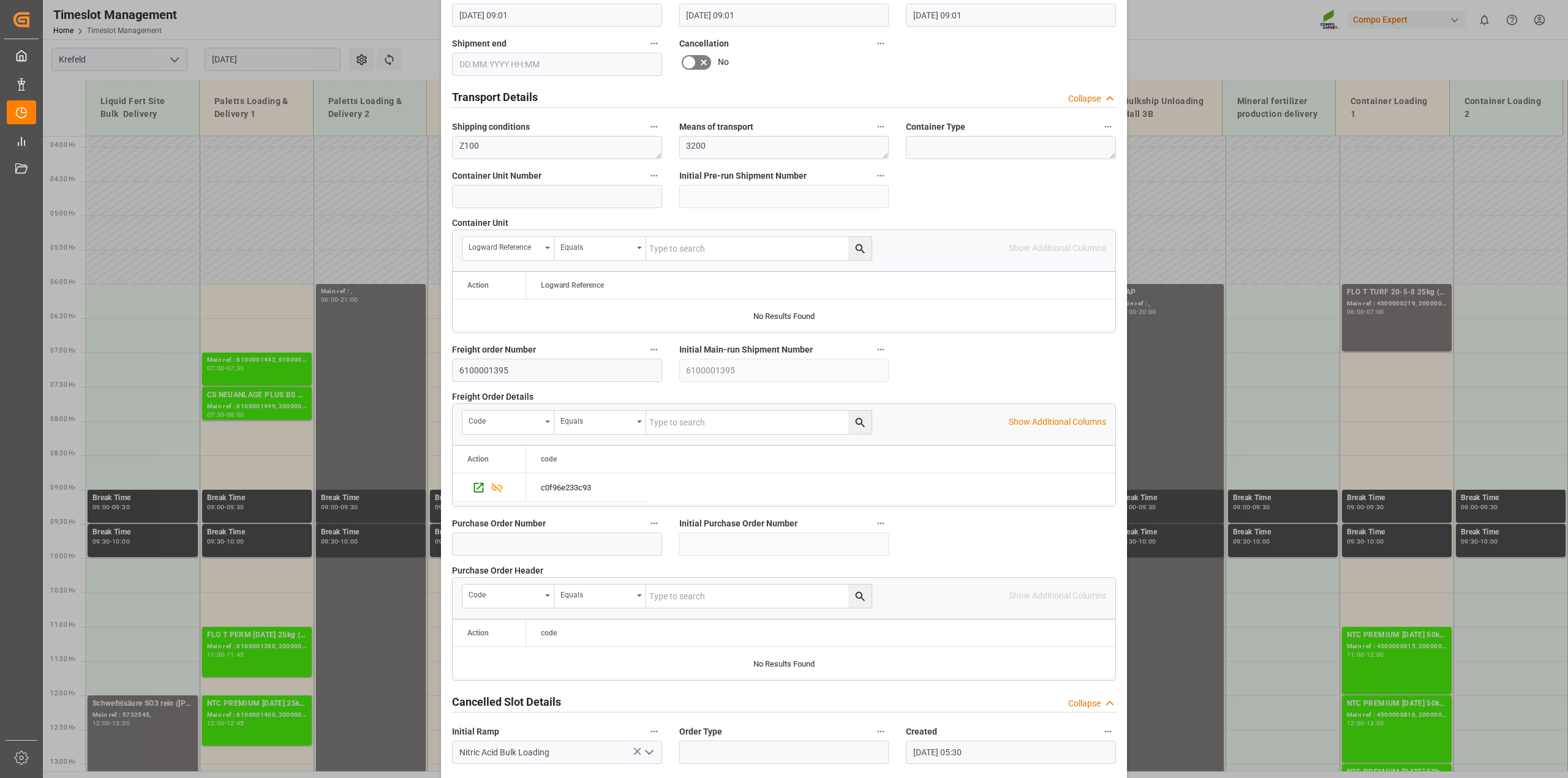
scroll to position [922, 0]
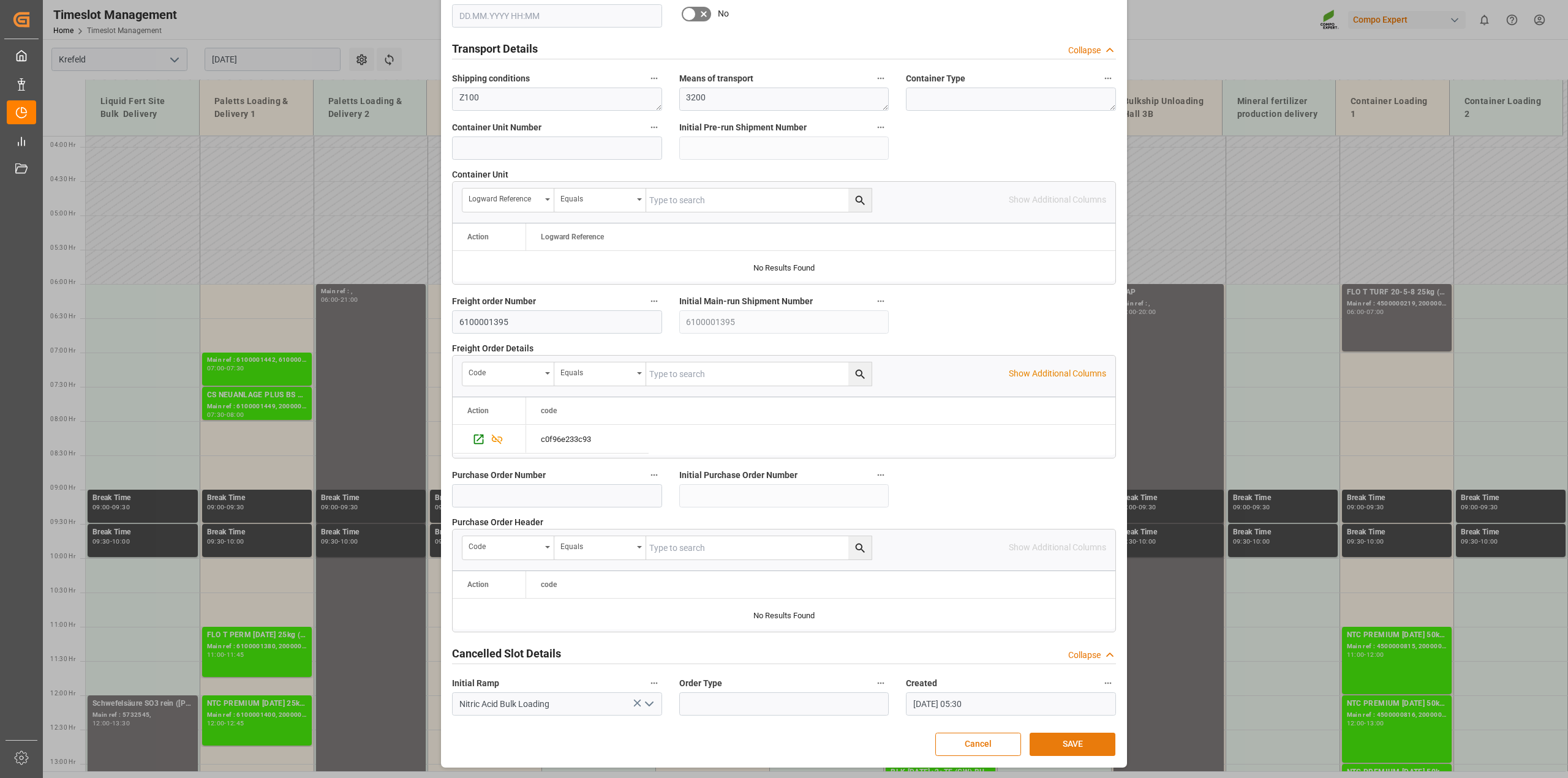
click at [1069, 737] on button "SAVE" at bounding box center [1072, 743] width 85 height 23
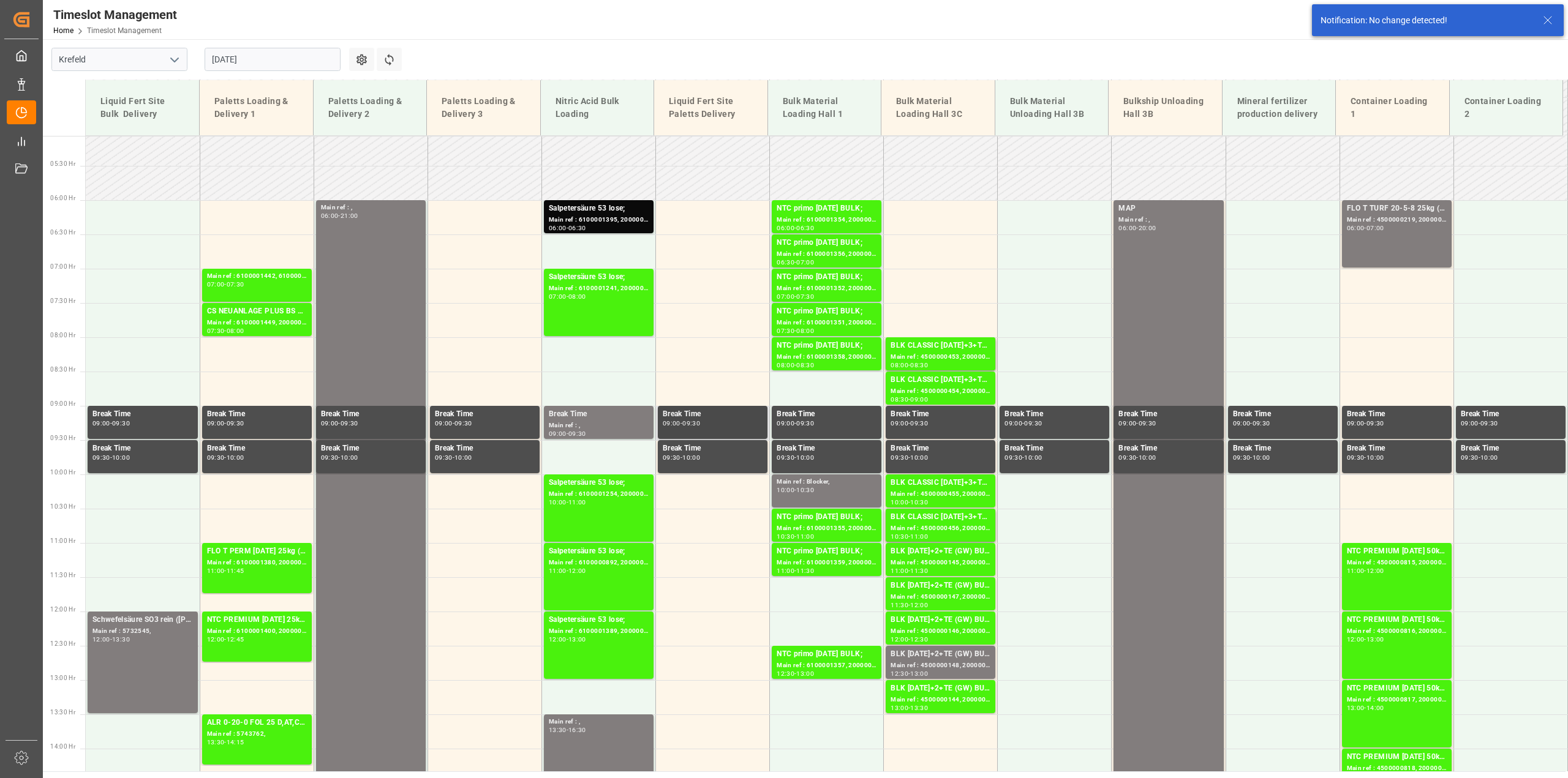
scroll to position [348, 0]
click at [632, 224] on div "06:00 - 06:30" at bounding box center [599, 228] width 100 height 7
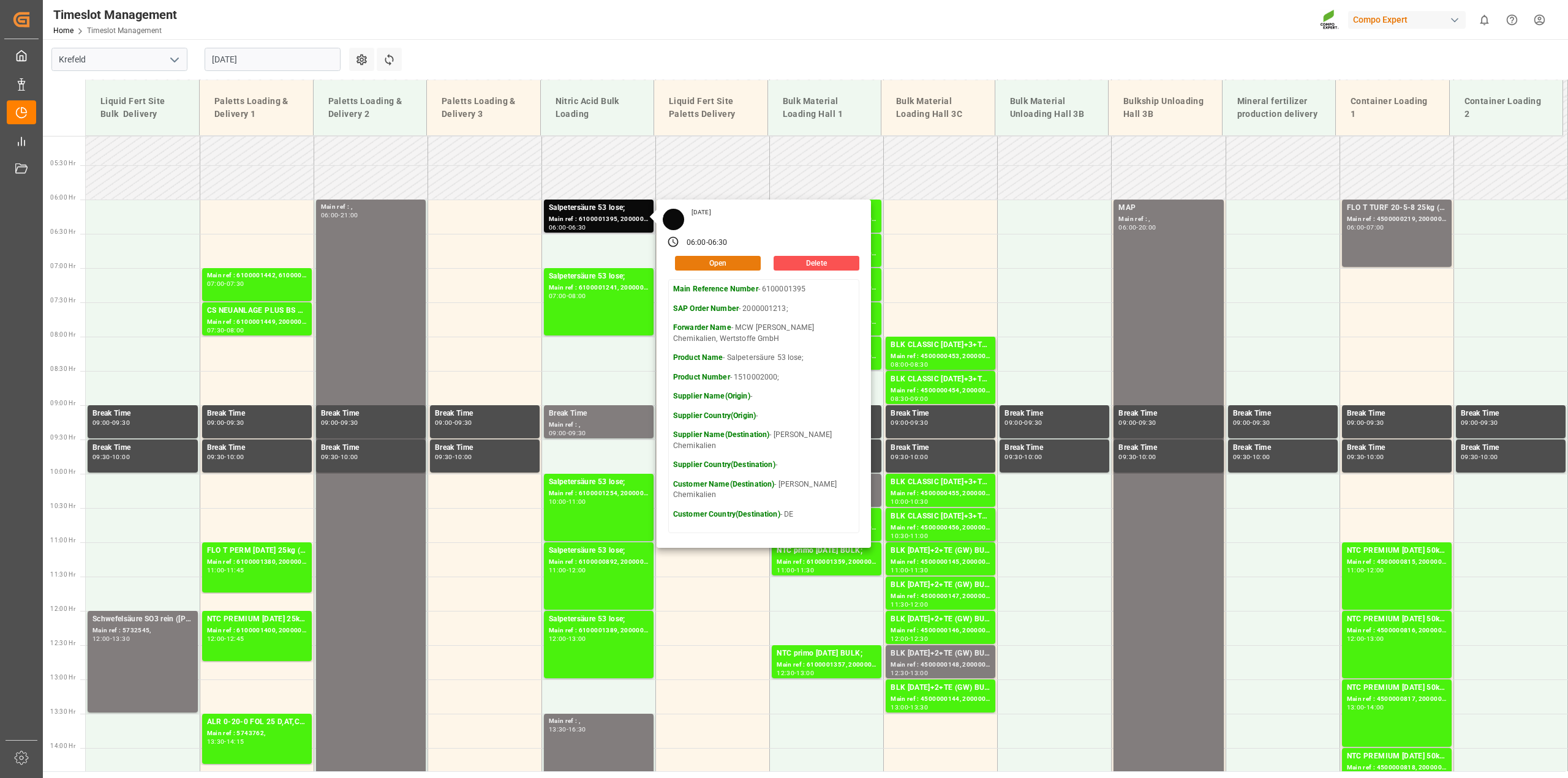
click at [712, 267] on button "Open" at bounding box center [717, 263] width 85 height 15
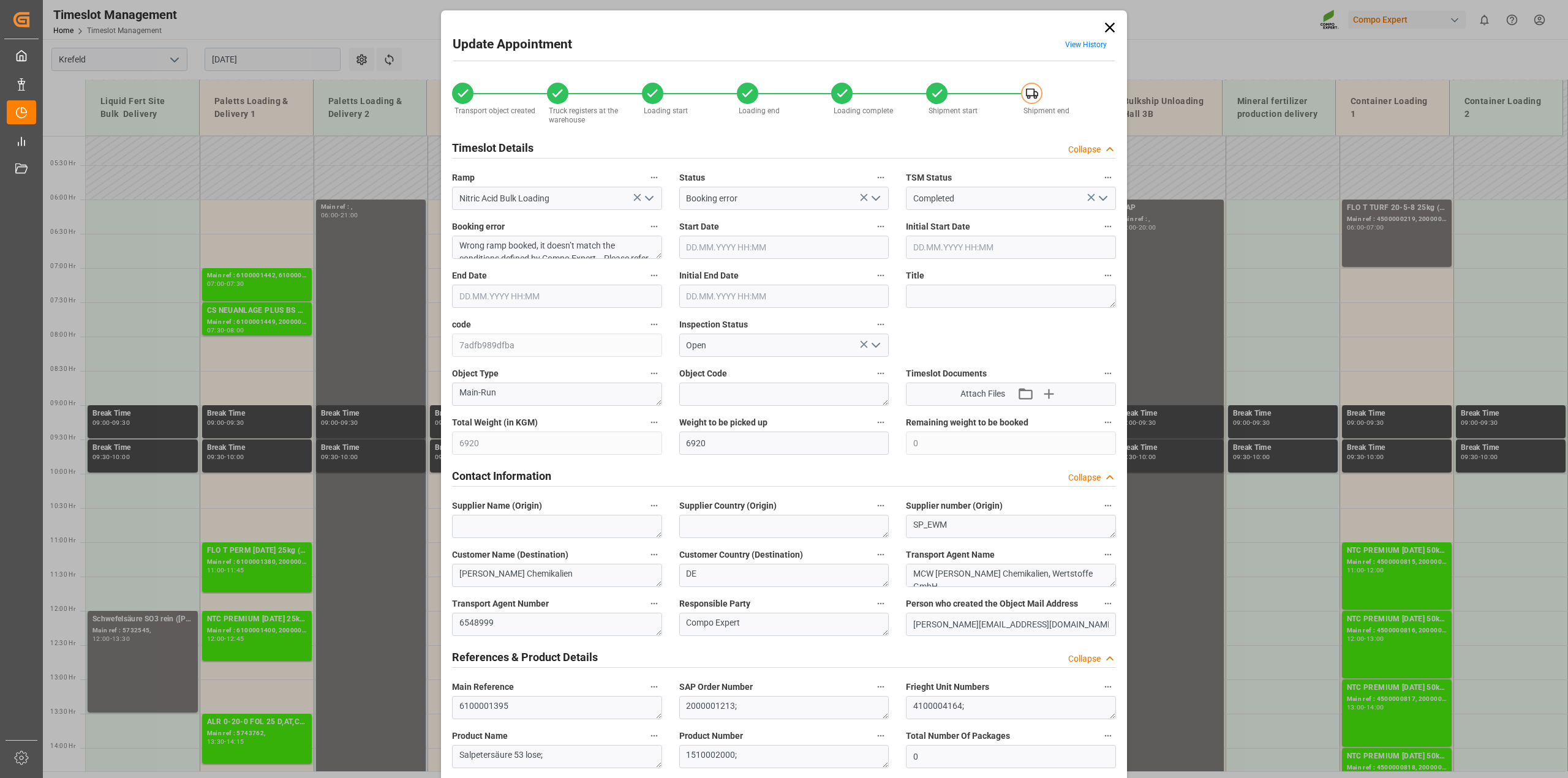
type input "6920"
type input "0"
type input "[DATE] 06:00"
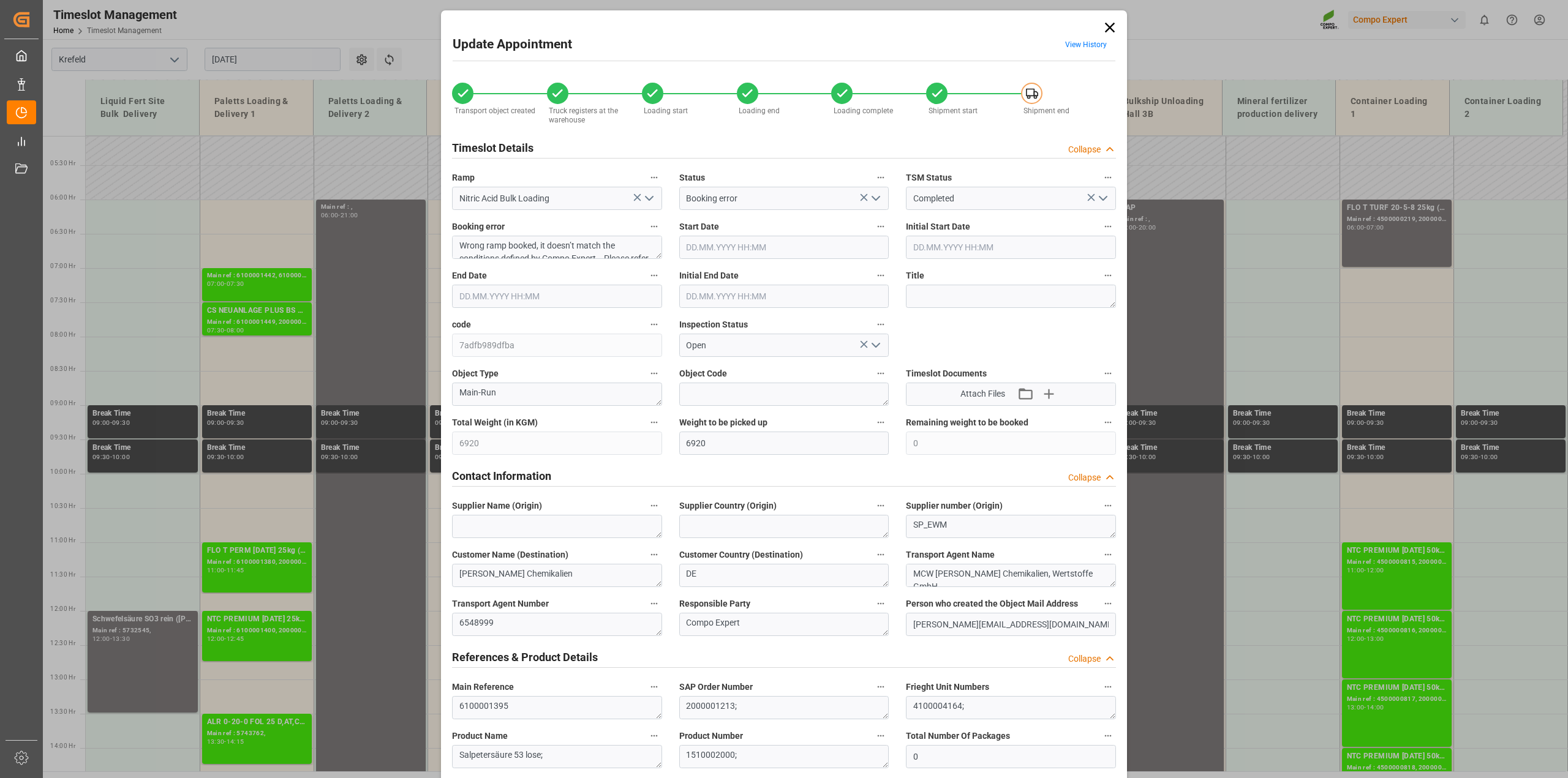
type input "[DATE] 06:00"
type input "[DATE] 06:30"
type input "[DATE] 12:23"
type input "[DATE] 09:01"
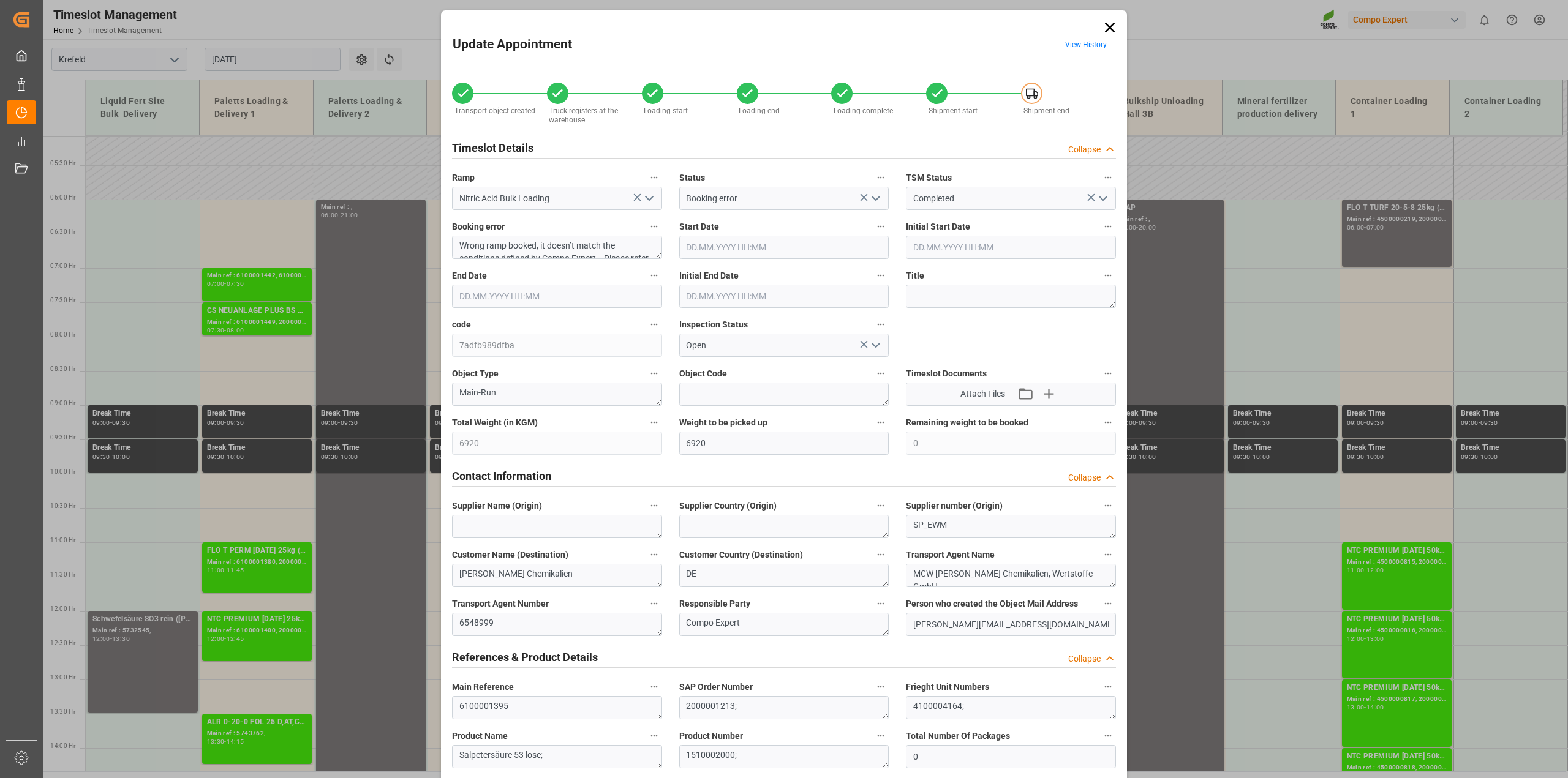
type input "[DATE] 09:01"
type input "[DATE] 05:30"
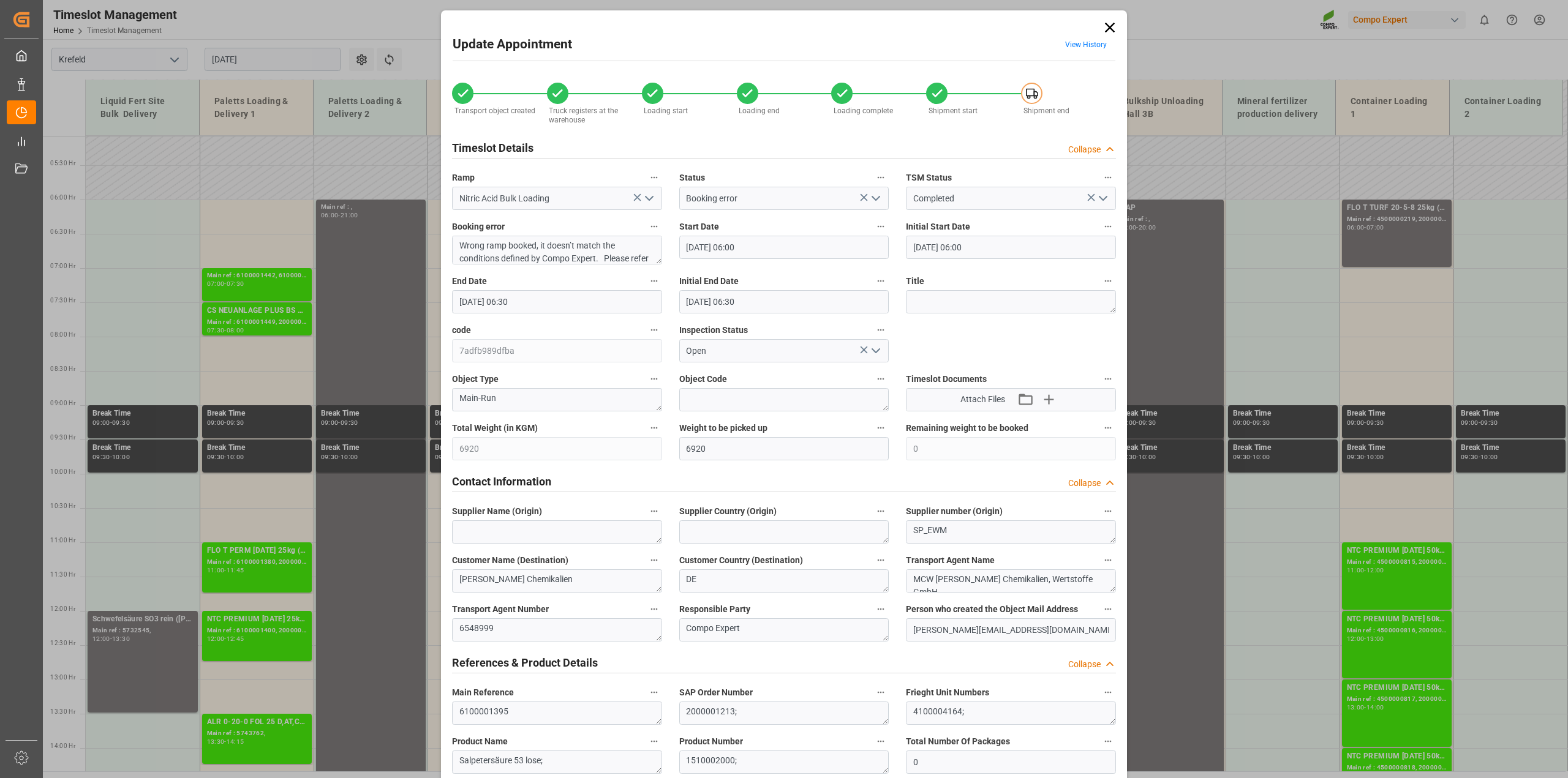
drag, startPoint x: 657, startPoint y: 254, endPoint x: 657, endPoint y: 273, distance: 19.0
click at [657, 265] on textarea "Wrong ramp booked, it doesn’t match the conditions defined by Compo Expert. Ple…" at bounding box center [557, 249] width 210 height 28
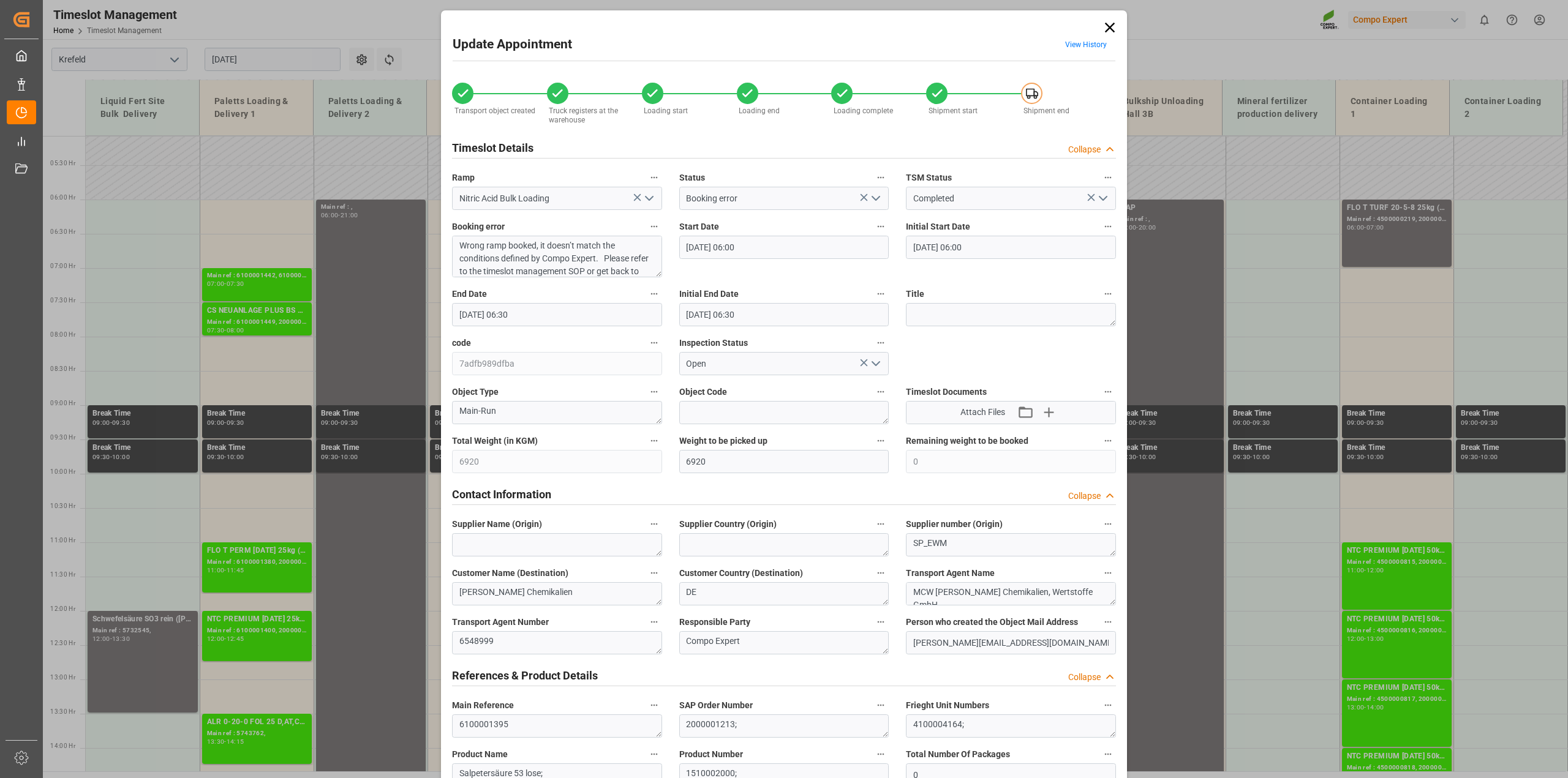
click at [1104, 20] on icon at bounding box center [1110, 28] width 17 height 17
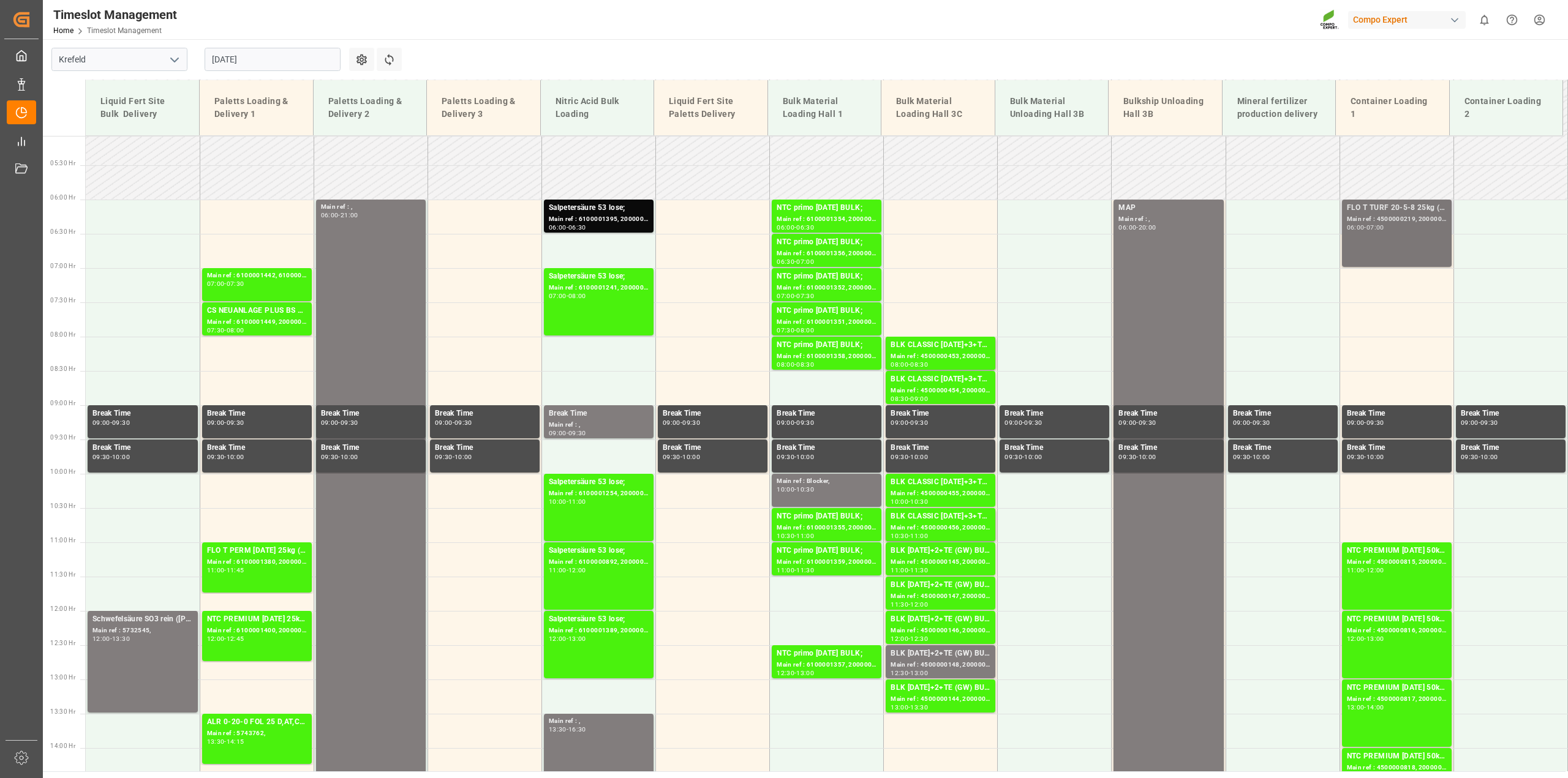
click at [1396, 247] on div "FLO T TURF 20-5-8 25kg (x42) WW; Main ref : 4500000219, 2000000151; 06:00 - 07:…" at bounding box center [1396, 233] width 100 height 62
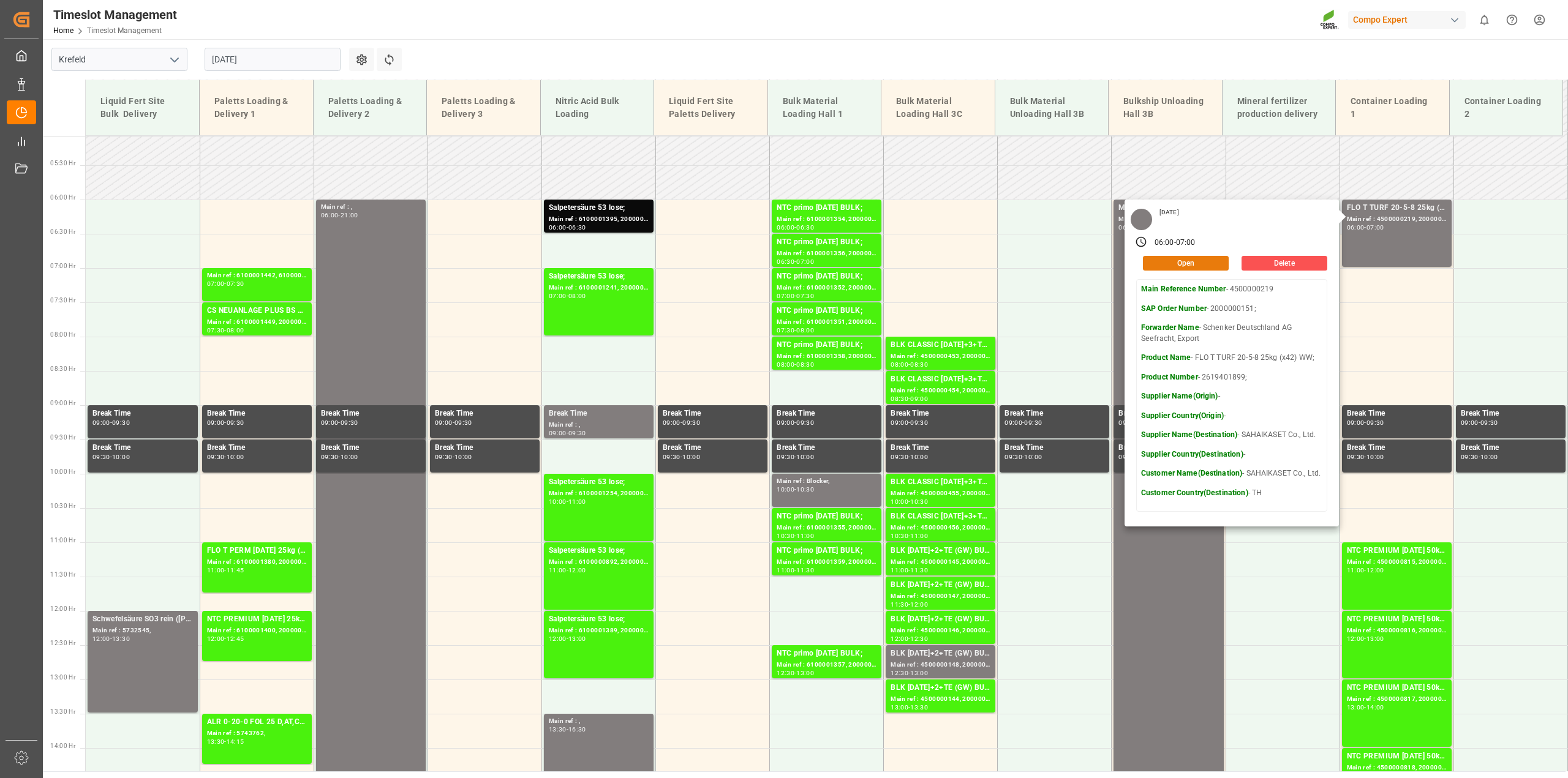
click at [1174, 260] on button "Open" at bounding box center [1185, 263] width 85 height 15
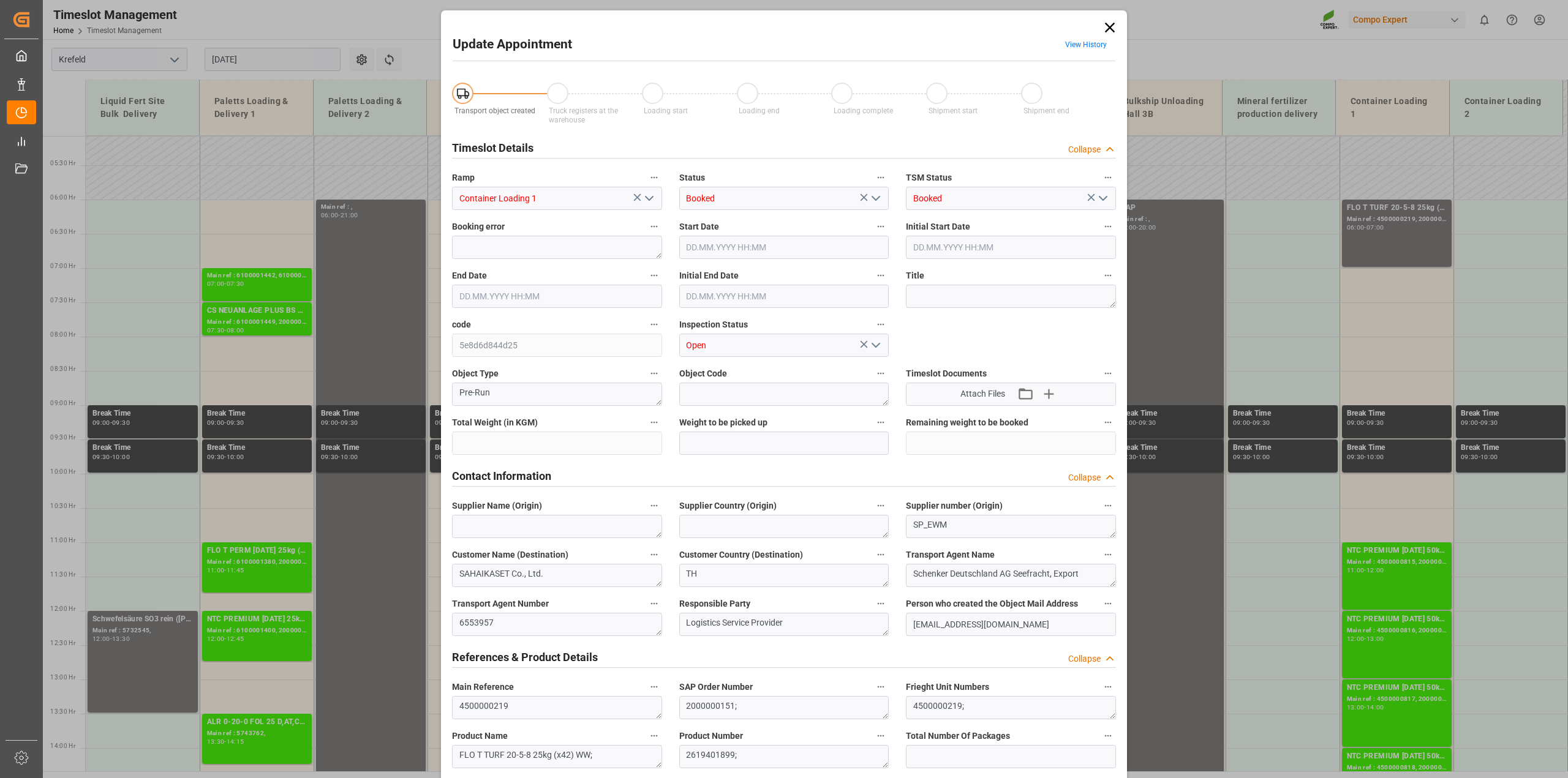
type input "43008"
type input "0"
type input "[DATE] 06:00"
type input "[DATE] 07:00"
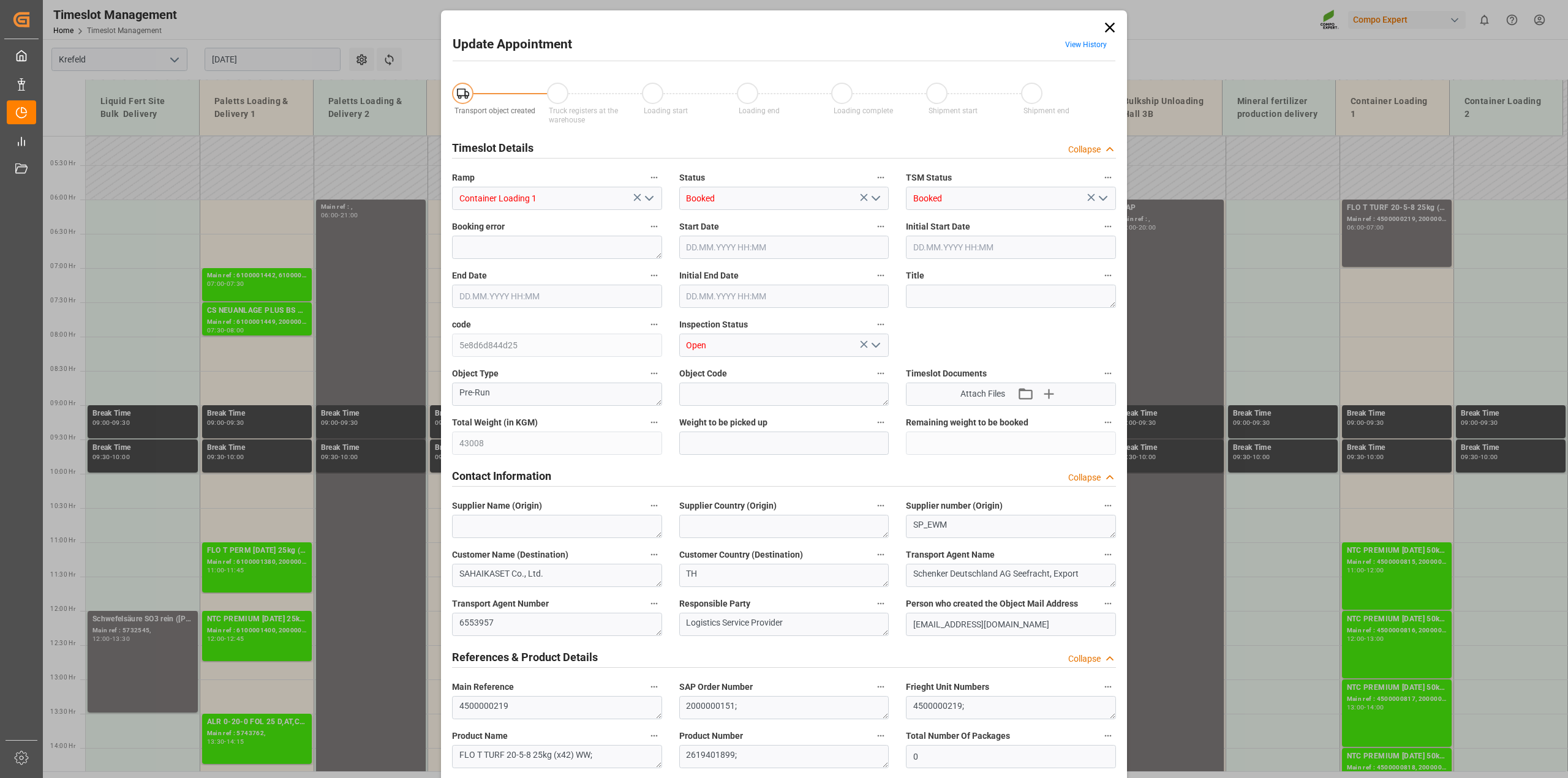
type input "[DATE] 06:30"
type input "[DATE] 13:12"
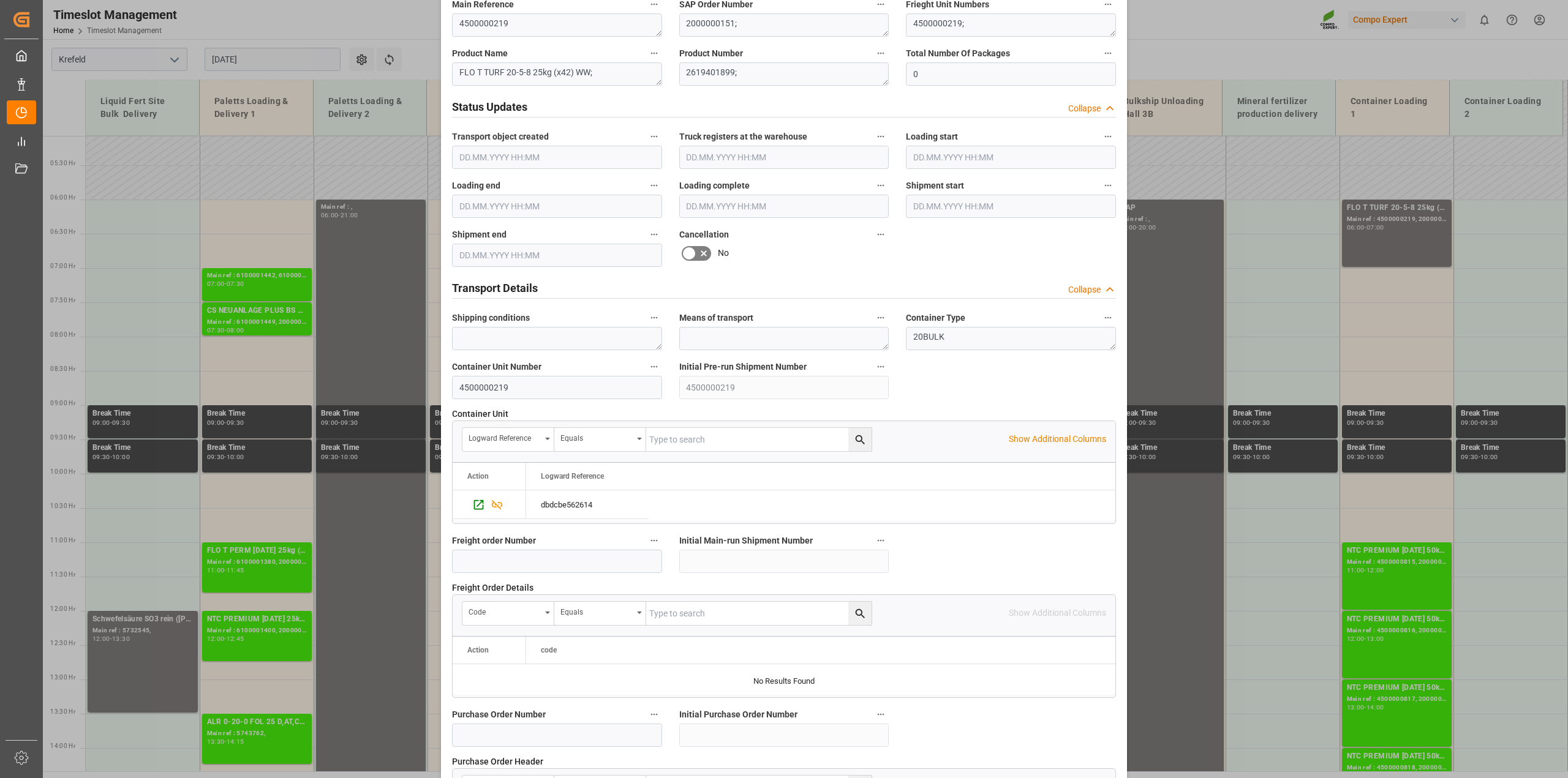
scroll to position [688, 0]
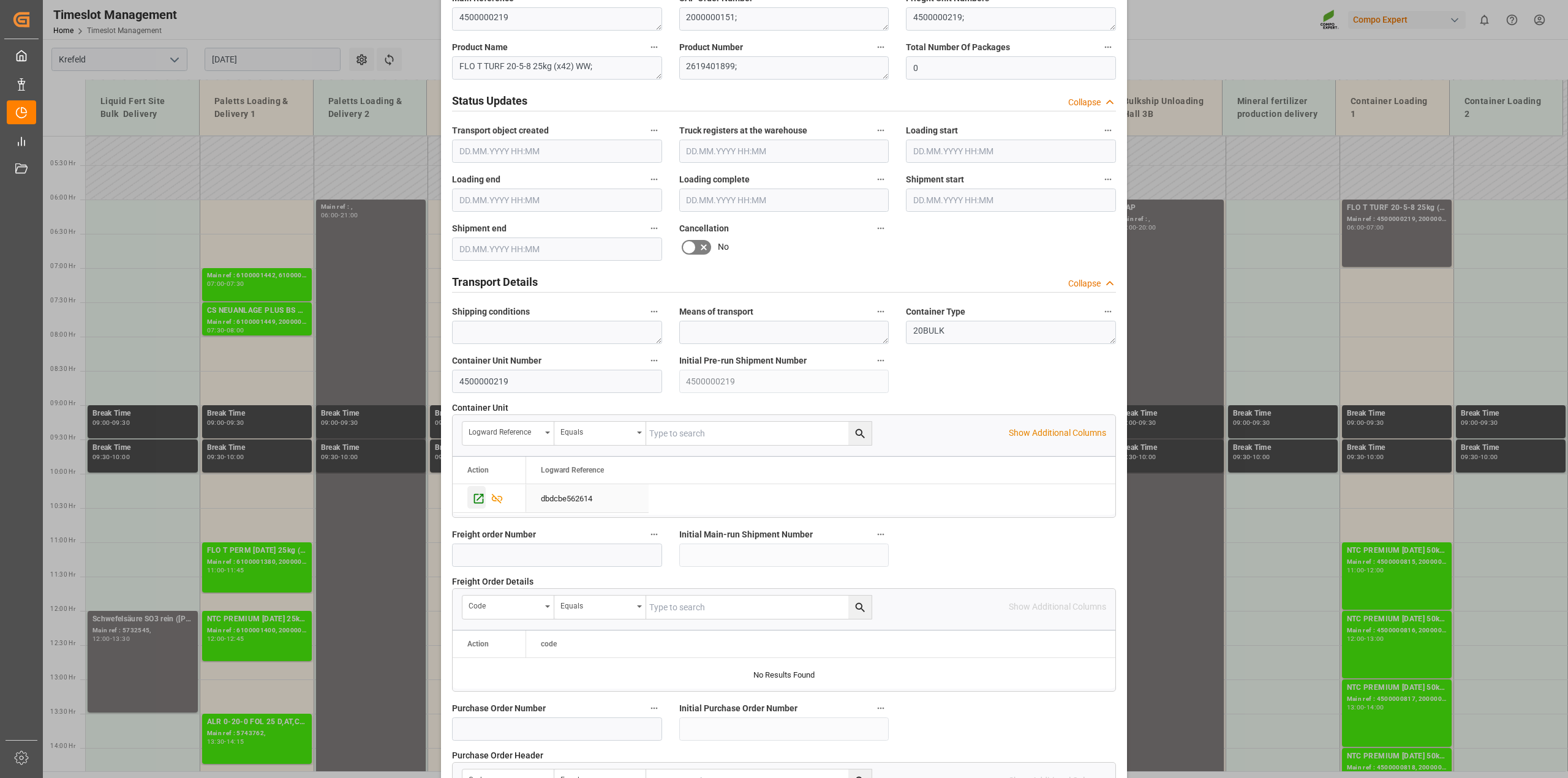
click at [472, 493] on icon "Press SPACE to select this row." at bounding box center [478, 499] width 13 height 13
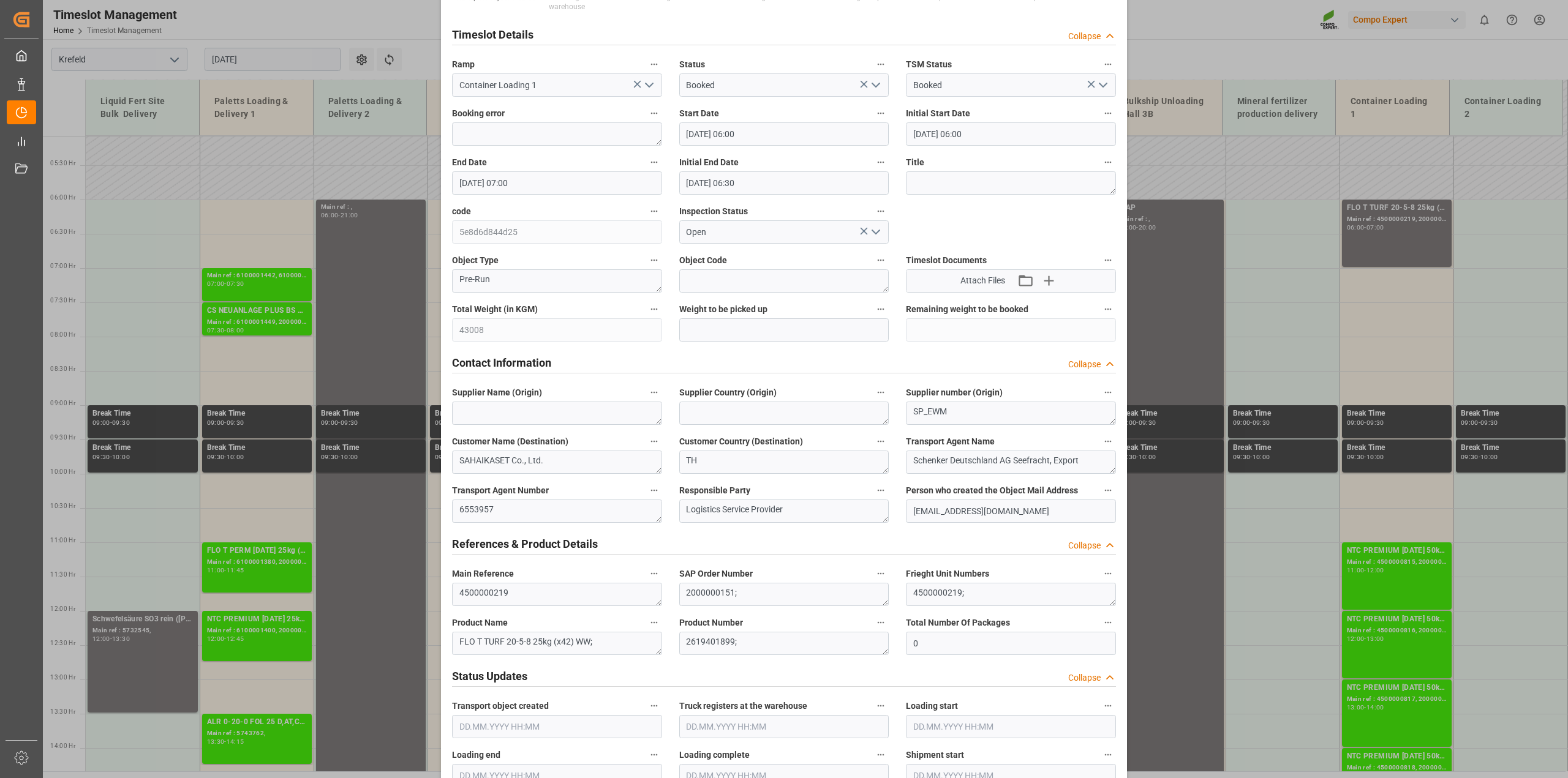
scroll to position [0, 0]
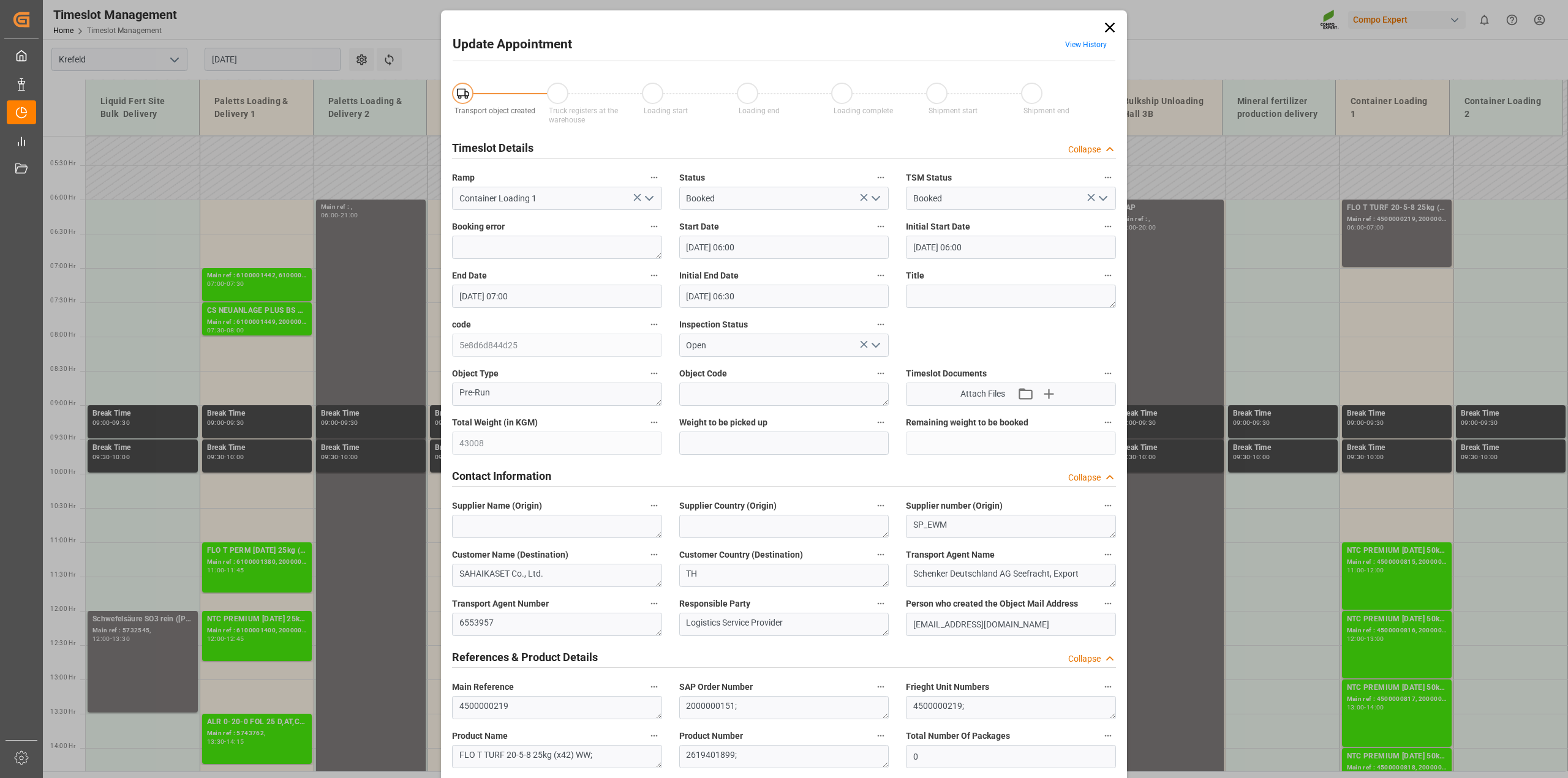
click at [1105, 24] on icon at bounding box center [1109, 27] width 9 height 9
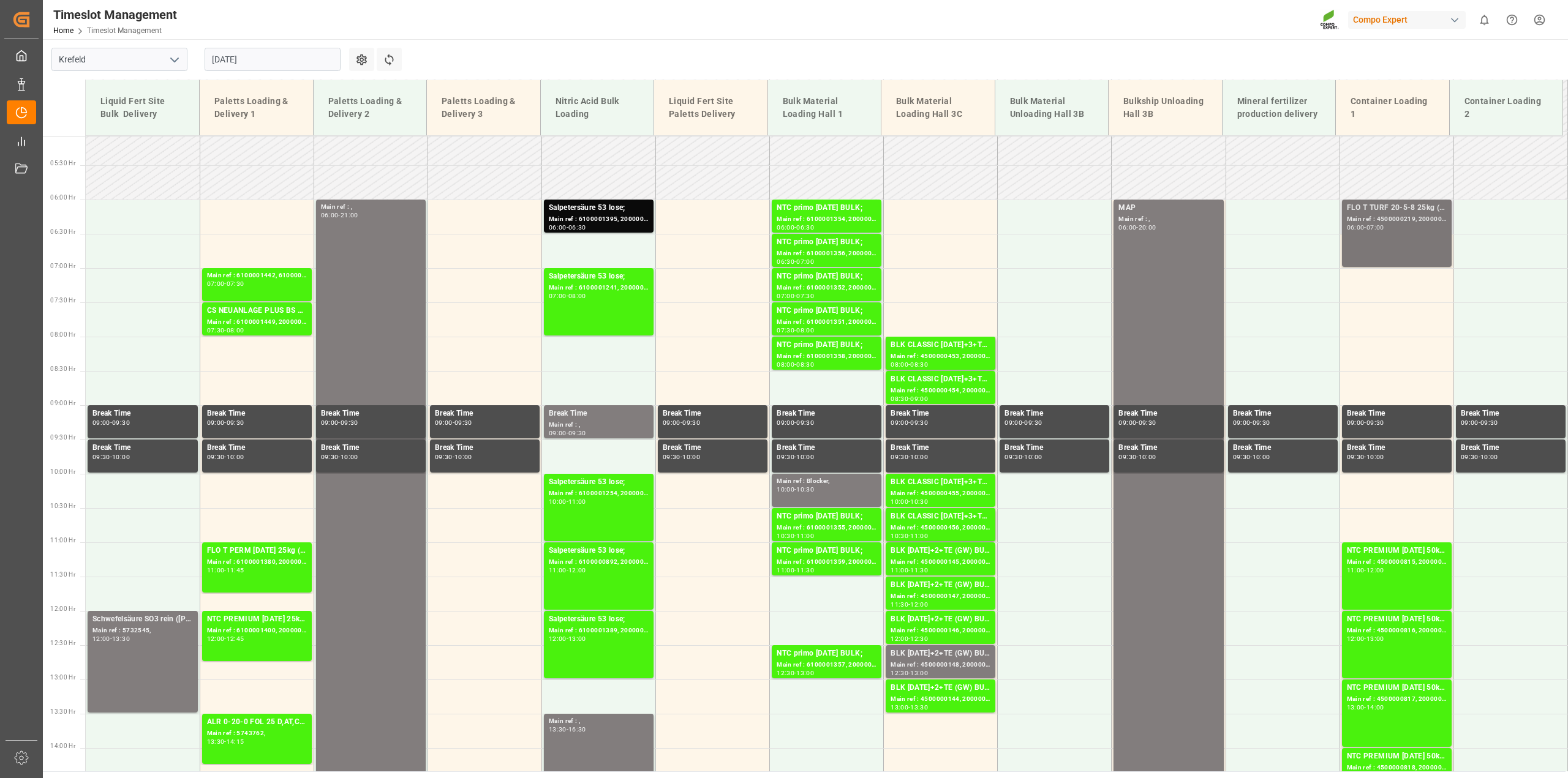
click at [1379, 231] on div "FLO T TURF 20-5-8 25kg (x42) WW; Main ref : 4500000219, 2000000151; 06:00 - 07:…" at bounding box center [1396, 233] width 100 height 62
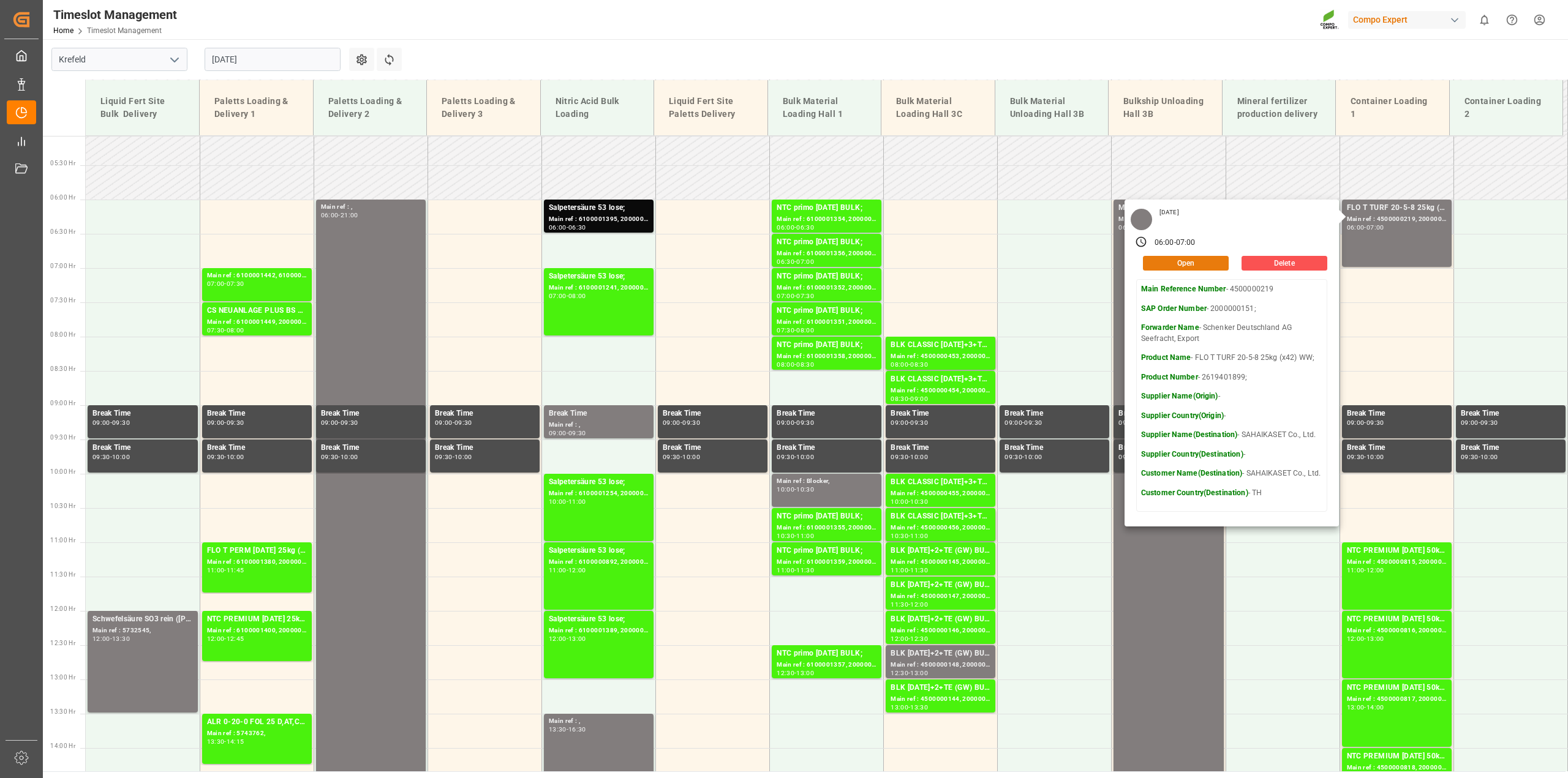
click at [1194, 262] on button "Open" at bounding box center [1185, 263] width 85 height 15
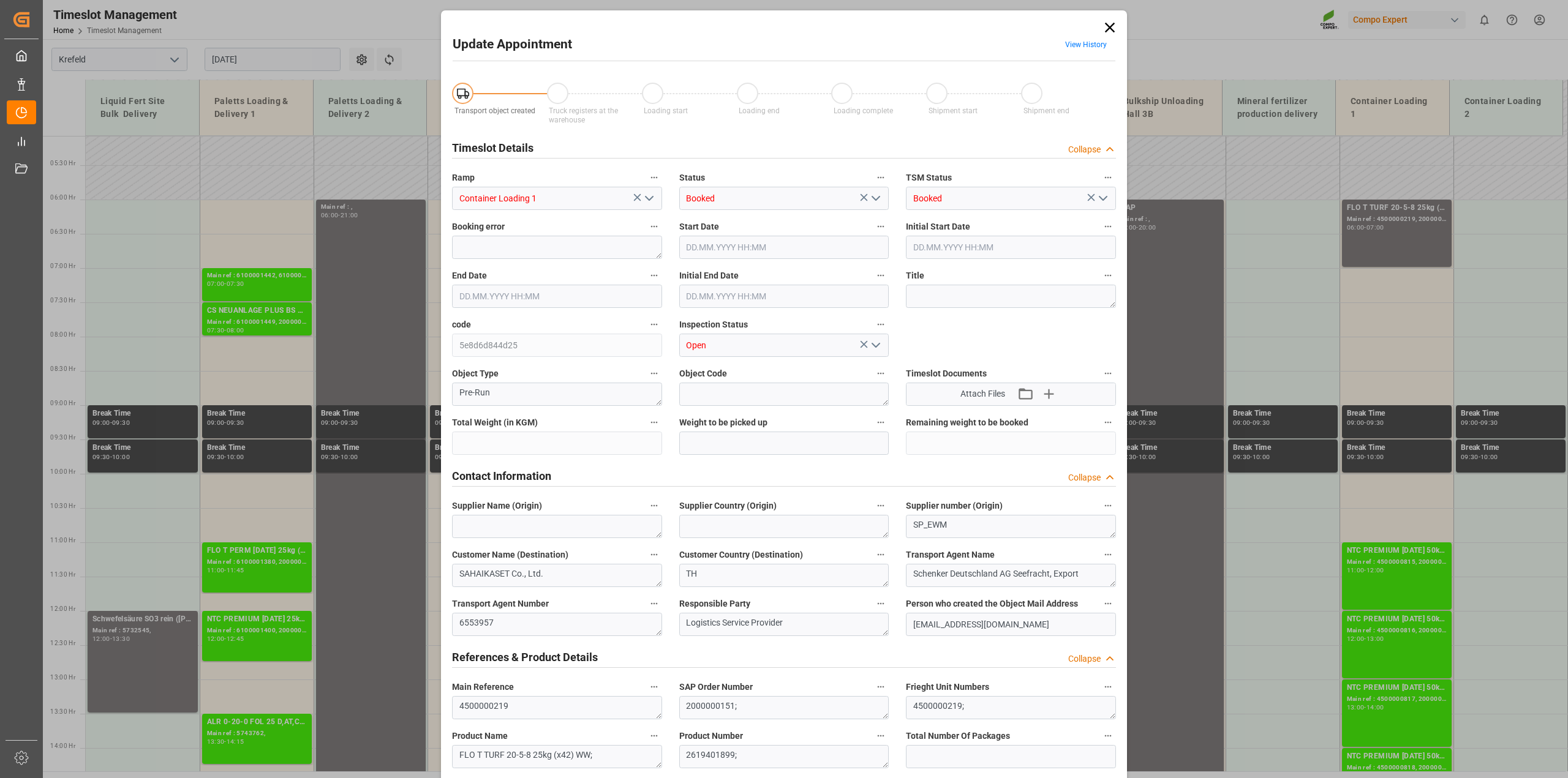
type input "43008"
type input "0"
type input "[DATE] 06:00"
type input "[DATE] 07:00"
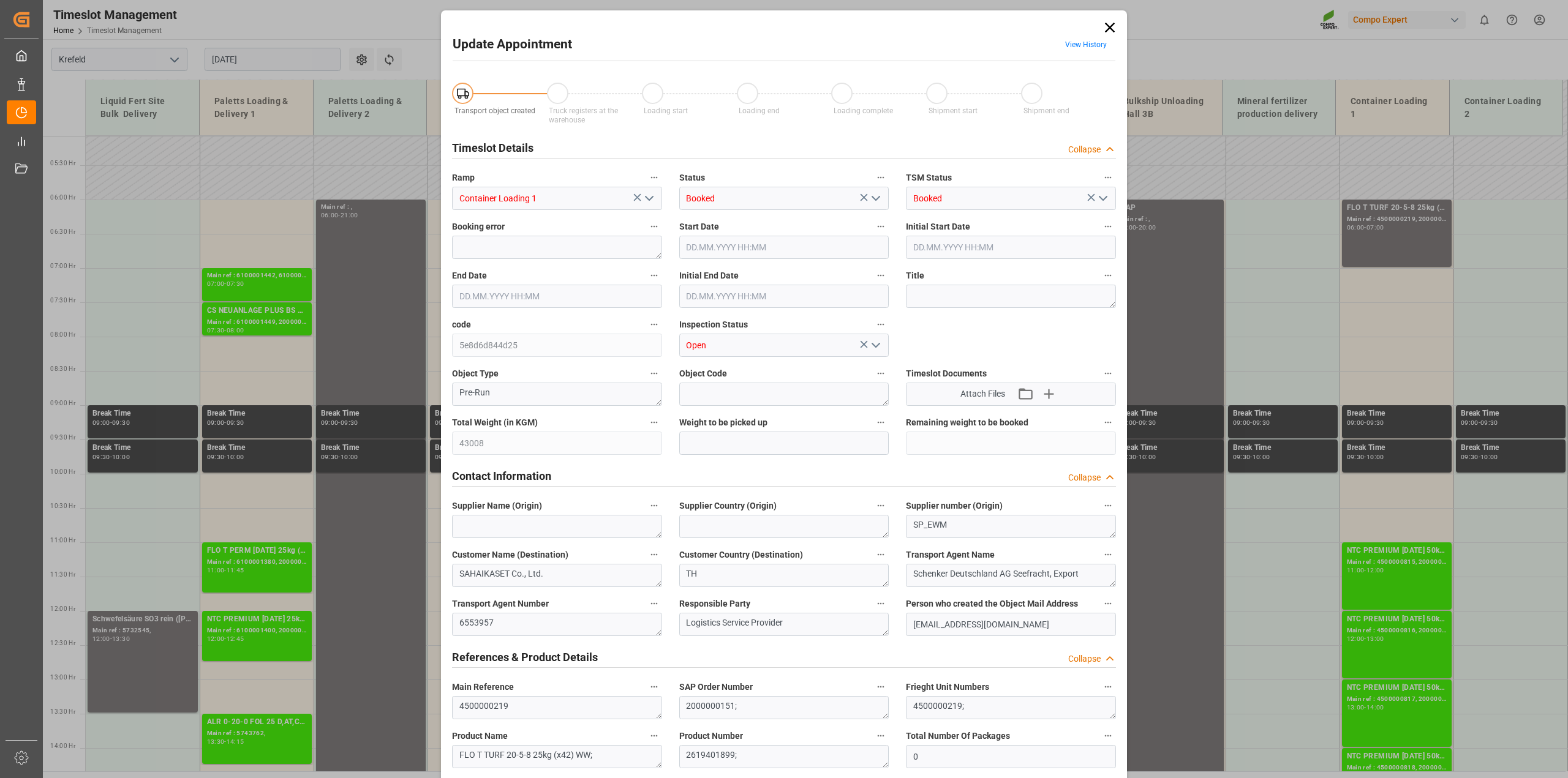
type input "[DATE] 06:30"
type input "[DATE] 13:12"
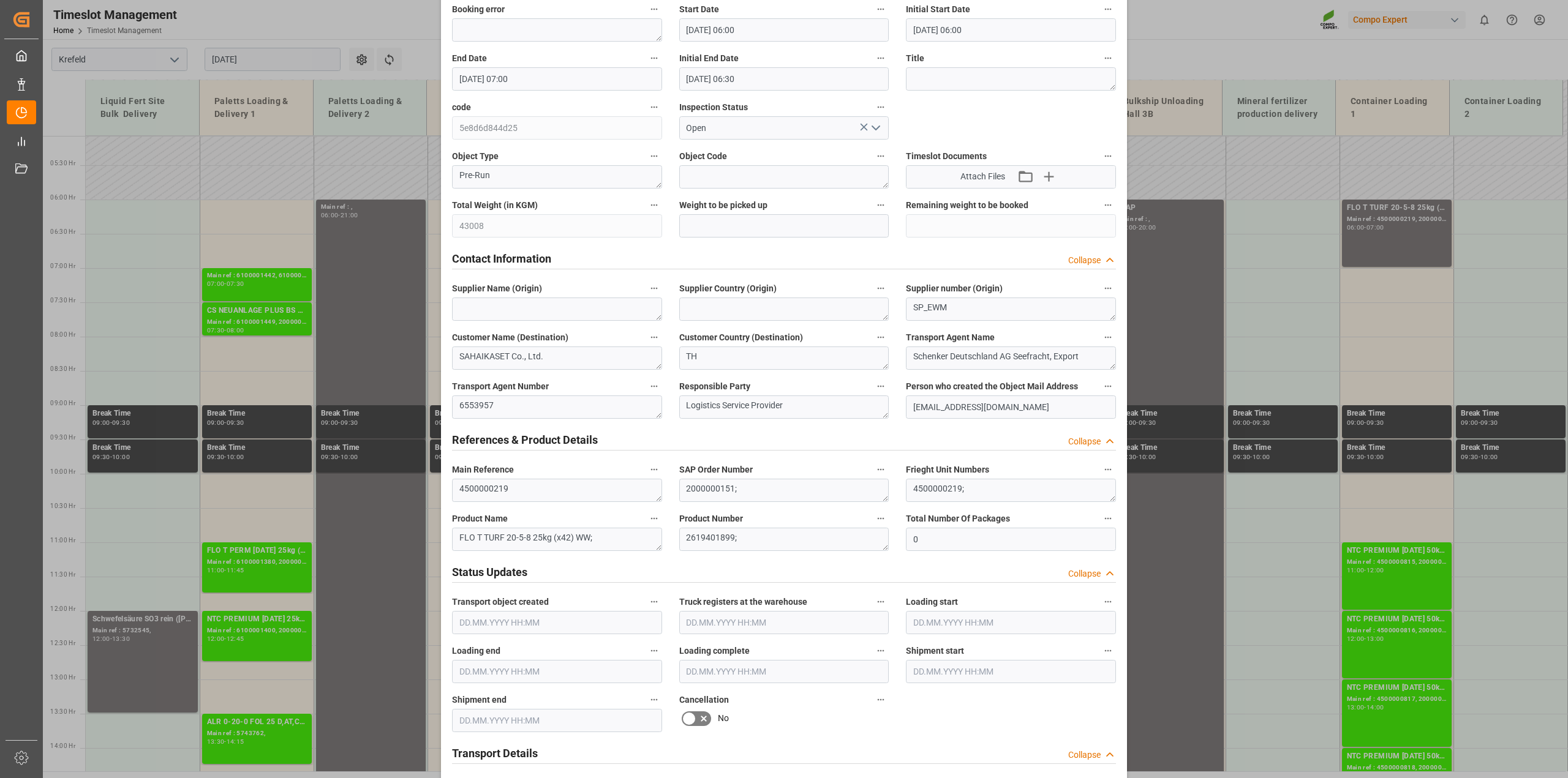
scroll to position [383, 0]
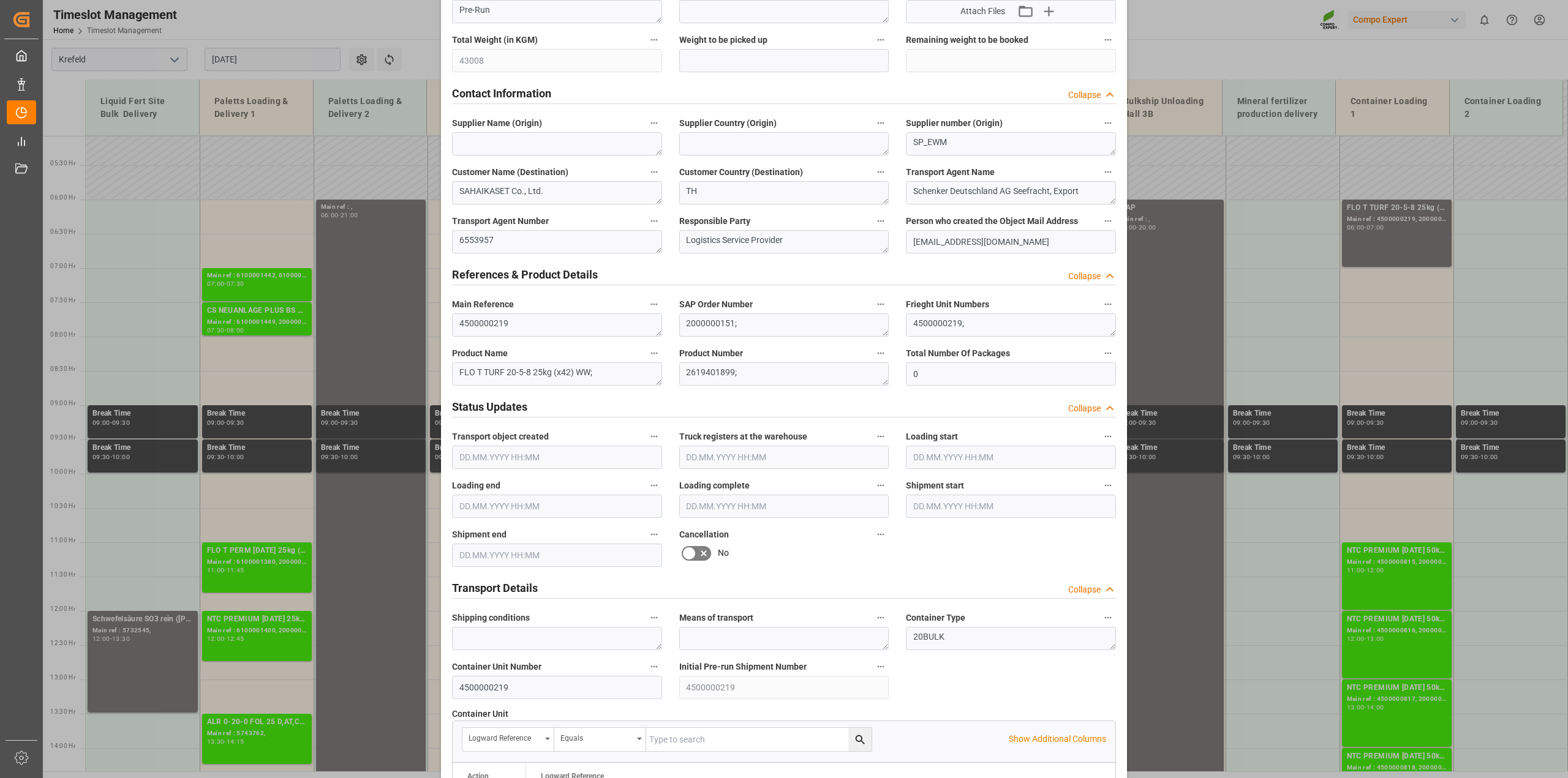
click at [703, 554] on icon at bounding box center [703, 553] width 6 height 6
click at [0, 0] on input "checkbox" at bounding box center [0, 0] width 0 height 0
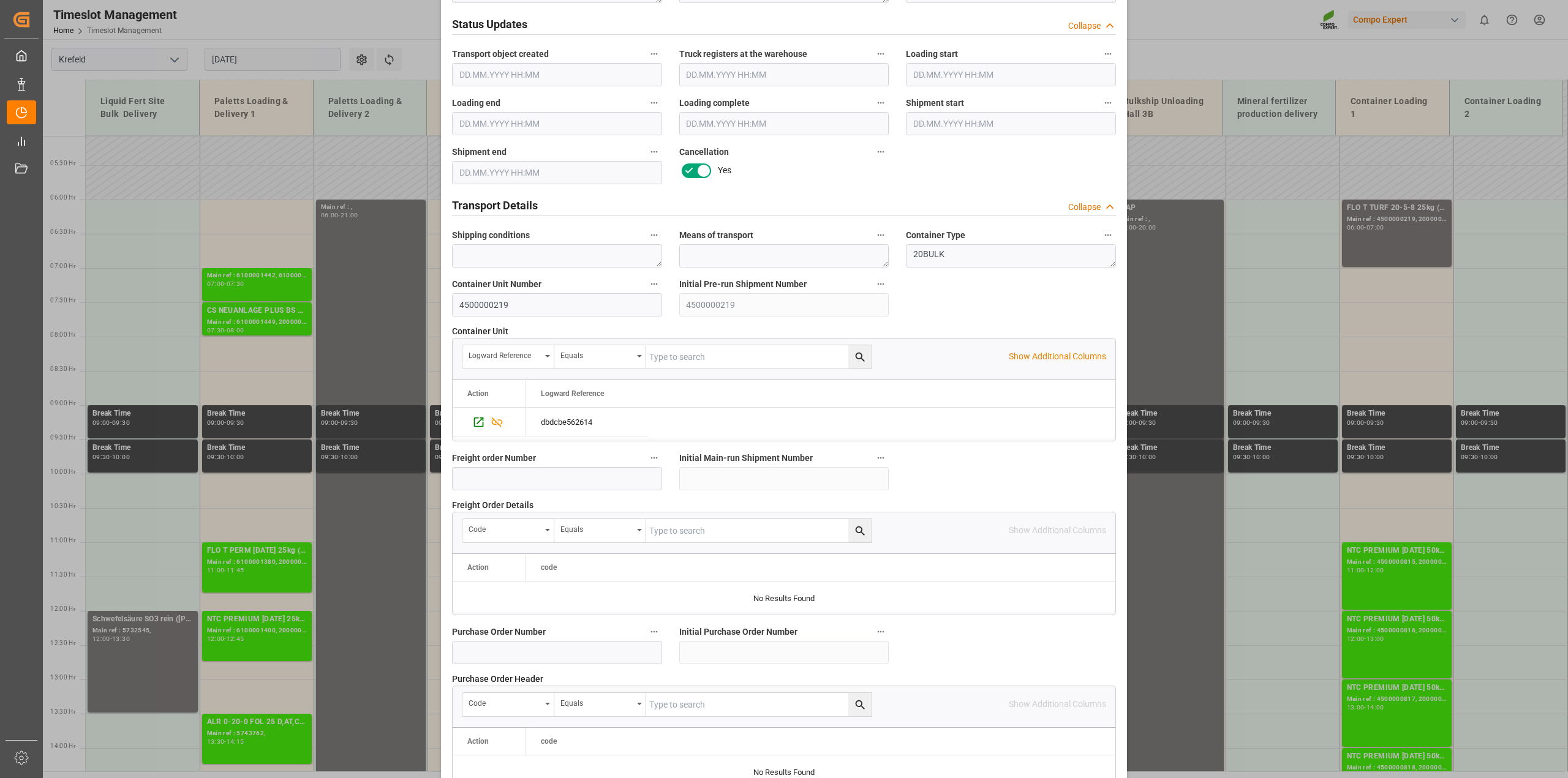
scroll to position [922, 0]
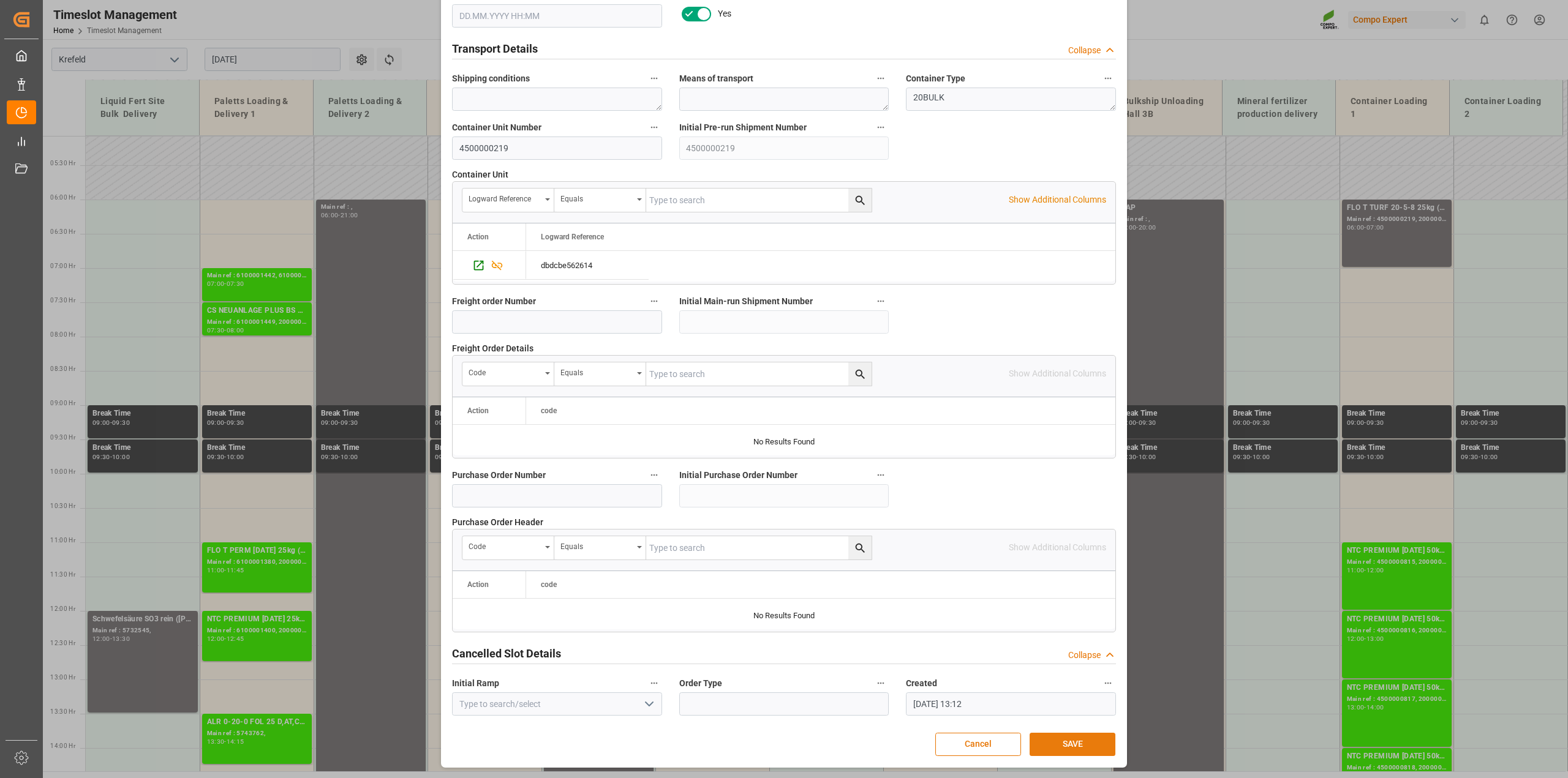
click at [1067, 732] on button "SAVE" at bounding box center [1072, 743] width 85 height 23
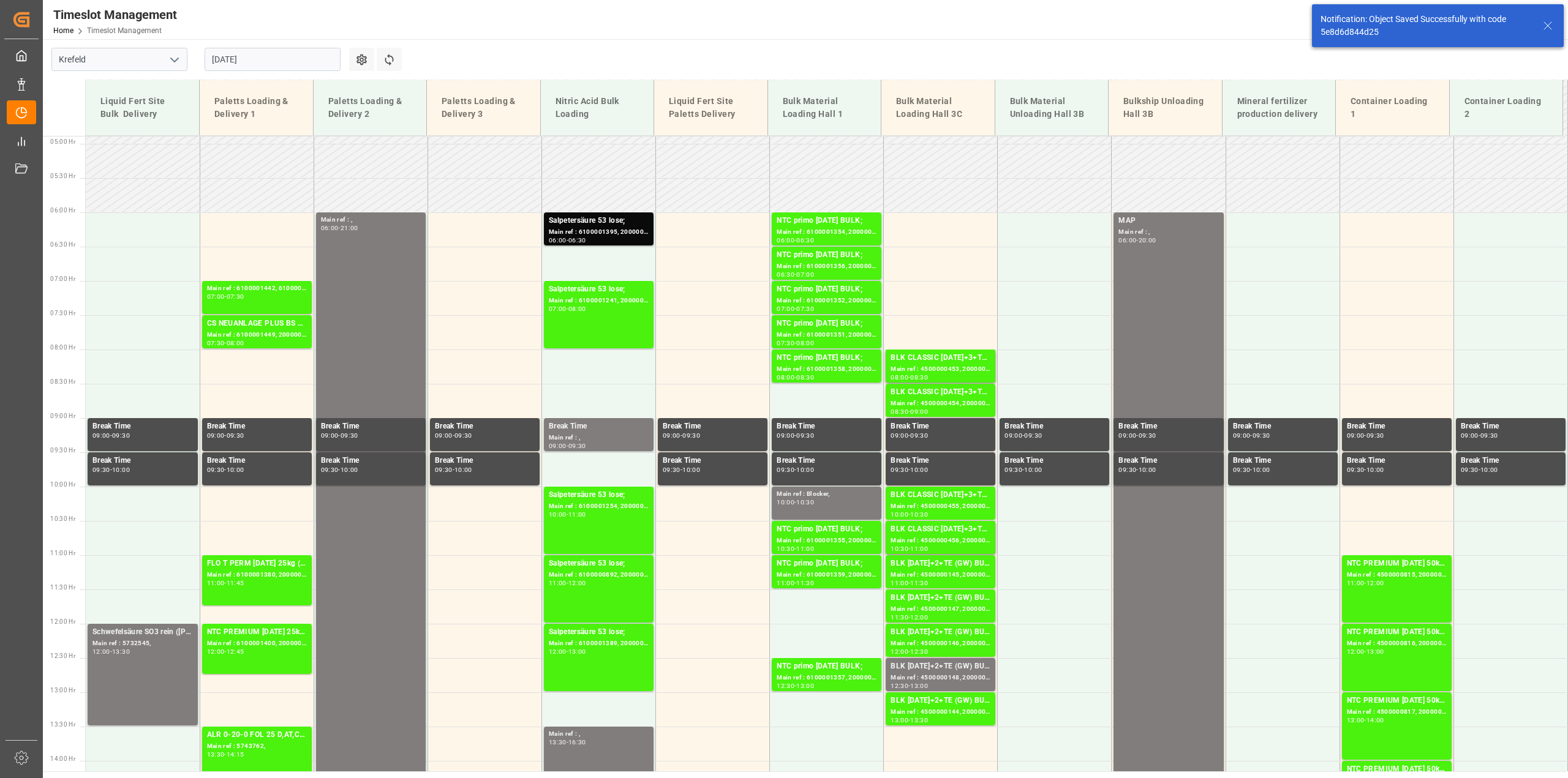
scroll to position [348, 0]
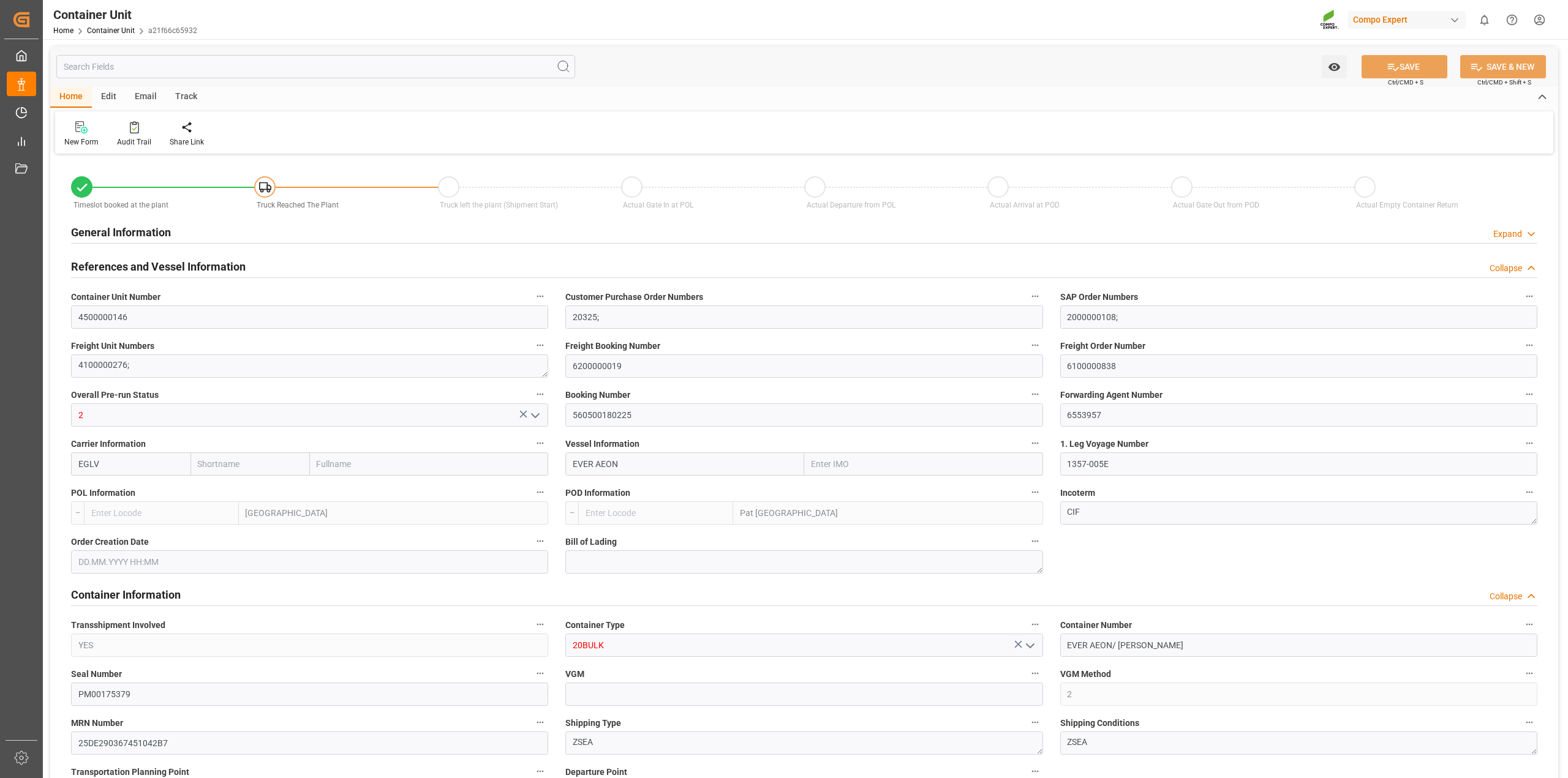
type input "Evergreen"
type input "Evergreen Marine Corp."
type input "9943279"
type input "NLRTM"
type input "THPAT"
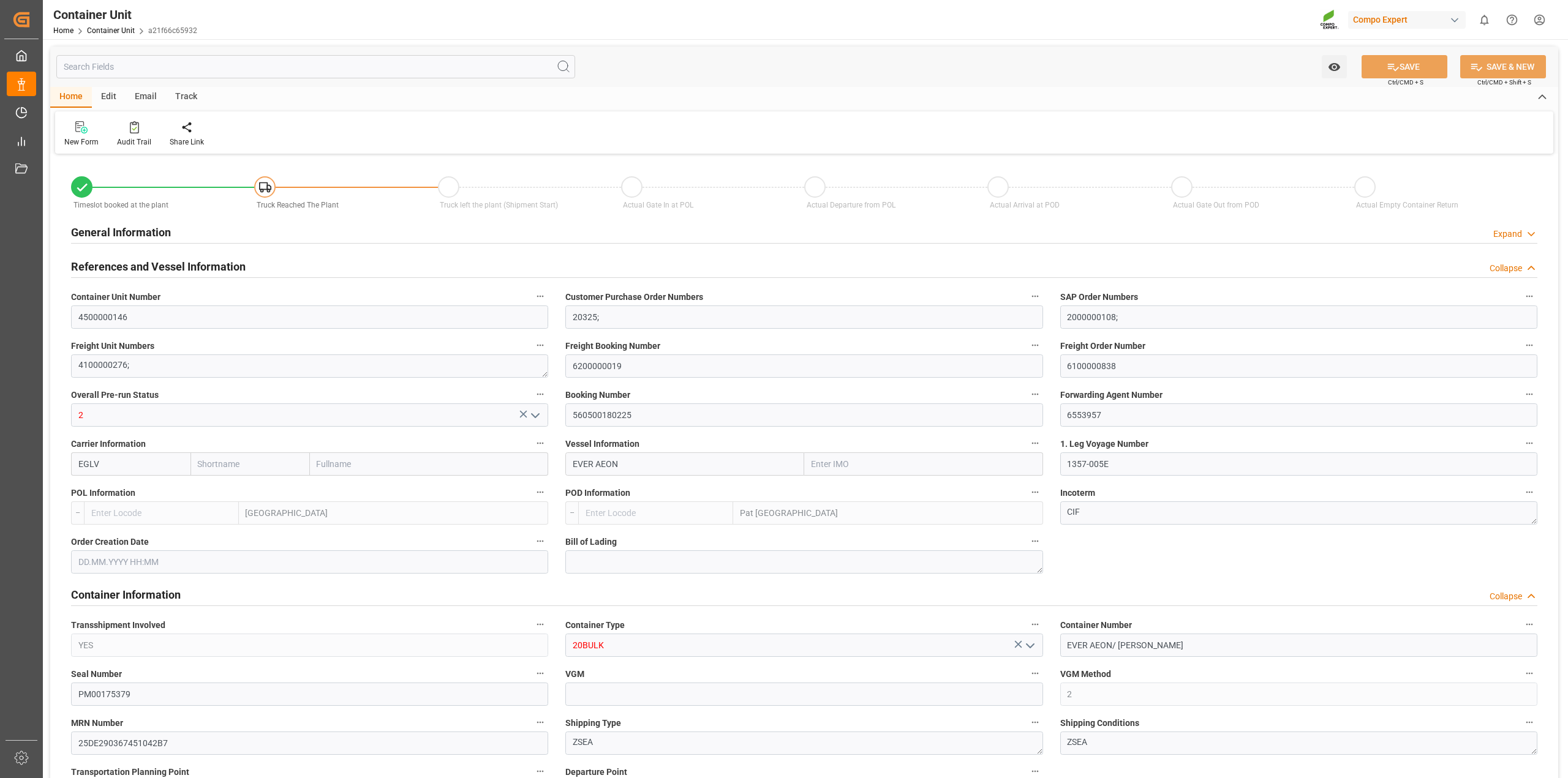
type input "5"
type input "0"
type input "5"
type input "0"
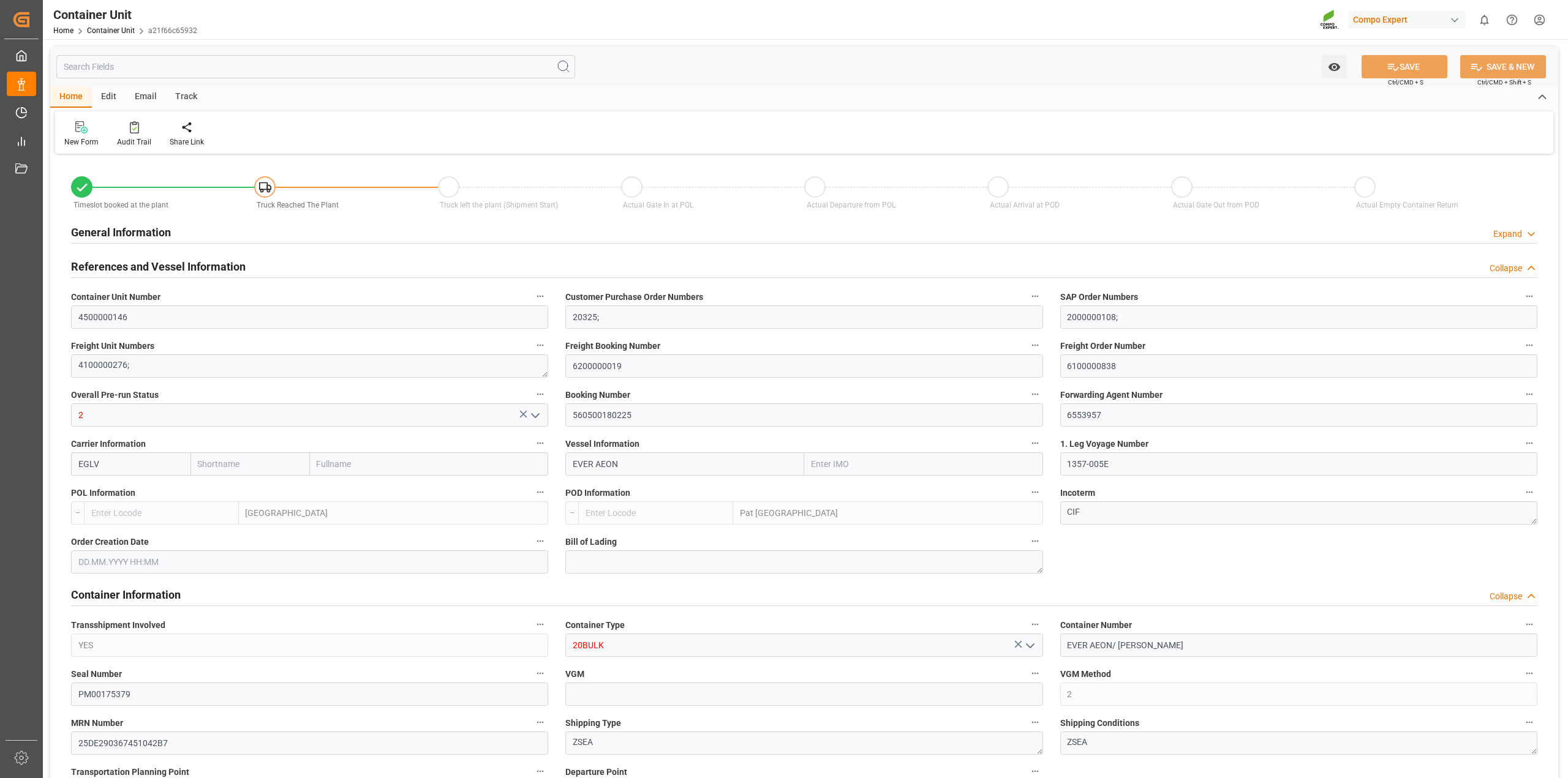
type input "53000"
type input "NLRTM"
type input "THLCH"
type input "[DATE]"
type input "10.09.2025 00:01"
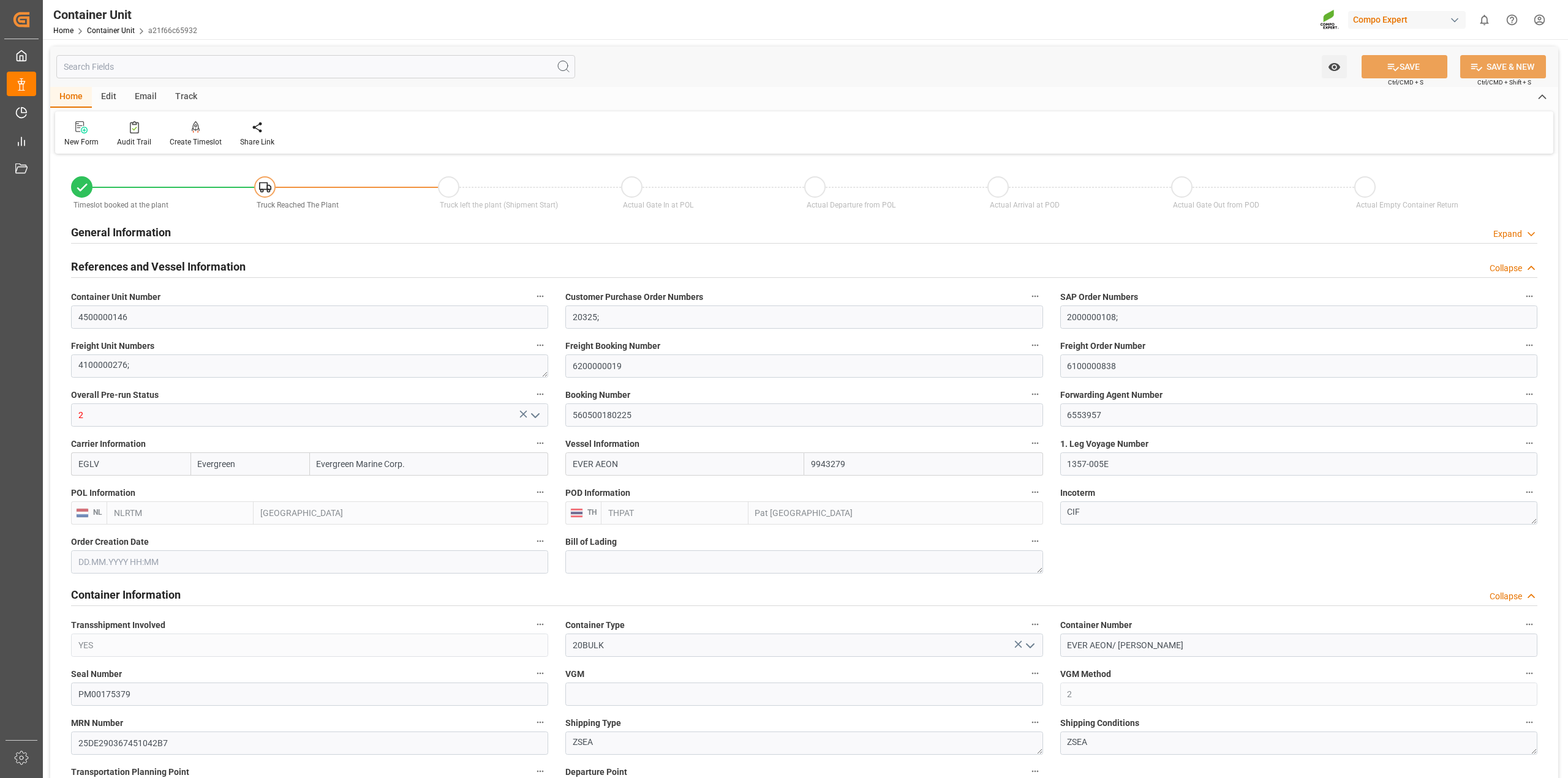
type input "10.09.2025 00:01"
type input "25.10.2025 12:00"
drag, startPoint x: 1121, startPoint y: 370, endPoint x: 1034, endPoint y: 359, distance: 87.7
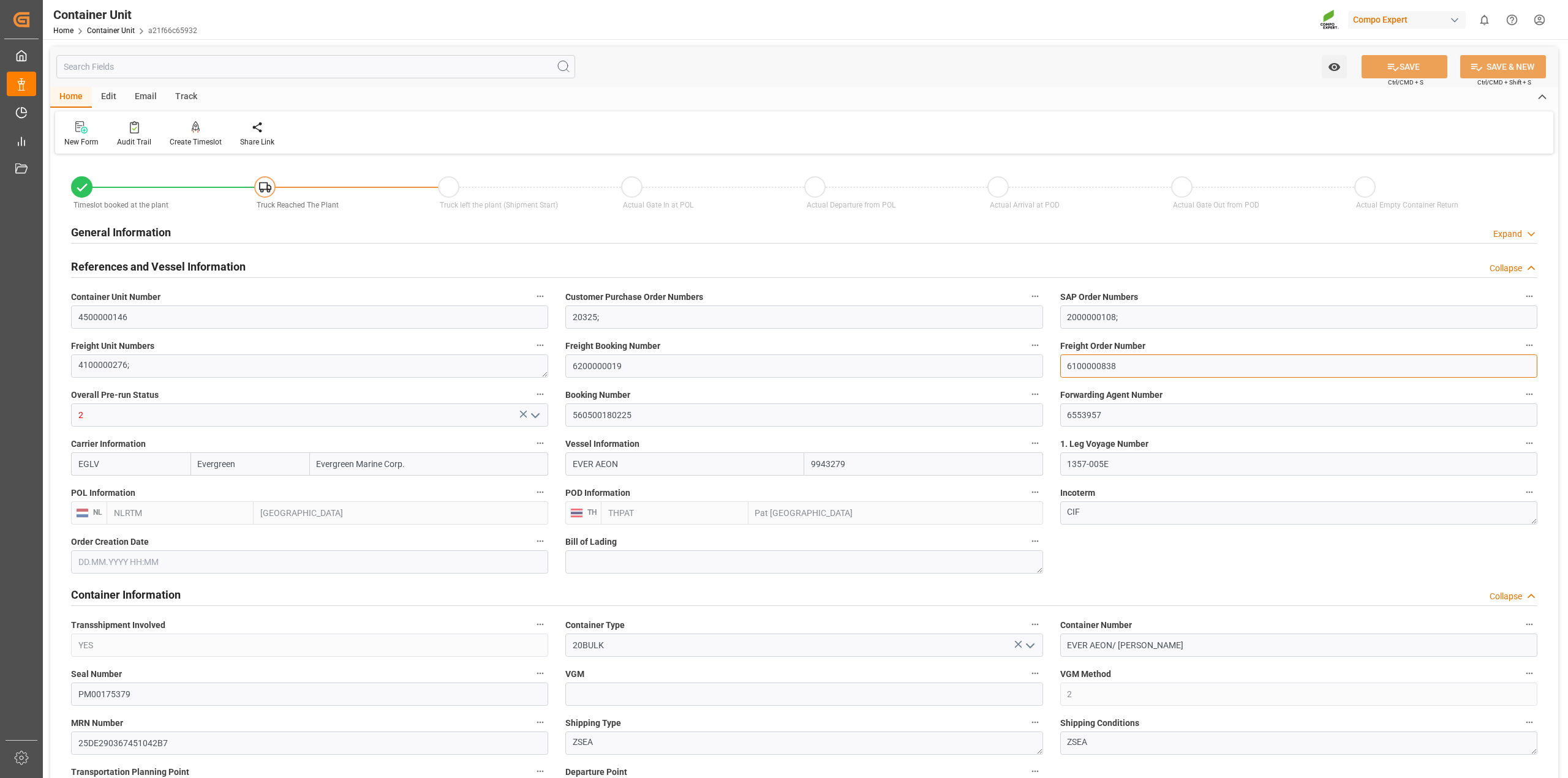
click at [1182, 366] on input "6100000838" at bounding box center [1298, 366] width 477 height 23
drag, startPoint x: 1153, startPoint y: 367, endPoint x: 963, endPoint y: 350, distance: 190.8
type input "Evergreen"
type input "Evergreen Marine Corp."
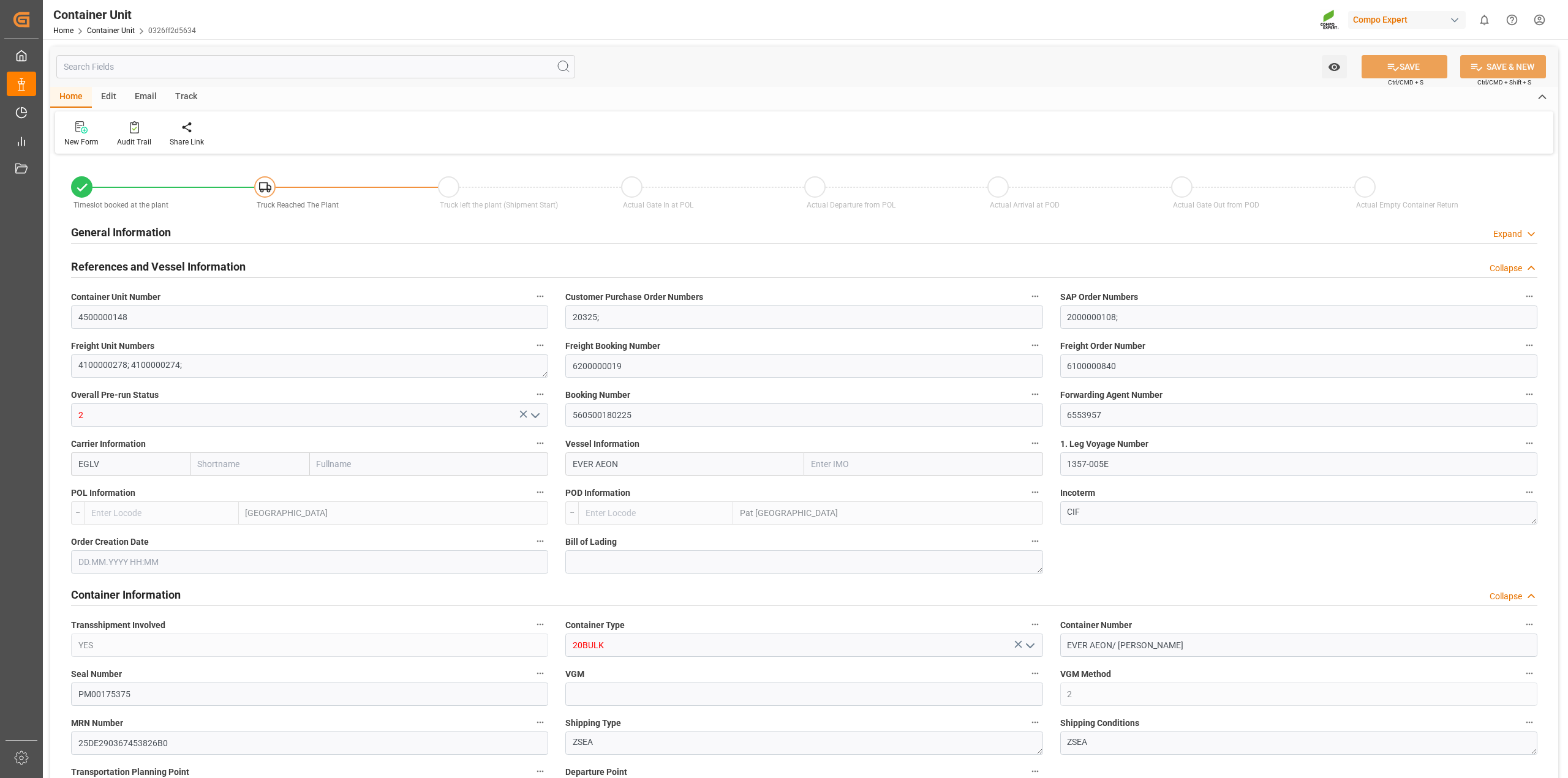
type input "9943279"
type input "NLRTM"
type input "THPAT"
type input "5"
type input "0"
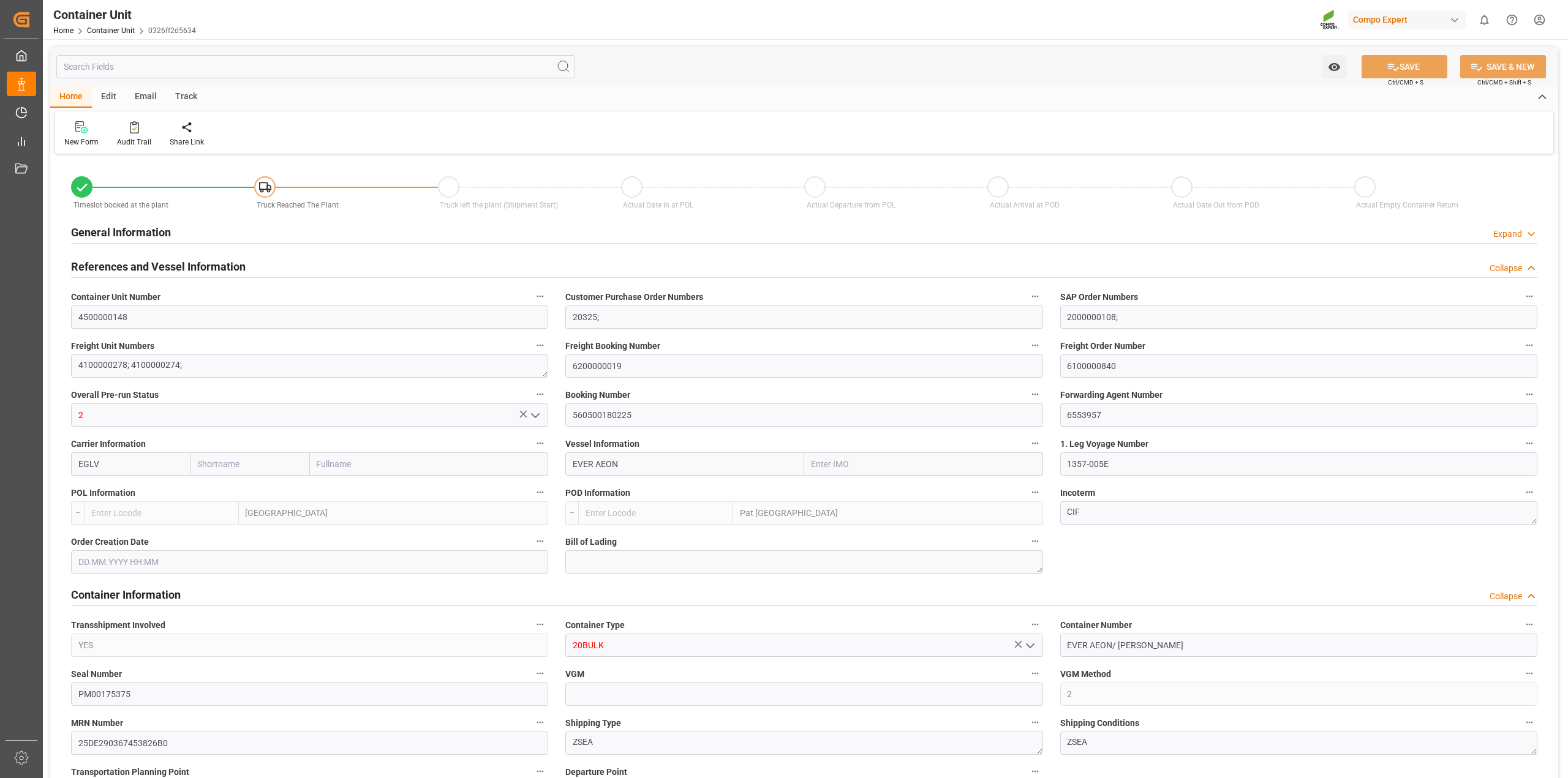
type input "5"
type input "0"
type input "77268"
type input "NLRTM"
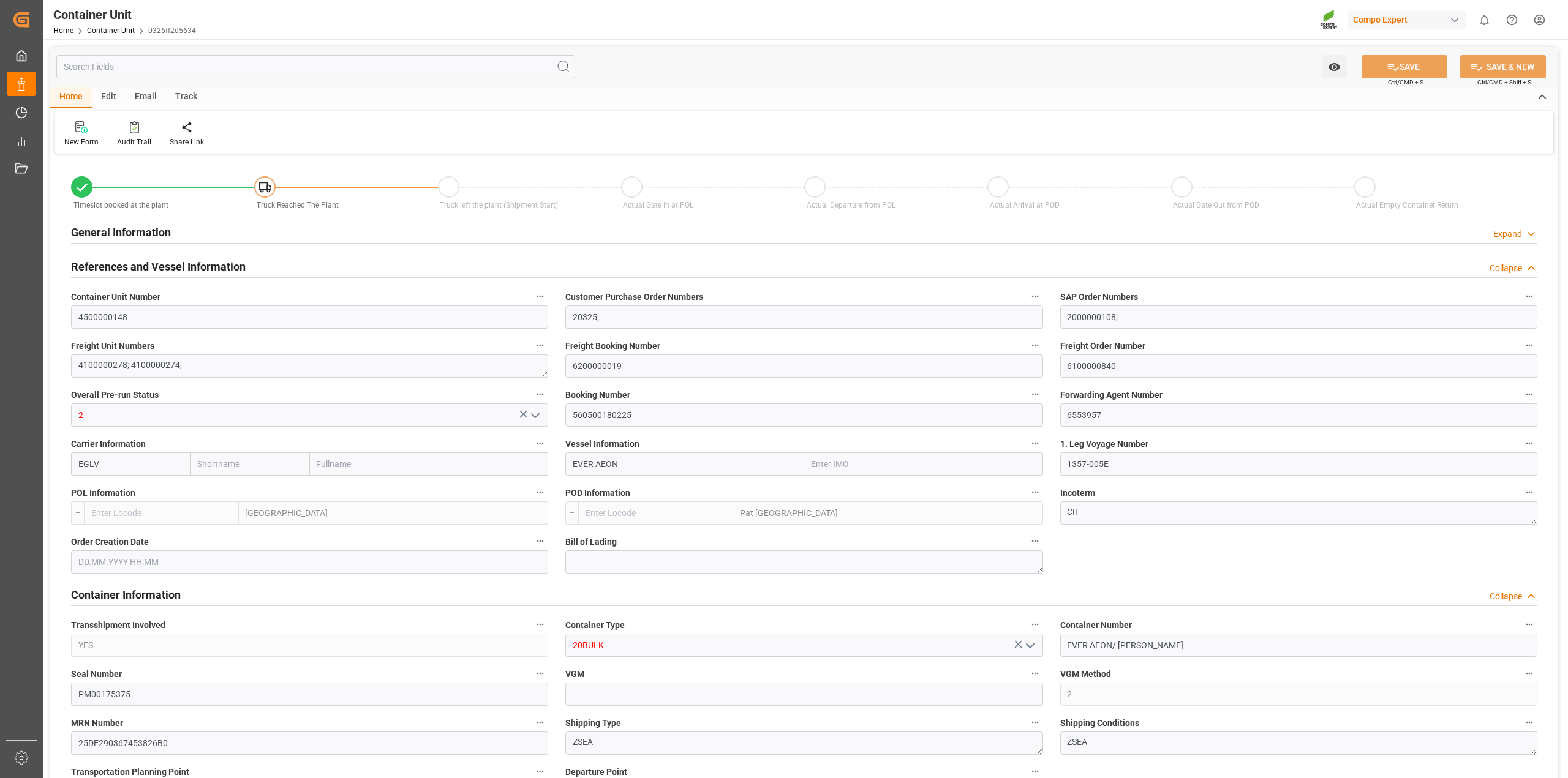
type input "THLCH"
type input "[DATE]"
type input "10.09.2025 00:01"
type input "25.10.2025 12:00"
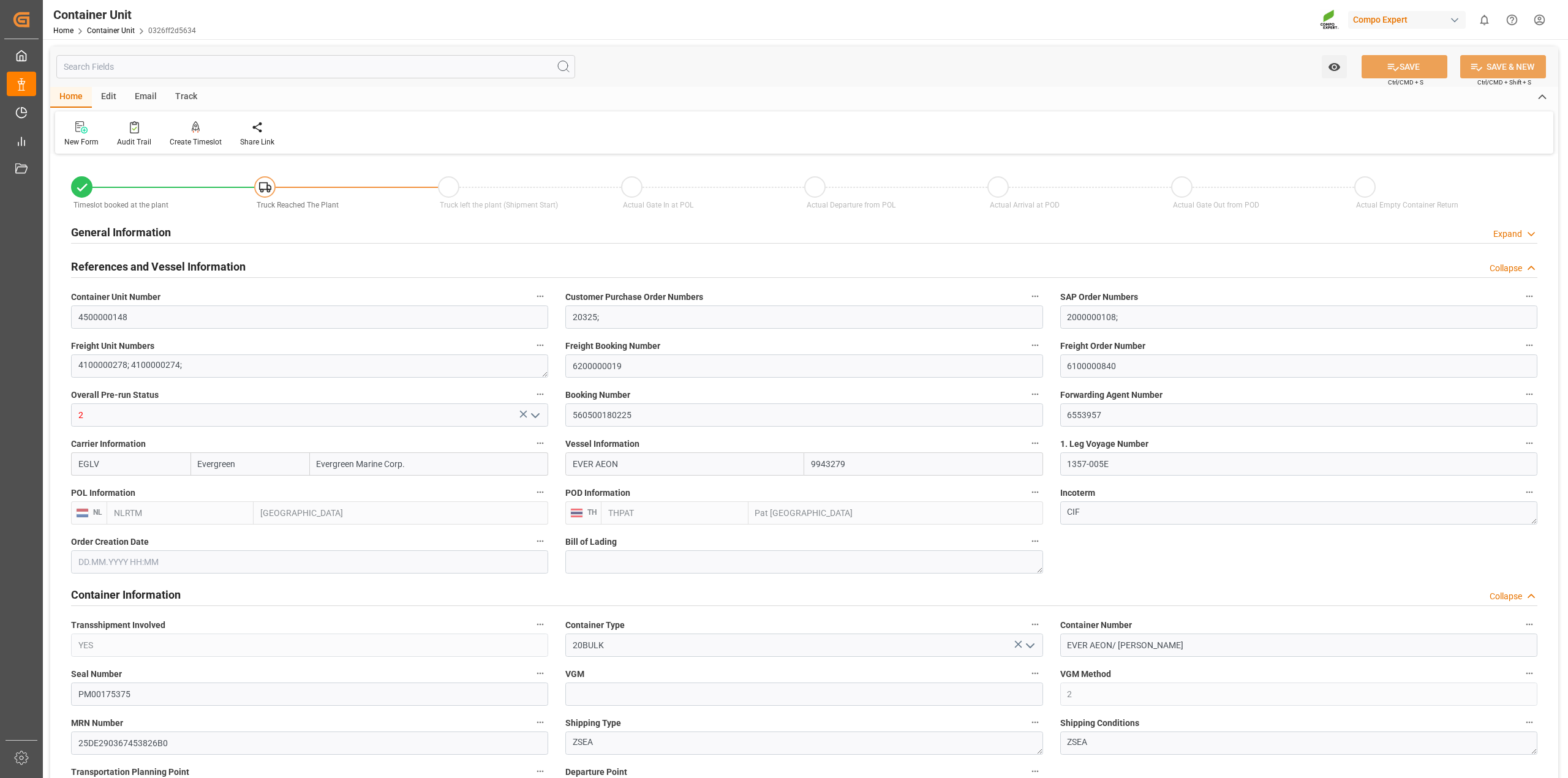
type input "25.10.2025 12:00"
drag, startPoint x: 1125, startPoint y: 360, endPoint x: 965, endPoint y: 359, distance: 160.0
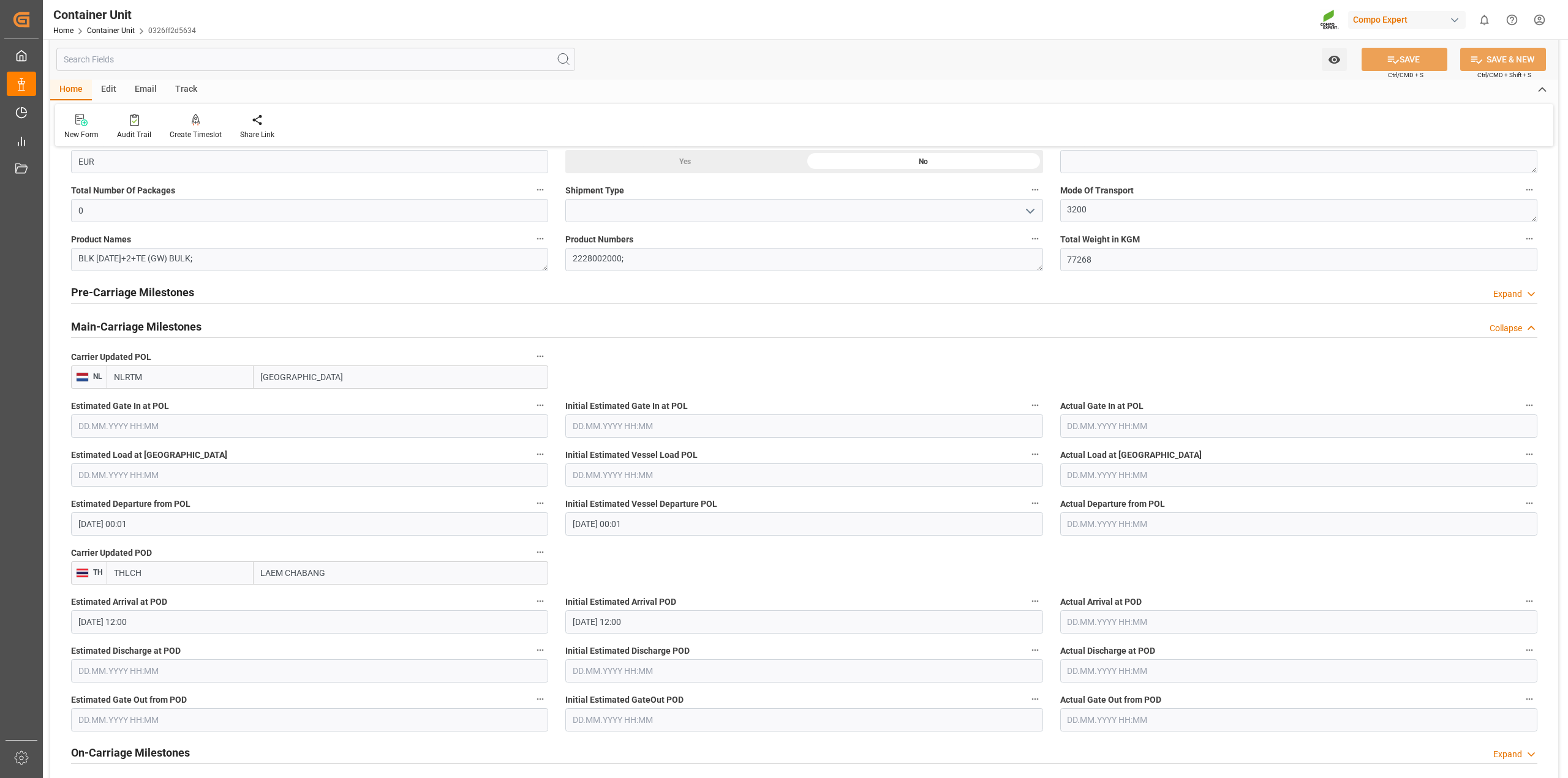
scroll to position [1561, 0]
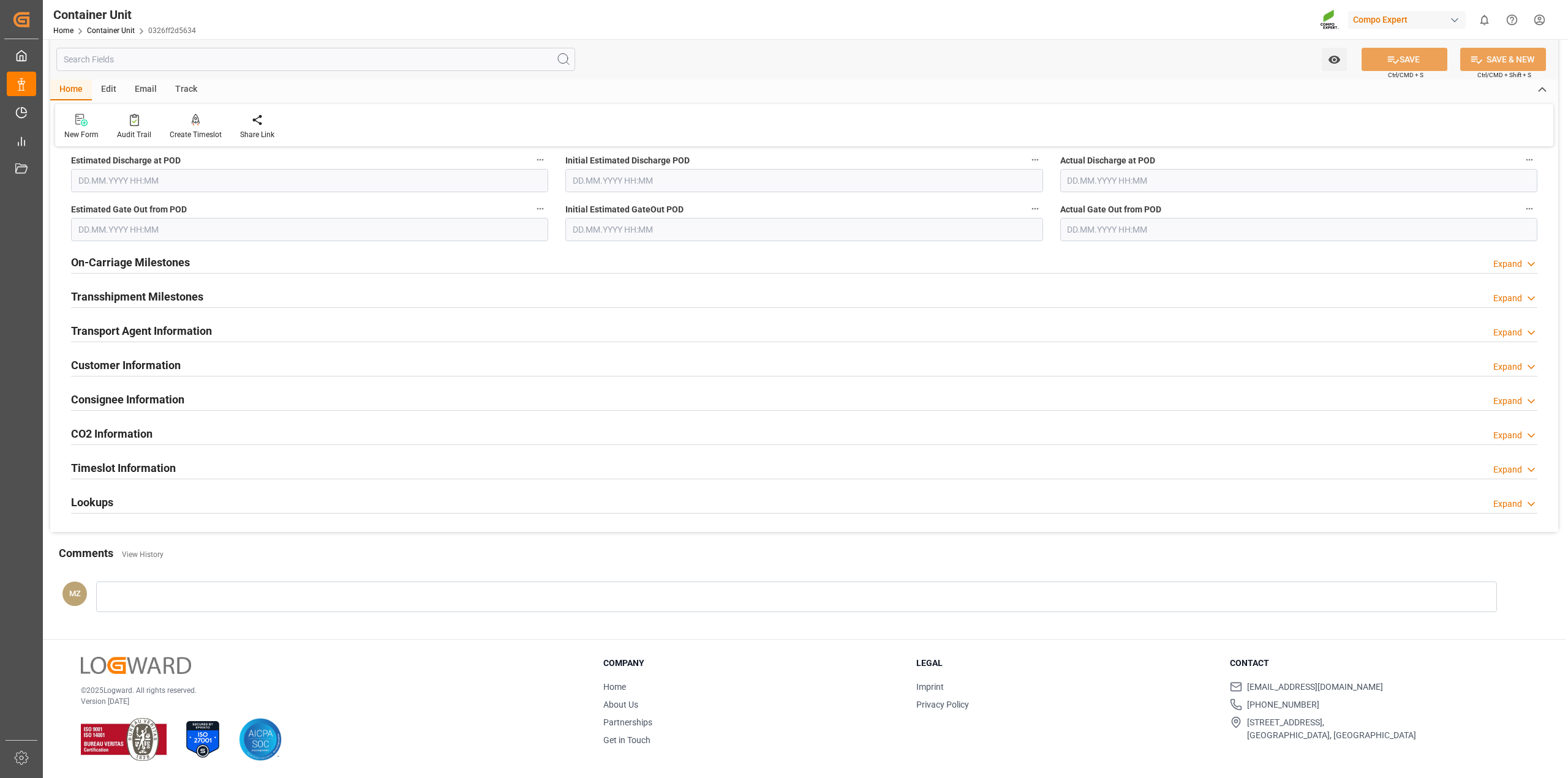
click at [205, 499] on div "Lookups Expand" at bounding box center [803, 501] width 1466 height 23
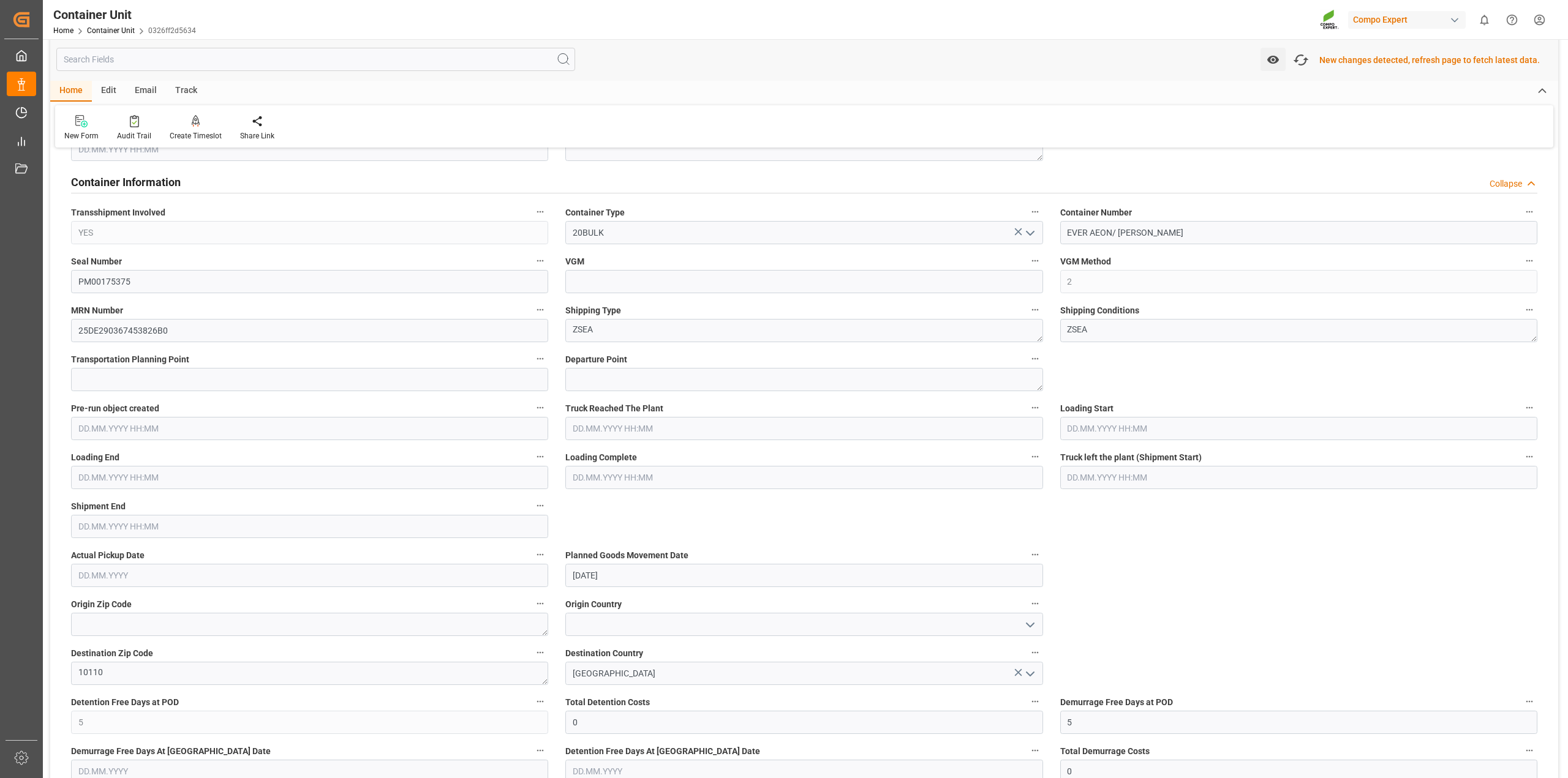
scroll to position [414, 0]
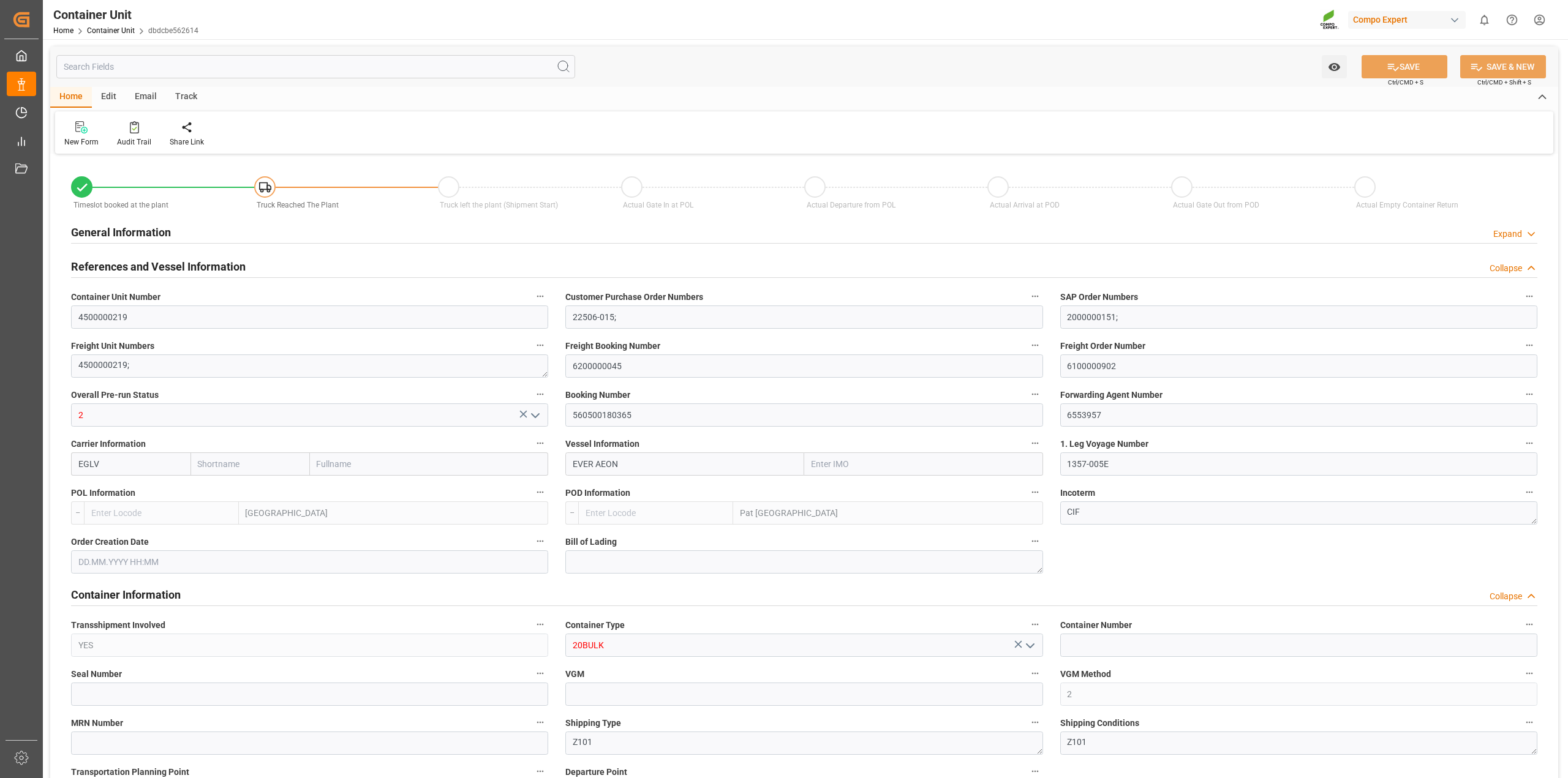
type input "Evergreen"
type input "Evergreen Marine Corp."
type input "9943279"
type input "NLRTM"
type input "THPAT"
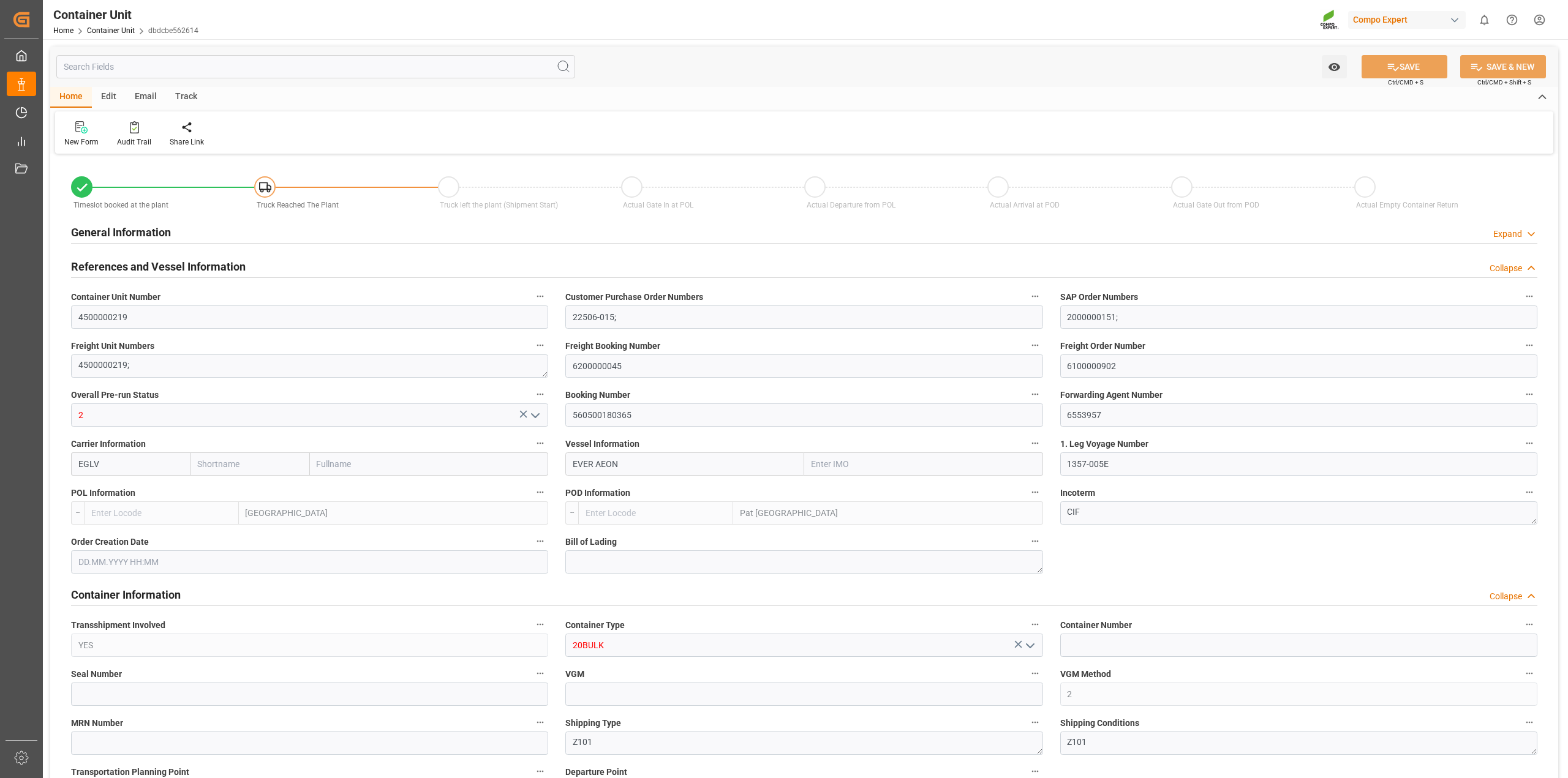
type input "5"
type input "0"
type input "5"
type input "0"
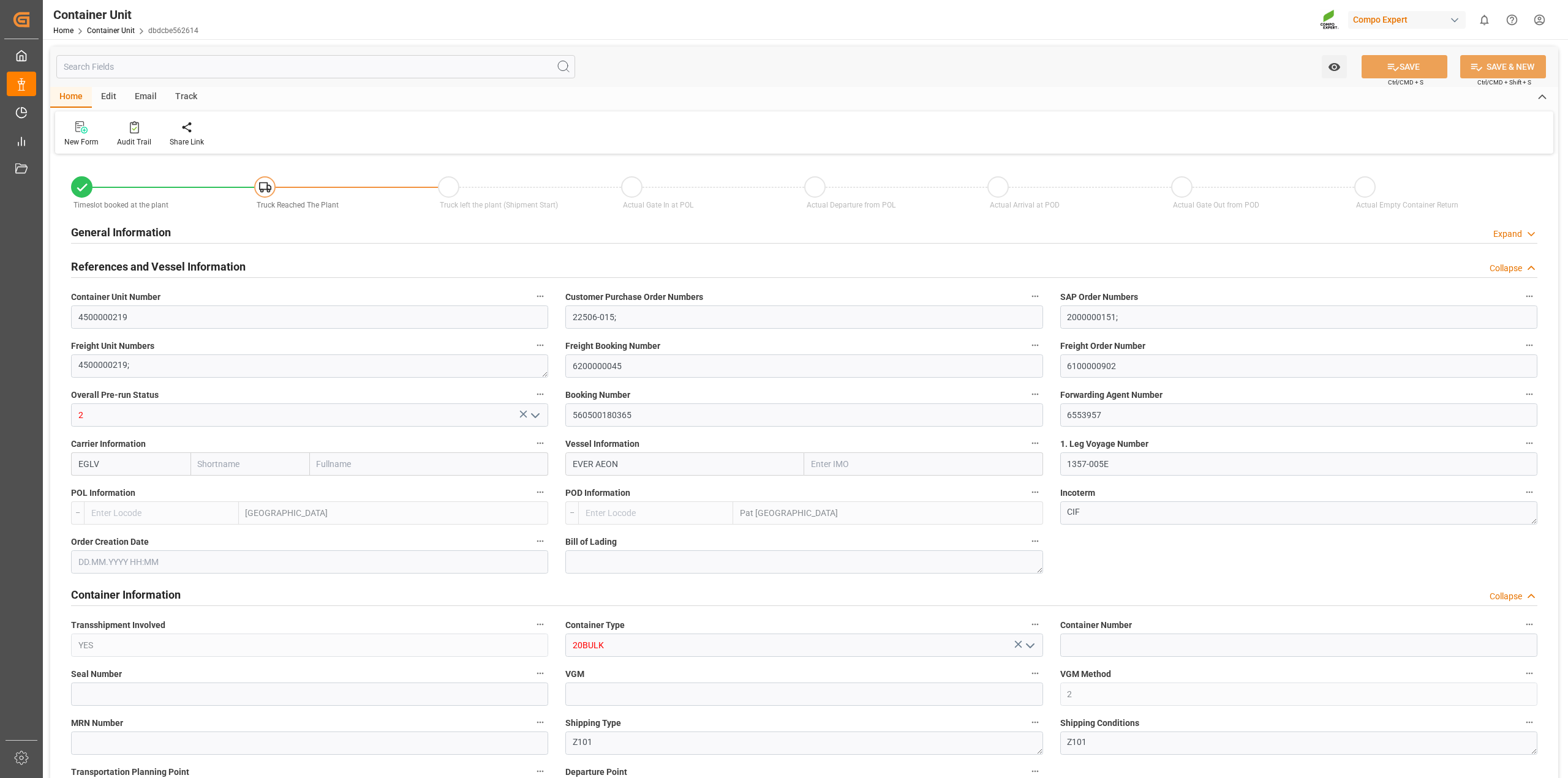
type input "43008"
type input "NLRTM"
type input "THLCH"
type input "[DATE]"
type input "10.09.2025 00:01"
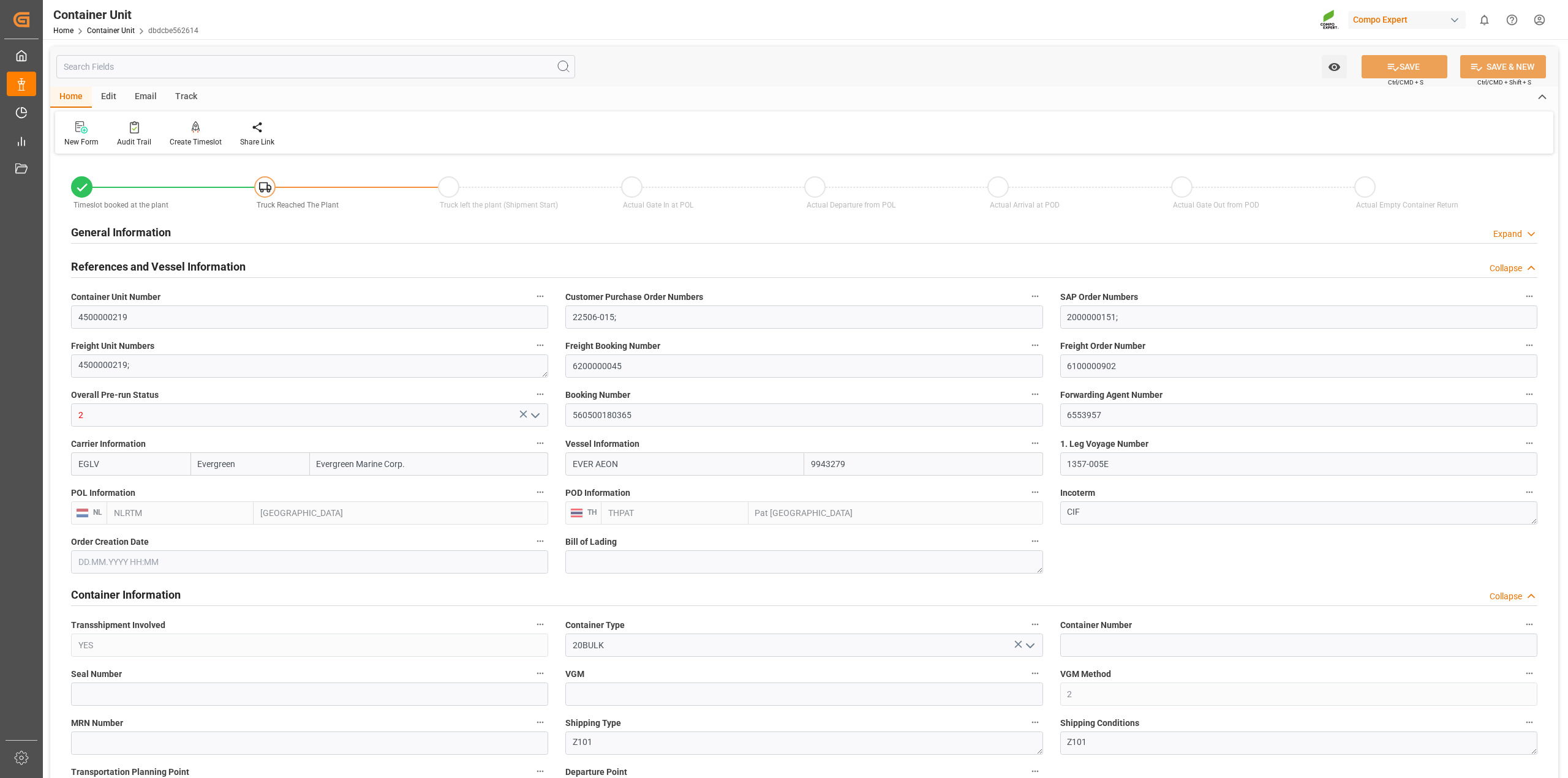
type input "08.09.2025 00:01"
type input "25.10.2025 12:00"
type input "24.10.2025 12:00"
drag, startPoint x: 1124, startPoint y: 366, endPoint x: 912, endPoint y: 374, distance: 212.2
